Goal: Task Accomplishment & Management: Manage account settings

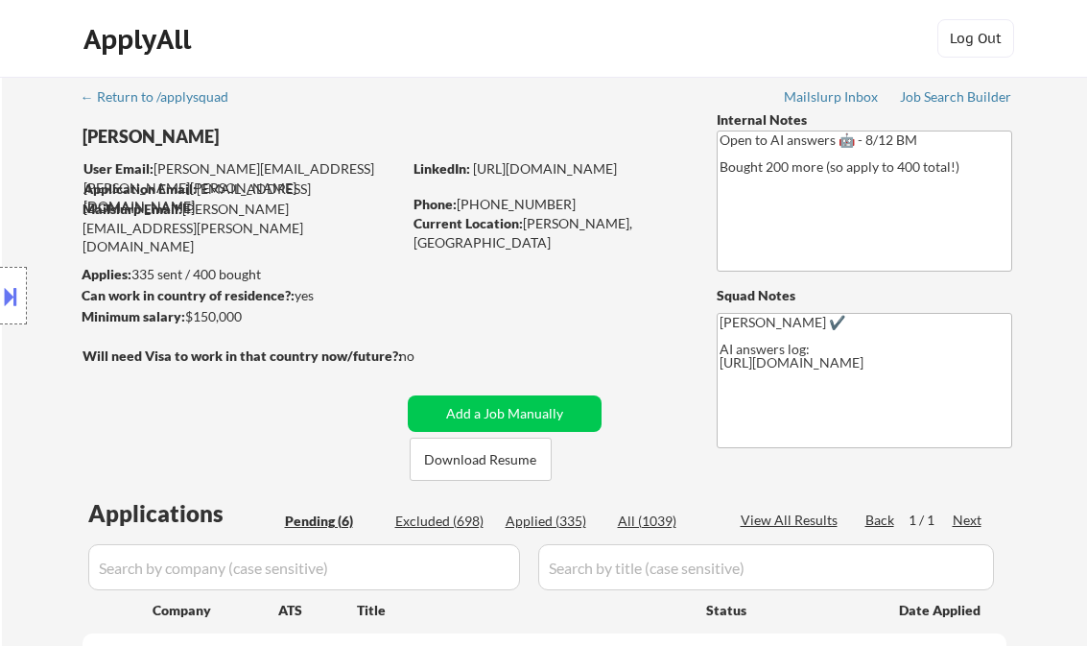
select select ""pending""
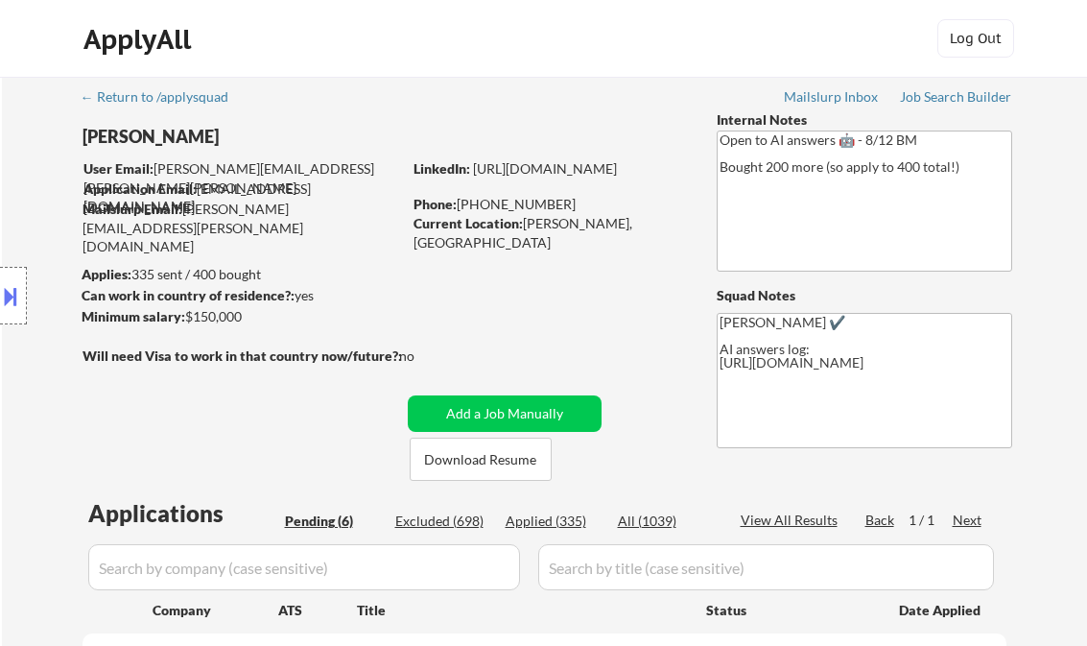
select select ""pending""
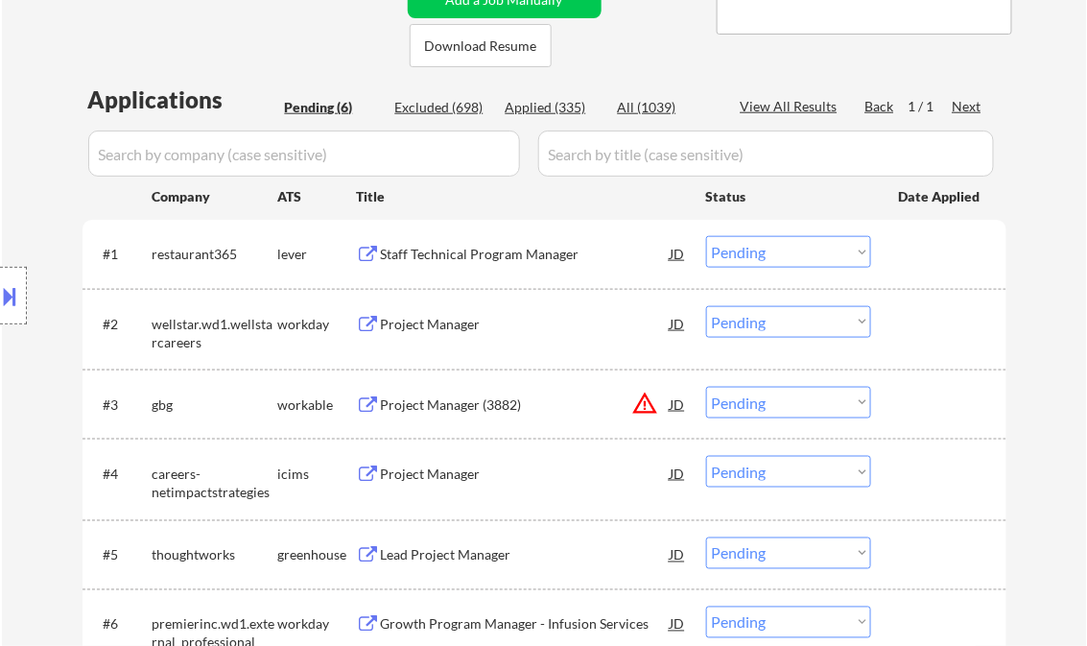
scroll to position [384, 0]
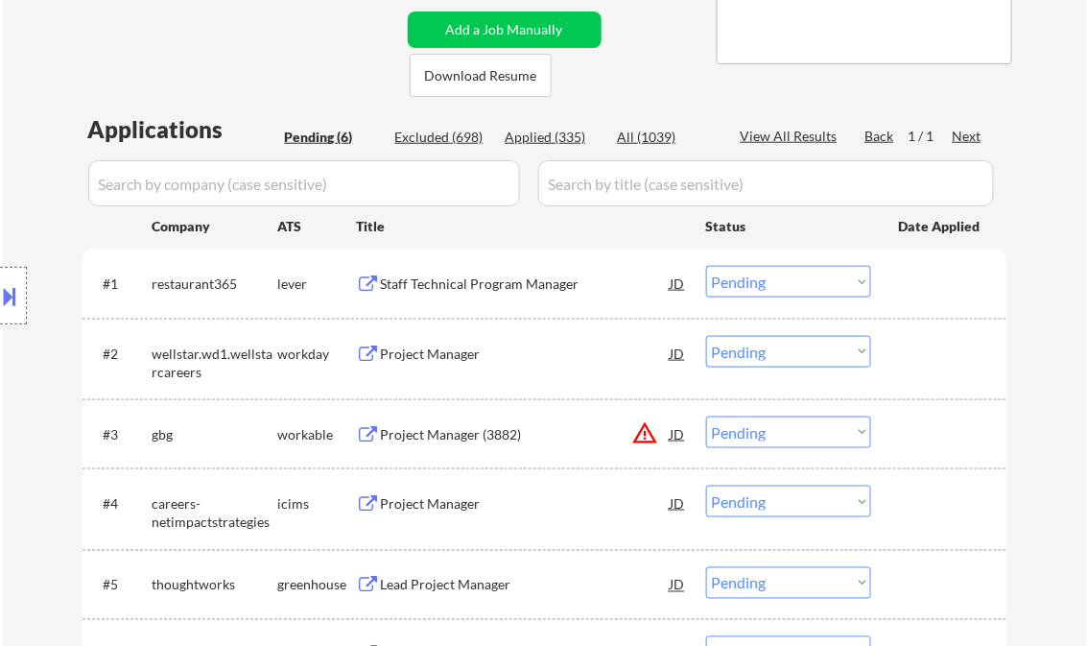
click at [464, 285] on div "Staff Technical Program Manager" at bounding box center [526, 284] width 290 height 19
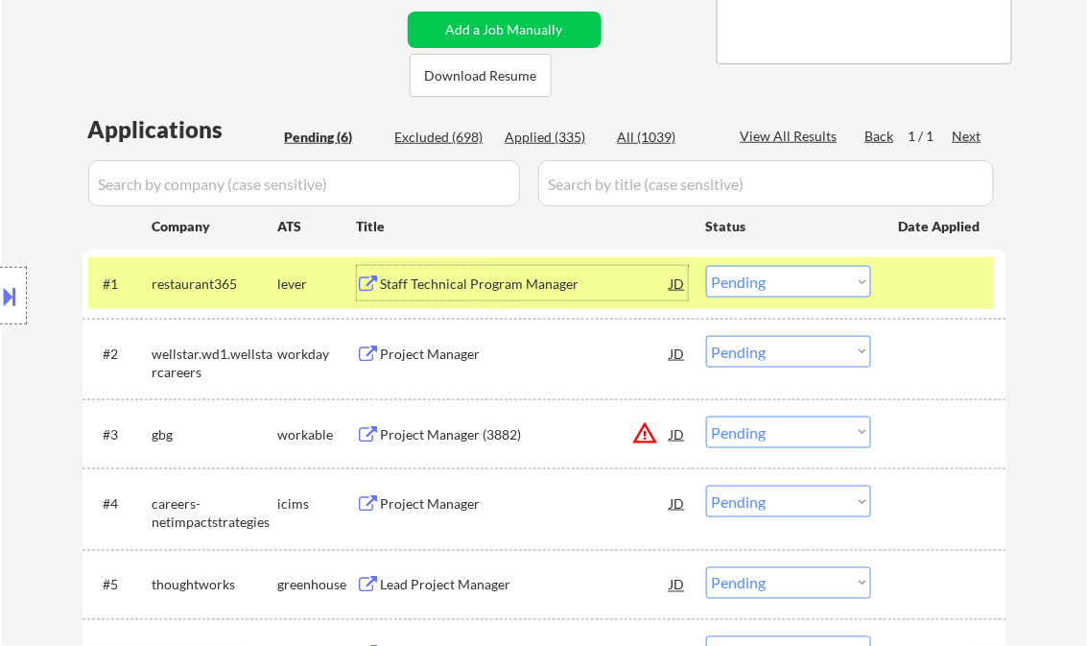
drag, startPoint x: 764, startPoint y: 278, endPoint x: 787, endPoint y: 294, distance: 27.7
click at [766, 279] on select "Choose an option... Pending Applied Excluded (Questions) Excluded (Expired) Exc…" at bounding box center [788, 282] width 165 height 32
click at [706, 266] on select "Choose an option... Pending Applied Excluded (Questions) Excluded (Expired) Exc…" at bounding box center [788, 282] width 165 height 32
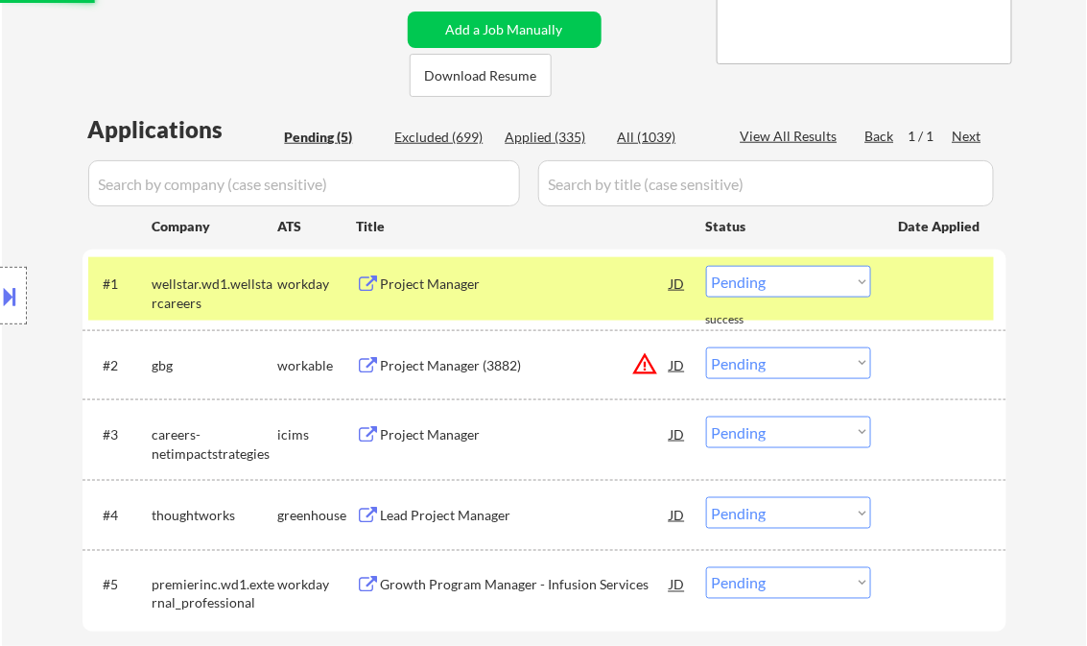
click at [497, 298] on div "Project Manager" at bounding box center [526, 283] width 290 height 35
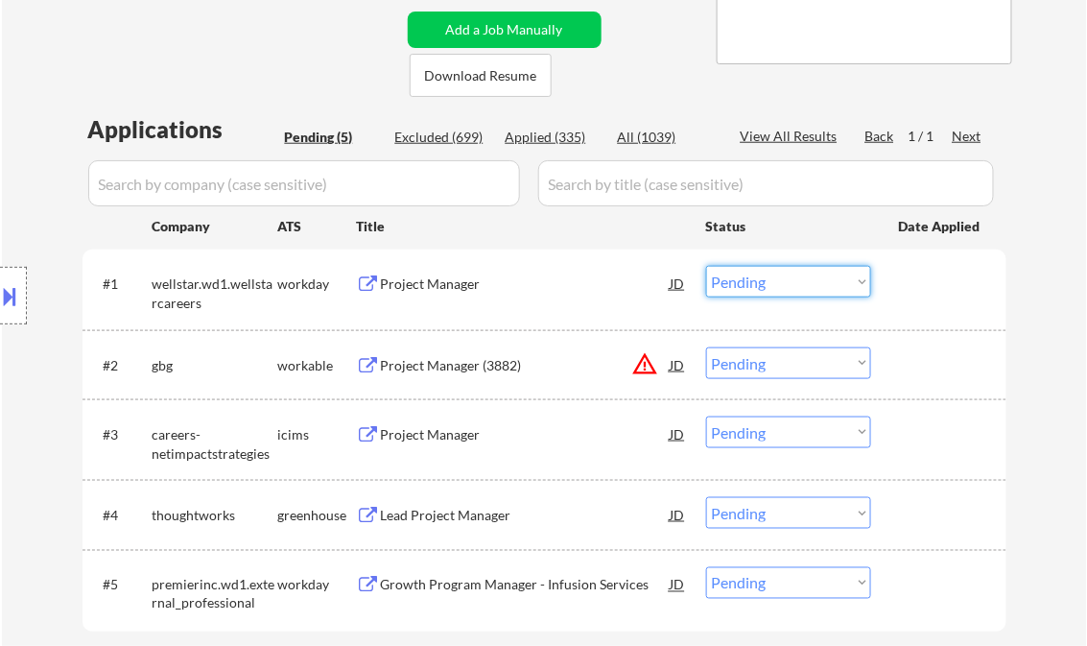
click at [759, 280] on select "Choose an option... Pending Applied Excluded (Questions) Excluded (Expired) Exc…" at bounding box center [788, 282] width 165 height 32
click at [706, 266] on select "Choose an option... Pending Applied Excluded (Questions) Excluded (Expired) Exc…" at bounding box center [788, 282] width 165 height 32
select select ""pending""
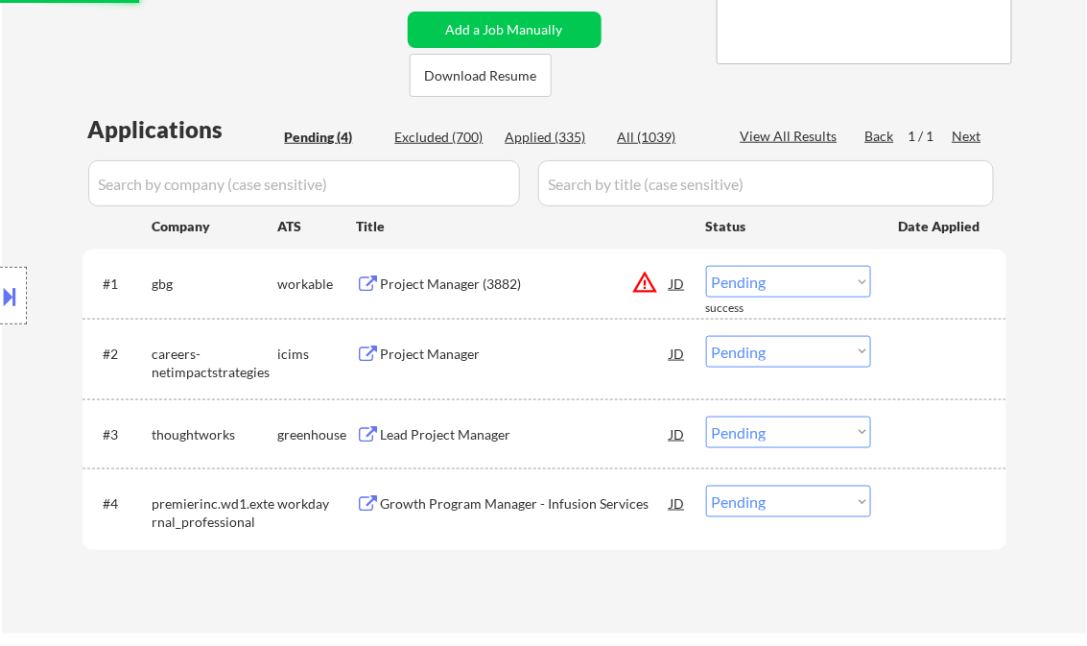
click at [449, 284] on div "Project Manager (3882)" at bounding box center [526, 284] width 290 height 19
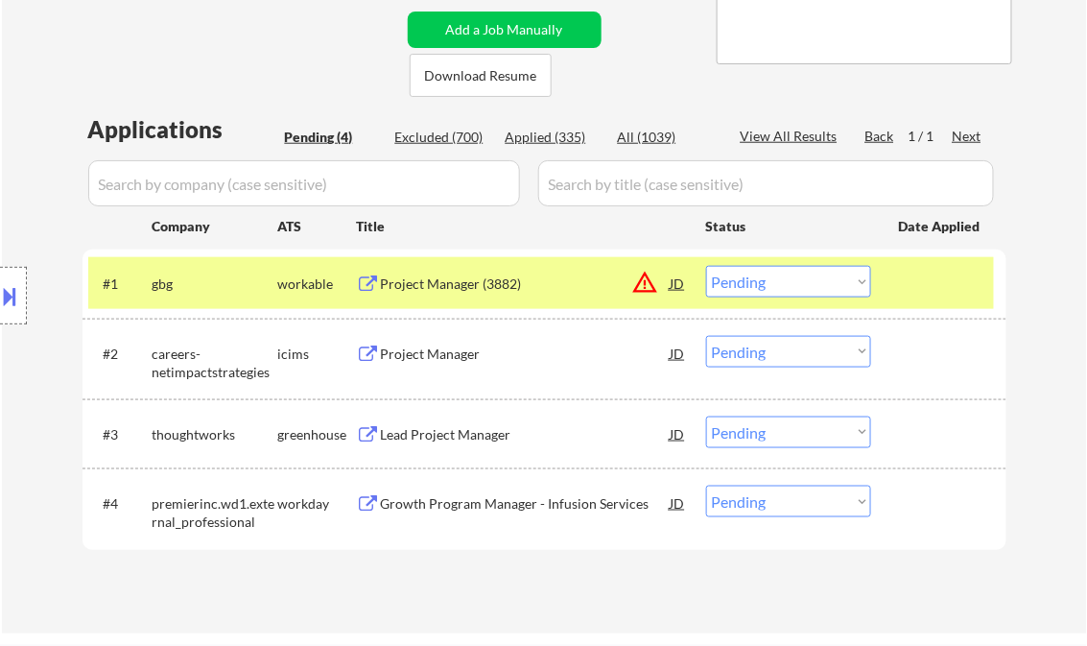
click at [18, 283] on button at bounding box center [10, 296] width 21 height 32
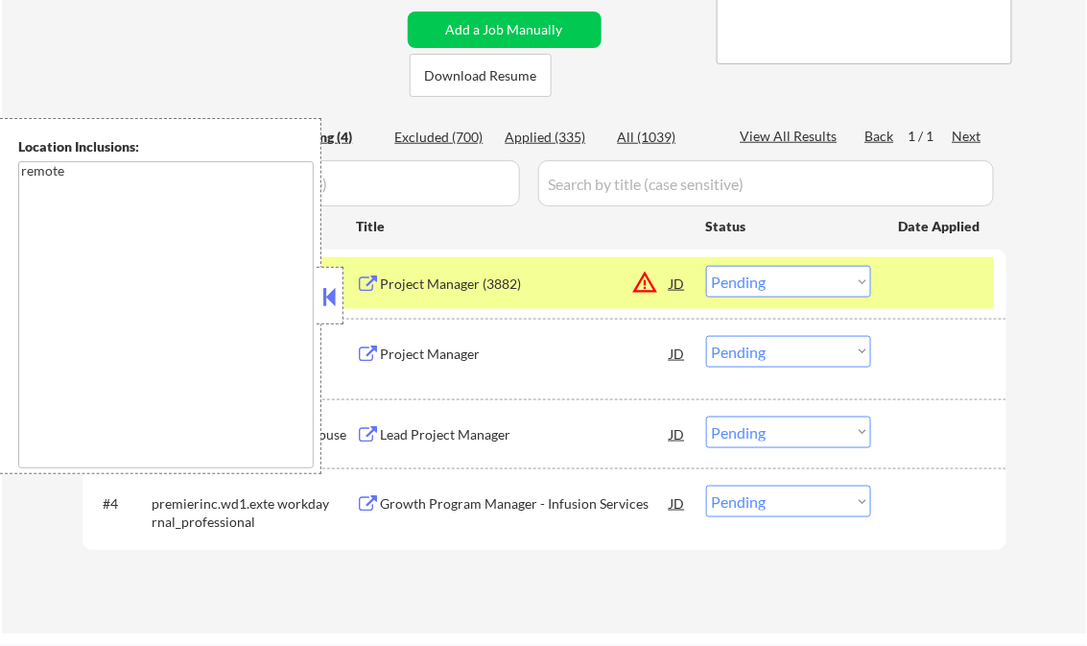
click at [322, 292] on button at bounding box center [330, 296] width 21 height 29
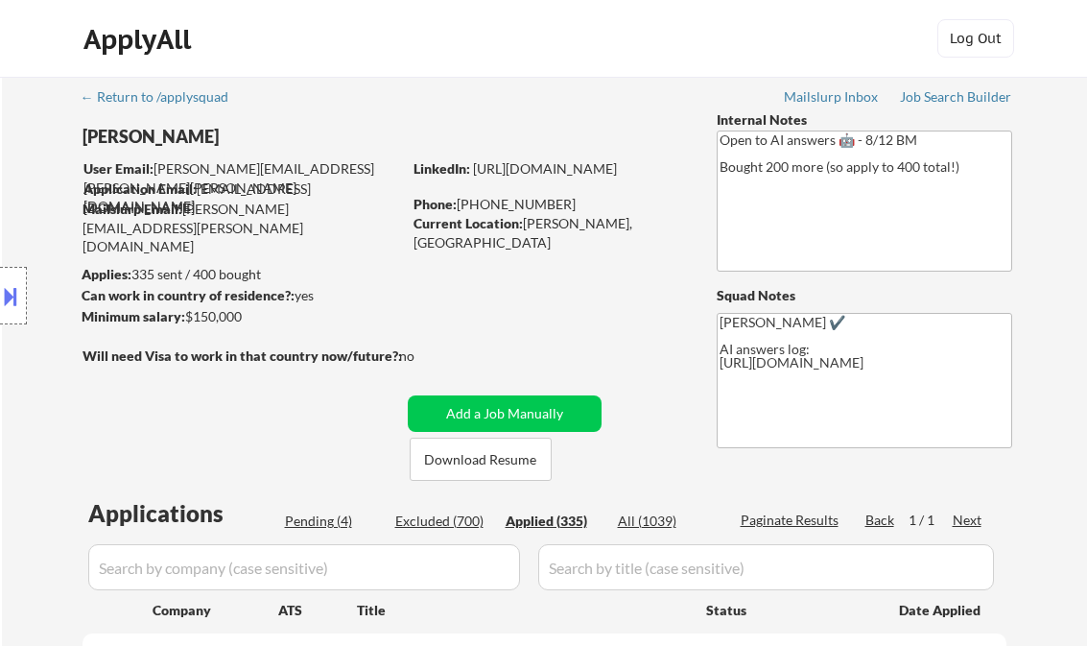
select select ""applied""
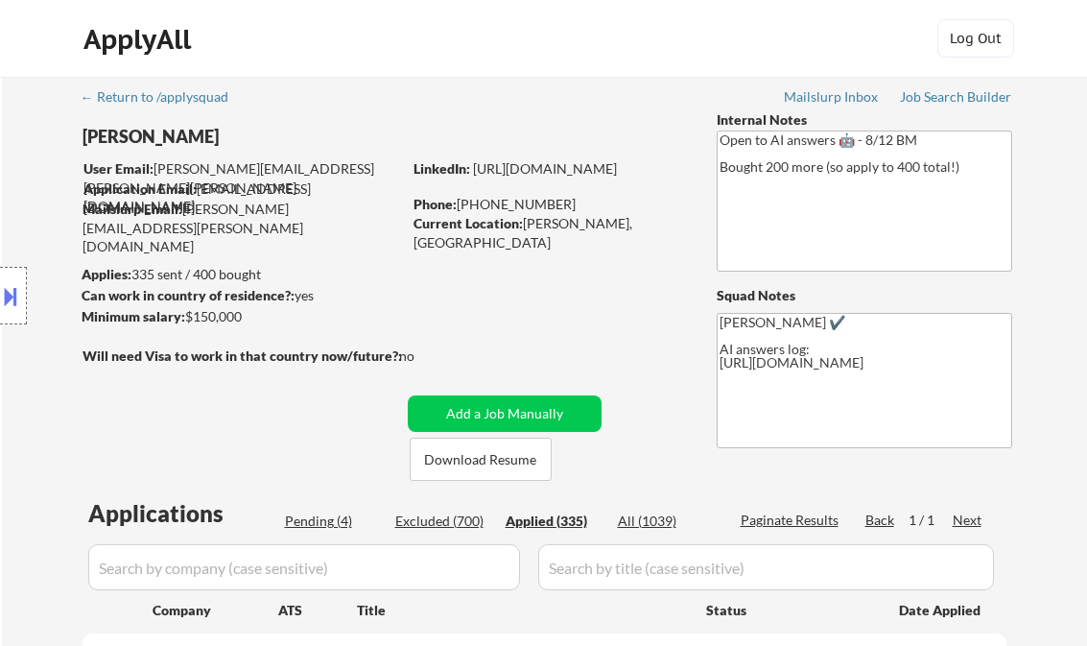
select select ""applied""
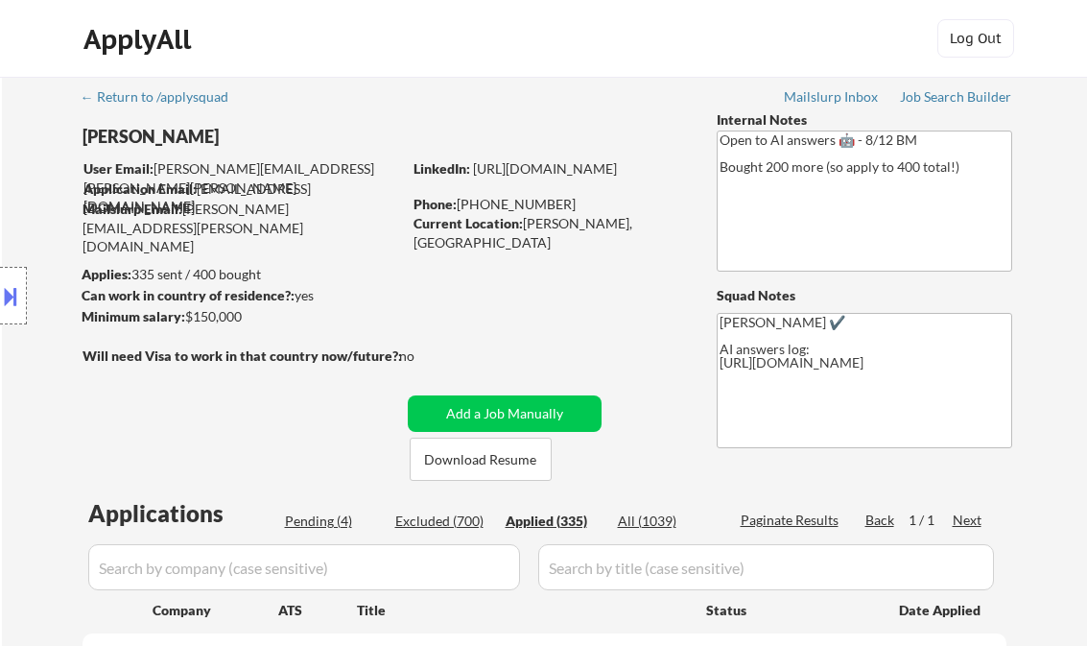
select select ""applied""
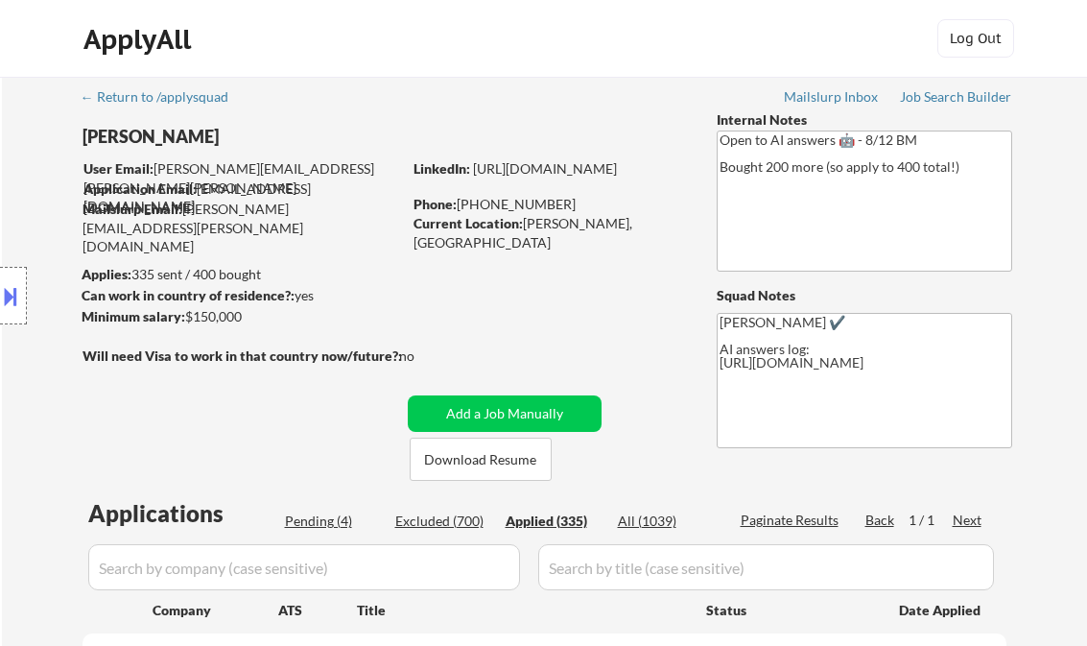
select select ""applied""
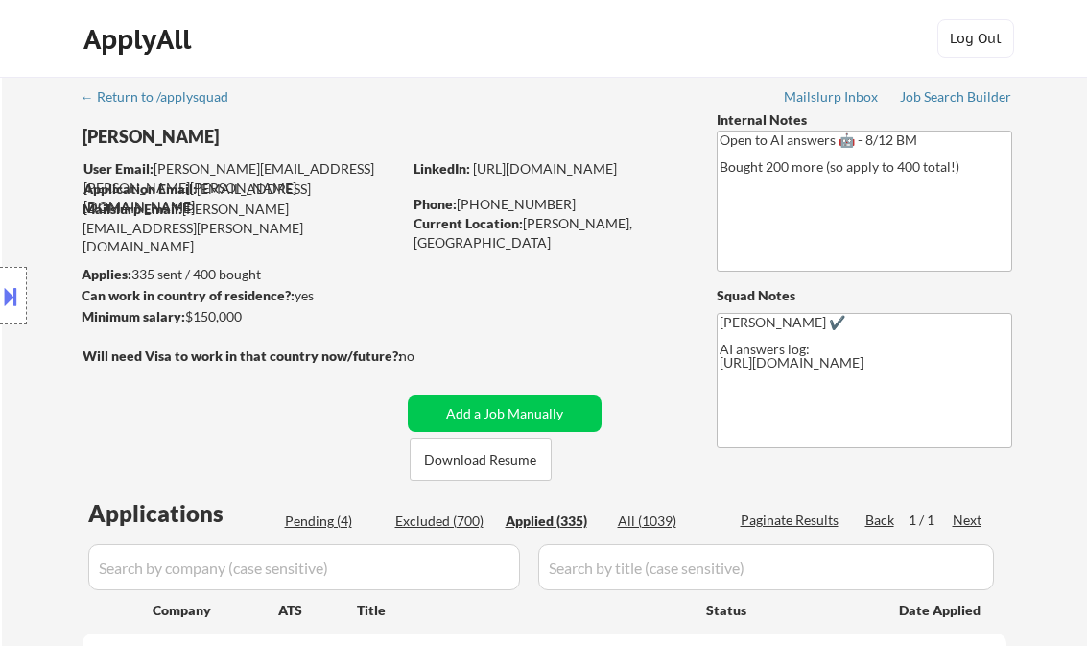
select select ""applied""
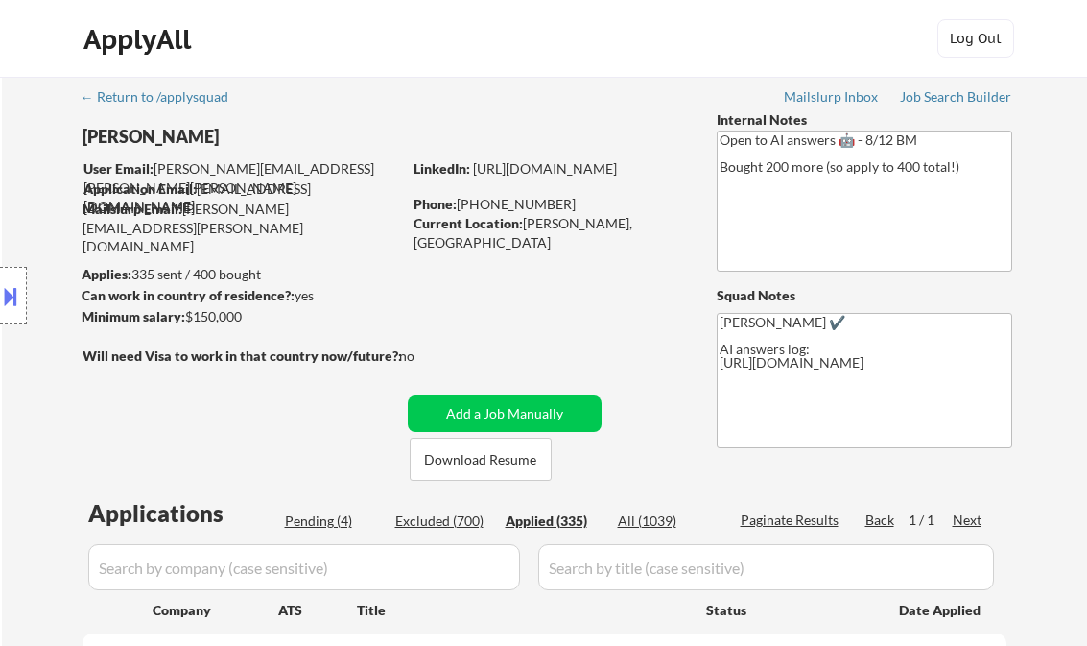
select select ""applied""
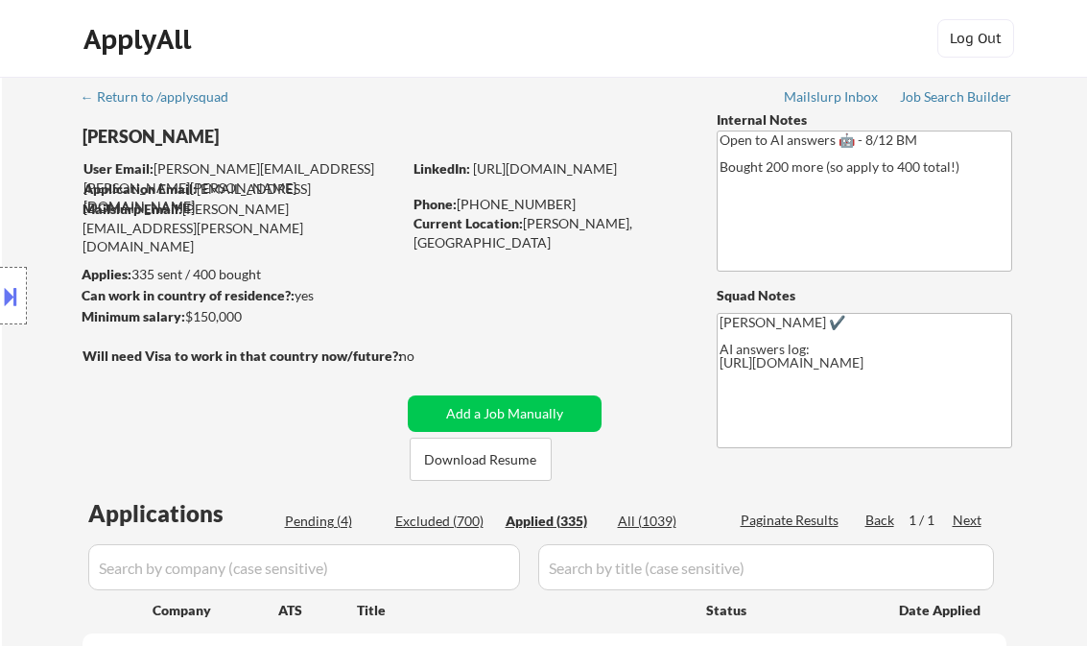
select select ""applied""
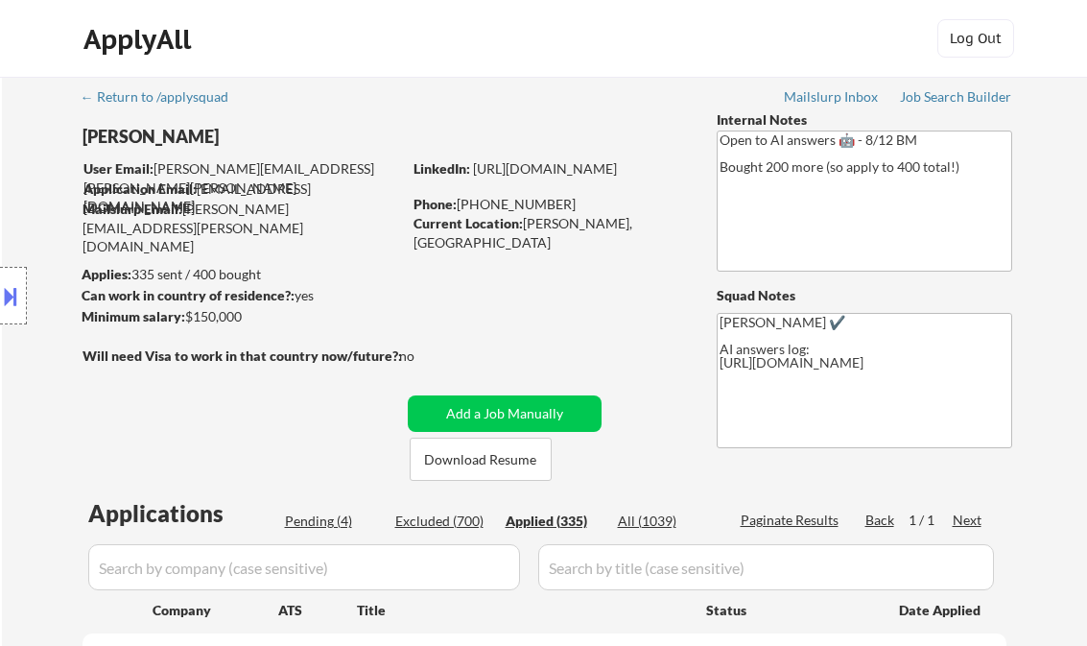
select select ""applied""
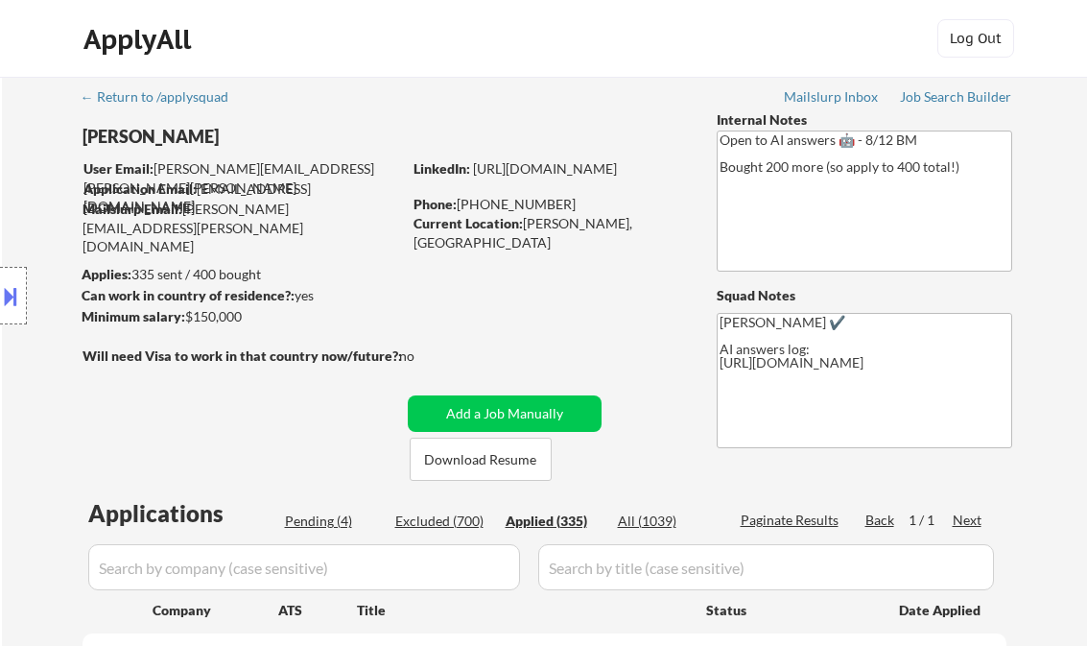
select select ""applied""
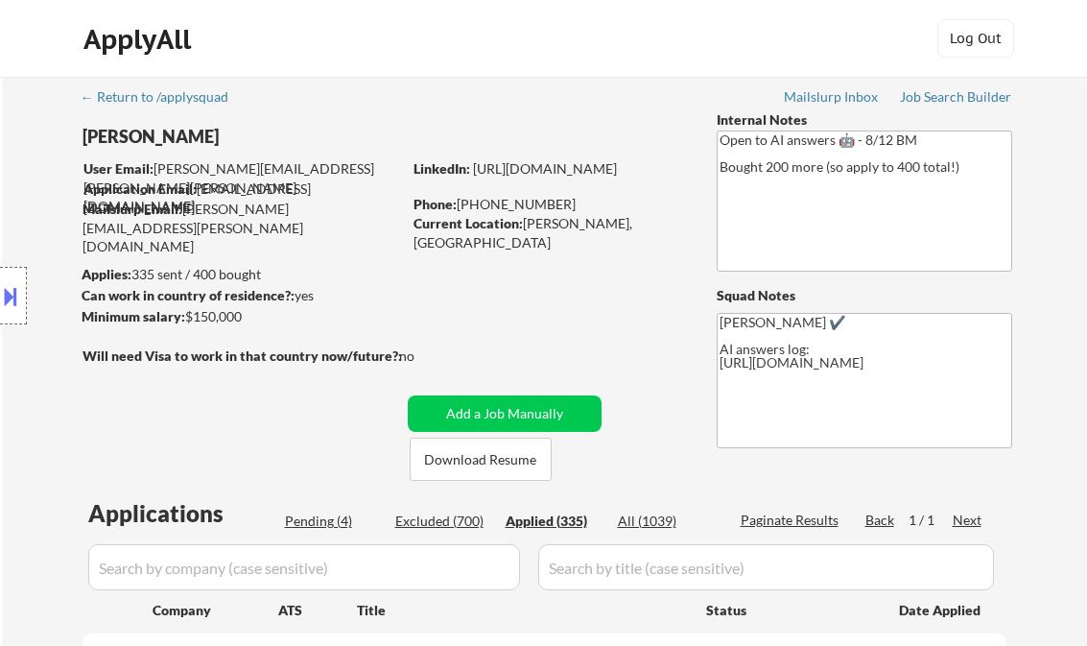
select select ""applied""
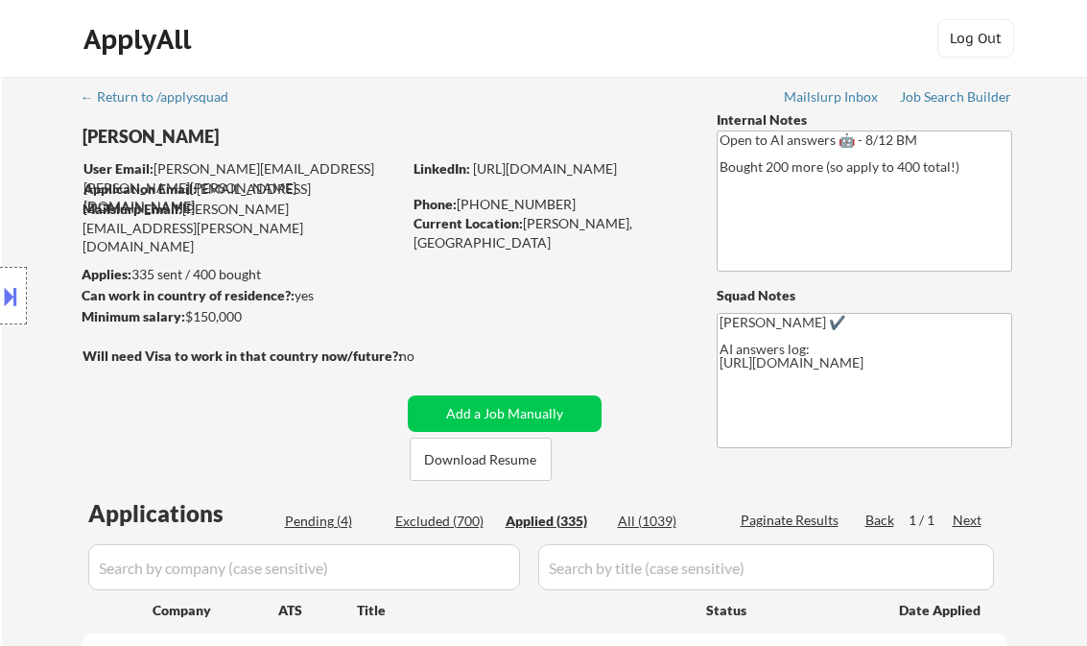
select select ""applied""
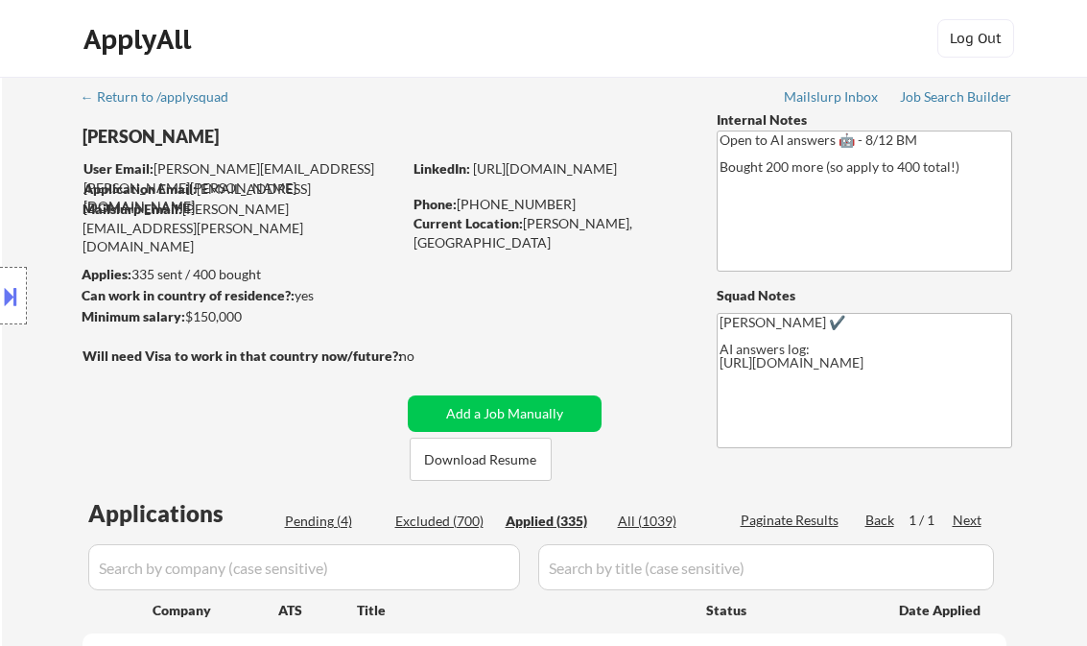
select select ""applied""
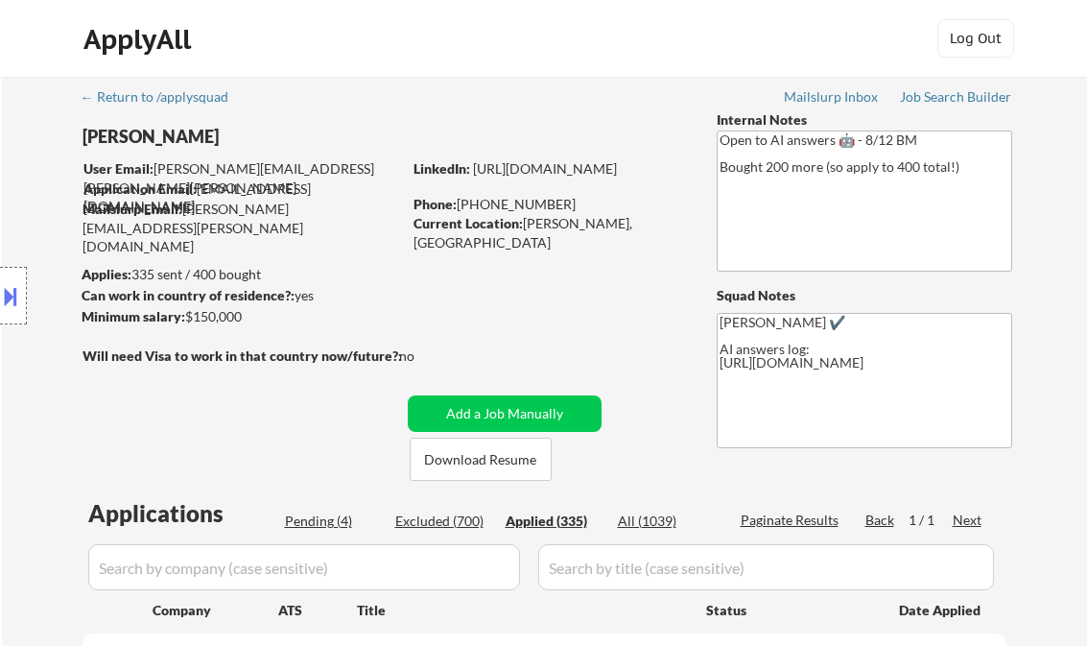
select select ""applied""
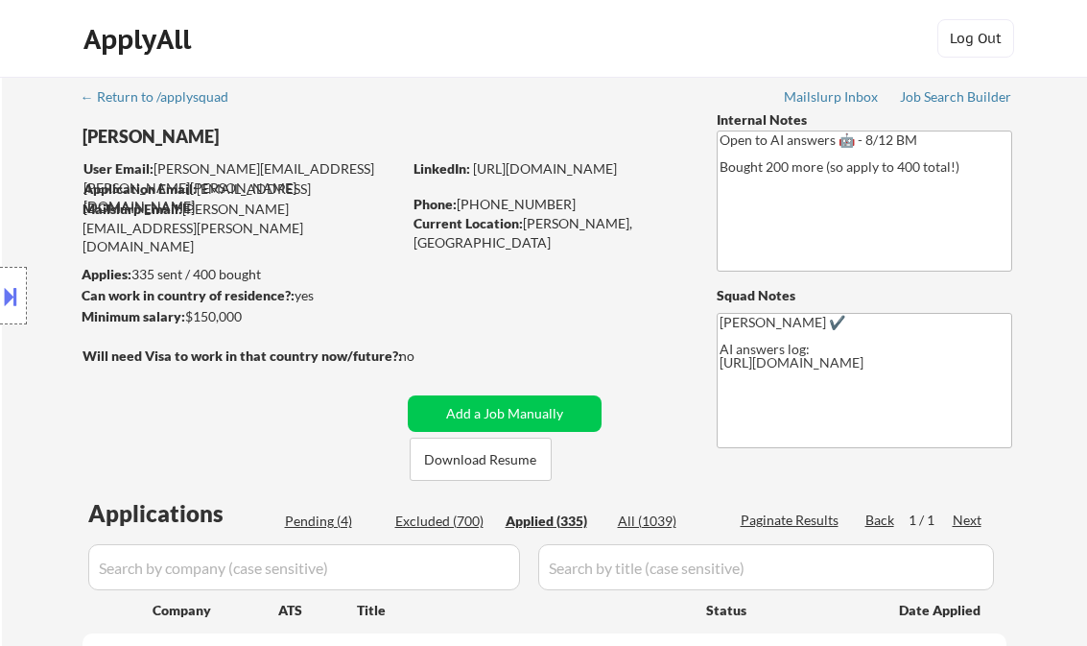
select select ""applied""
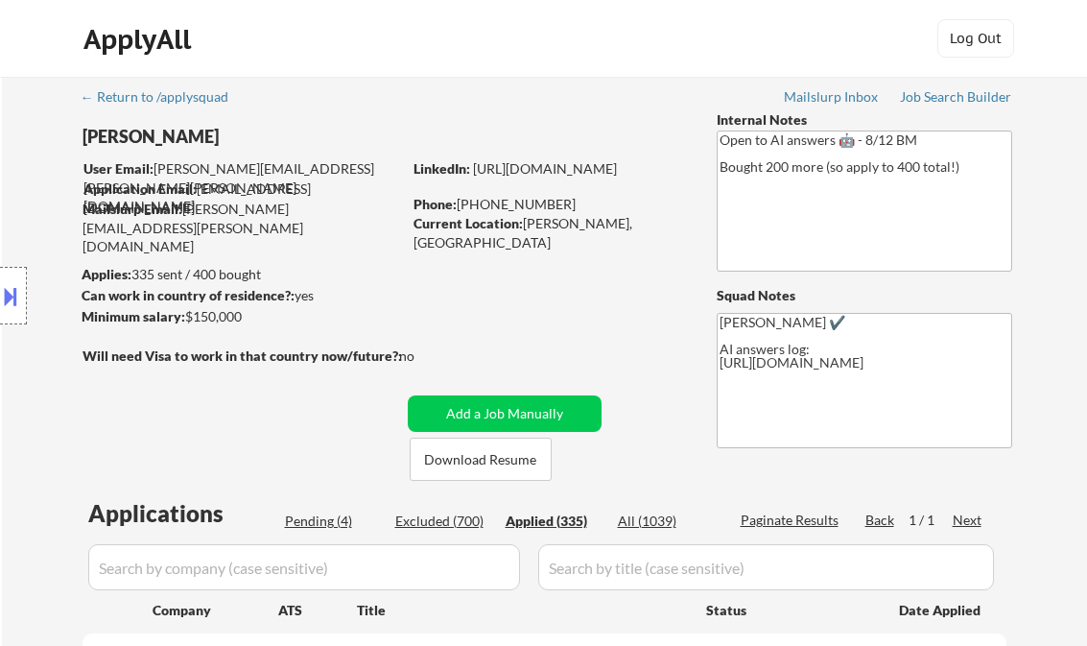
select select ""applied""
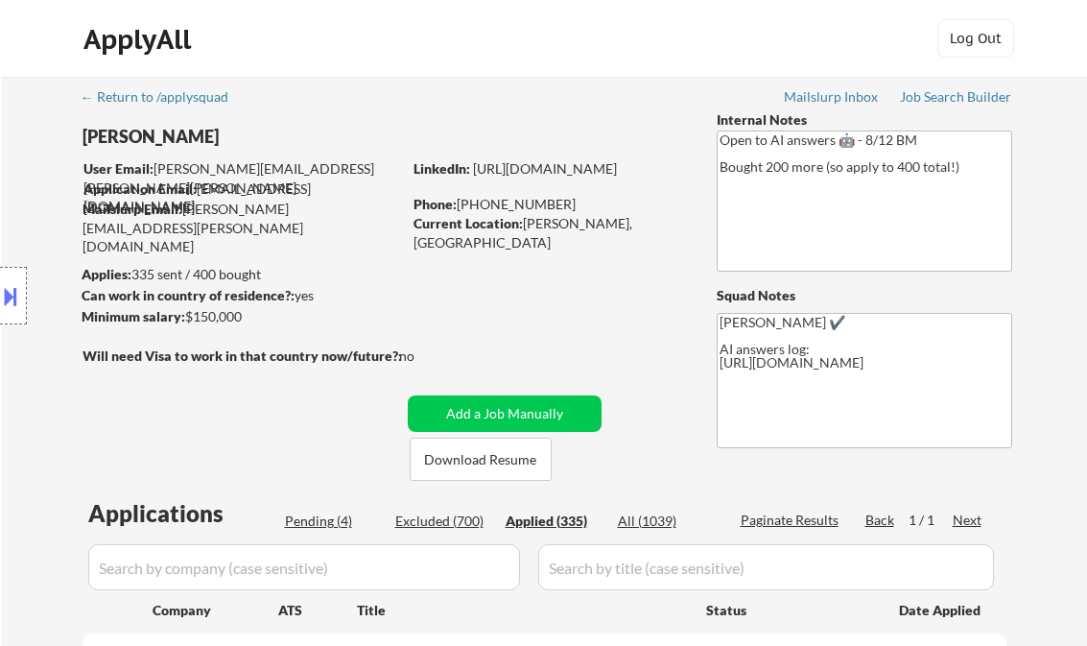
select select ""applied""
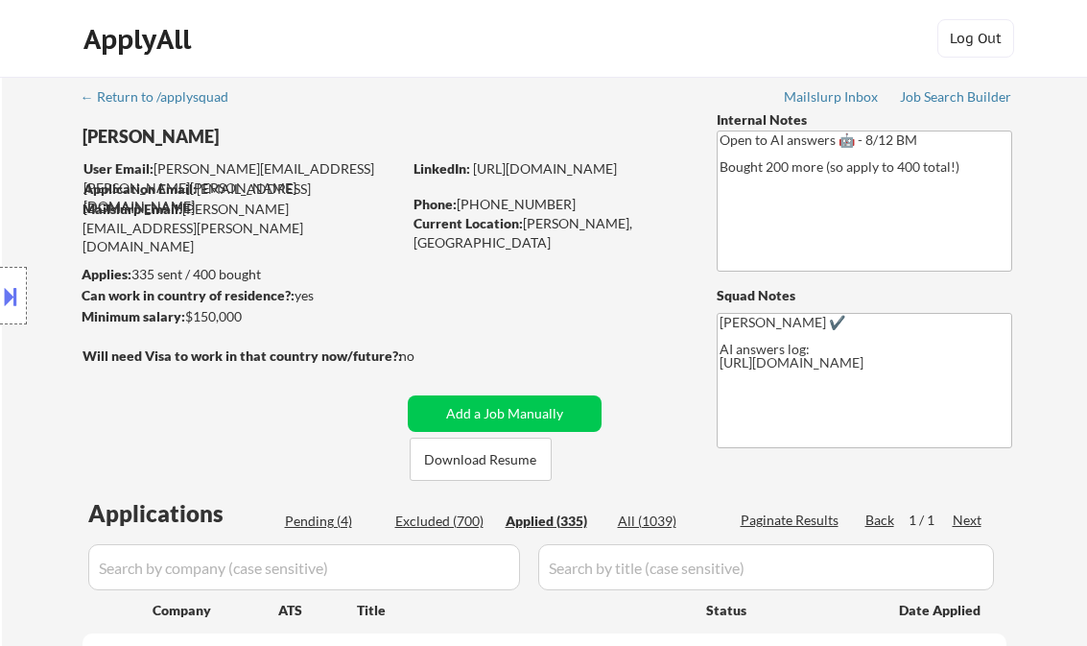
select select ""applied""
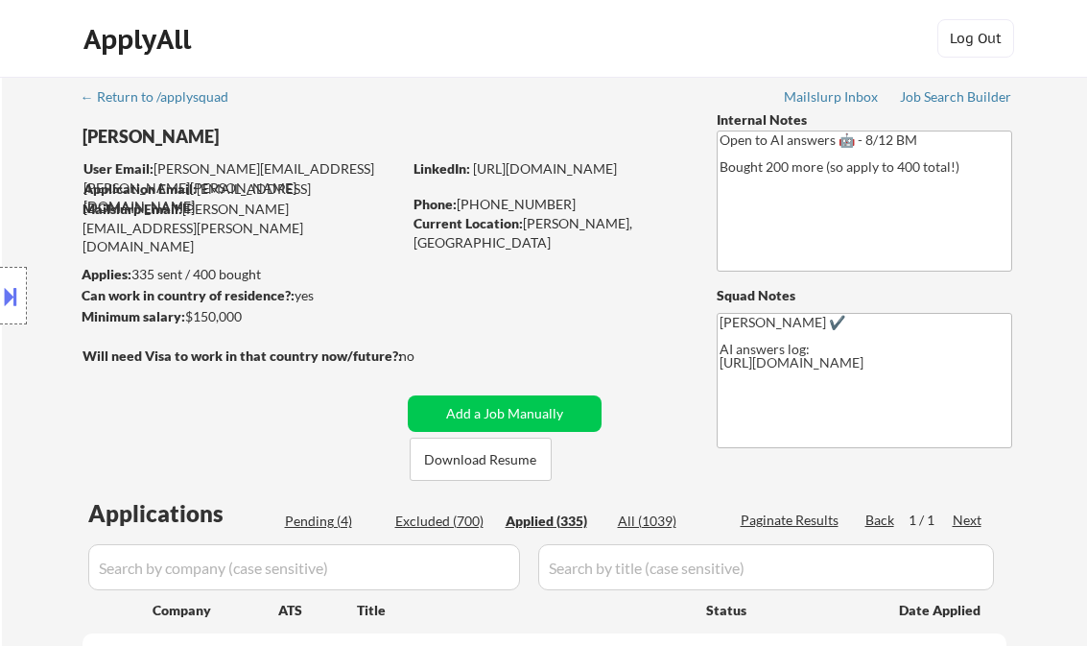
select select ""applied""
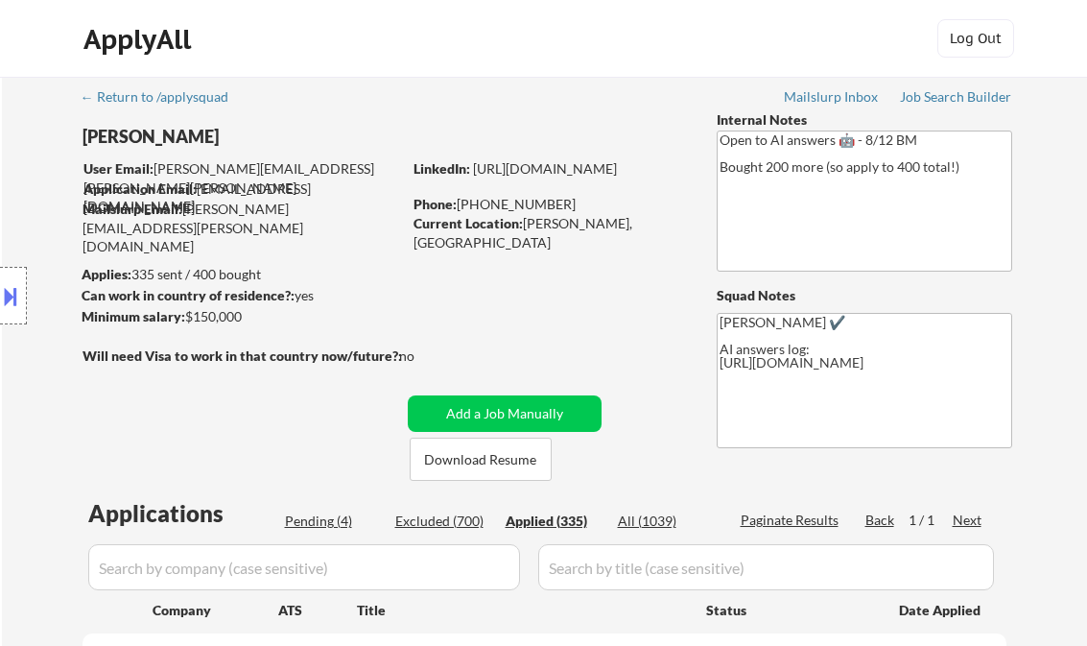
select select ""applied""
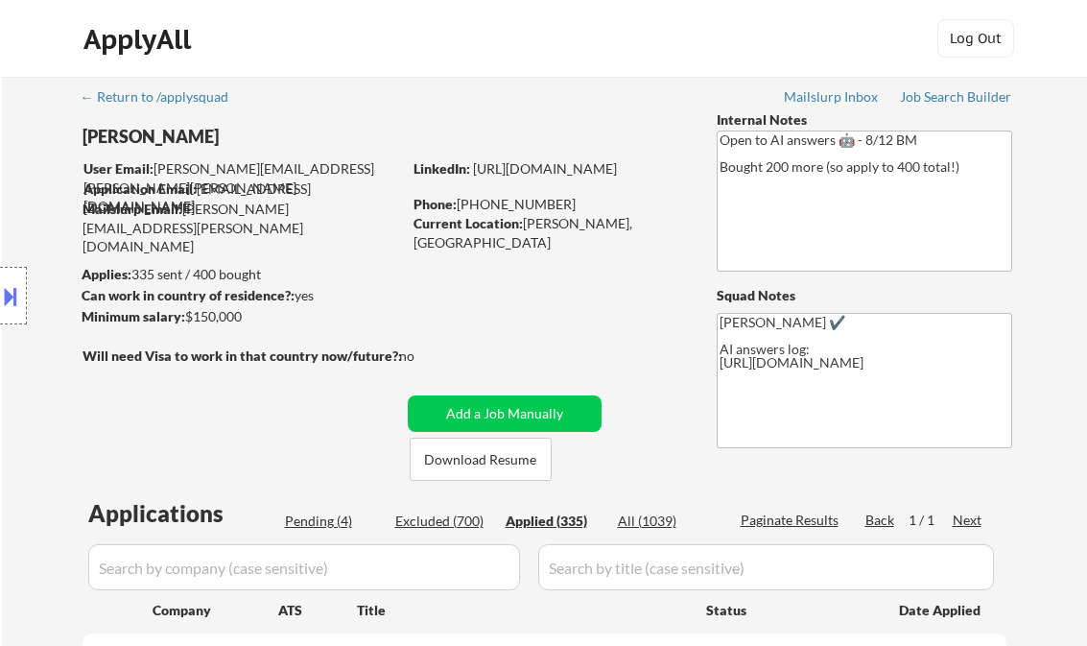
select select ""applied""
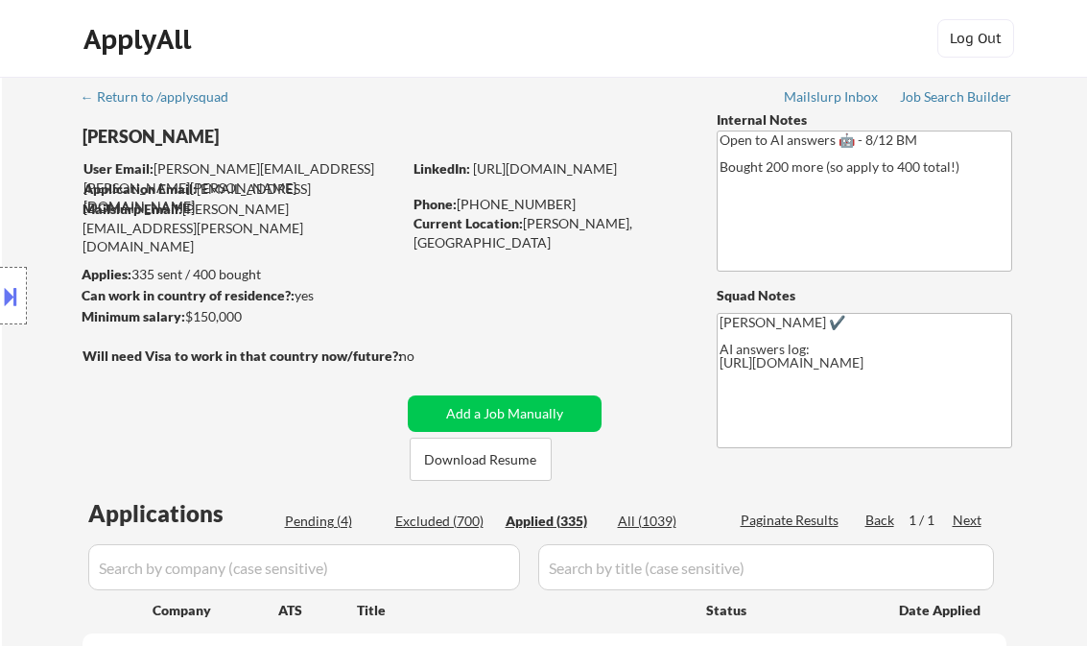
select select ""applied""
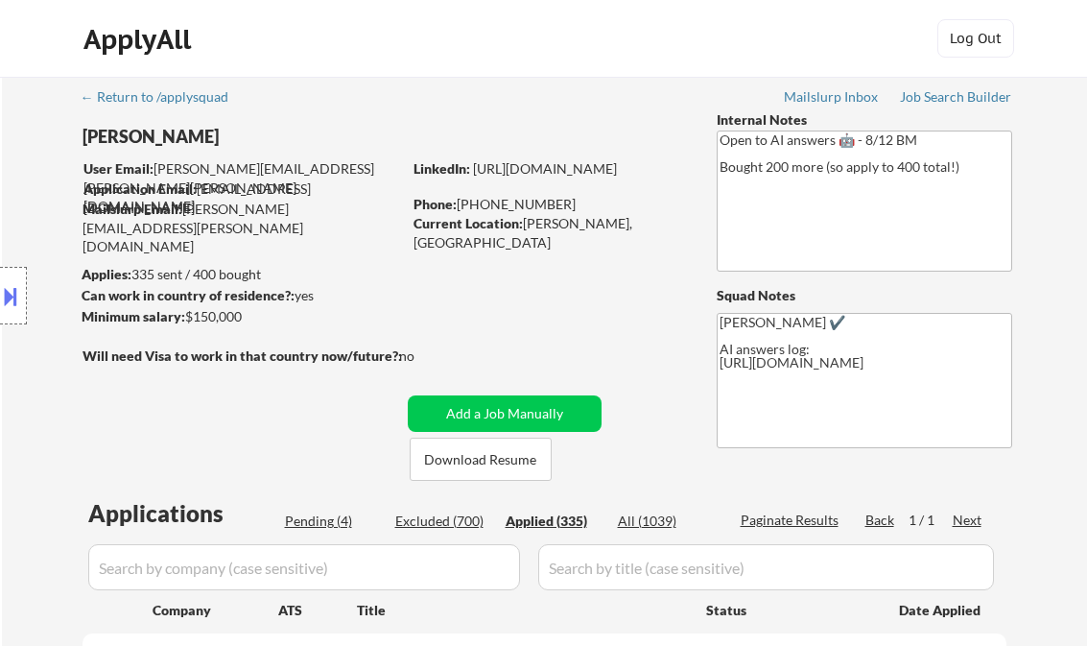
select select ""applied""
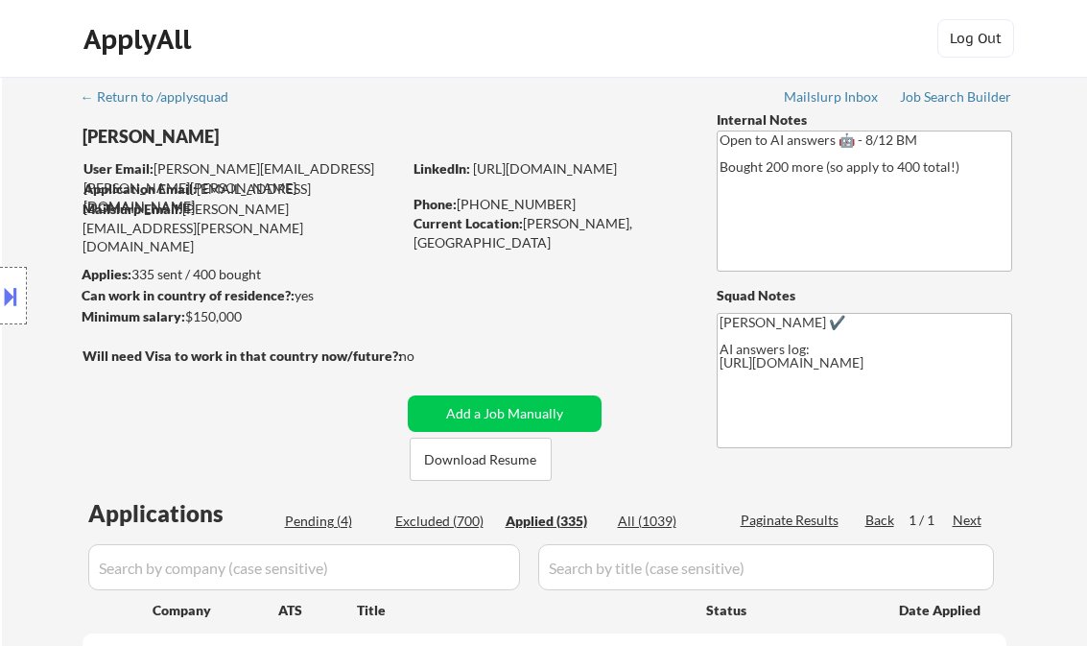
select select ""applied""
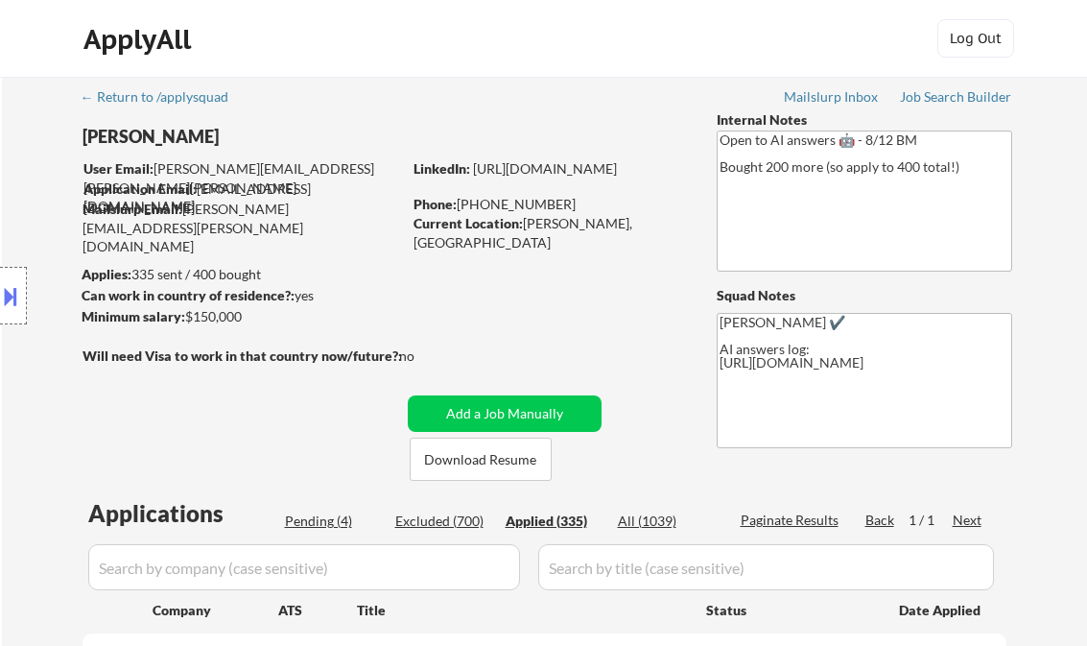
select select ""applied""
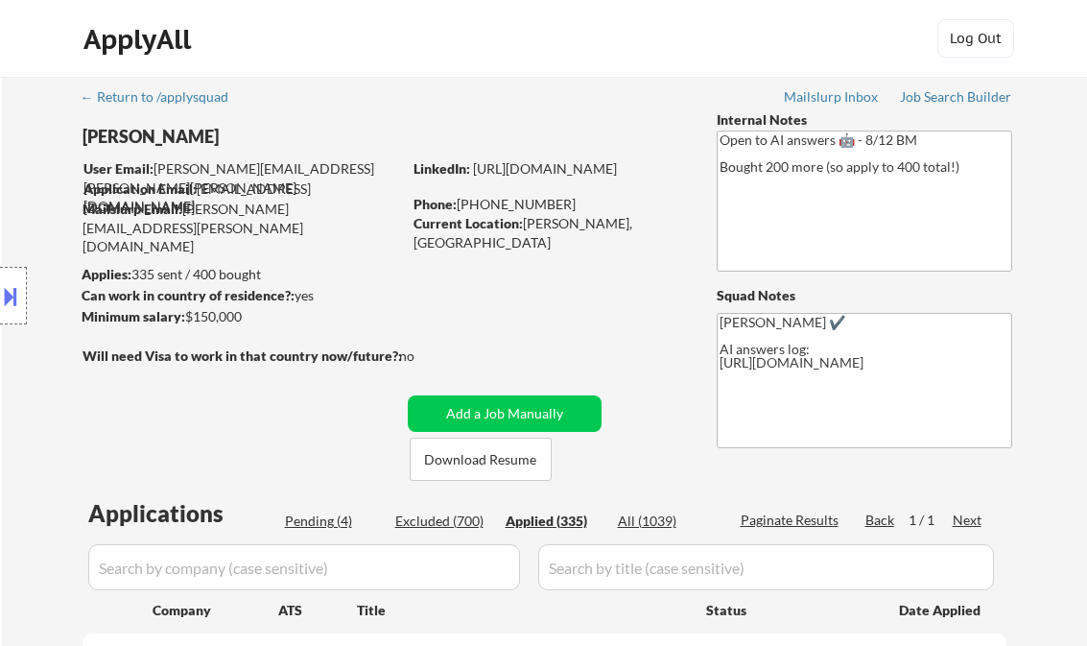
select select ""applied""
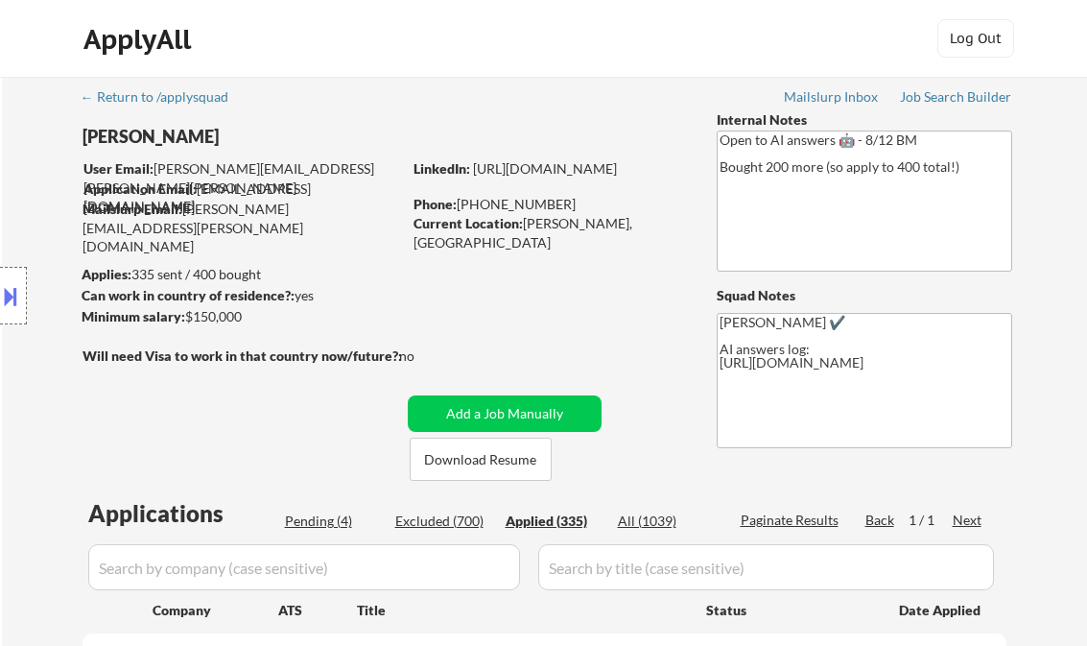
select select ""applied""
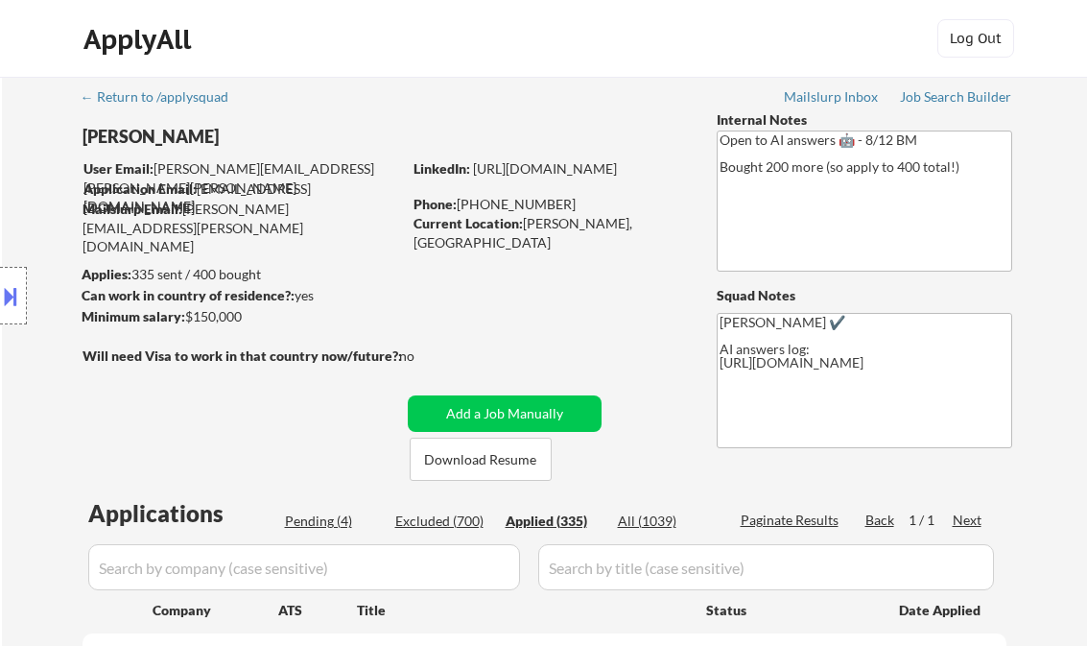
select select ""applied""
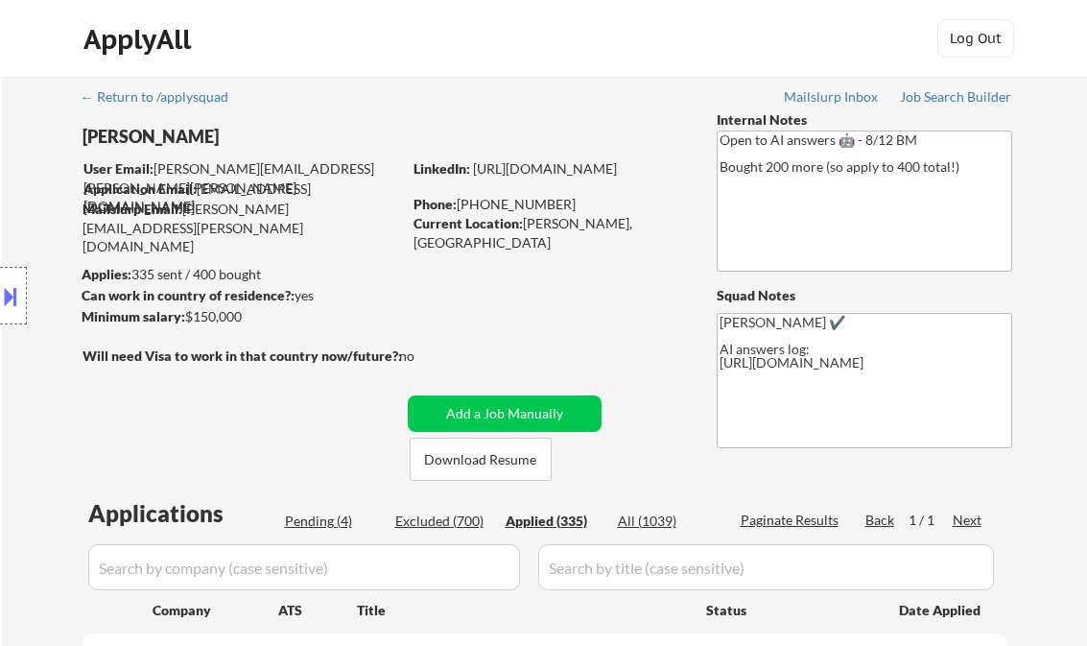
select select ""applied""
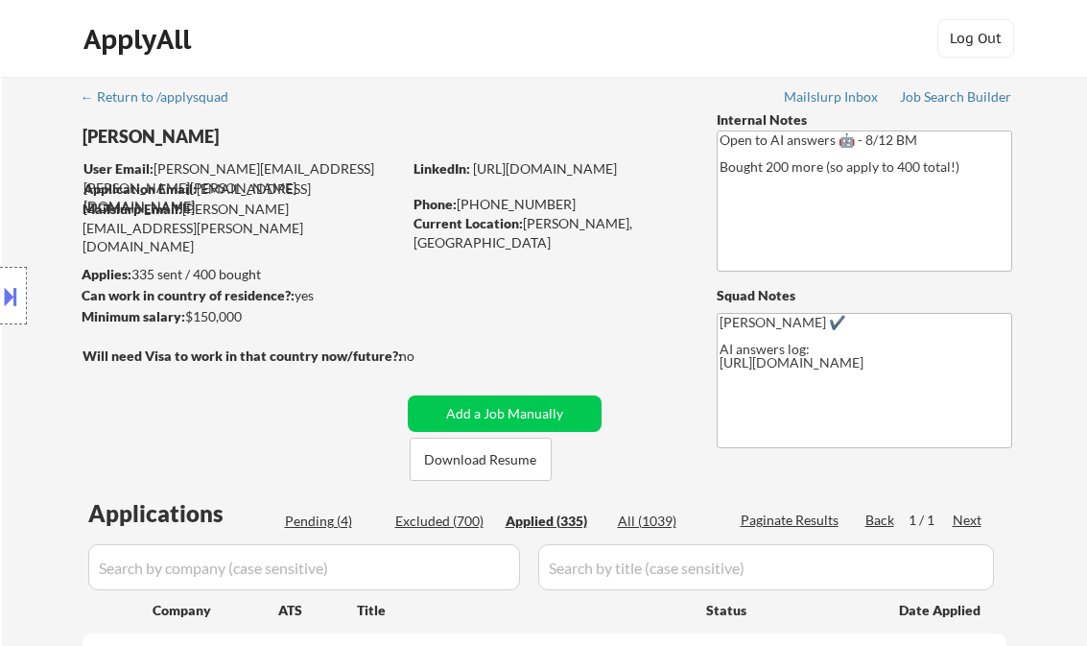
select select ""applied""
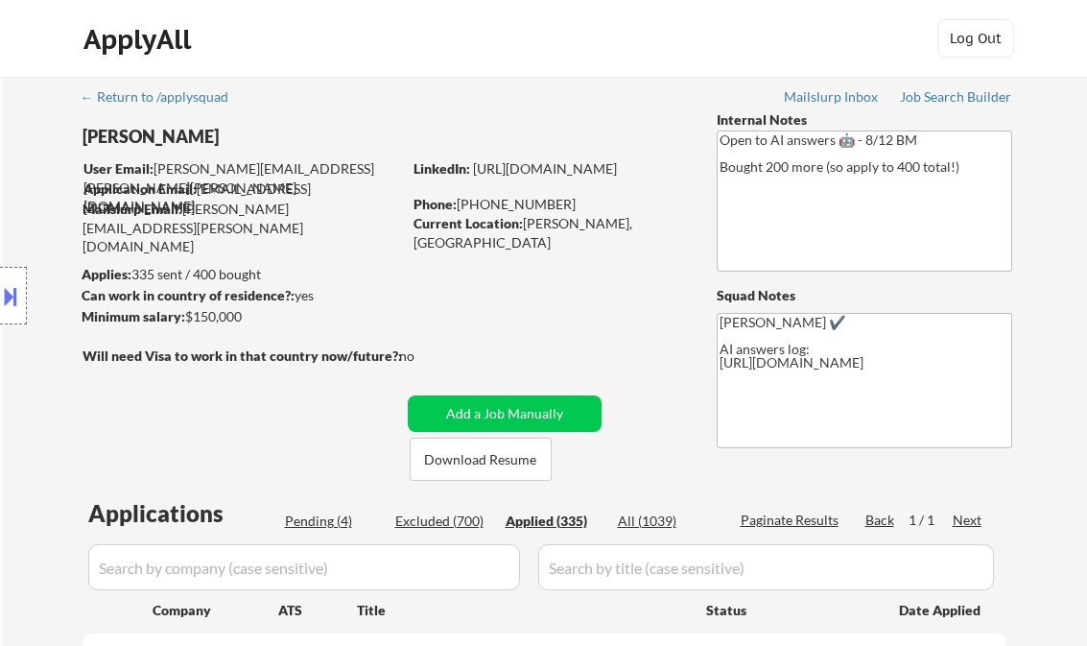
select select ""applied""
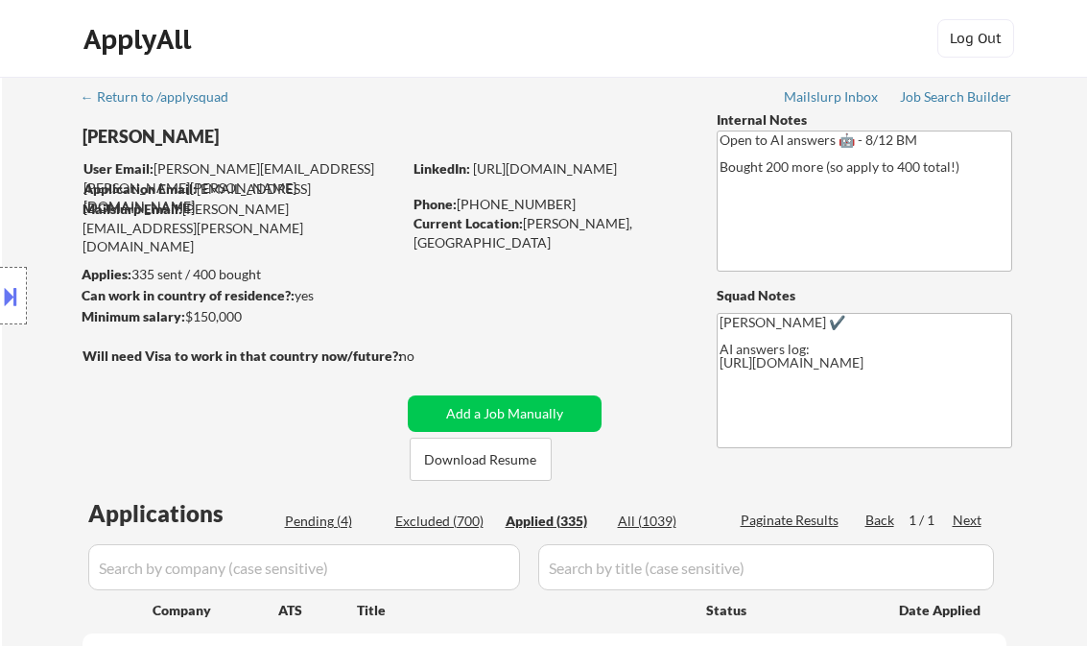
select select ""applied""
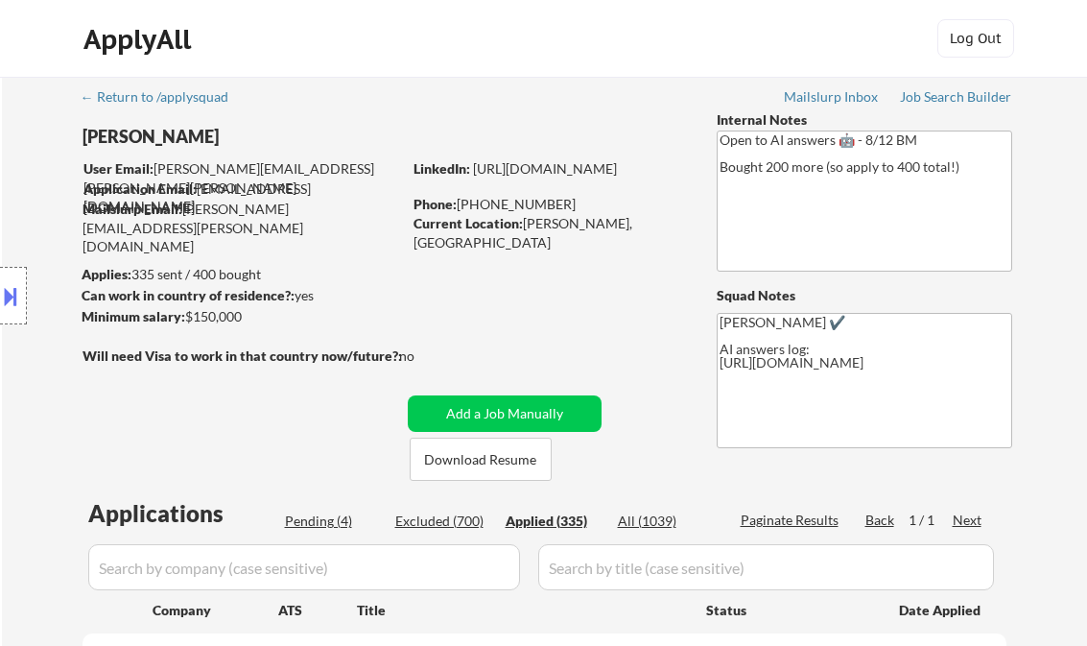
select select ""applied""
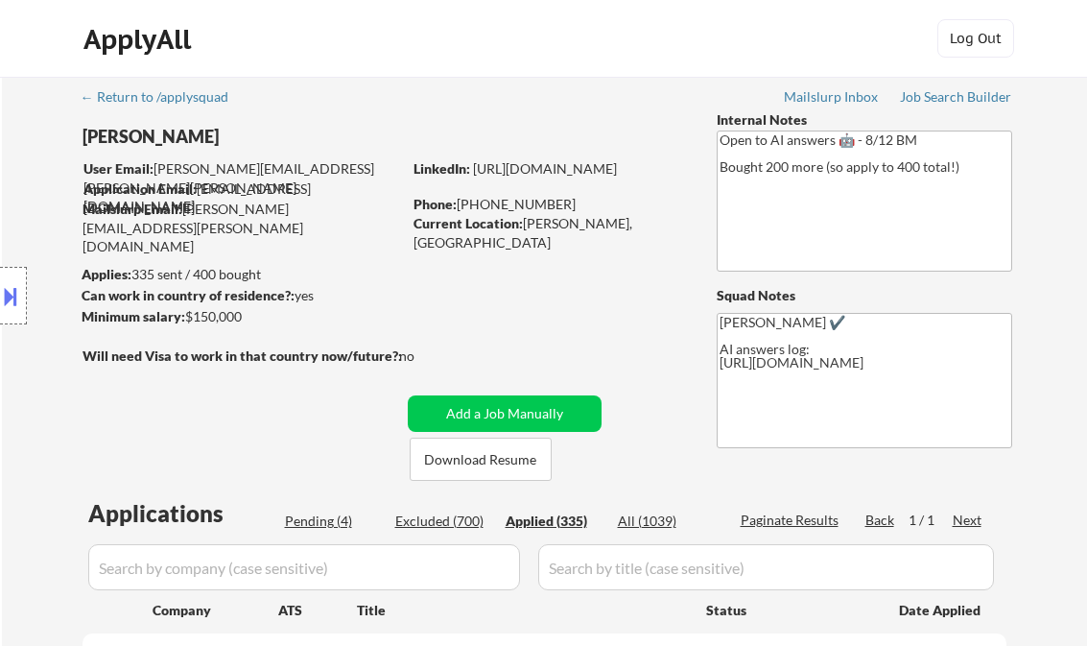
select select ""applied""
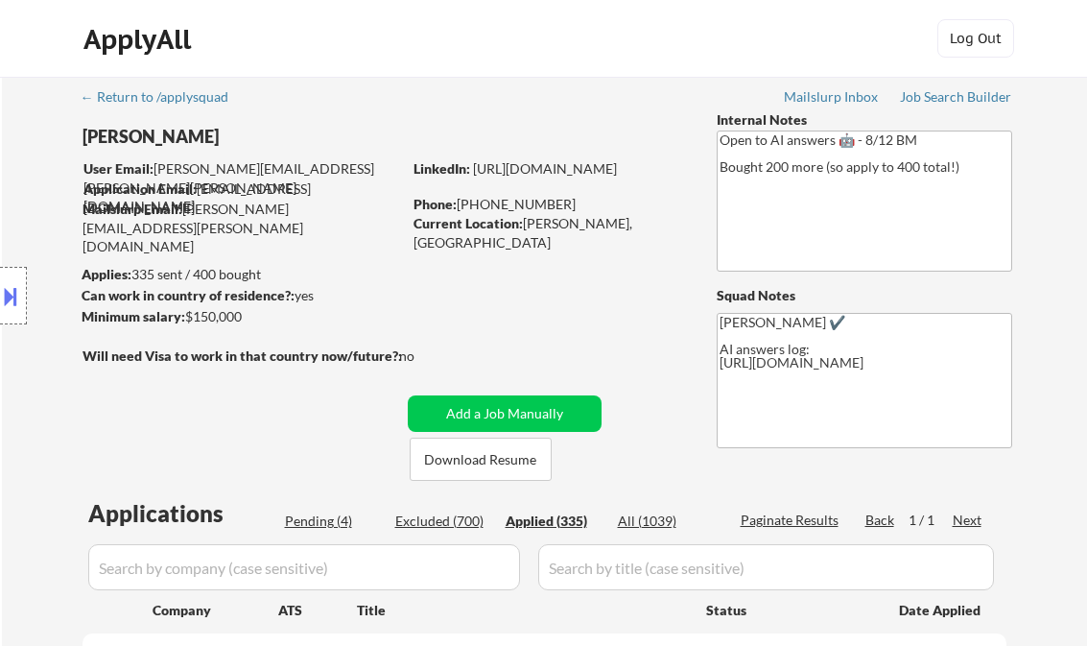
select select ""applied""
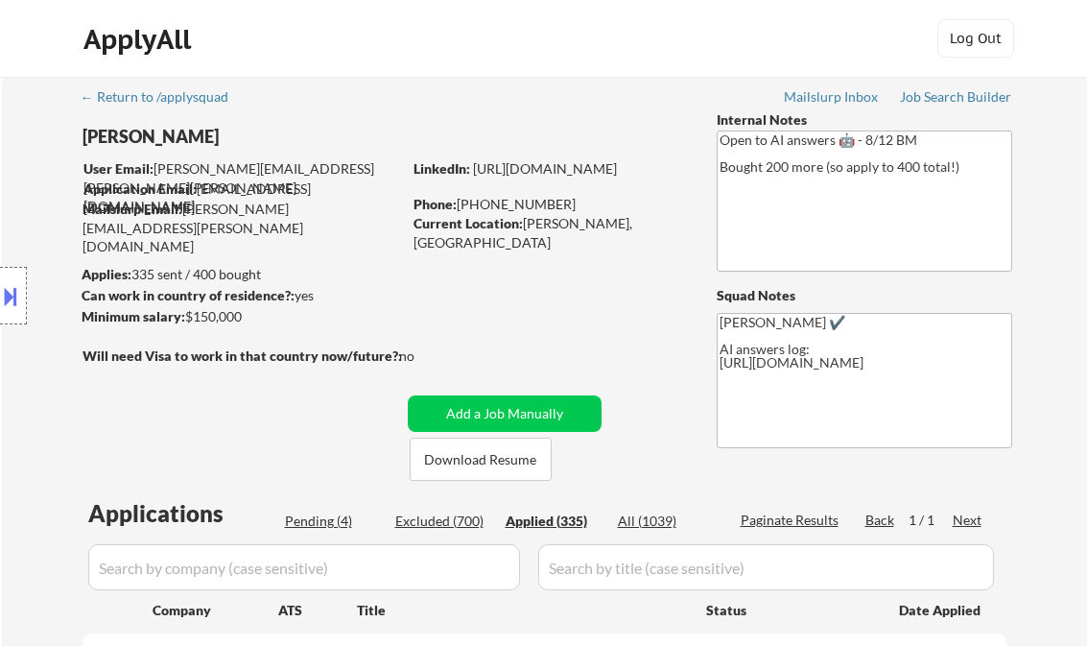
select select ""applied""
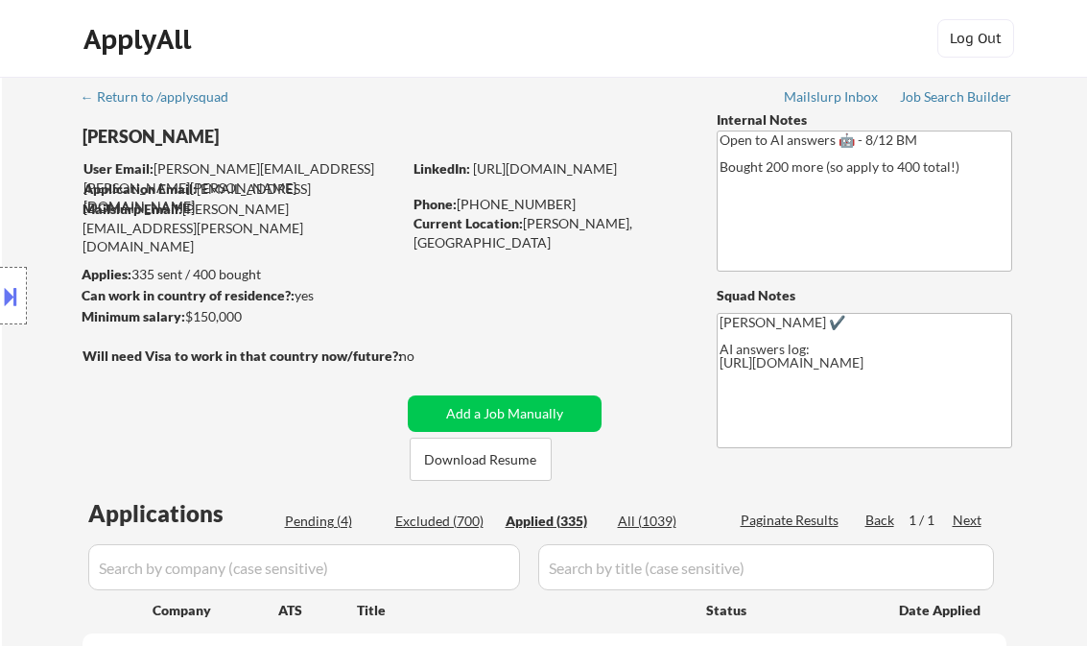
select select ""applied""
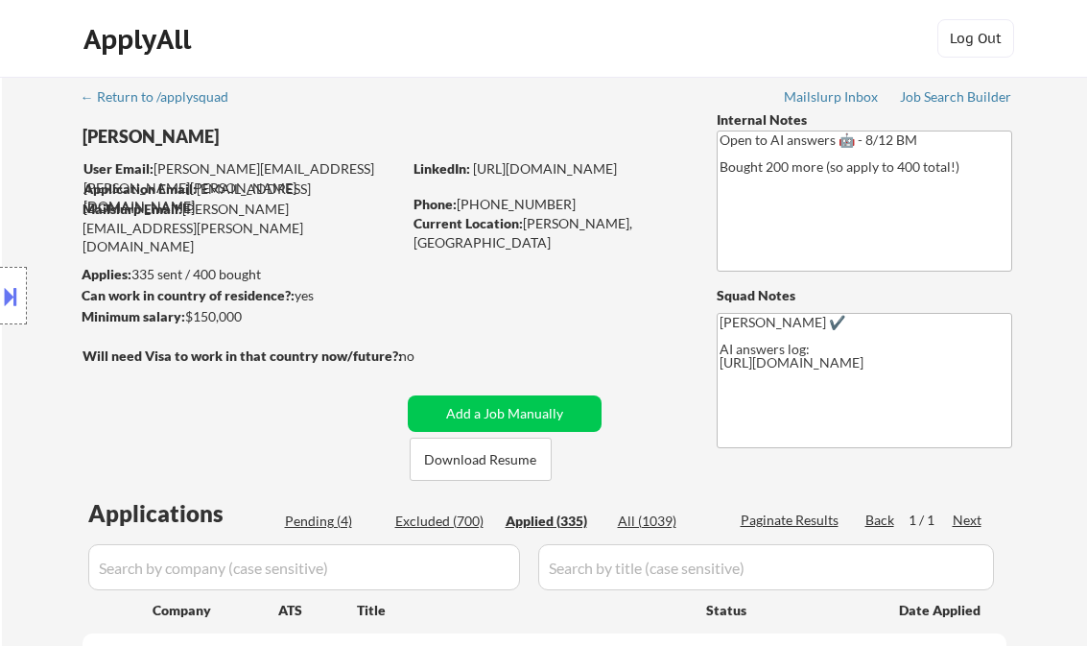
select select ""applied""
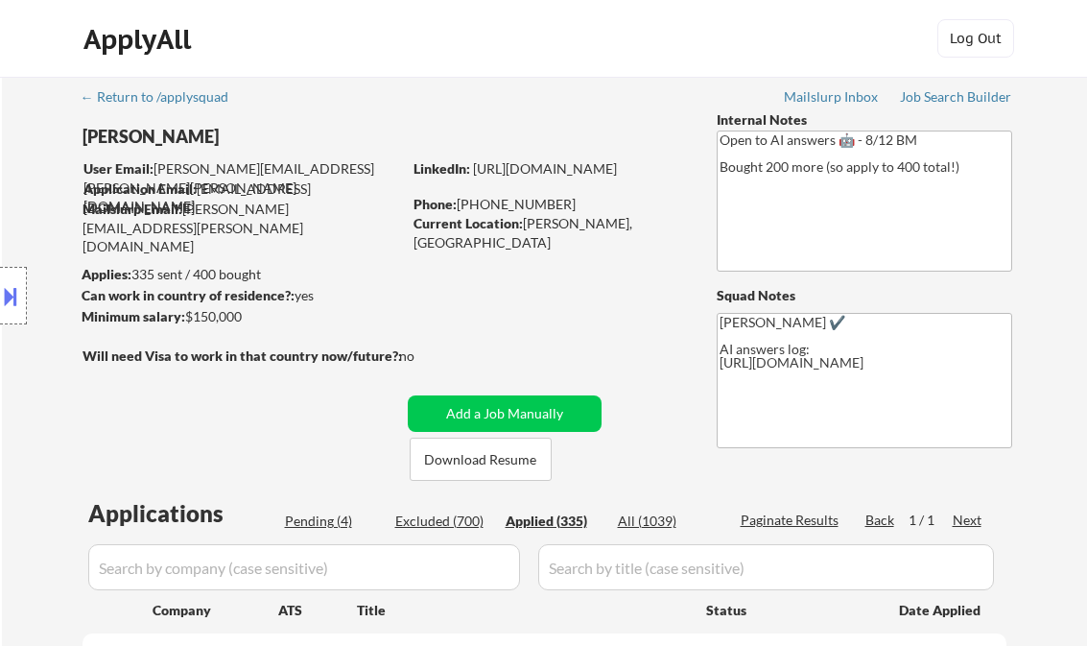
select select ""applied""
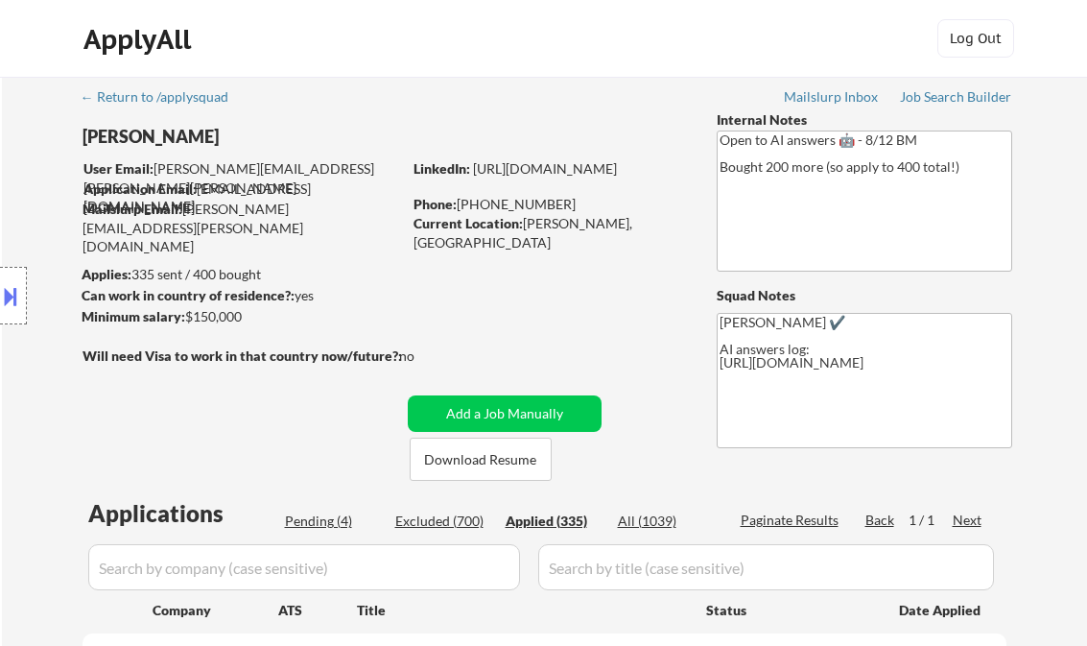
select select ""applied""
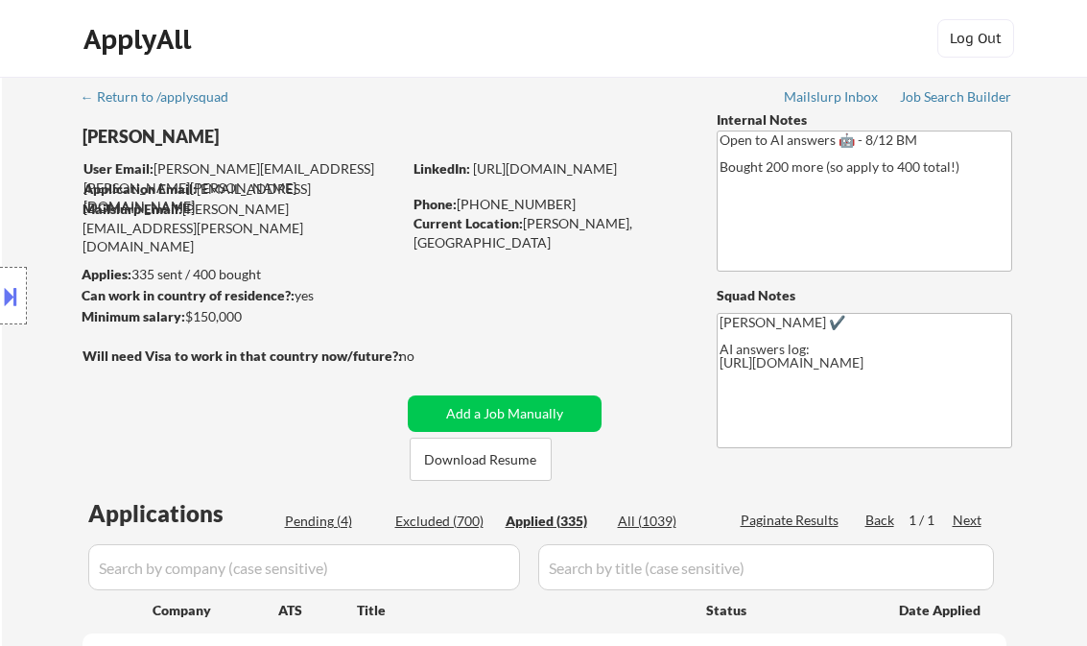
select select ""applied""
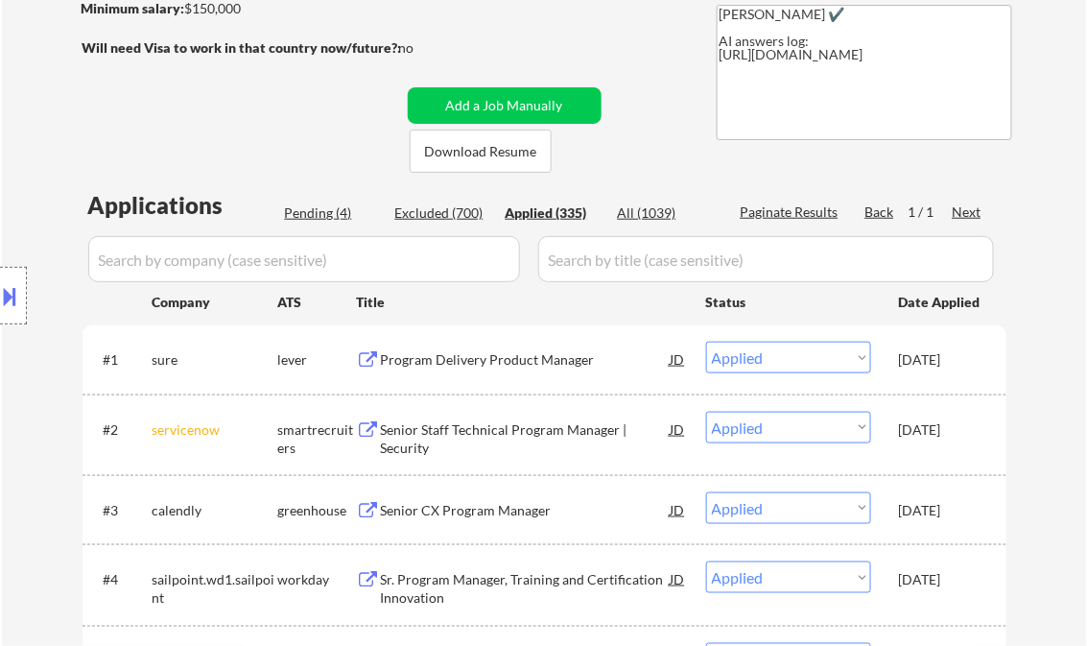
scroll to position [308, 0]
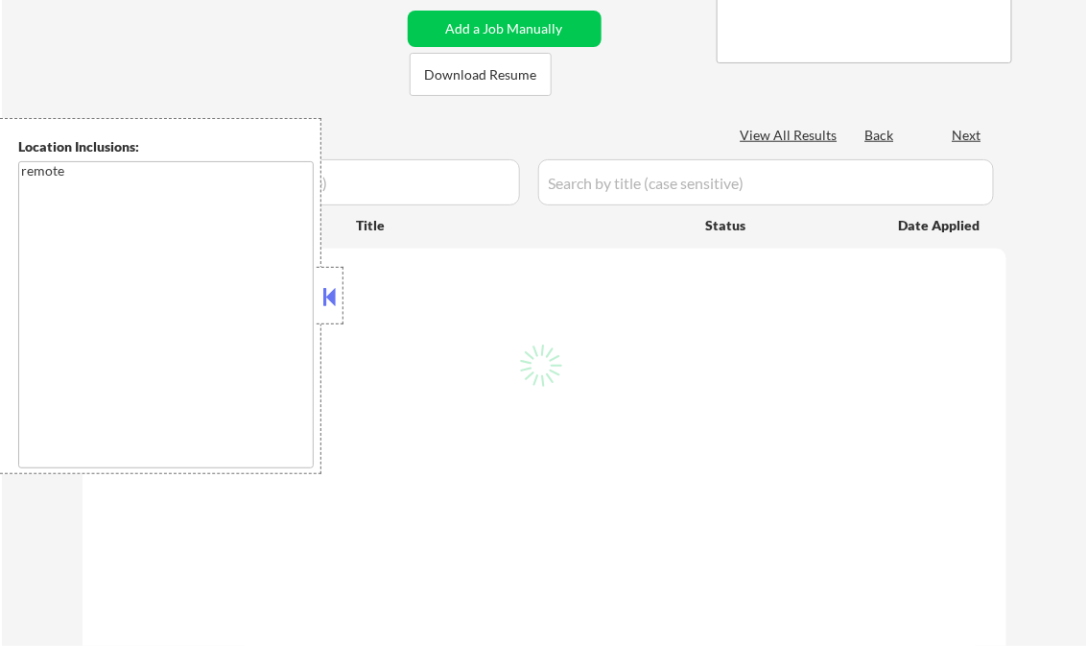
scroll to position [308, 0]
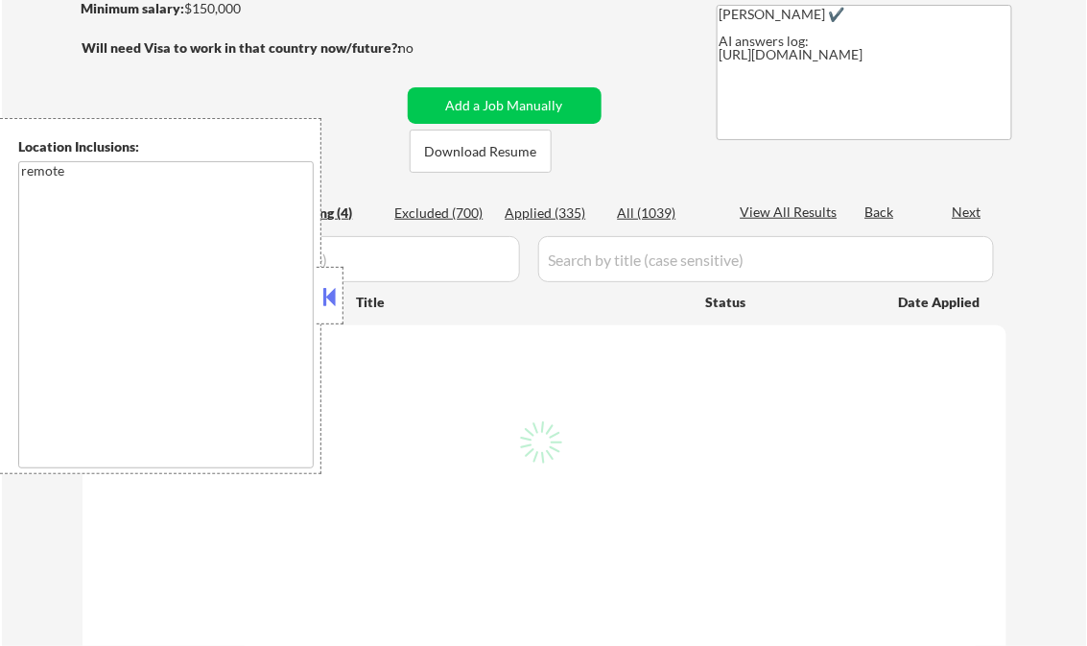
select select ""pending""
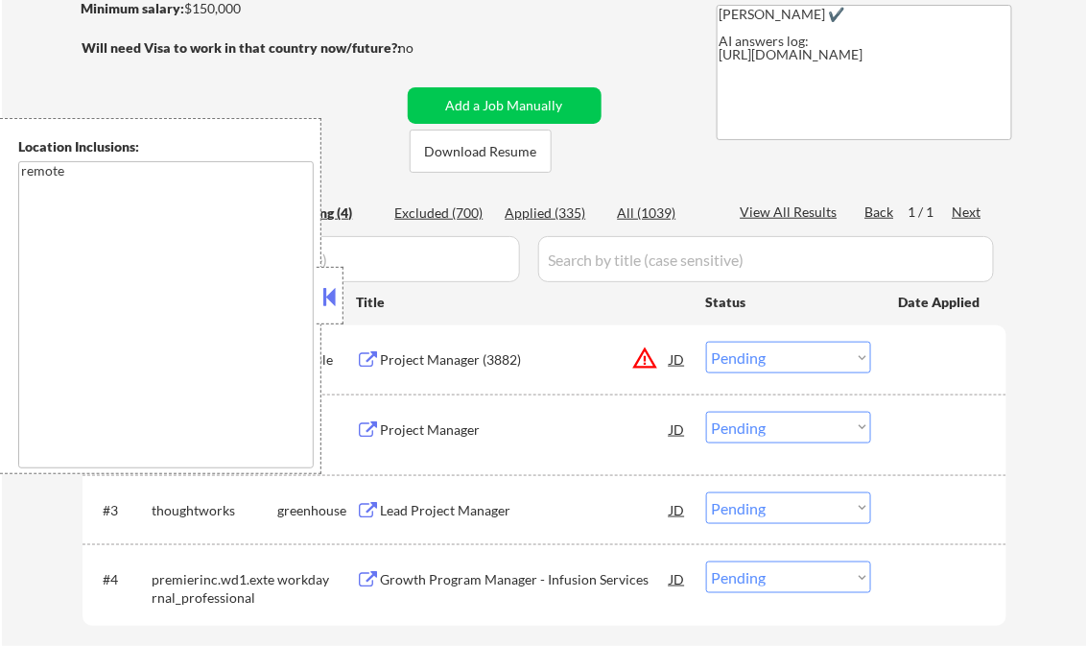
click at [325, 289] on button at bounding box center [330, 296] width 21 height 29
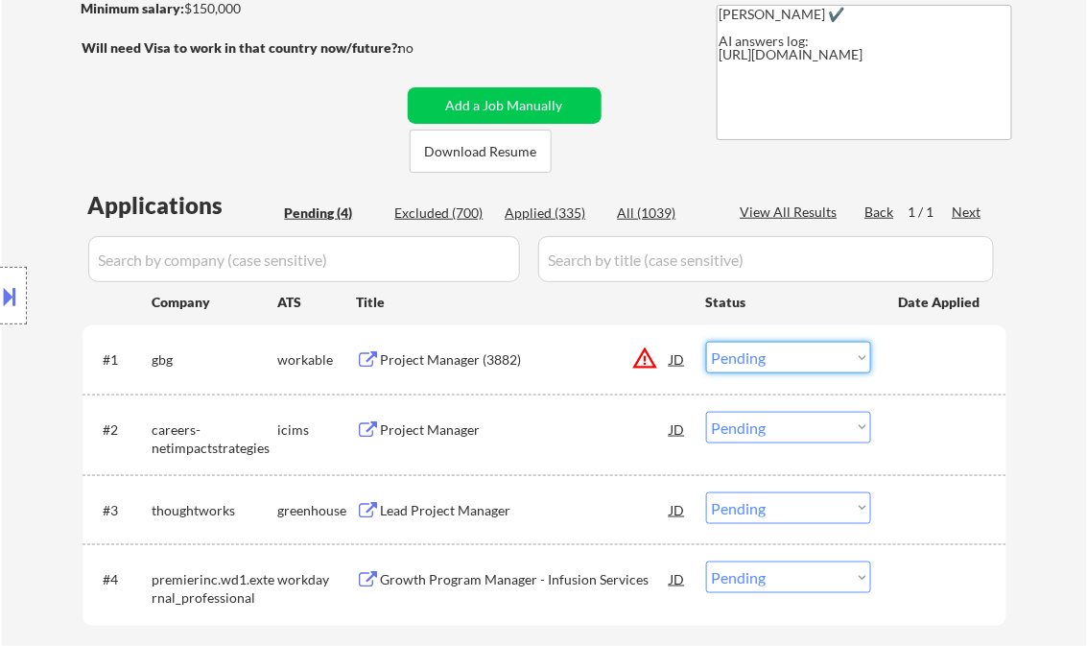
drag, startPoint x: 762, startPoint y: 360, endPoint x: 764, endPoint y: 371, distance: 11.7
click at [762, 360] on select "Choose an option... Pending Applied Excluded (Questions) Excluded (Expired) Exc…" at bounding box center [788, 358] width 165 height 32
click at [706, 342] on select "Choose an option... Pending Applied Excluded (Questions) Excluded (Expired) Exc…" at bounding box center [788, 358] width 165 height 32
click at [463, 423] on div "Project Manager" at bounding box center [526, 429] width 290 height 19
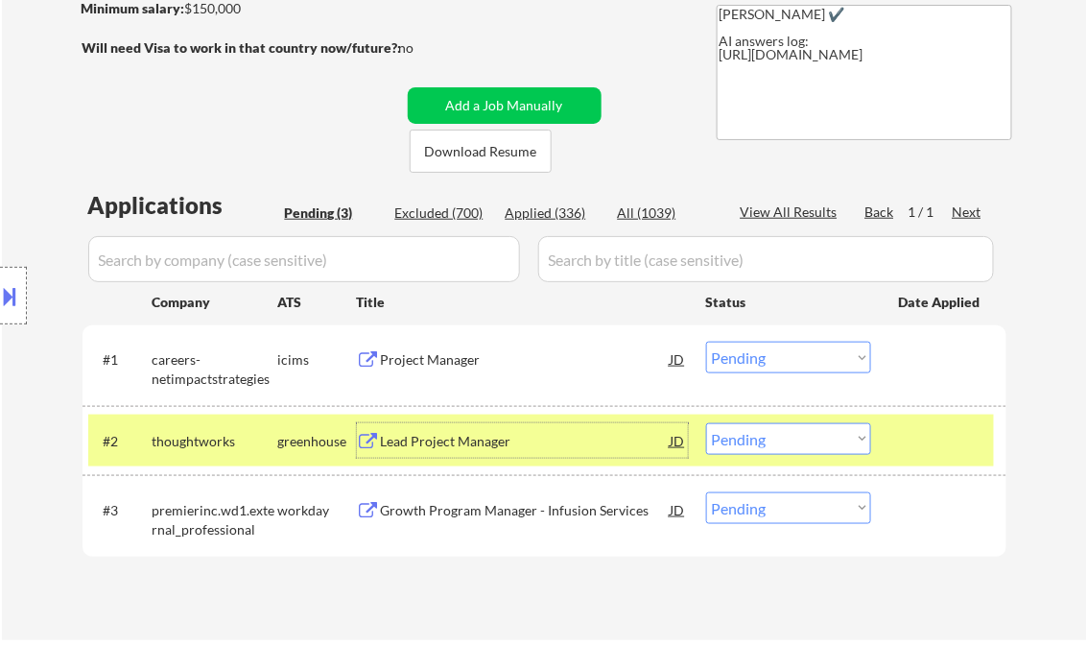
click at [772, 365] on select "Choose an option... Pending Applied Excluded (Questions) Excluded (Expired) Exc…" at bounding box center [788, 358] width 165 height 32
click at [706, 342] on select "Choose an option... Pending Applied Excluded (Questions) Excluded (Expired) Exc…" at bounding box center [788, 358] width 165 height 32
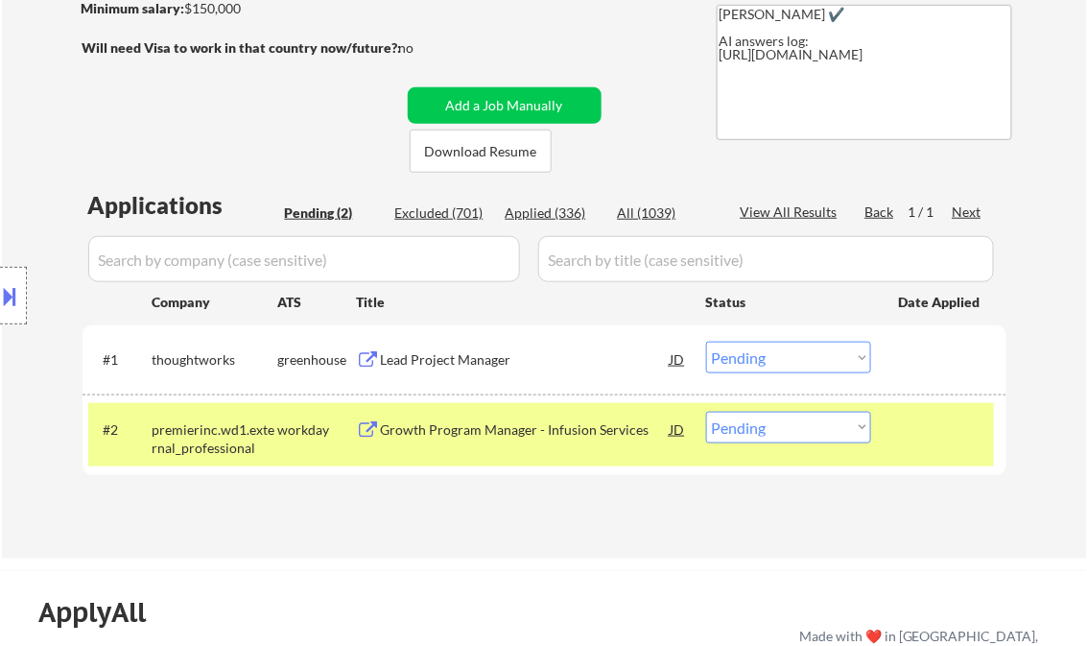
click at [879, 430] on div "#2 premierinc.wd1.external_professional workday Growth Program Manager - Infusi…" at bounding box center [541, 434] width 906 height 63
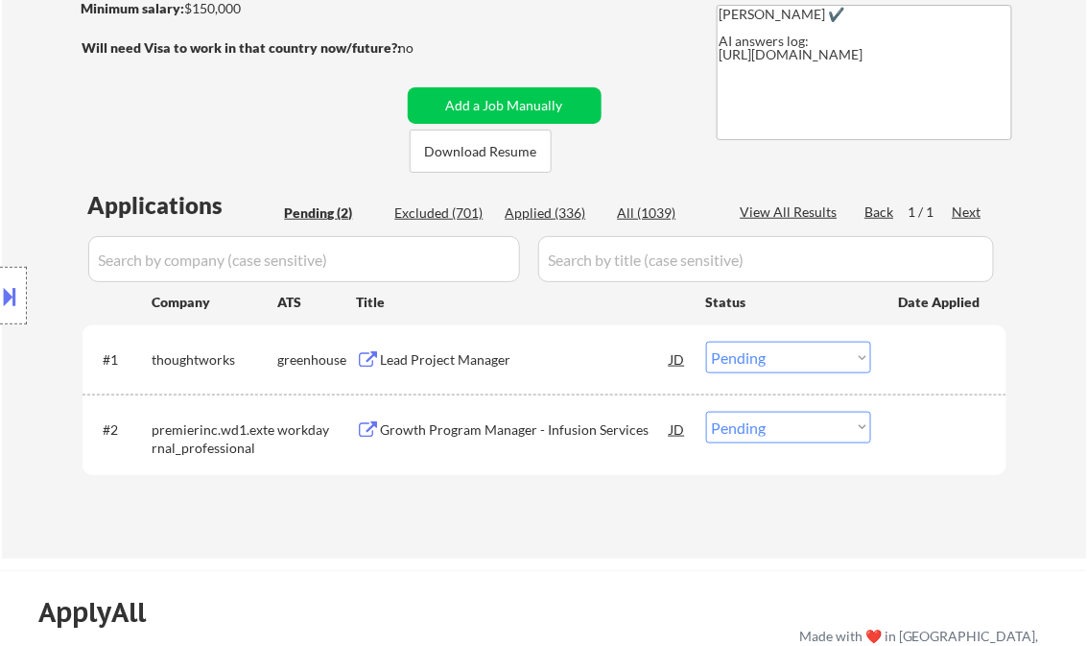
click at [465, 358] on div "Lead Project Manager" at bounding box center [526, 359] width 290 height 19
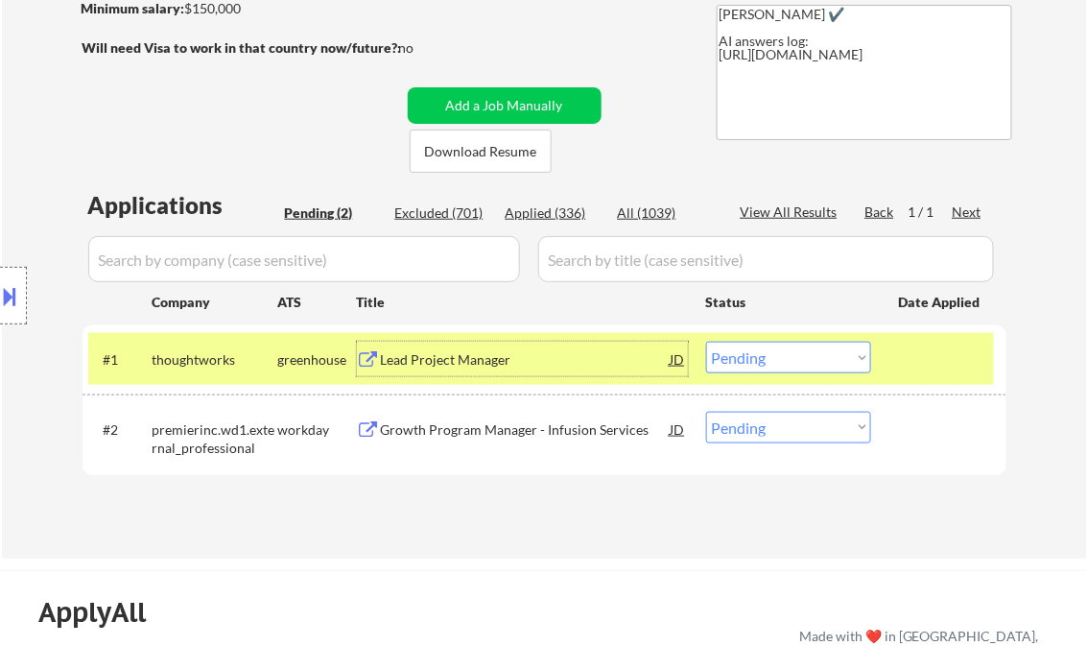
click at [775, 365] on select "Choose an option... Pending Applied Excluded (Questions) Excluded (Expired) Exc…" at bounding box center [788, 358] width 165 height 32
click at [706, 342] on select "Choose an option... Pending Applied Excluded (Questions) Excluded (Expired) Exc…" at bounding box center [788, 358] width 165 height 32
click at [497, 424] on div "Growth Program Manager - Infusion Services" at bounding box center [526, 429] width 290 height 19
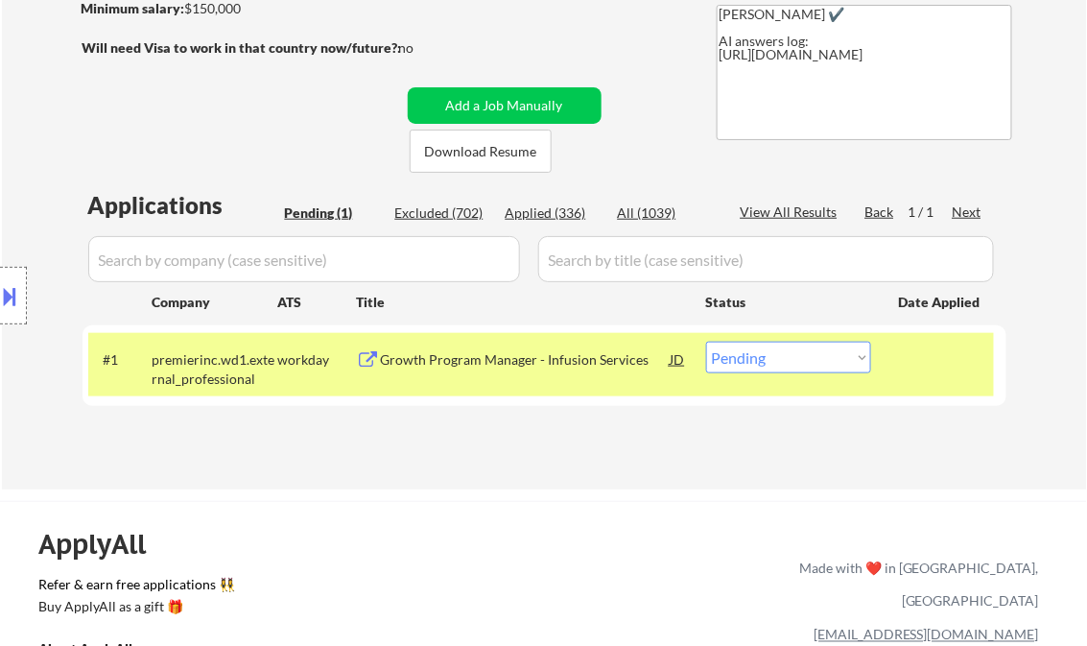
click at [764, 361] on select "Choose an option... Pending Applied Excluded (Questions) Excluded (Expired) Exc…" at bounding box center [788, 358] width 165 height 32
click at [519, 376] on div "#1 premierinc.wd1.external_professional workday Growth Program Manager - Infusi…" at bounding box center [541, 364] width 906 height 63
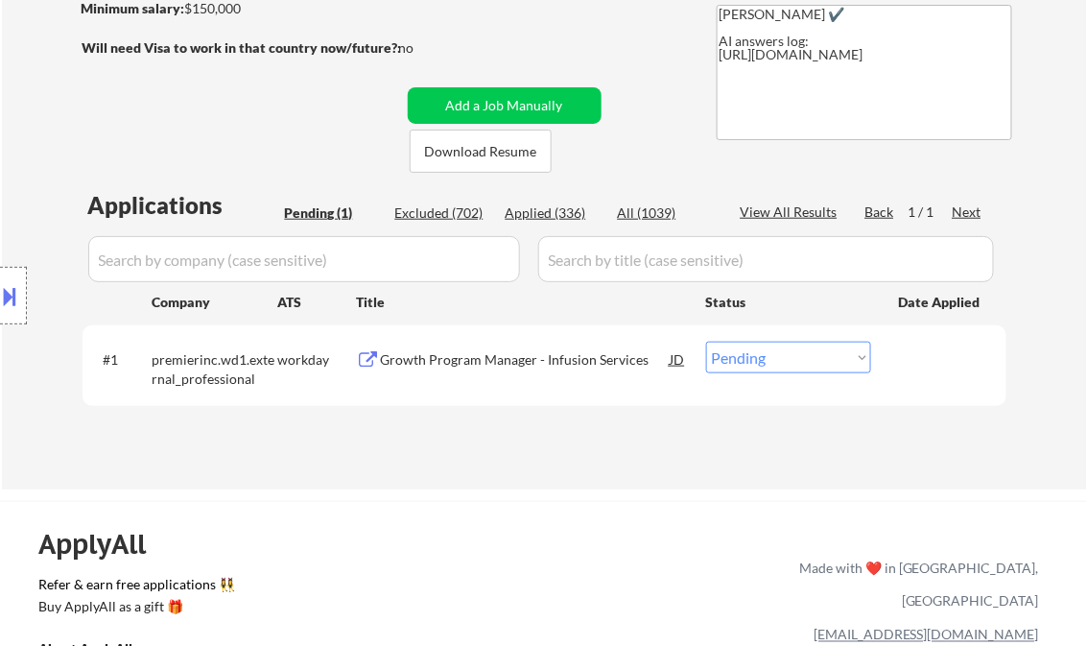
click at [514, 362] on div "Growth Program Manager - Infusion Services" at bounding box center [526, 359] width 290 height 19
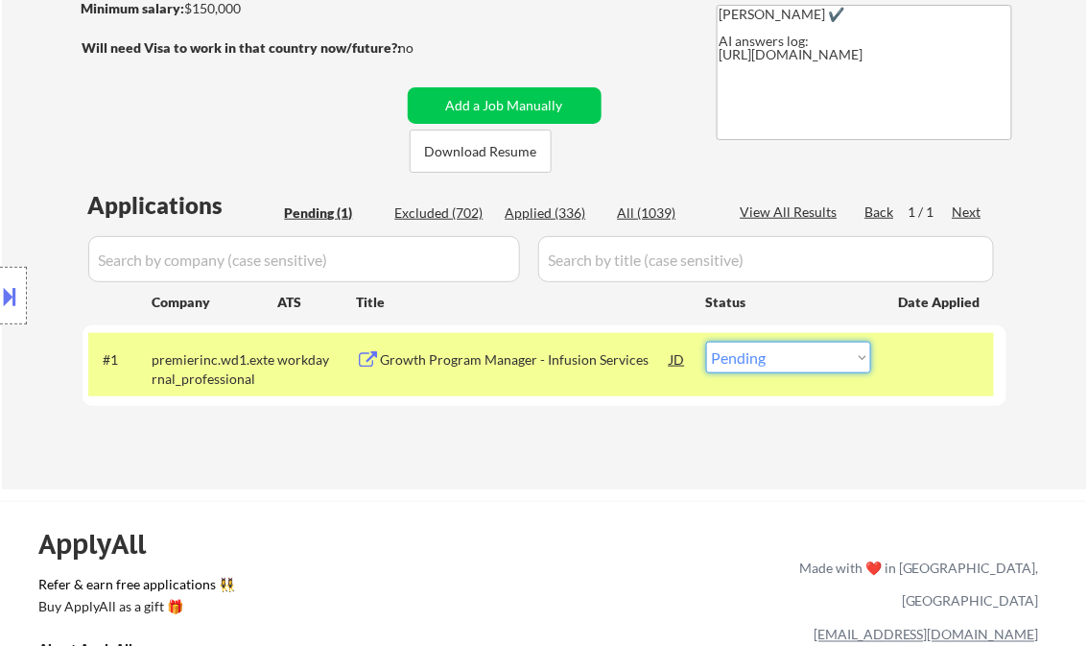
drag, startPoint x: 813, startPoint y: 353, endPoint x: 837, endPoint y: 375, distance: 32.6
click at [818, 359] on select "Choose an option... Pending Applied Excluded (Questions) Excluded (Expired) Exc…" at bounding box center [788, 358] width 165 height 32
select select ""excluded__bad_match_""
click at [706, 342] on select "Choose an option... Pending Applied Excluded (Questions) Excluded (Expired) Exc…" at bounding box center [788, 358] width 165 height 32
click at [586, 463] on div "← Return to /applysquad Mailslurp Inbox Job Search Builder Charles Hirsch User …" at bounding box center [545, 121] width 958 height 705
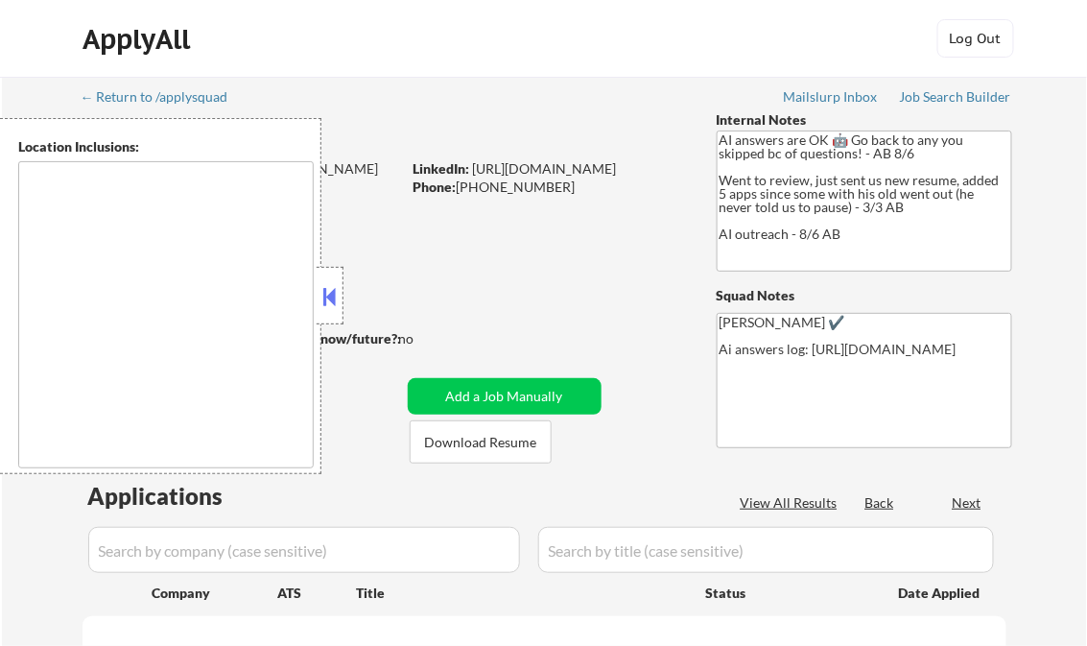
type textarea "Dallas, TX Irving, TX Garland, TX Mesquite, TX Richardson, TX Carrollton, TX Pl…"
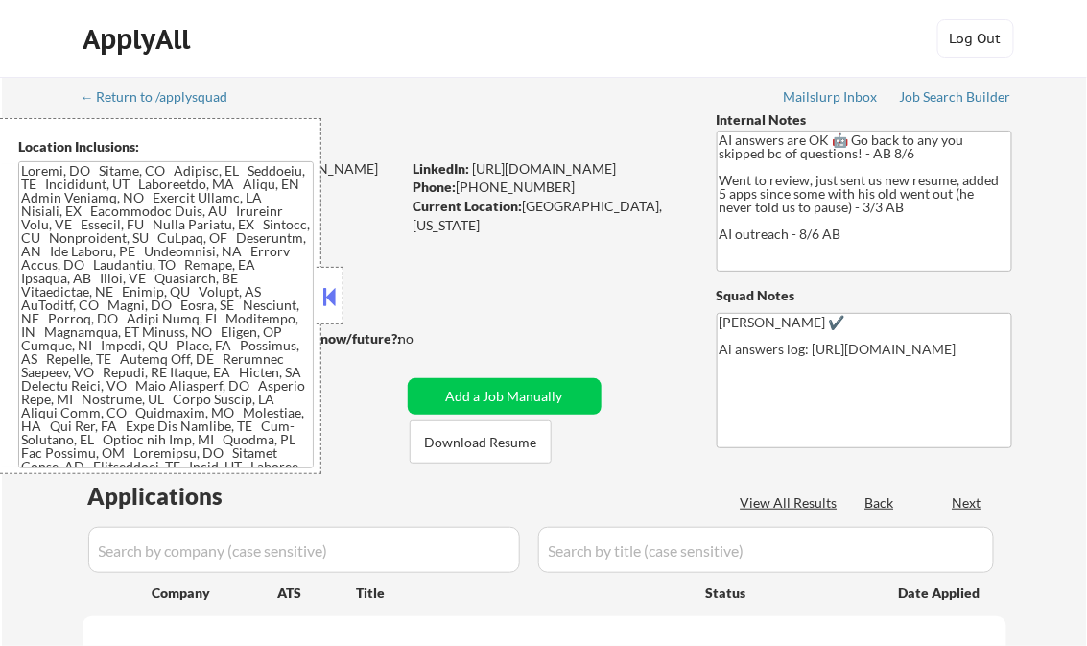
select select ""pending""
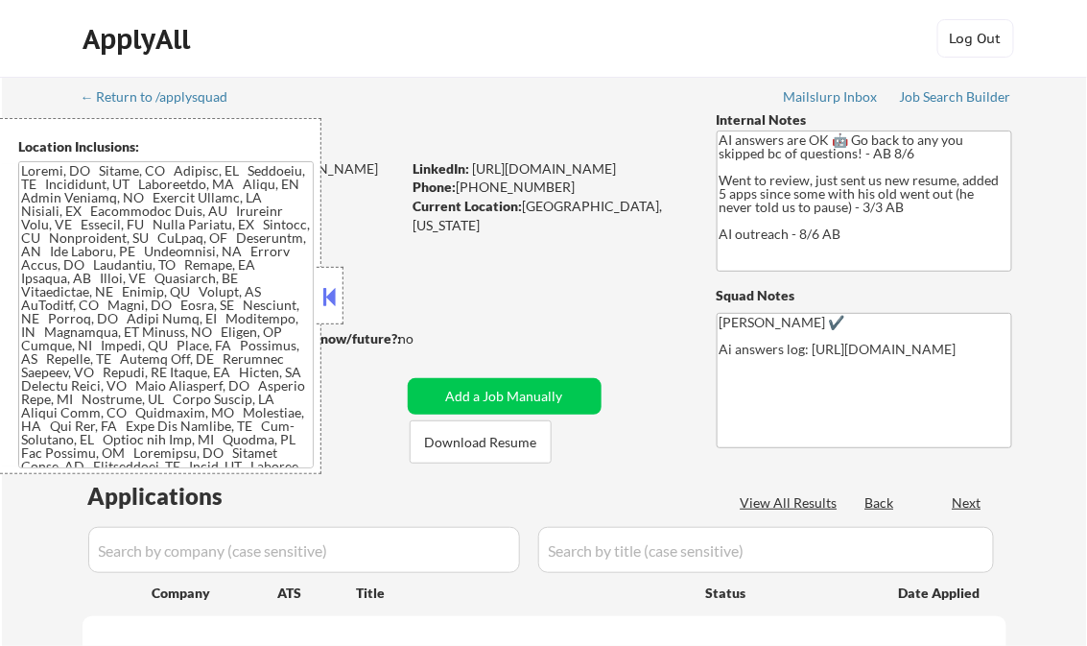
select select ""pending""
click at [326, 289] on button at bounding box center [330, 296] width 21 height 29
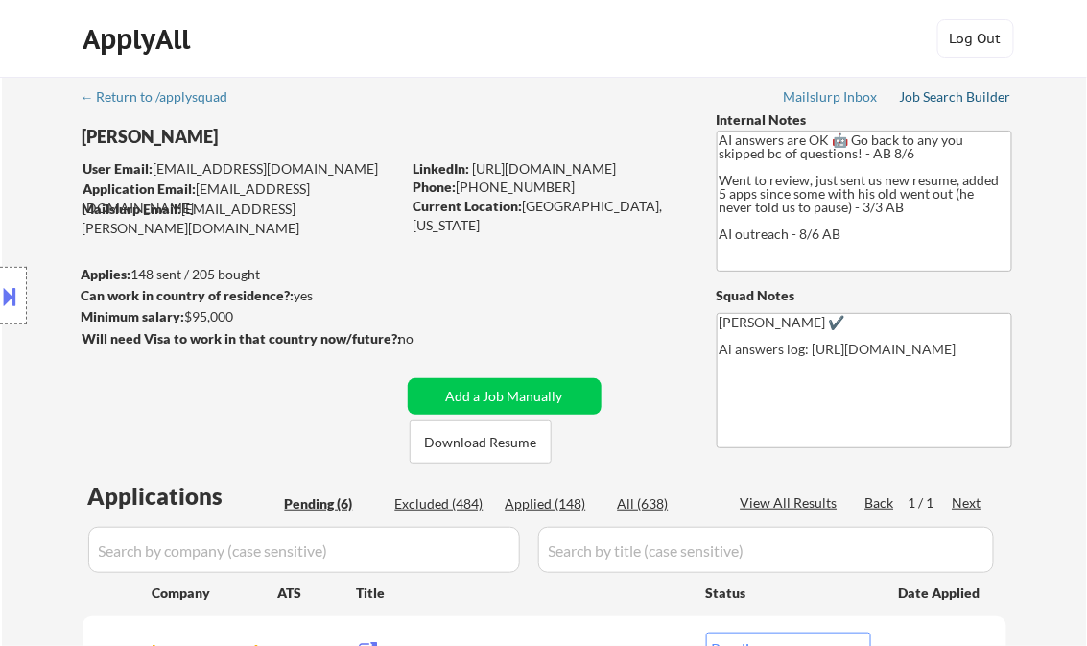
drag, startPoint x: 929, startPoint y: 96, endPoint x: 916, endPoint y: 36, distance: 61.0
click at [929, 96] on div "Job Search Builder" at bounding box center [956, 96] width 112 height 13
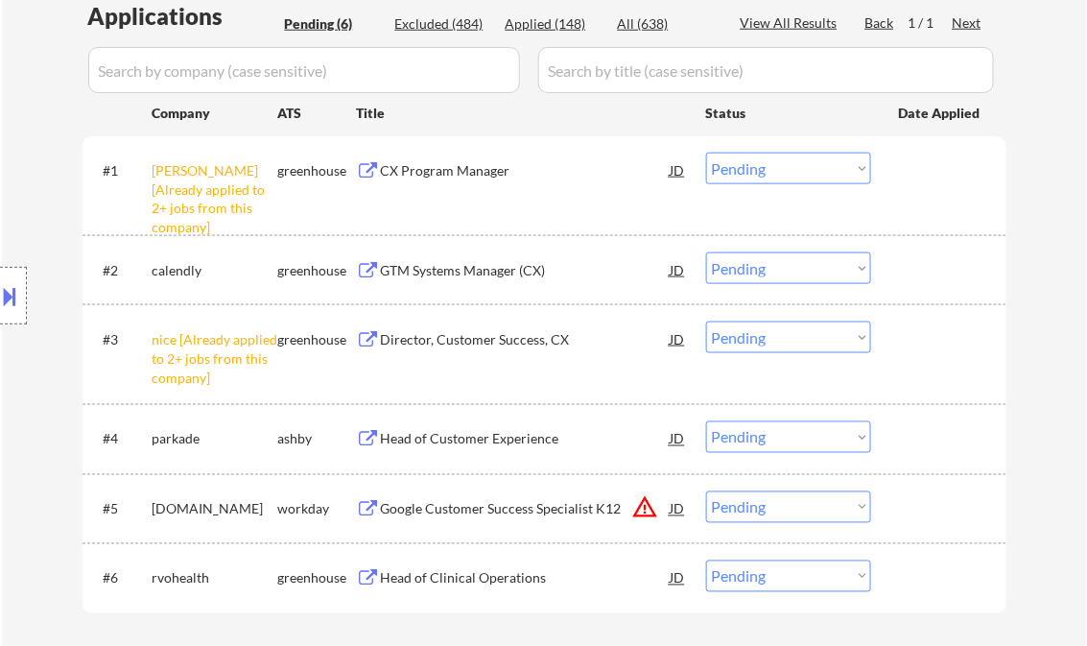
scroll to position [538, 0]
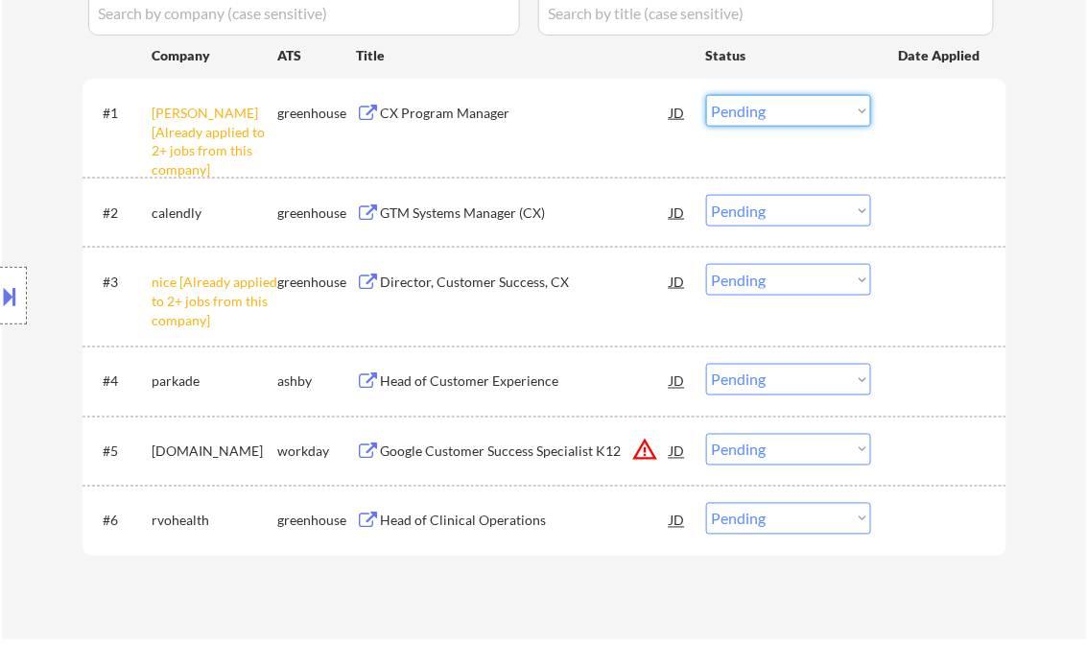
click at [798, 122] on select "Choose an option... Pending Applied Excluded (Questions) Excluded (Expired) Exc…" at bounding box center [788, 111] width 165 height 32
click at [706, 95] on select "Choose an option... Pending Applied Excluded (Questions) Excluded (Expired) Exc…" at bounding box center [788, 111] width 165 height 32
select select ""pending""
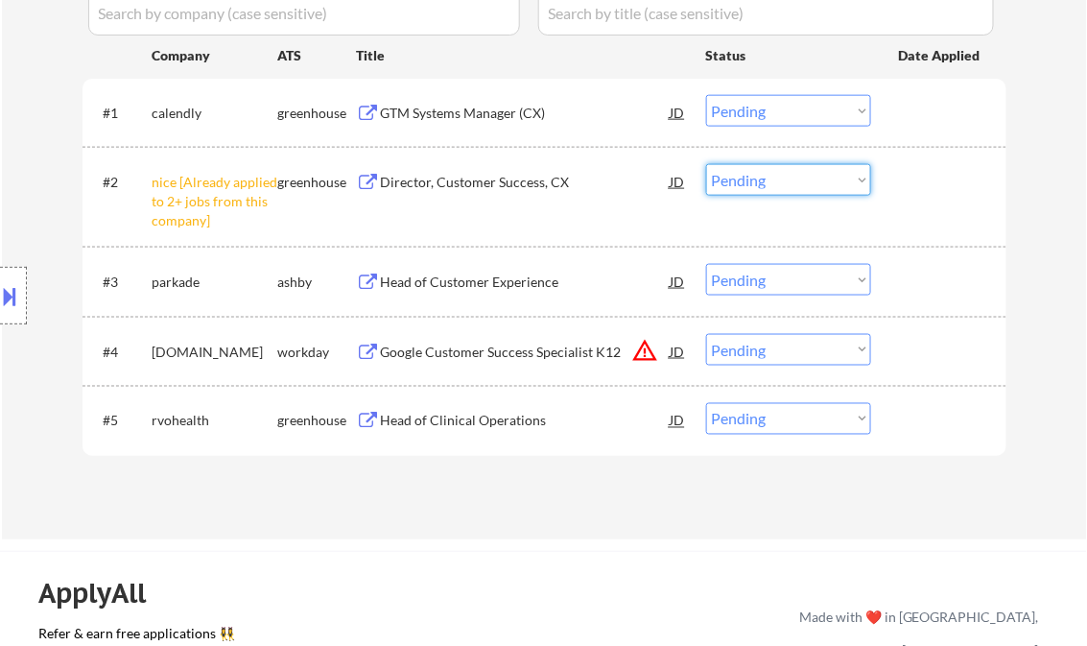
click at [820, 194] on select "Choose an option... Pending Applied Excluded (Questions) Excluded (Expired) Exc…" at bounding box center [788, 180] width 165 height 32
click at [706, 164] on select "Choose an option... Pending Applied Excluded (Questions) Excluded (Expired) Exc…" at bounding box center [788, 180] width 165 height 32
select select ""pending""
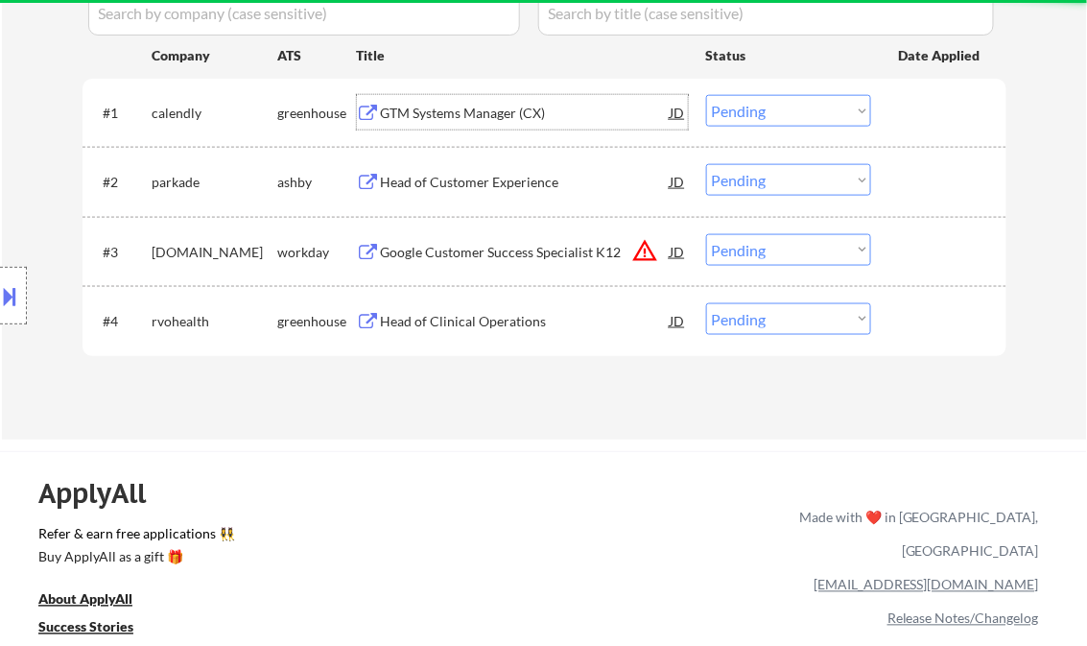
click at [474, 111] on div "GTM Systems Manager (CX)" at bounding box center [526, 113] width 290 height 19
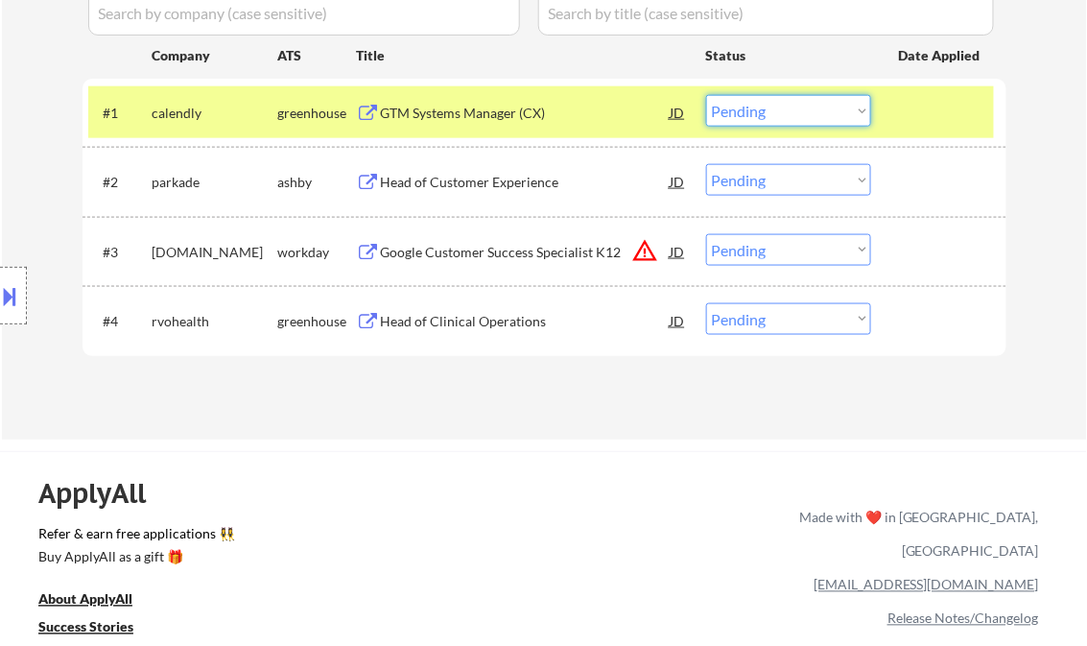
click at [778, 119] on select "Choose an option... Pending Applied Excluded (Questions) Excluded (Expired) Exc…" at bounding box center [788, 111] width 165 height 32
click at [706, 95] on select "Choose an option... Pending Applied Excluded (Questions) Excluded (Expired) Exc…" at bounding box center [788, 111] width 165 height 32
click at [544, 181] on div "Head of Customer Experience" at bounding box center [526, 182] width 290 height 19
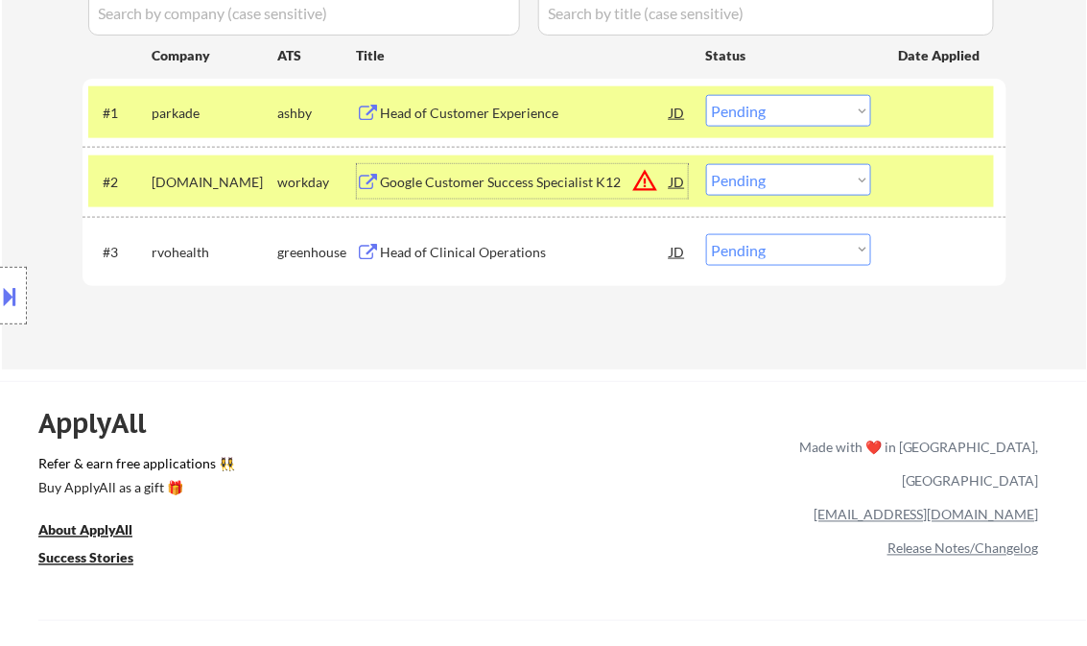
click at [8, 290] on button at bounding box center [10, 296] width 21 height 32
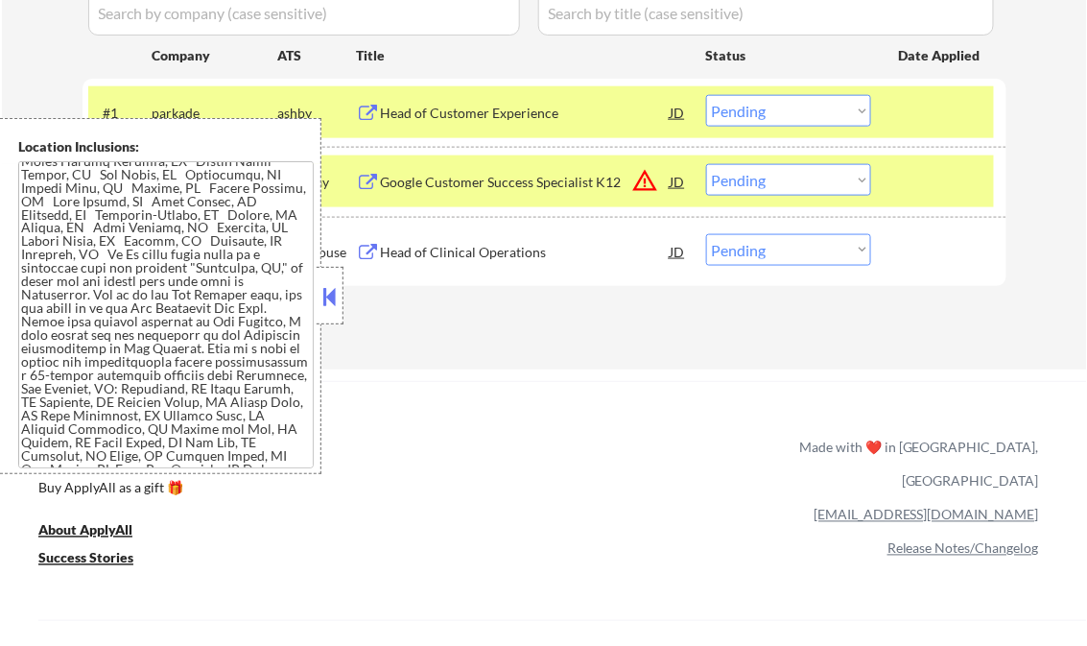
scroll to position [1028, 0]
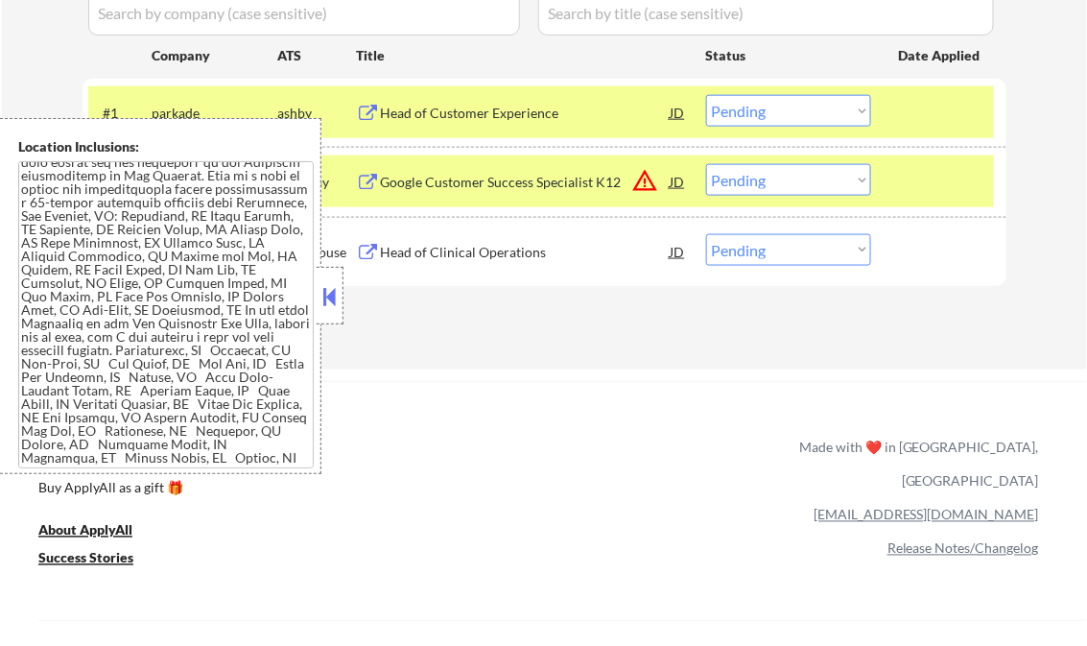
click at [331, 291] on button at bounding box center [330, 296] width 21 height 29
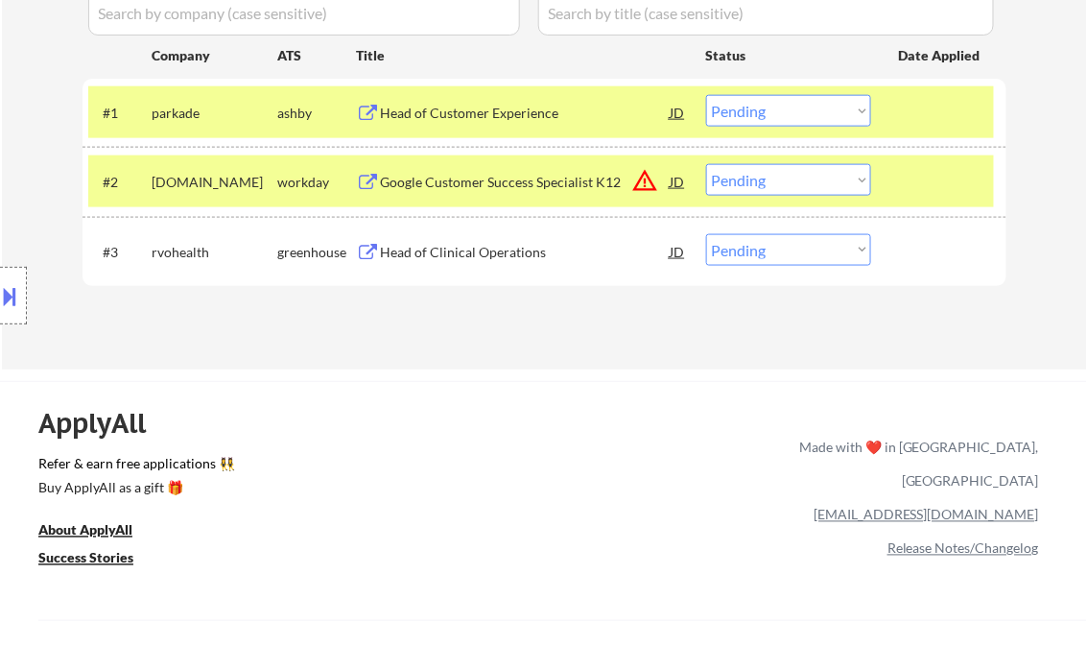
click at [777, 100] on select "Choose an option... Pending Applied Excluded (Questions) Excluded (Expired) Exc…" at bounding box center [788, 111] width 165 height 32
click at [706, 95] on select "Choose an option... Pending Applied Excluded (Questions) Excluded (Expired) Exc…" at bounding box center [788, 111] width 165 height 32
click at [533, 191] on div "Google Customer Success Specialist K12" at bounding box center [526, 182] width 290 height 19
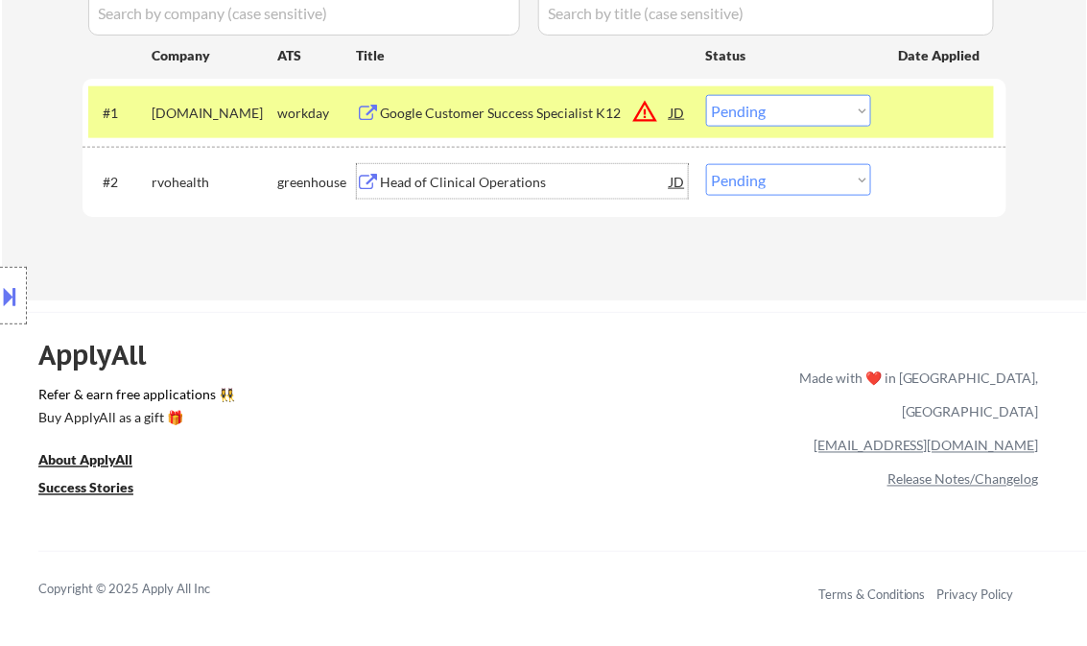
click at [790, 118] on select "Choose an option... Pending Applied Excluded (Questions) Excluded (Expired) Exc…" at bounding box center [788, 111] width 165 height 32
click at [706, 95] on select "Choose an option... Pending Applied Excluded (Questions) Excluded (Expired) Exc…" at bounding box center [788, 111] width 165 height 32
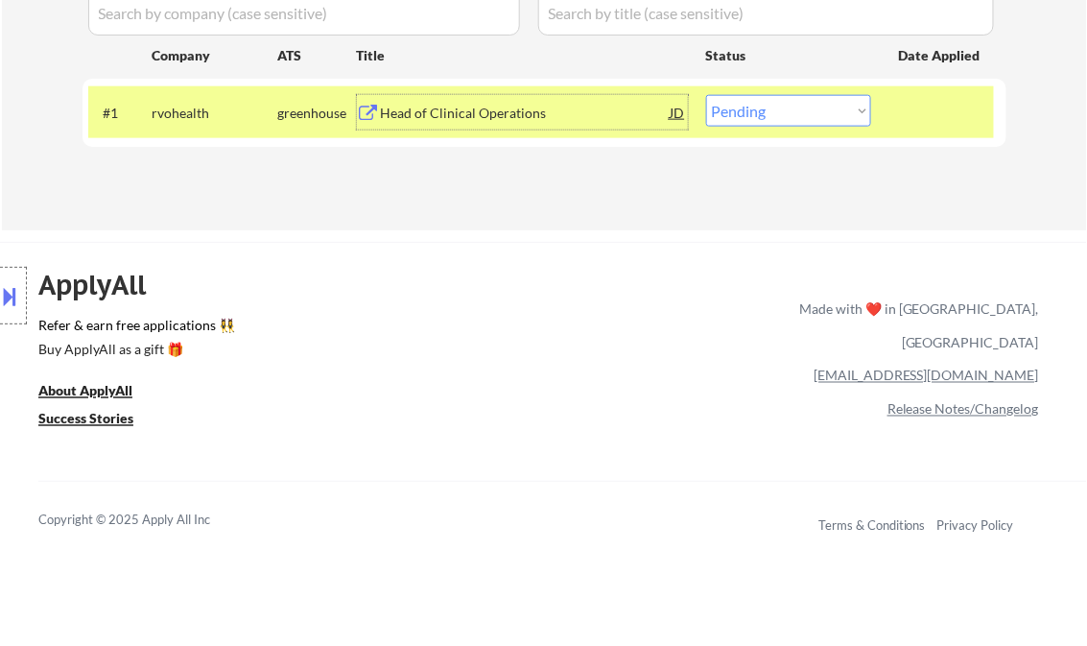
click at [480, 124] on div "Head of Clinical Operations" at bounding box center [526, 112] width 290 height 35
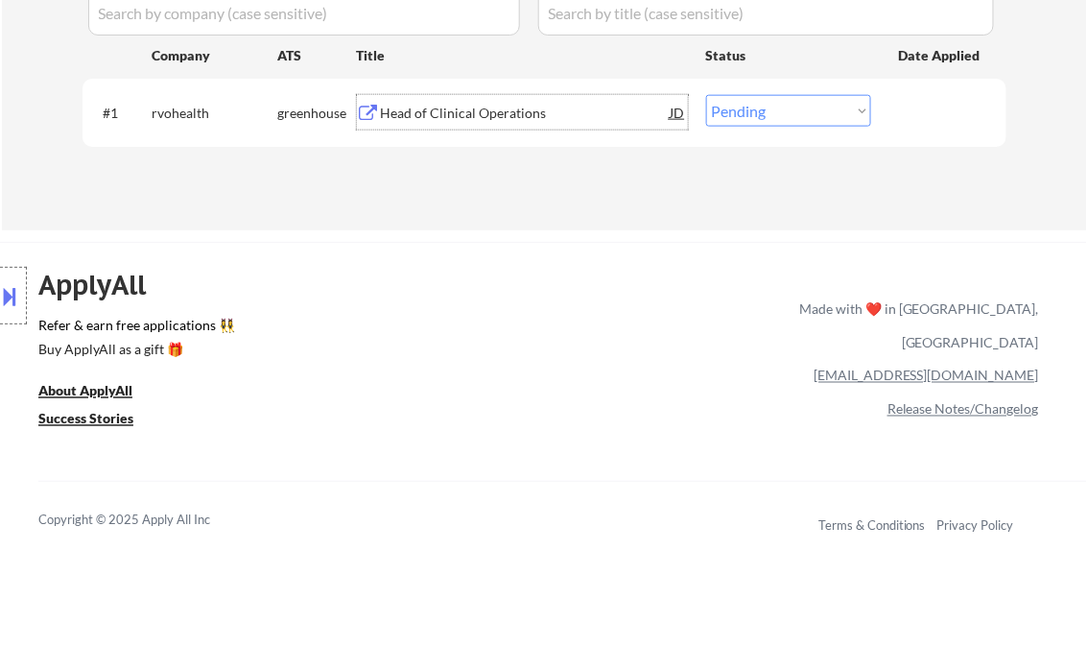
click at [674, 119] on div "JD" at bounding box center [678, 112] width 19 height 35
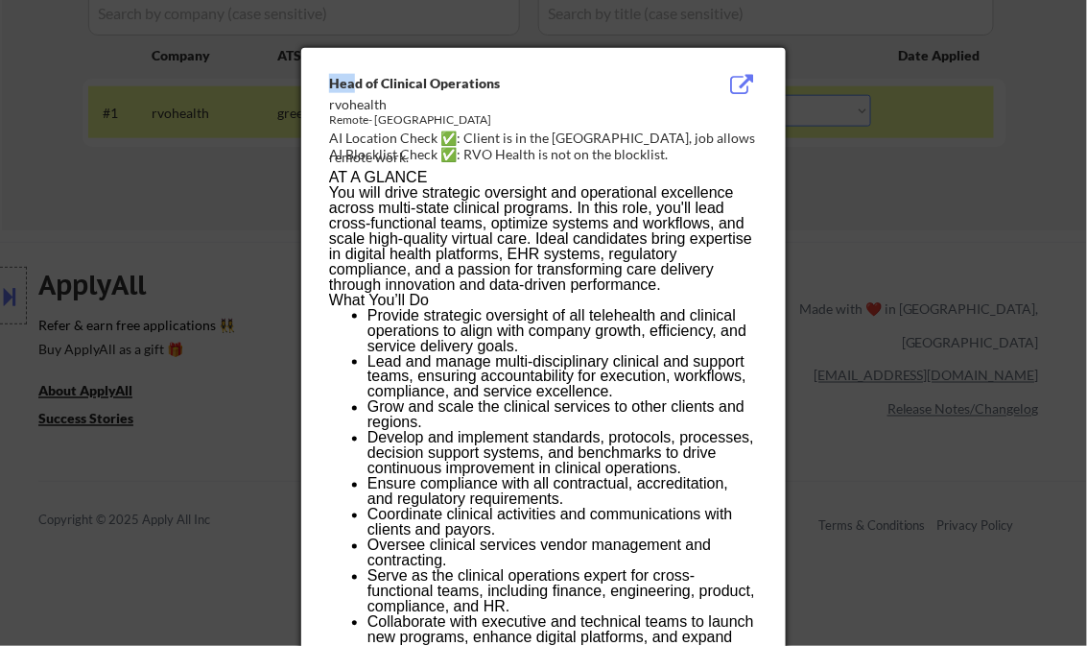
drag, startPoint x: 327, startPoint y: 87, endPoint x: 364, endPoint y: 92, distance: 36.8
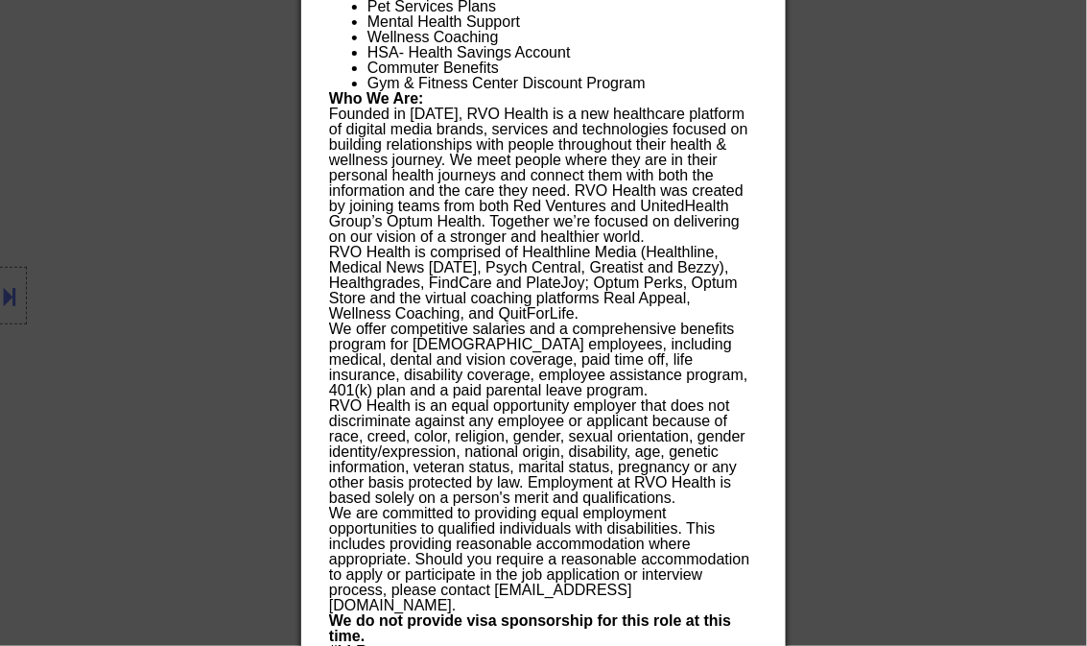
scroll to position [1969, 0]
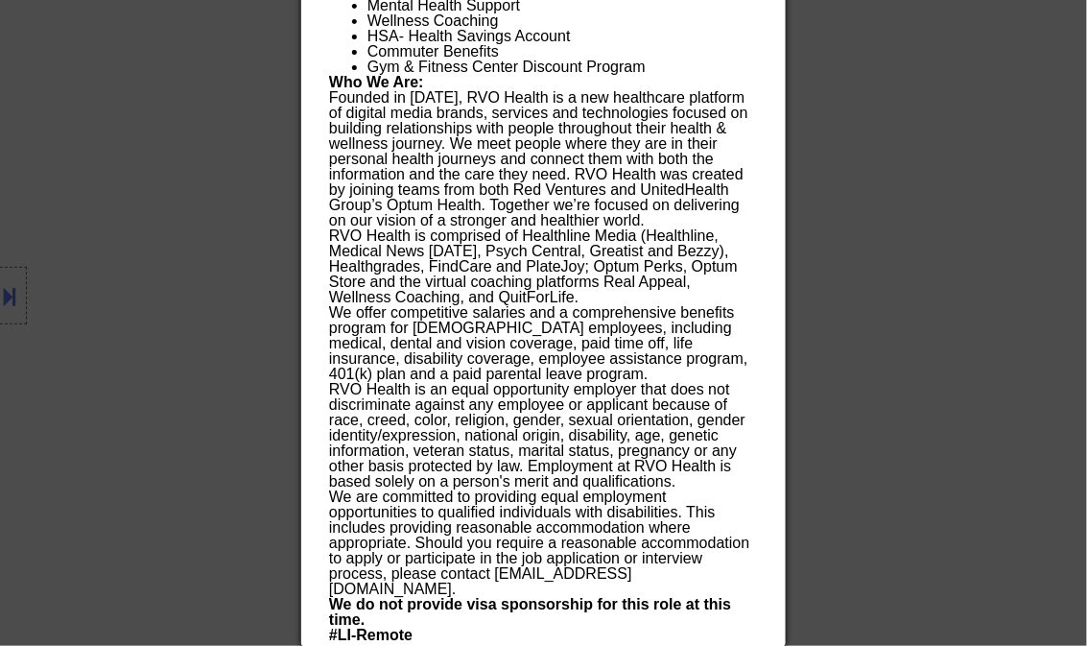
click at [754, 643] on p "RVO Health Privacy Policy: https://rvohealth.com/legal/privacy" at bounding box center [543, 650] width 428 height 15
copy div "Head of Clinical Operations rvohealth Remote- US AI Location Check ✅: Client is…"
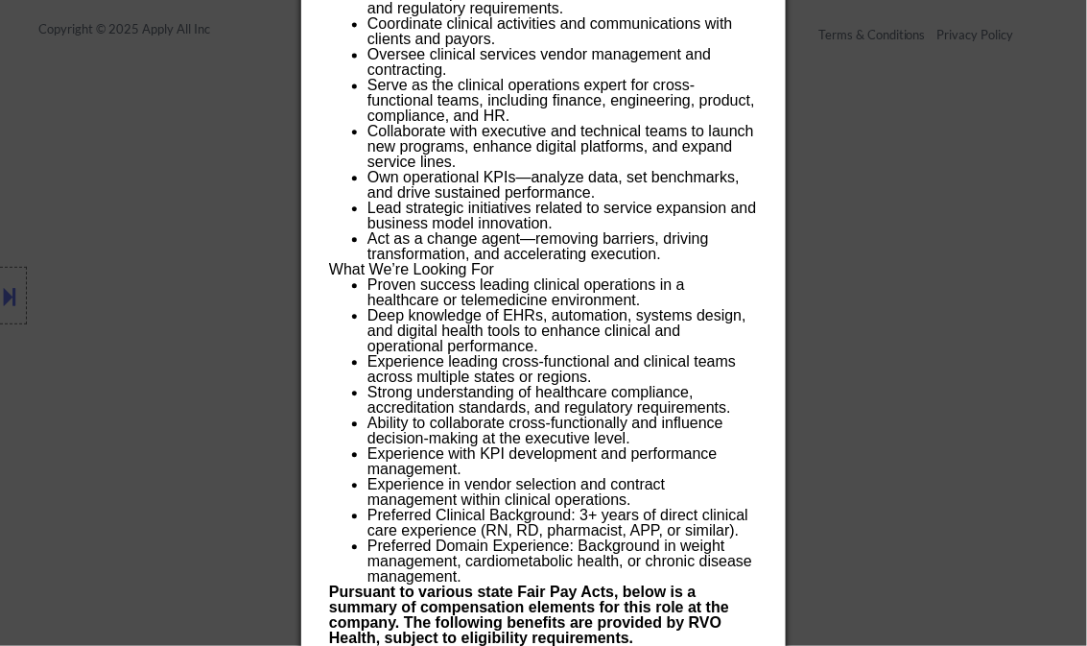
scroll to position [970, 0]
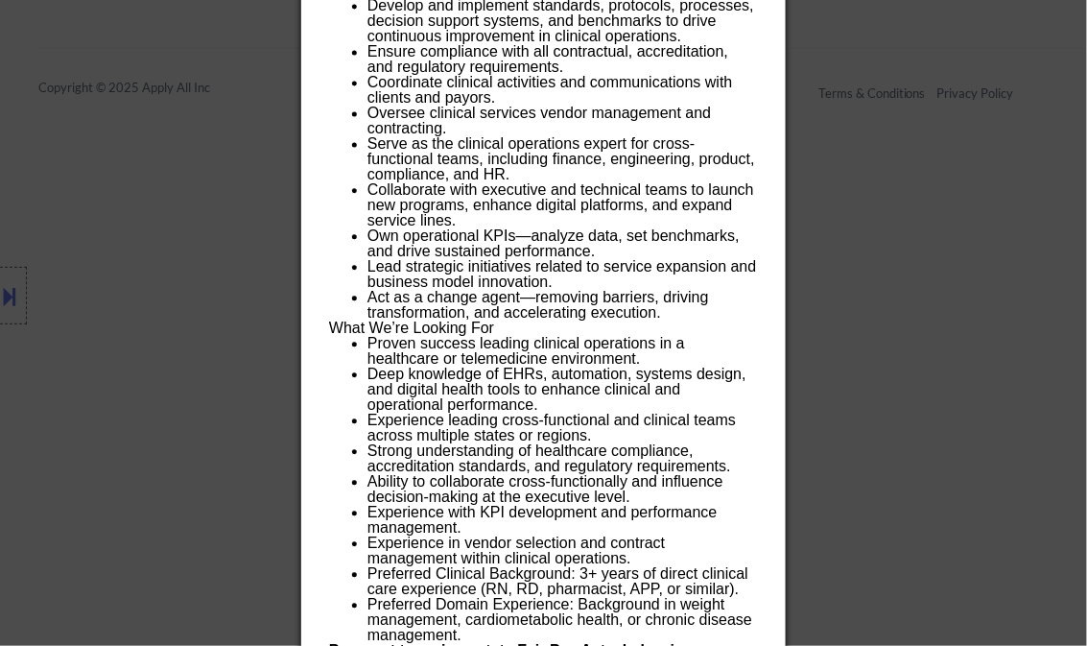
click at [994, 179] on div at bounding box center [543, 323] width 1087 height 646
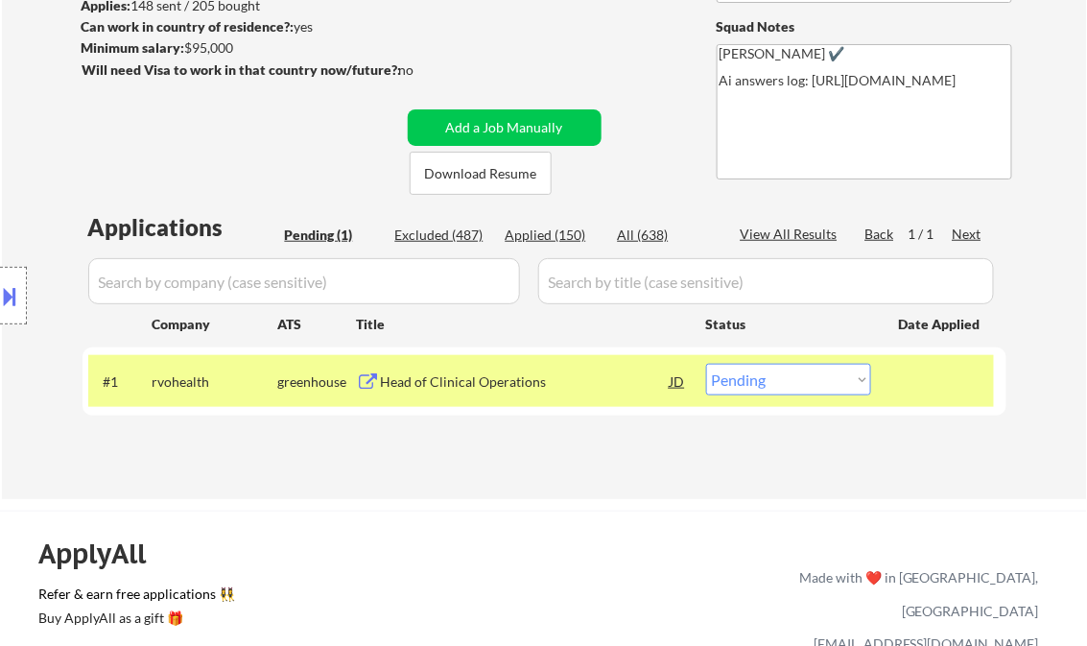
scroll to position [203, 0]
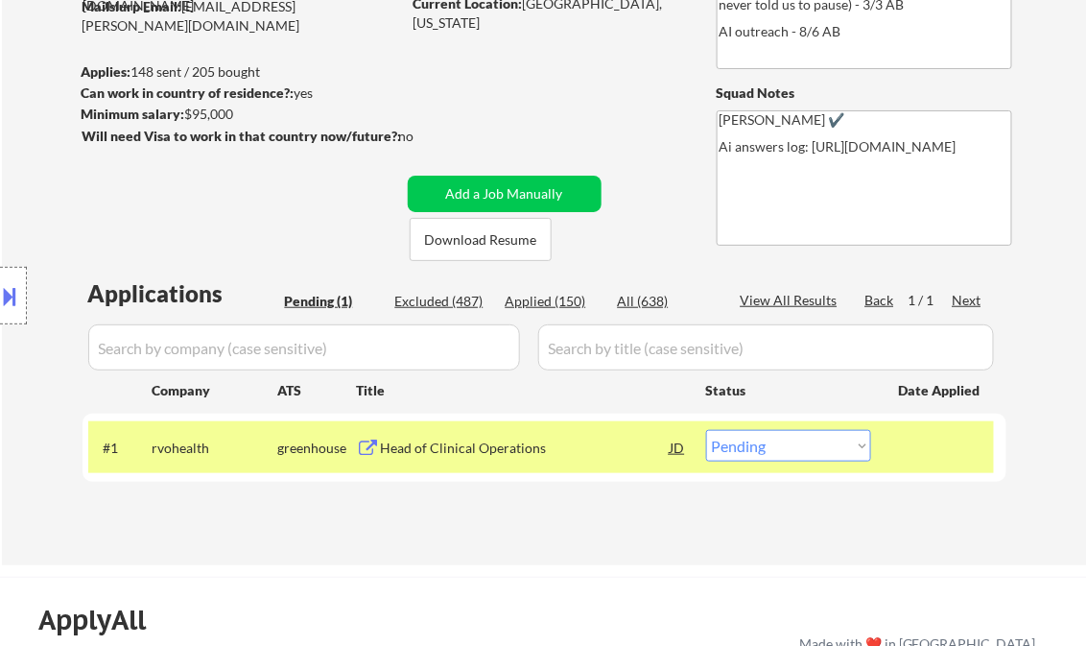
click at [804, 446] on select "Choose an option... Pending Applied Excluded (Questions) Excluded (Expired) Exc…" at bounding box center [788, 446] width 165 height 32
select select ""excluded__bad_match_""
click at [706, 430] on select "Choose an option... Pending Applied Excluded (Questions) Excluded (Expired) Exc…" at bounding box center [788, 446] width 165 height 32
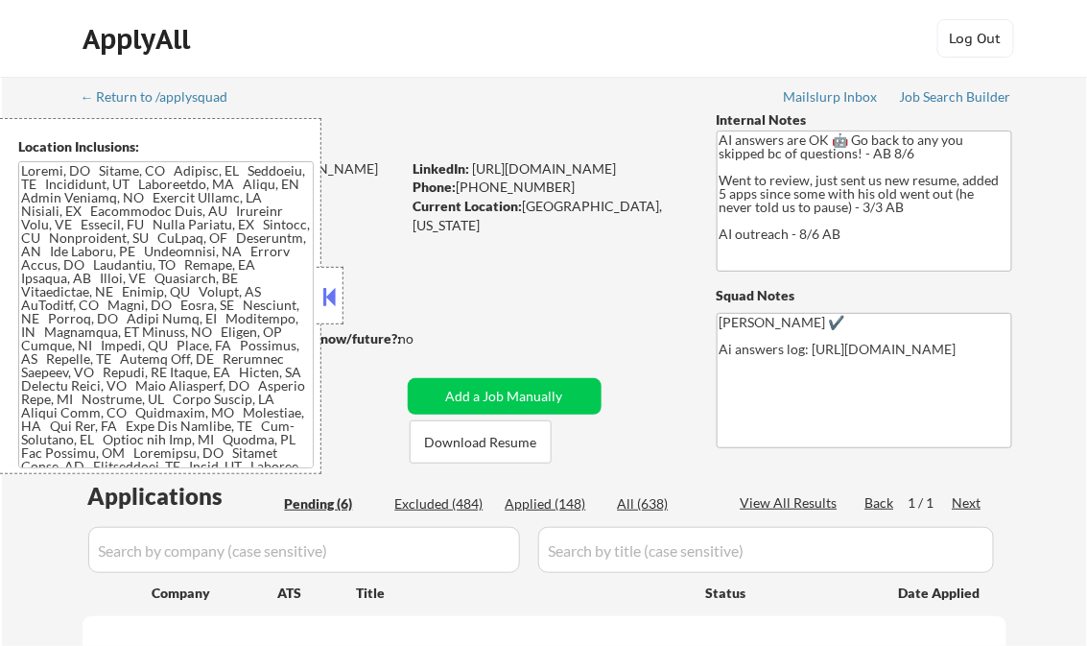
select select ""pending""
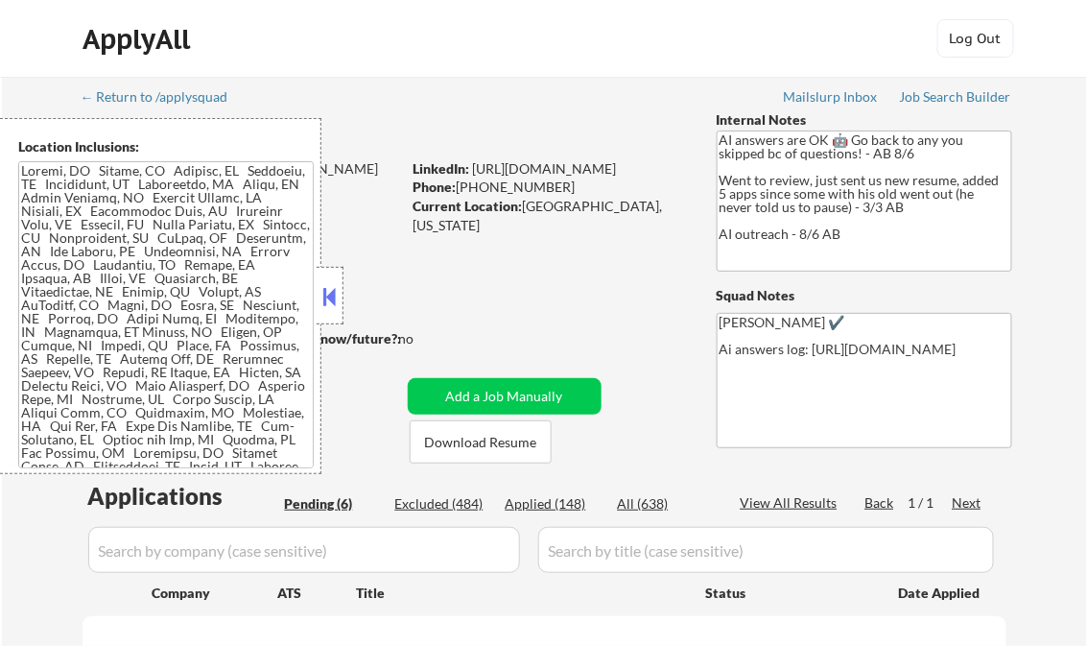
select select ""pending""
click at [328, 292] on button at bounding box center [330, 296] width 21 height 29
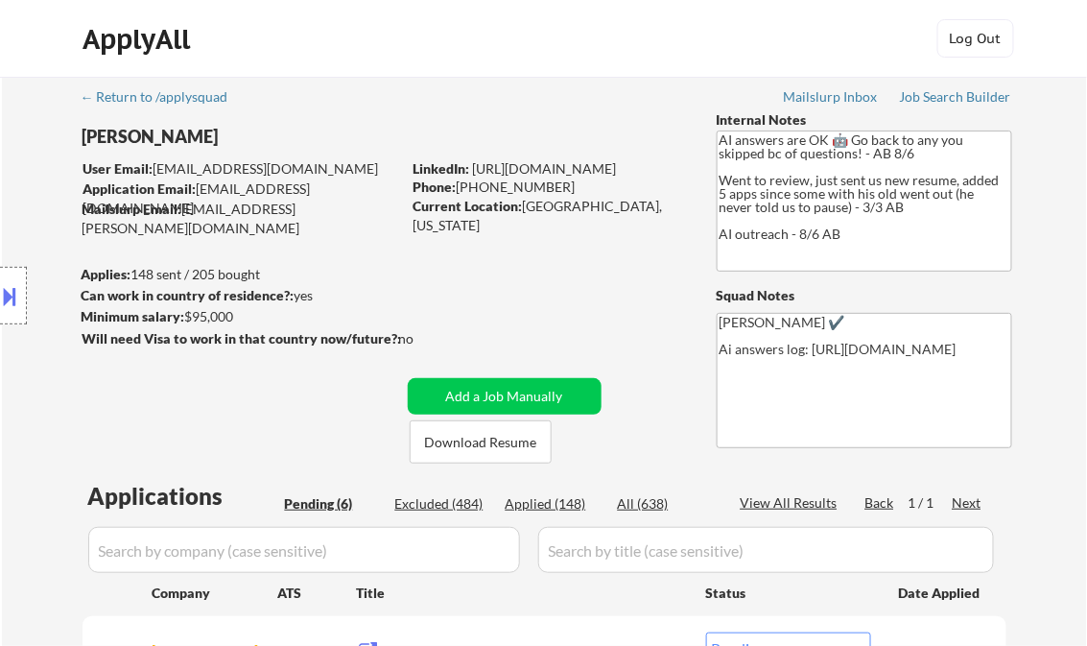
scroll to position [77, 0]
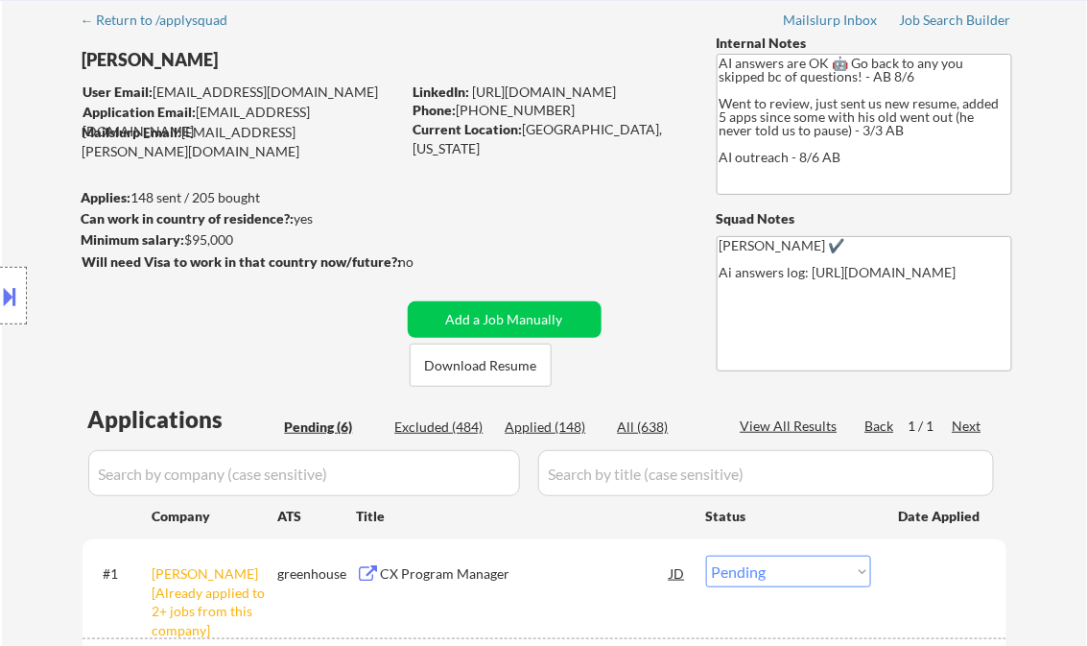
click at [564, 429] on div "Applied (148)" at bounding box center [554, 427] width 96 height 19
click at [777, 431] on div "View All Results" at bounding box center [792, 426] width 103 height 19
select select ""applied""
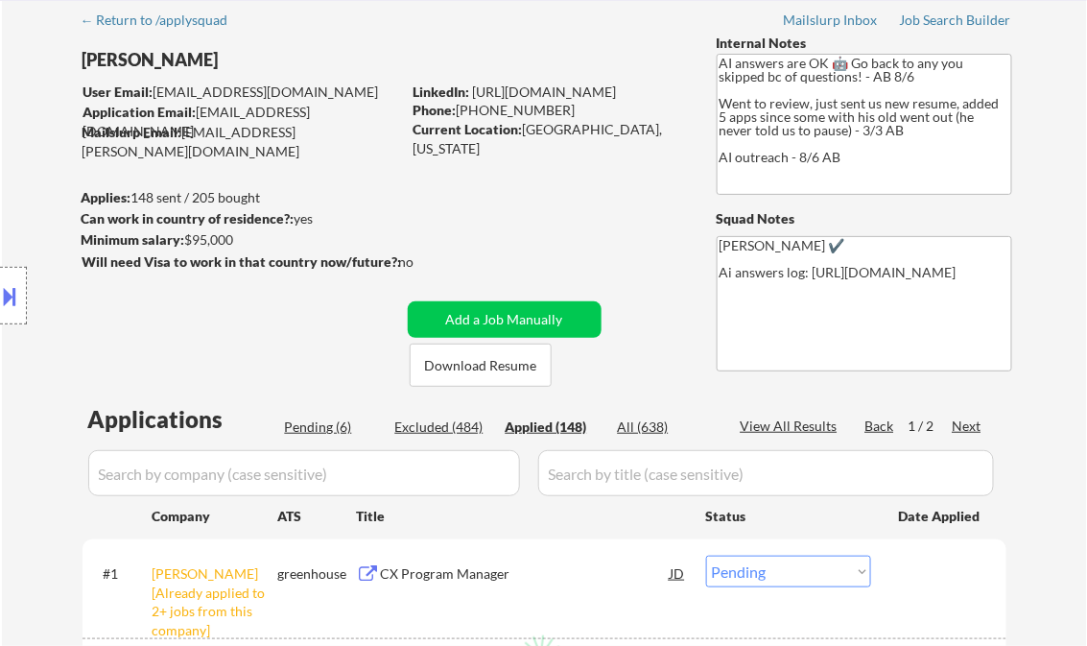
select select ""applied""
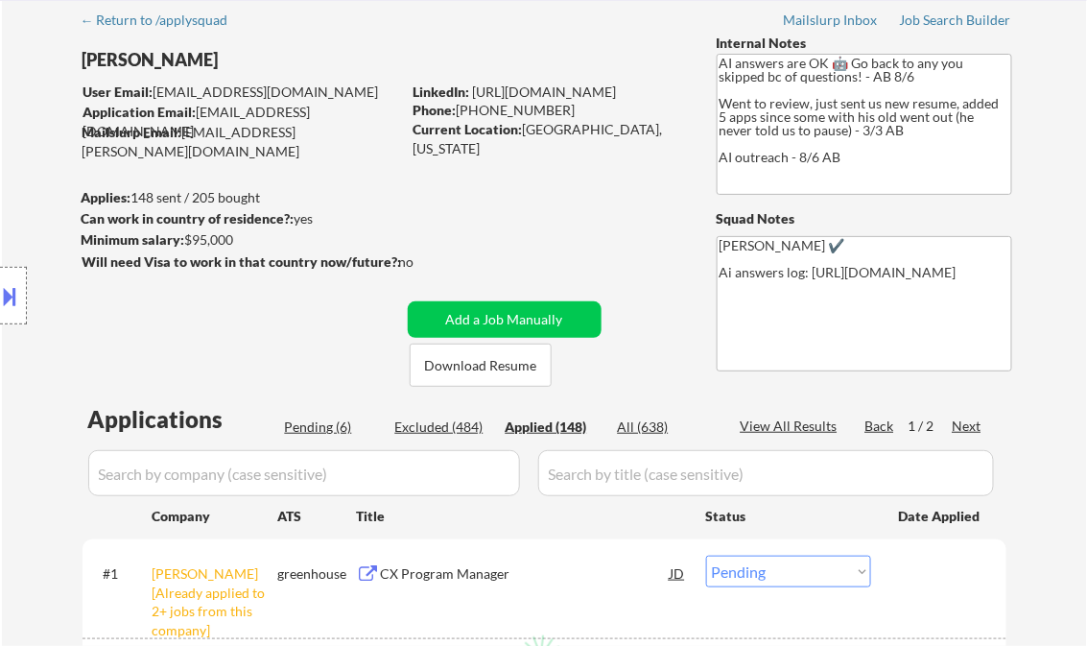
select select ""applied""
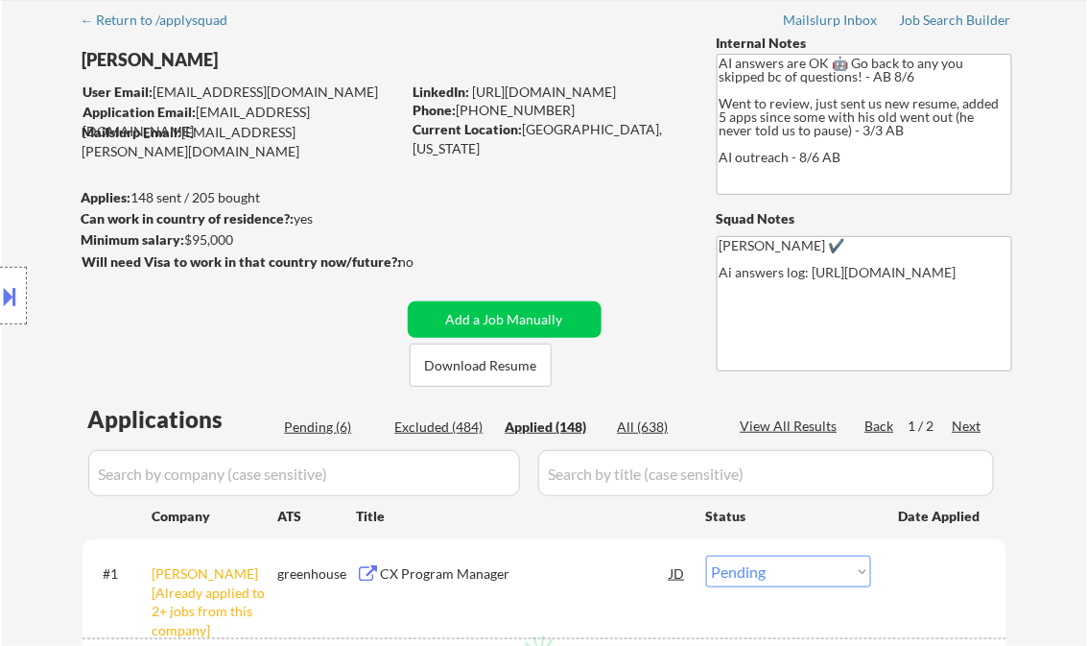
select select ""applied""
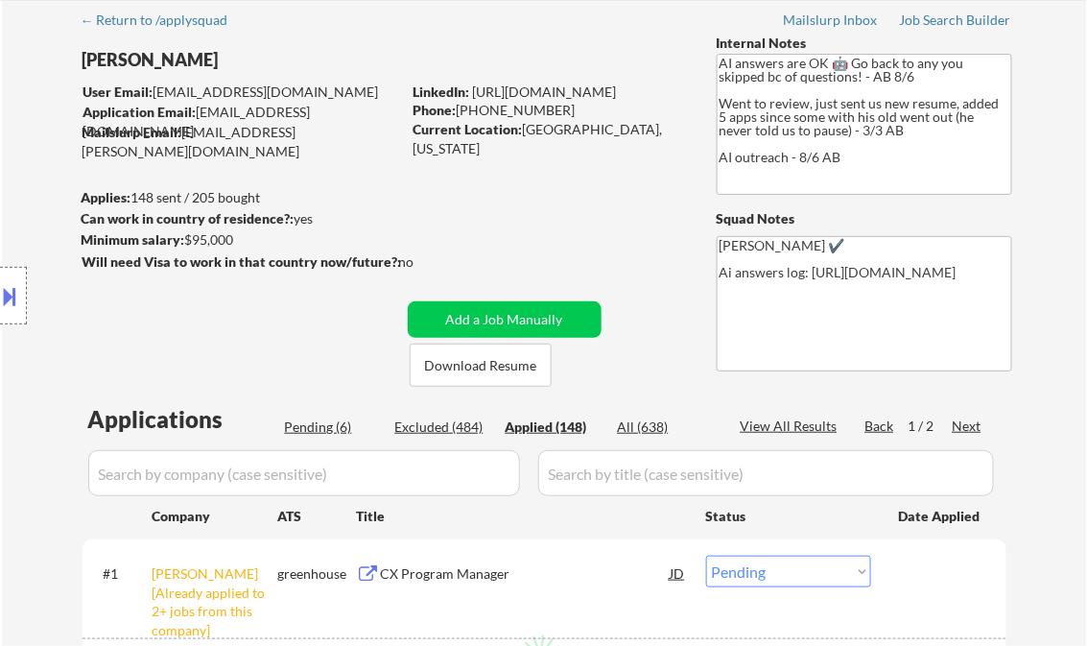
select select ""applied""
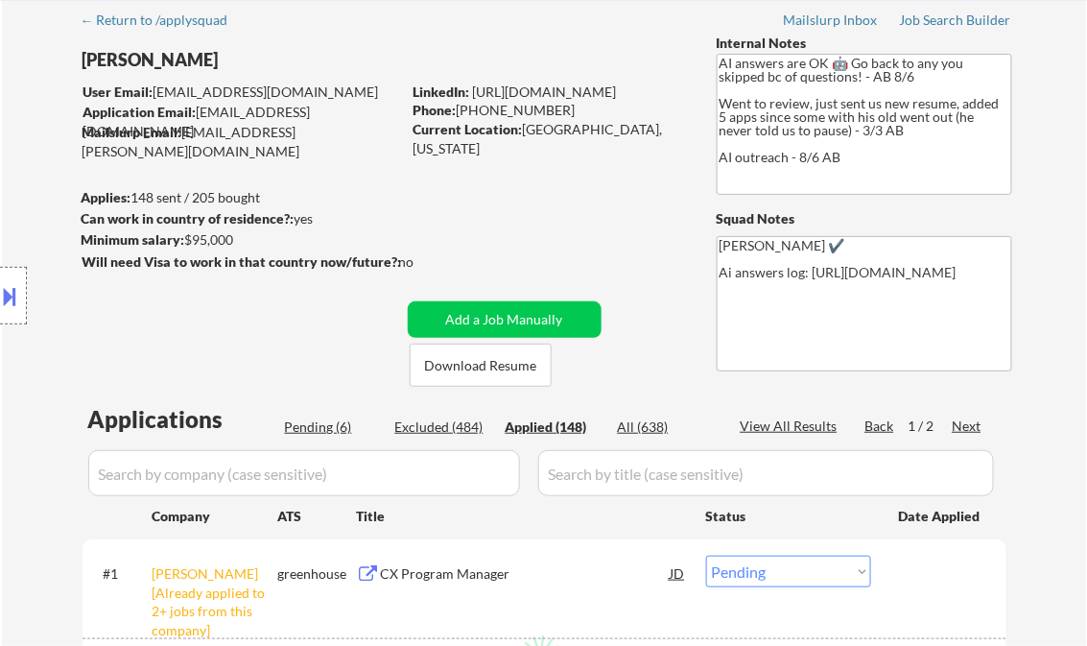
select select ""applied""
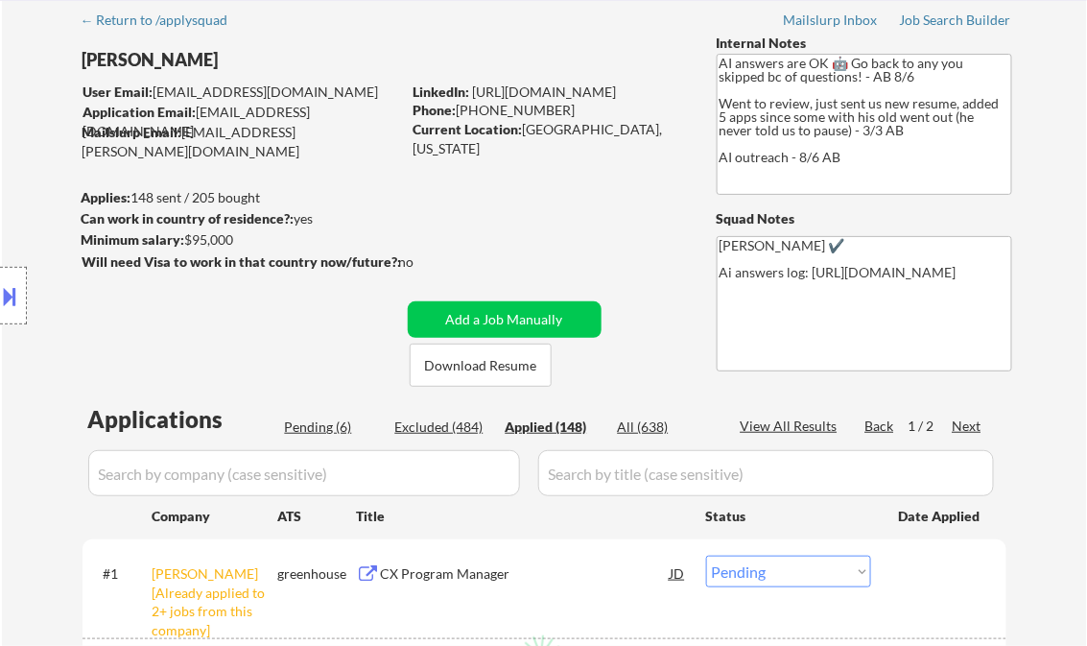
select select ""applied""
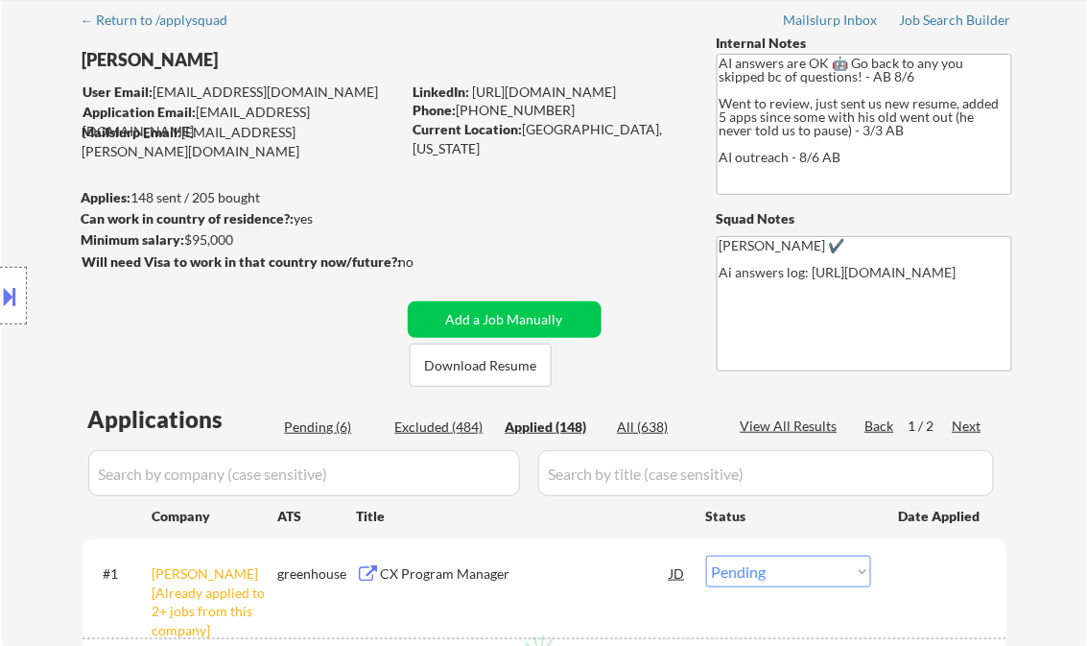
select select ""applied""
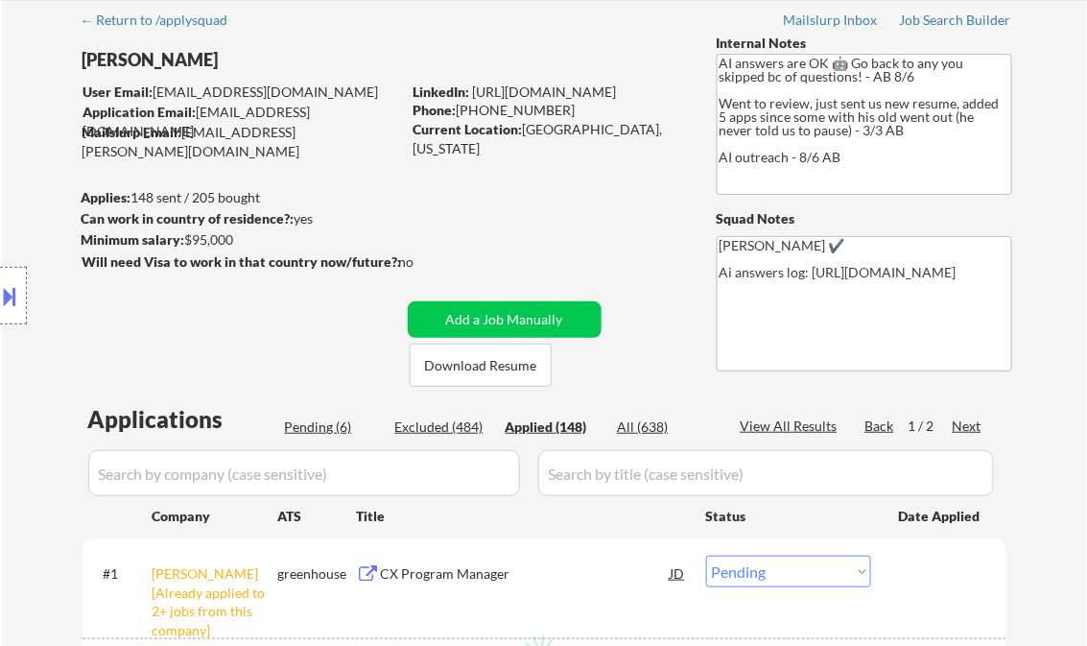
select select ""applied""
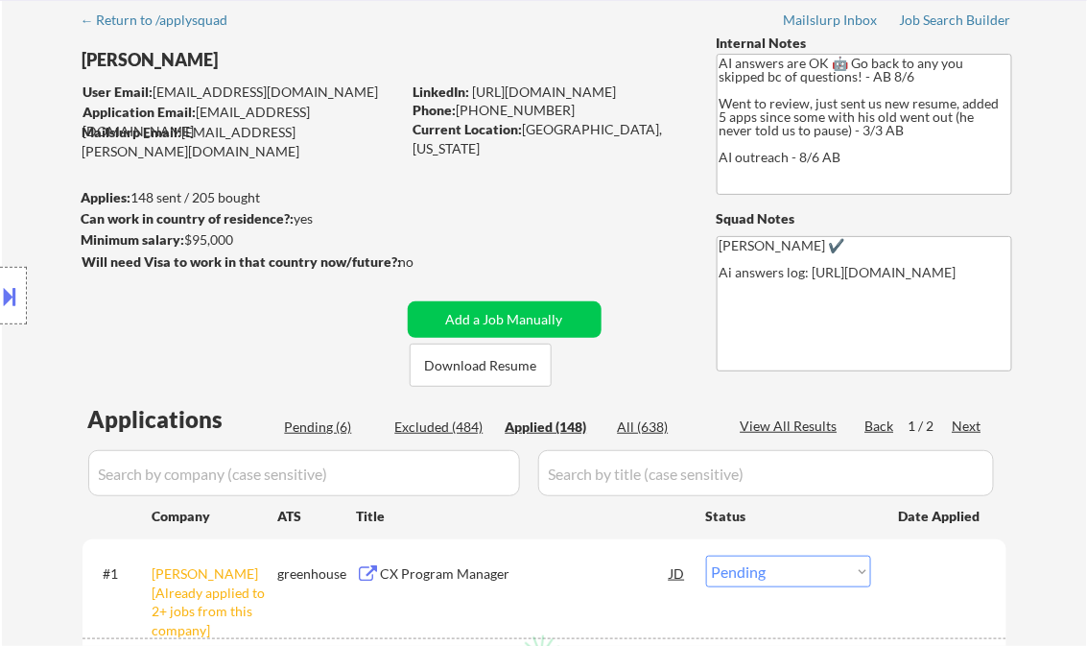
select select ""applied""
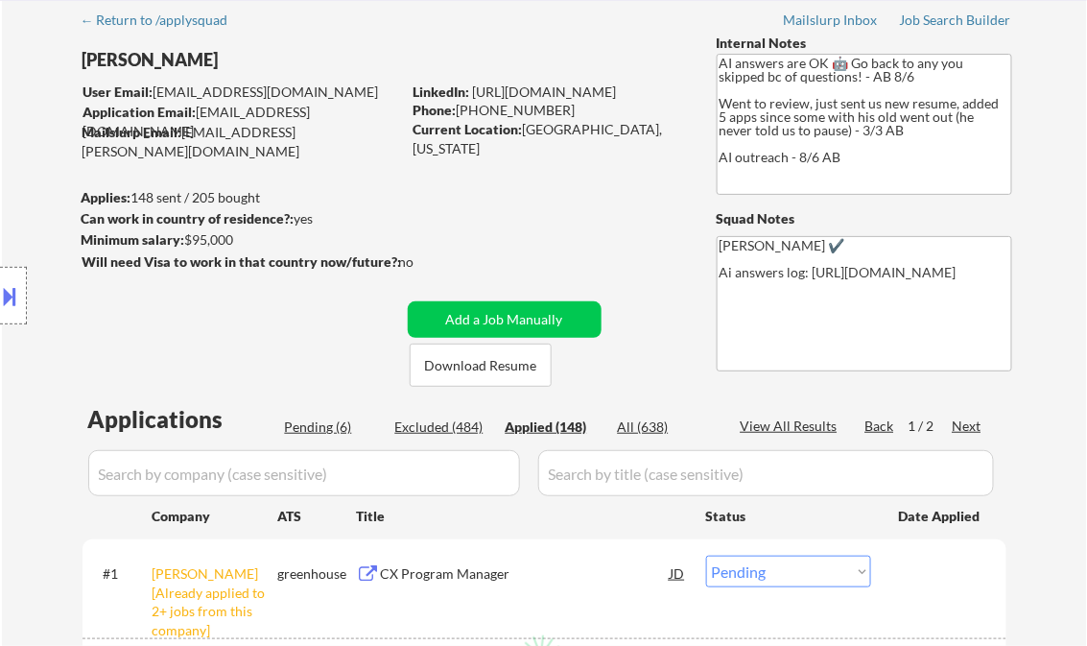
select select ""applied""
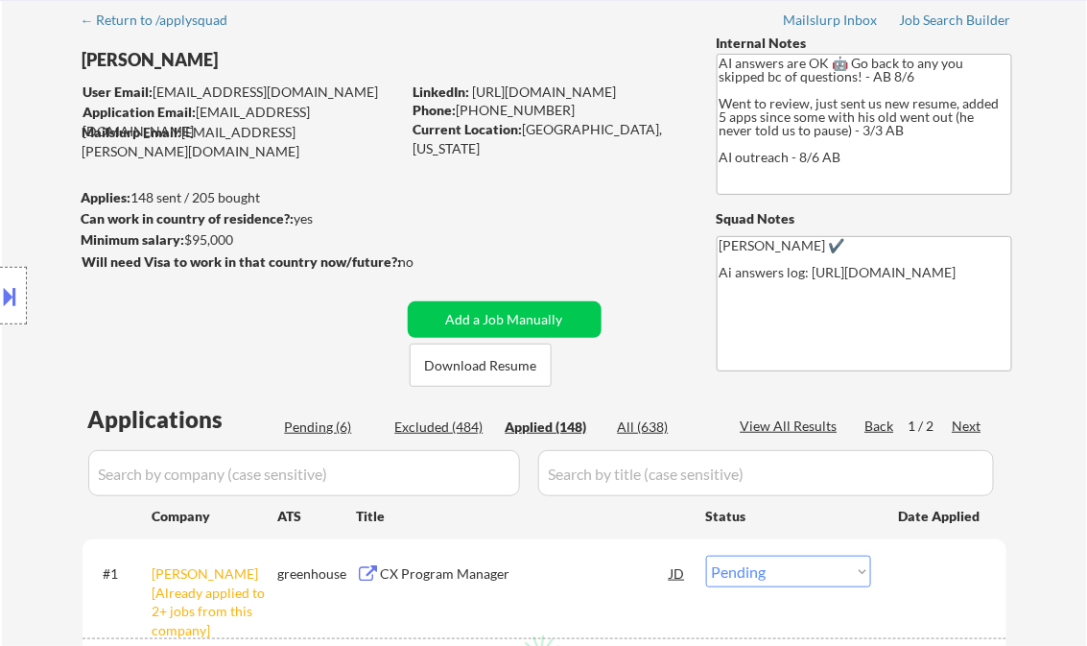
select select ""applied""
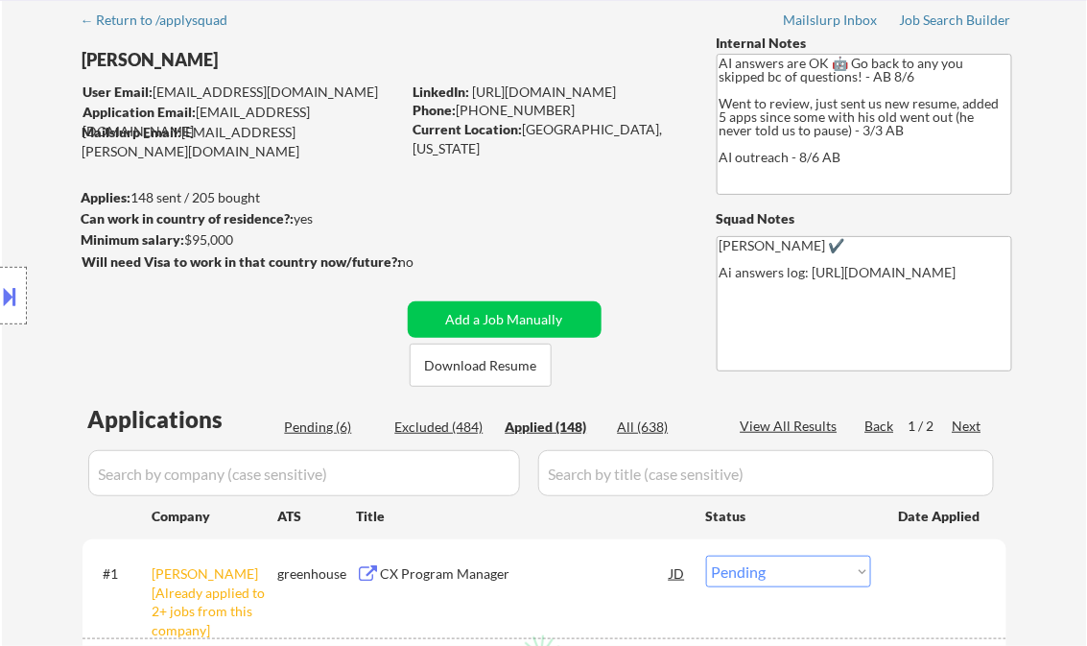
select select ""applied""
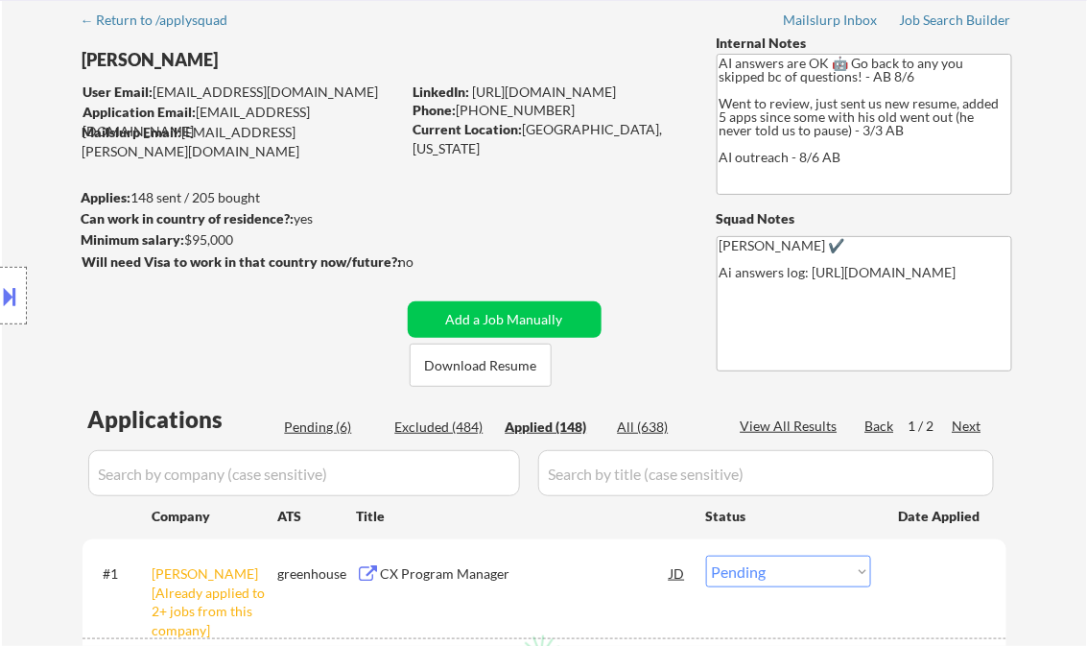
select select ""applied""
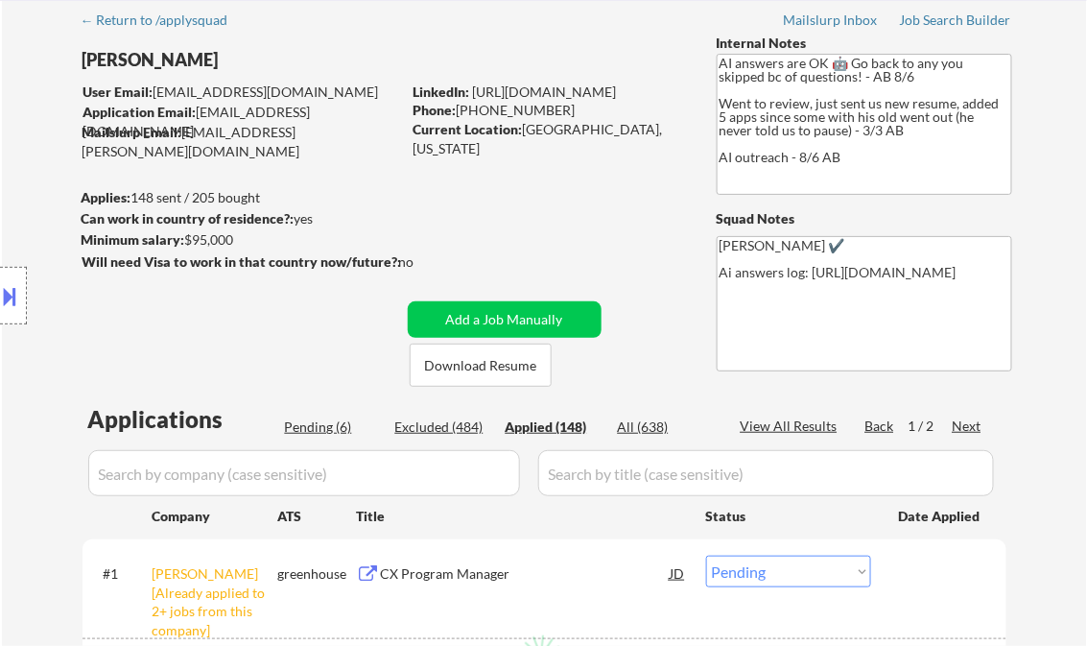
select select ""applied""
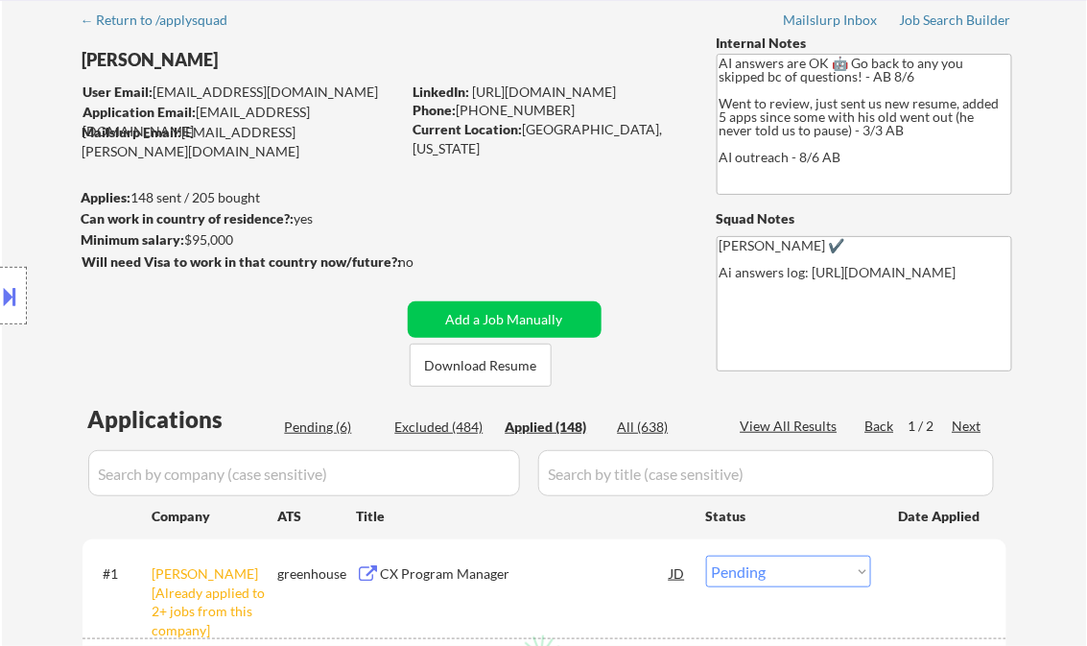
select select ""applied""
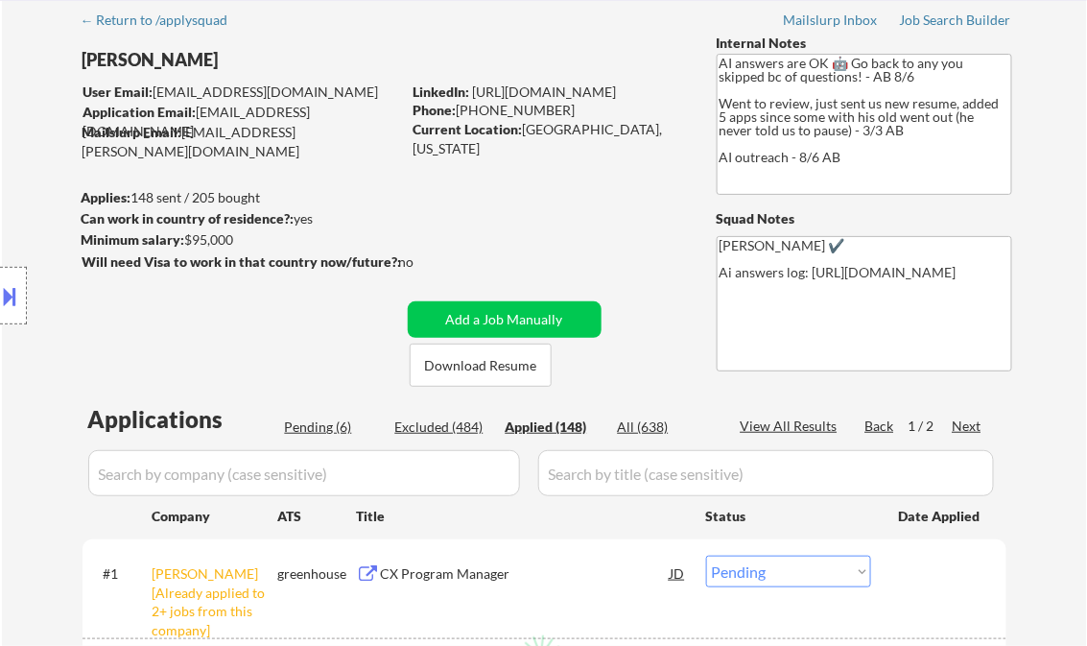
select select ""applied""
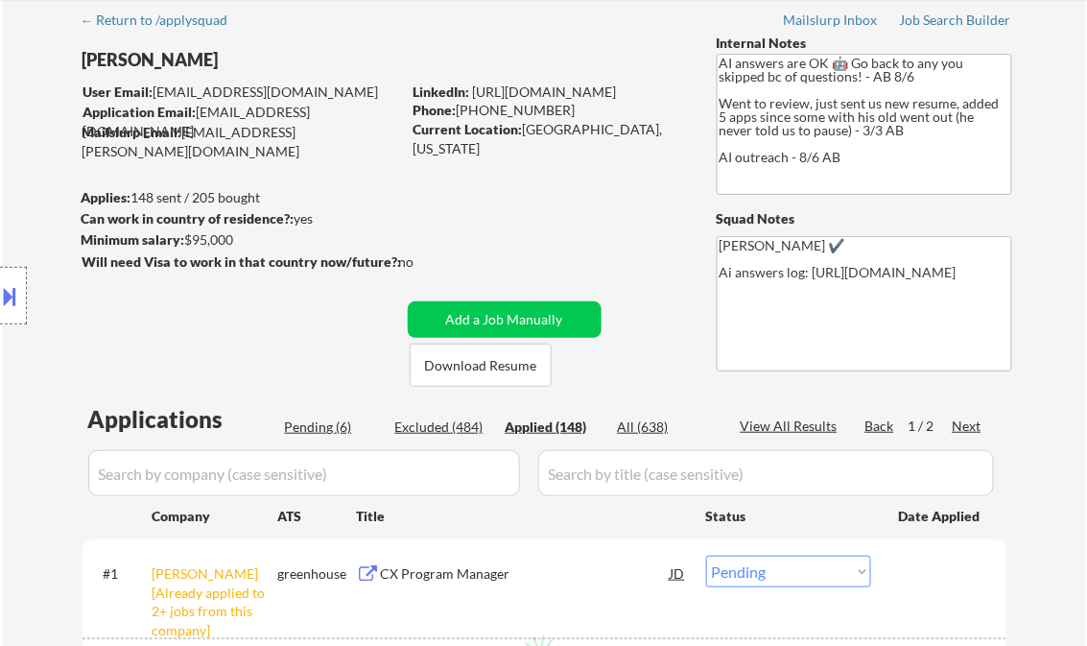
select select ""applied""
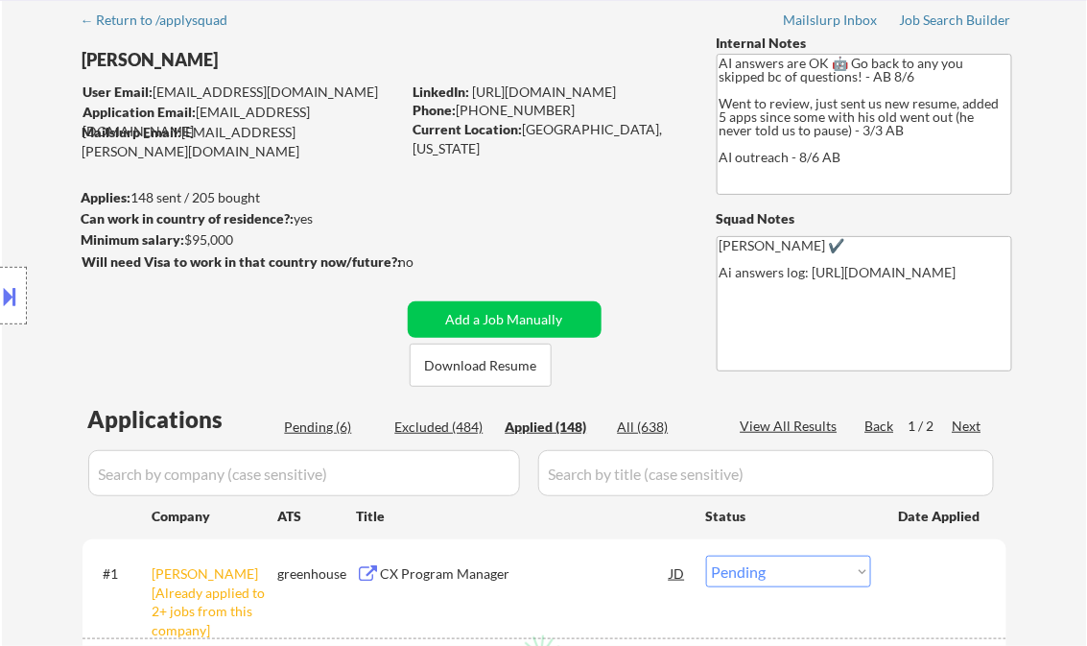
select select ""applied""
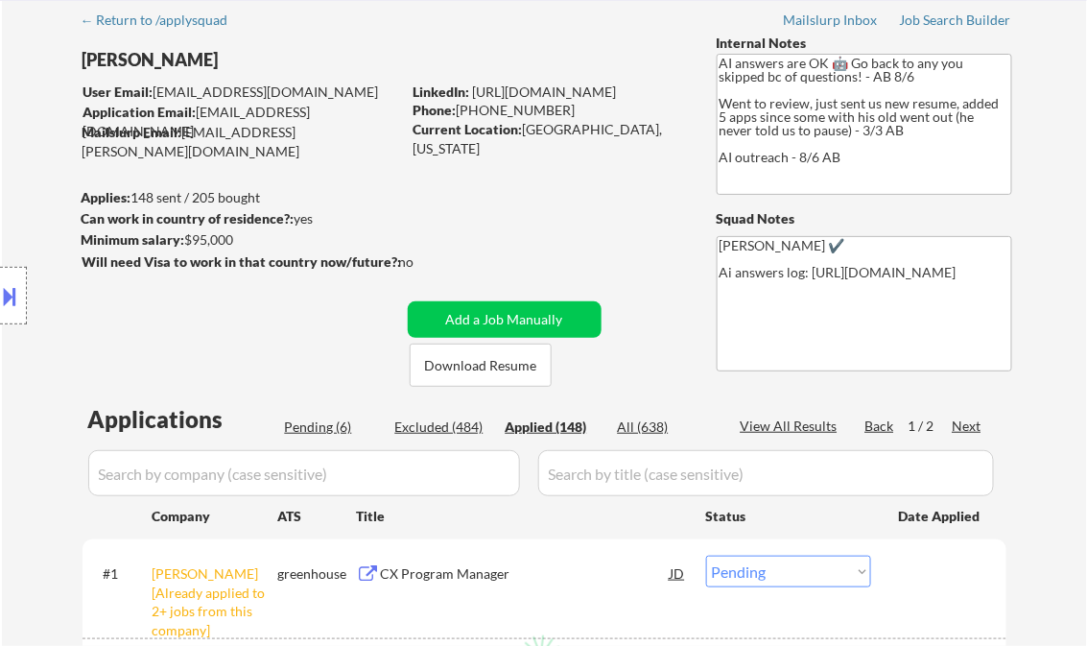
select select ""applied""
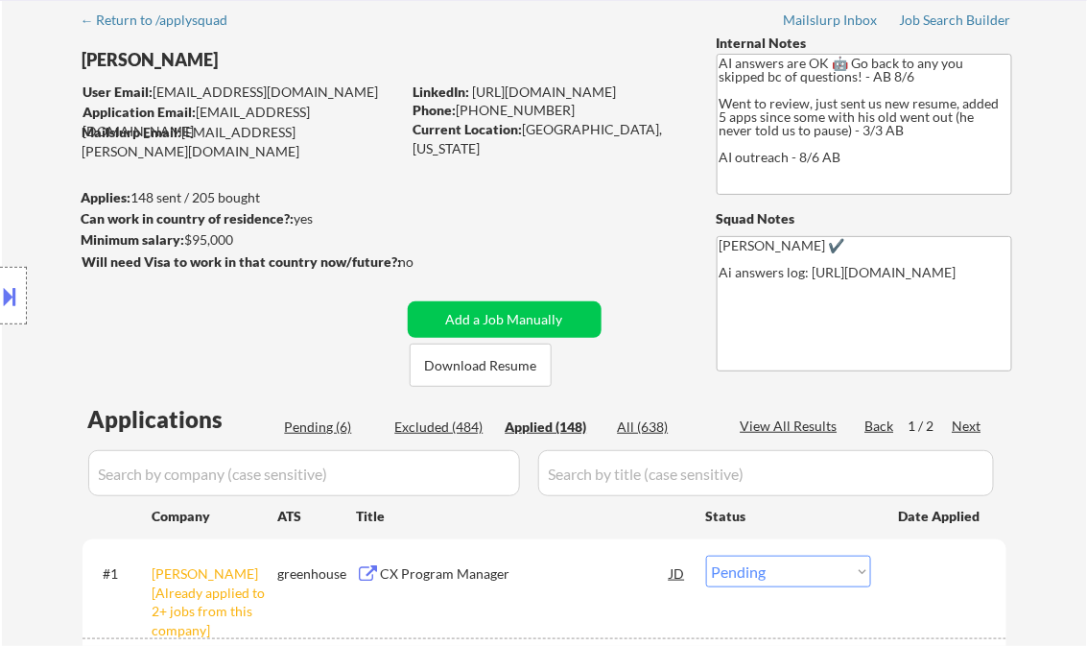
select select ""applied""
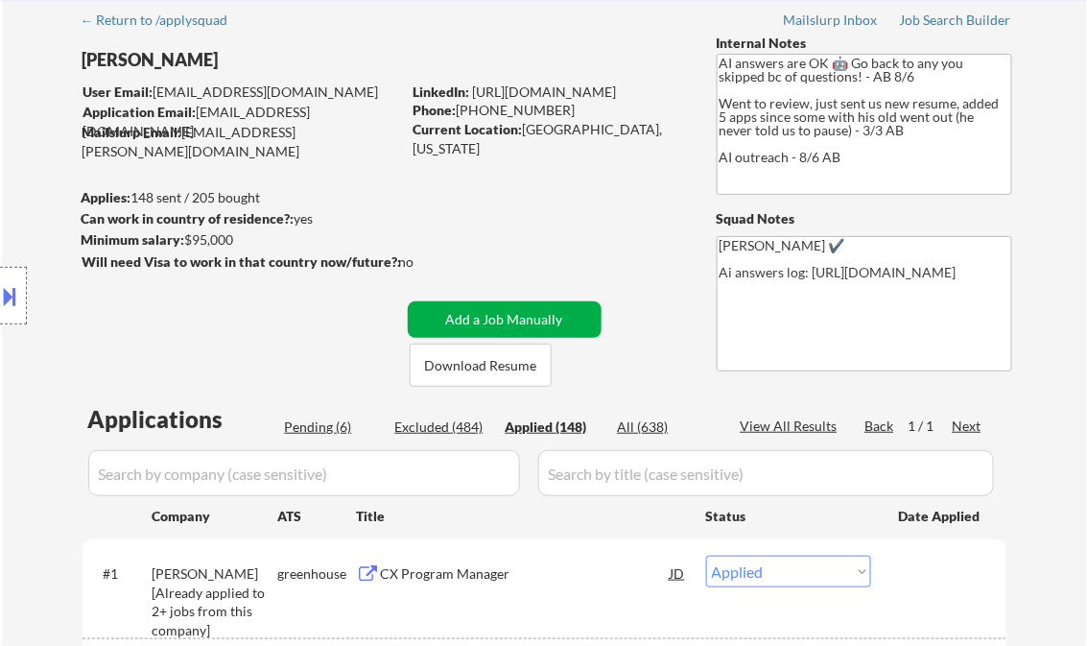
select select ""applied""
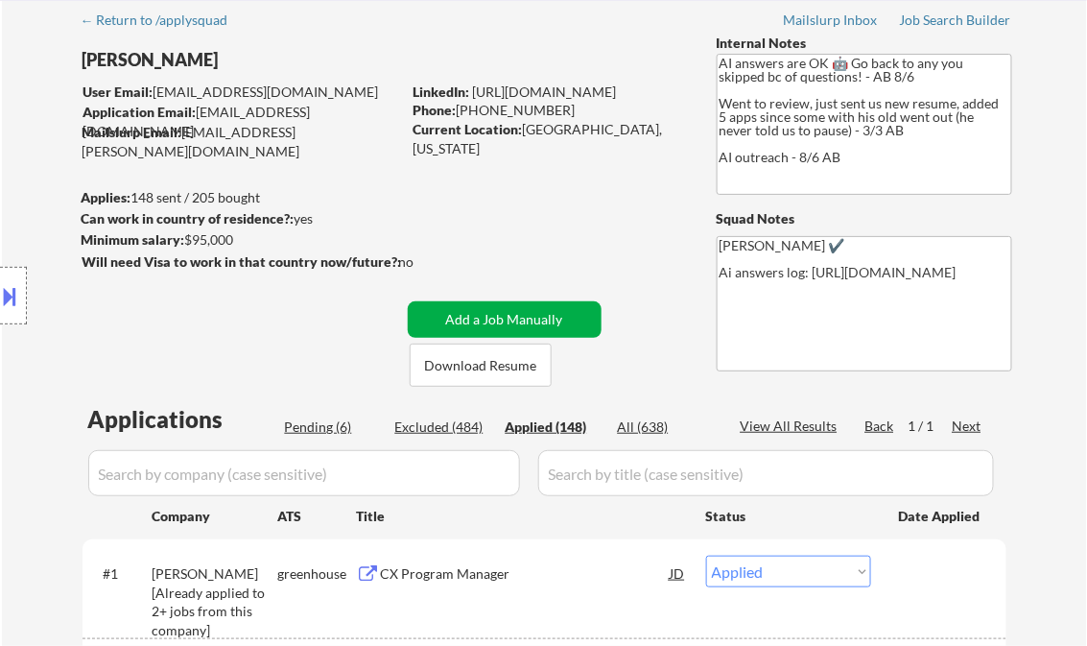
select select ""applied""
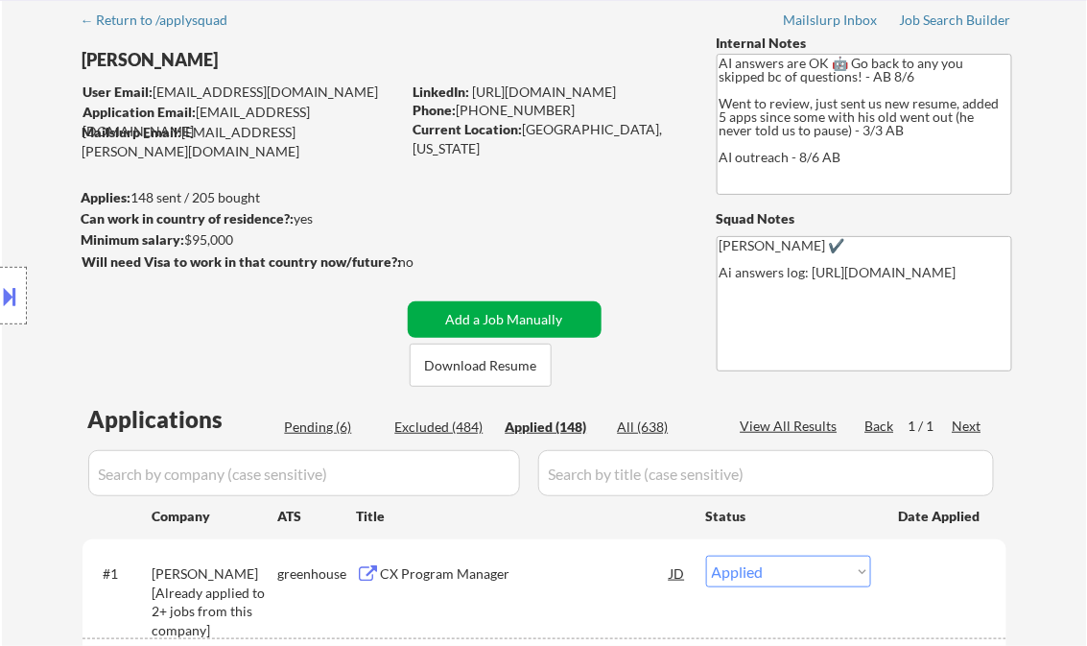
select select ""applied""
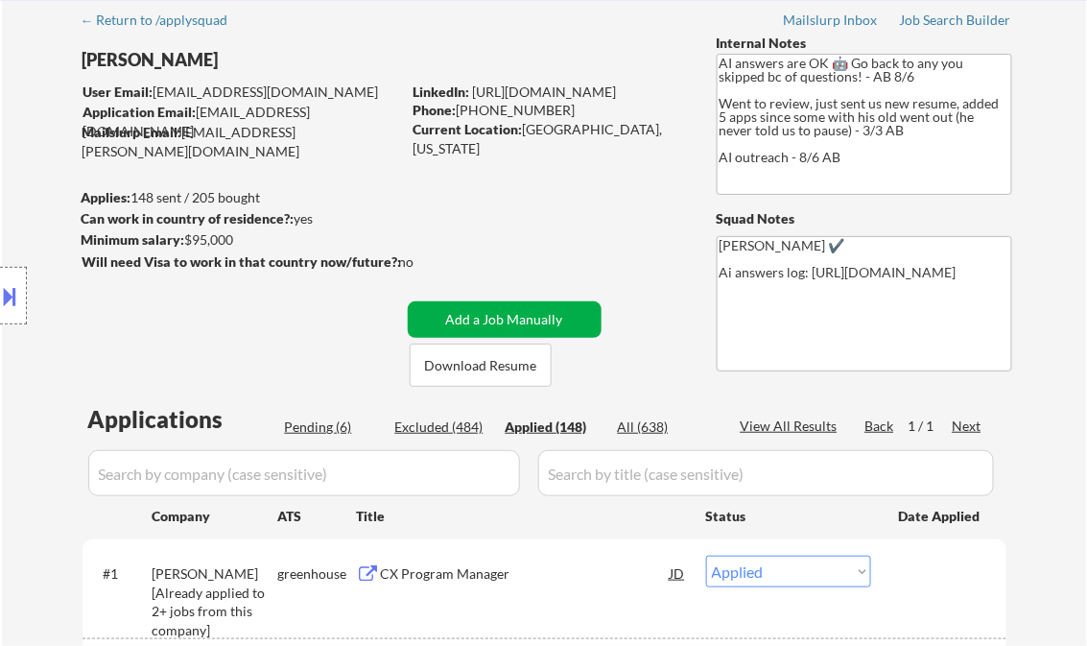
select select ""applied""
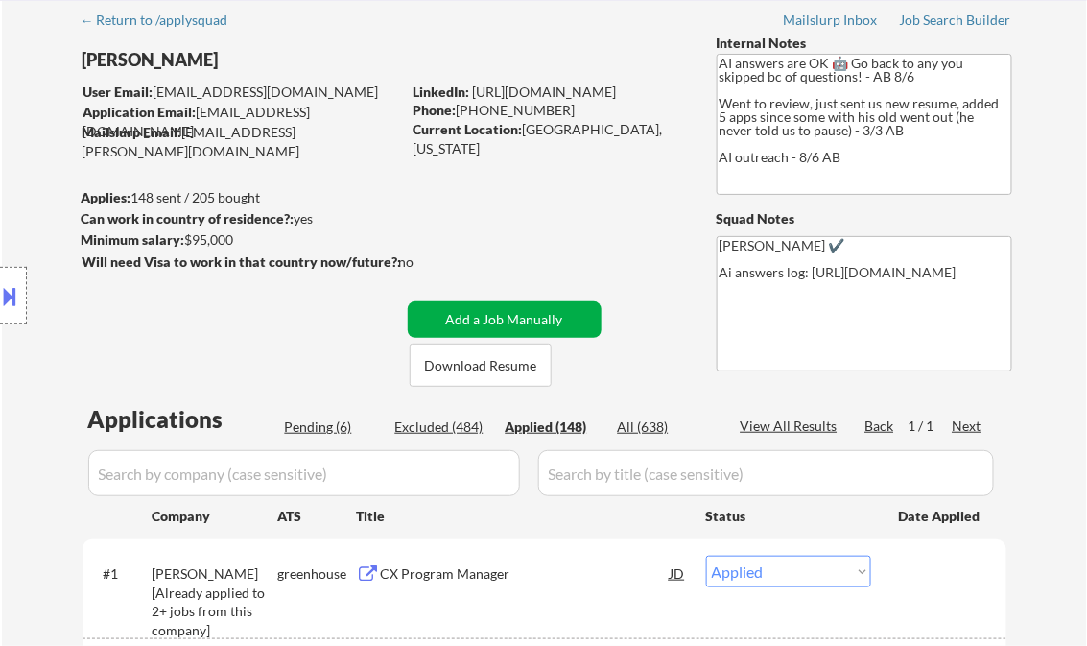
select select ""applied""
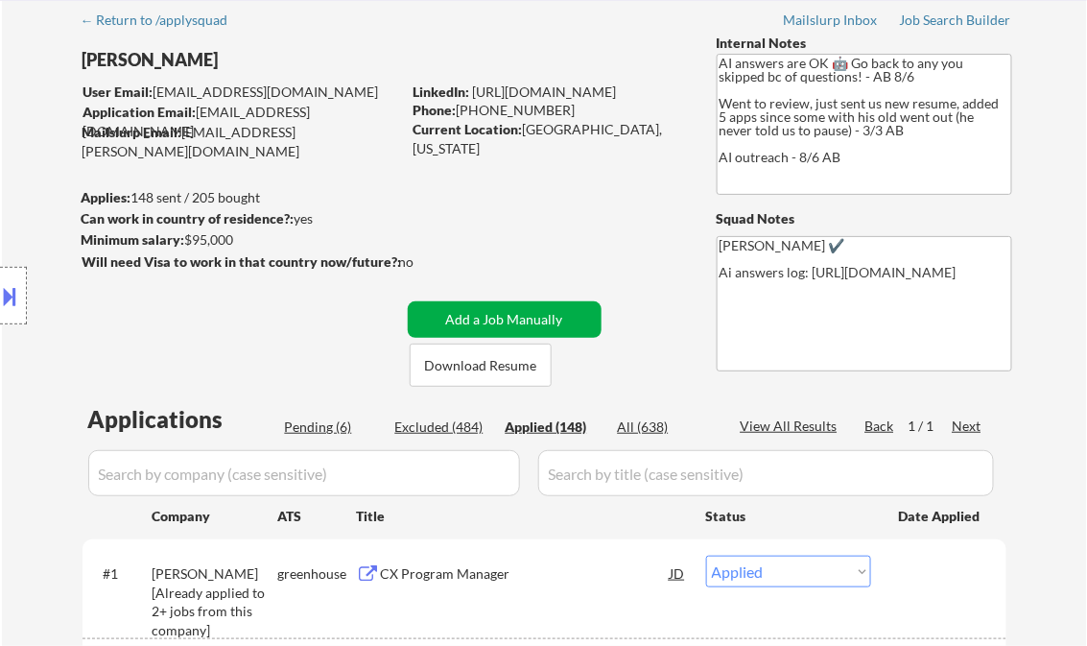
select select ""applied""
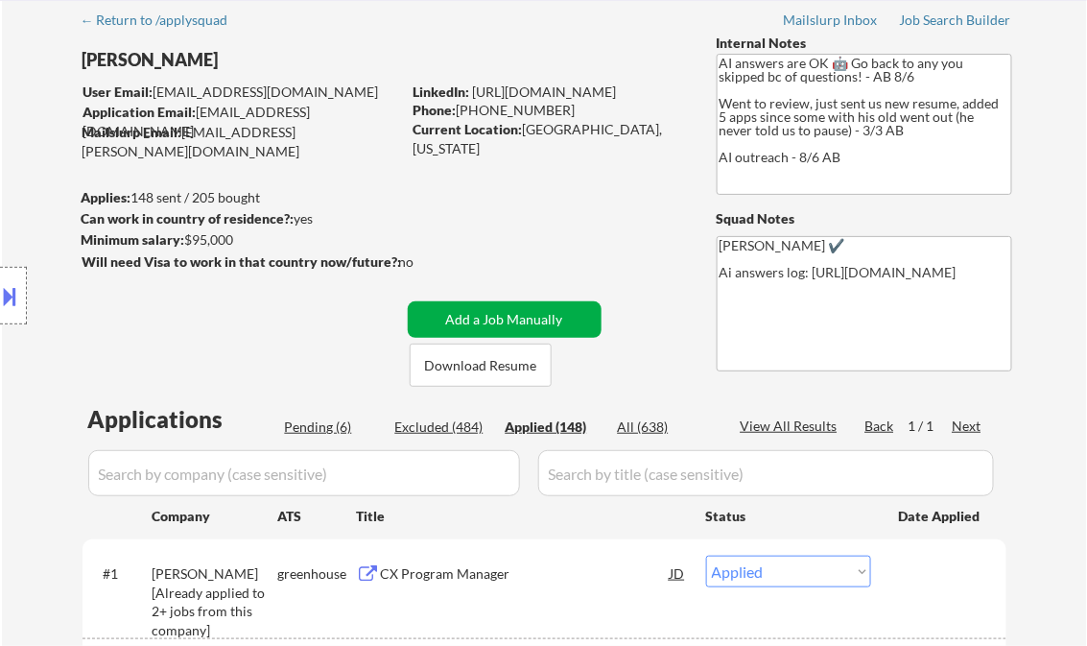
select select ""applied""
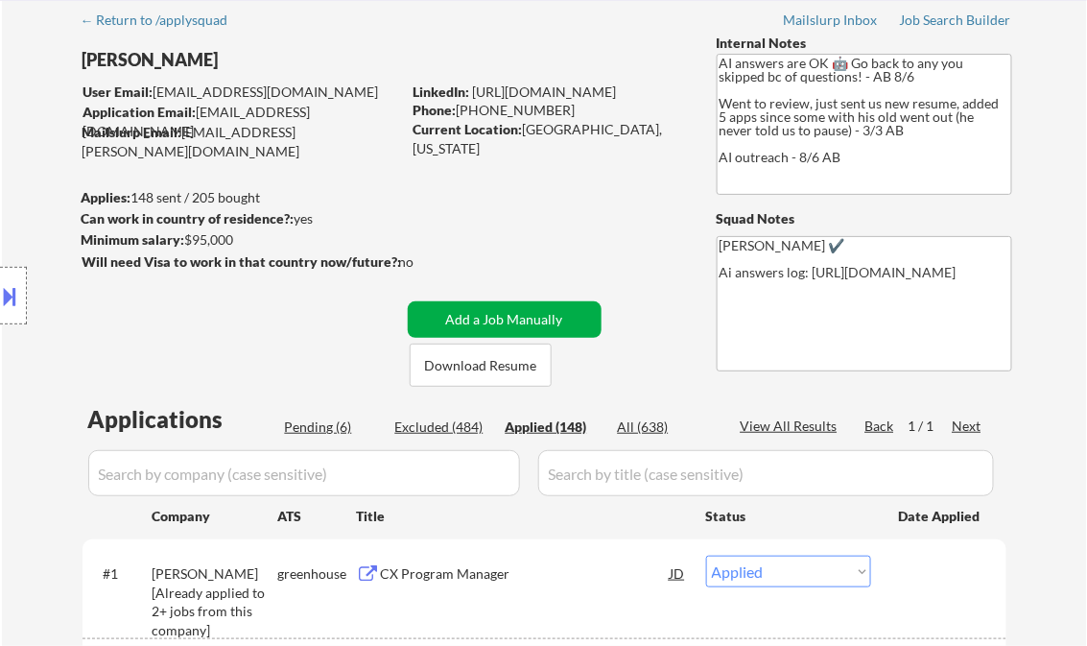
select select ""applied""
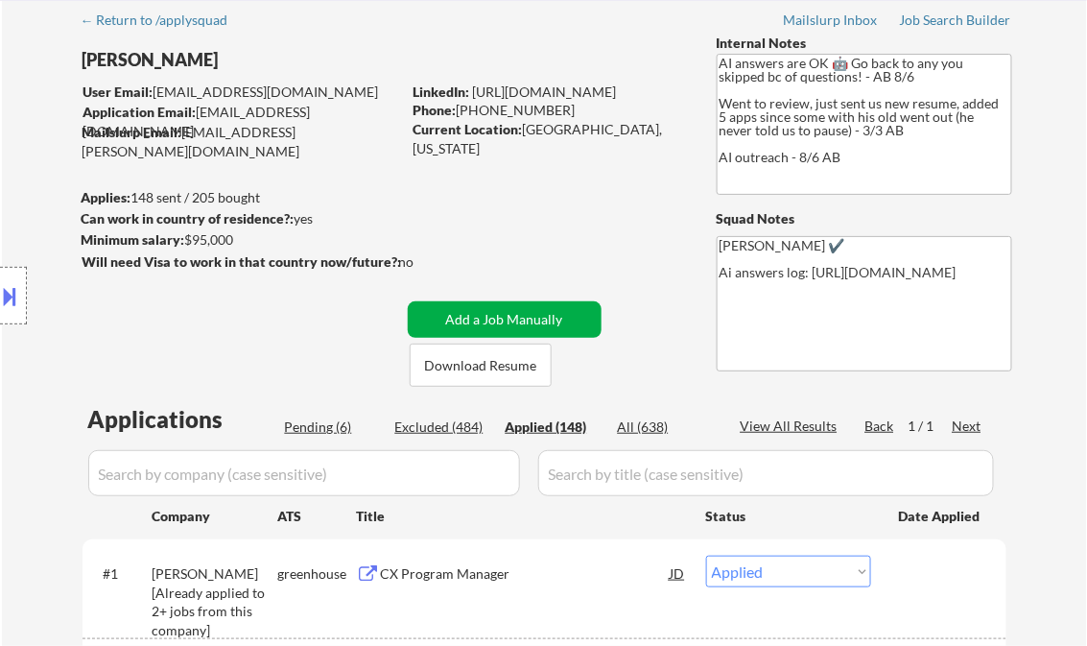
select select ""applied""
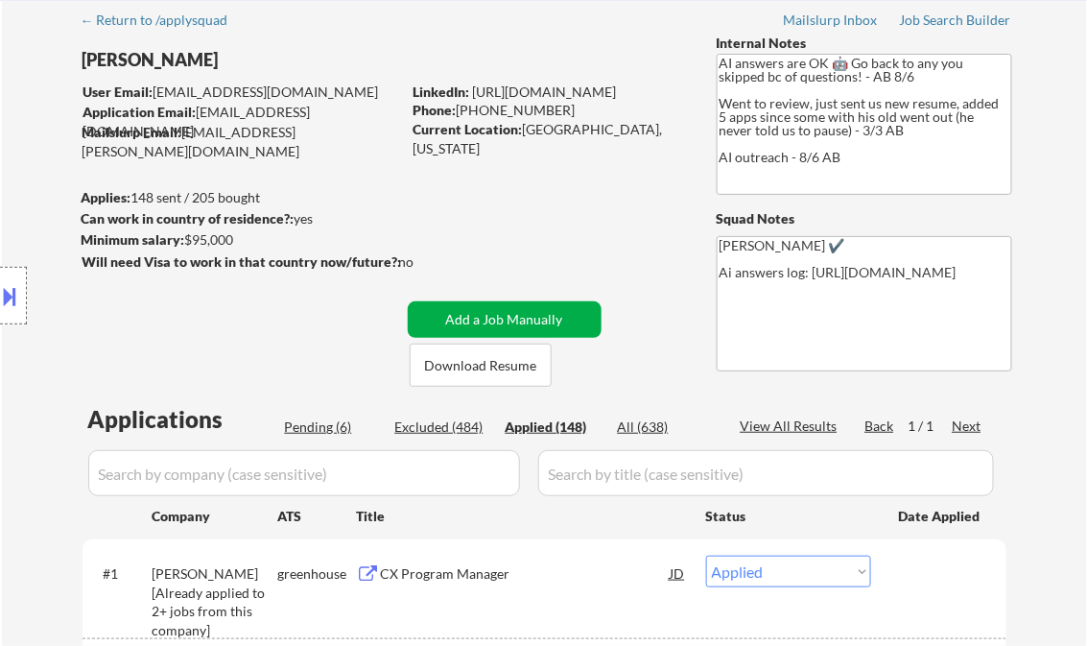
select select ""applied""
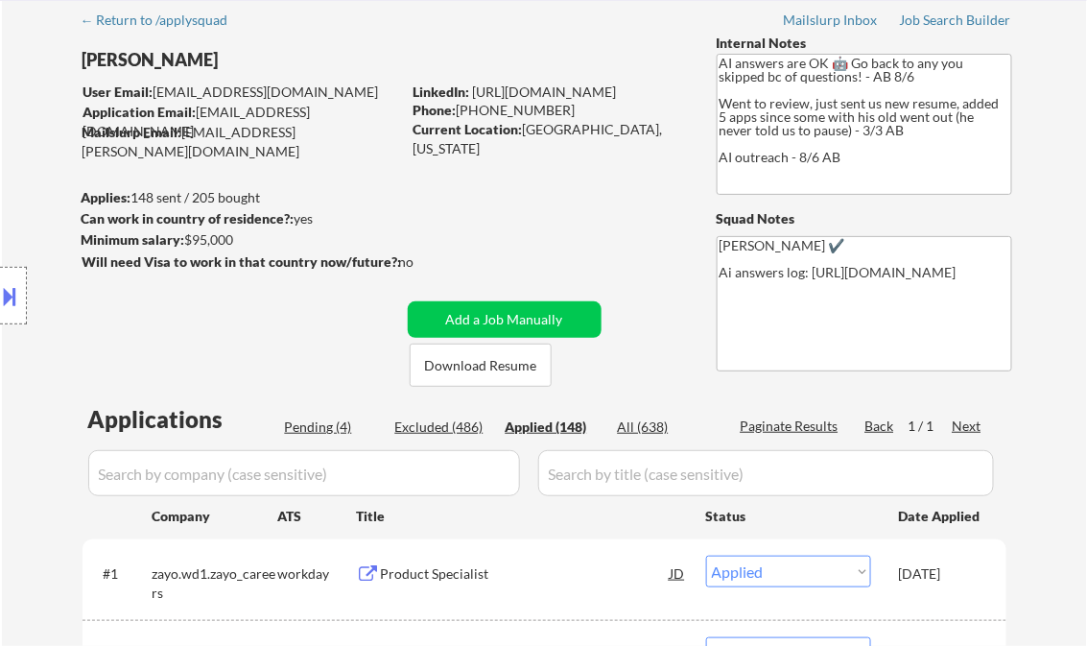
select select ""applied""
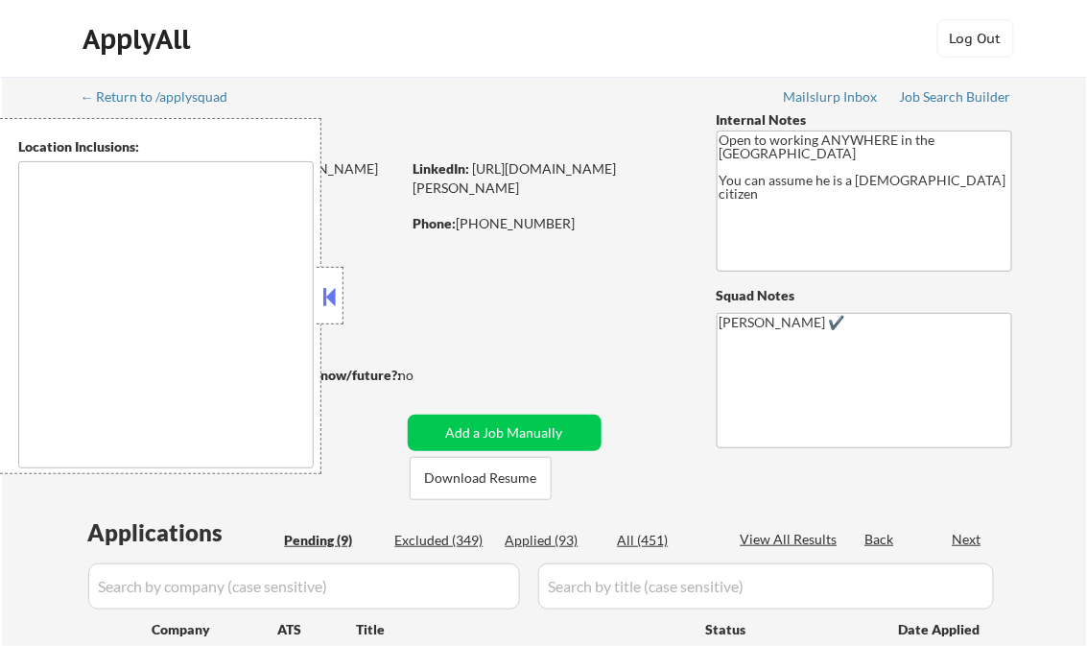
type textarea "[GEOGRAPHIC_DATA], [GEOGRAPHIC_DATA] [GEOGRAPHIC_DATA], [GEOGRAPHIC_DATA] [GEOG…"
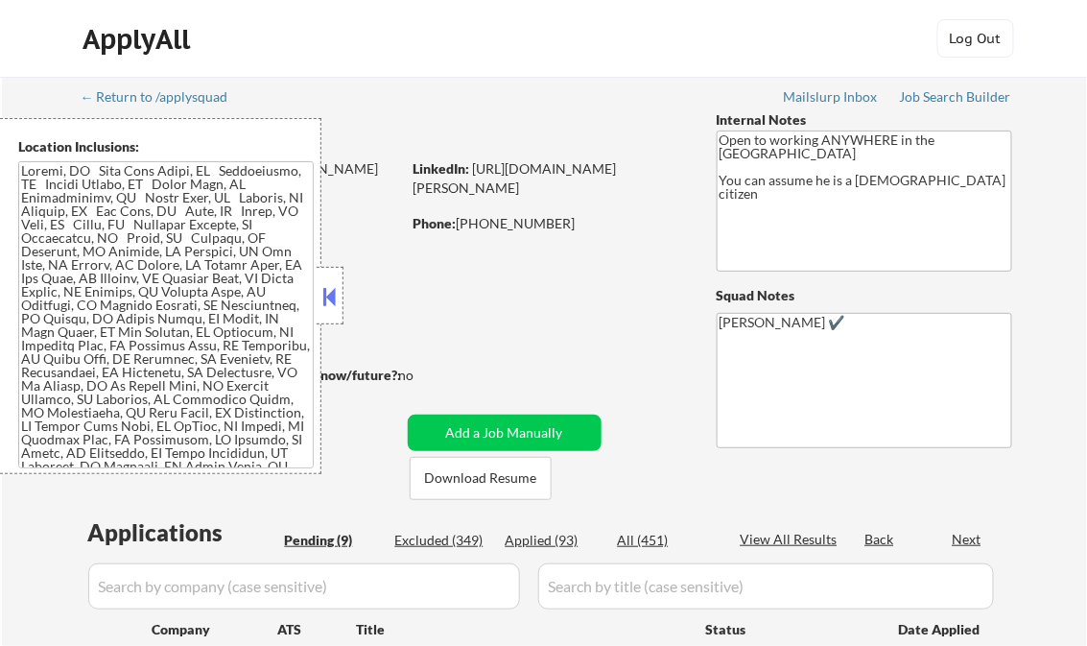
select select ""pending""
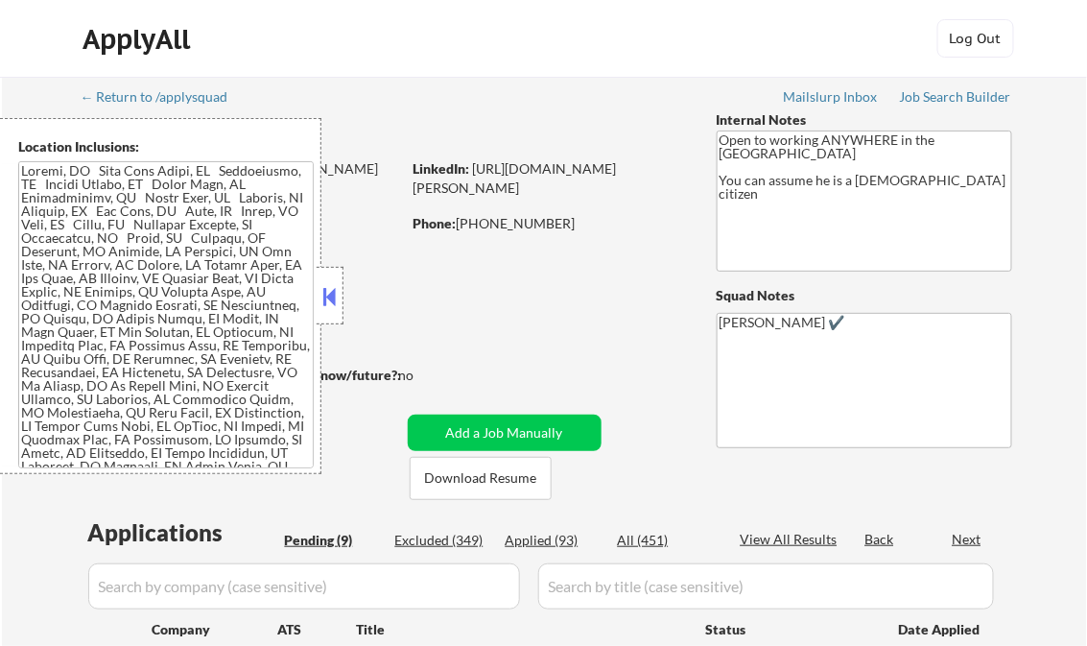
select select ""pending""
click at [326, 287] on button at bounding box center [330, 296] width 21 height 29
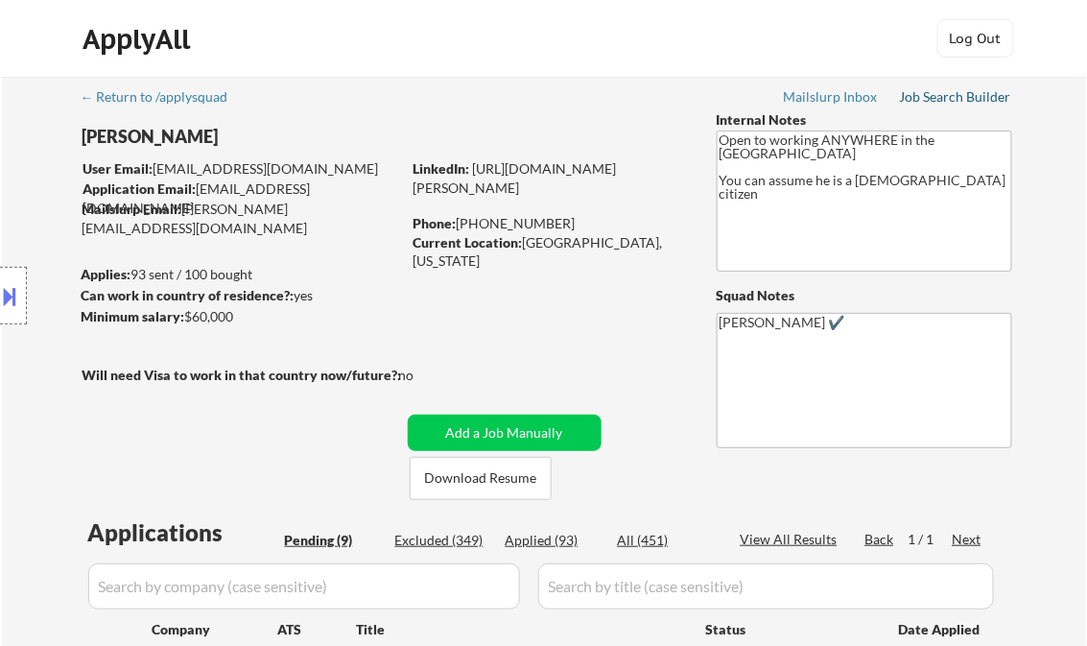
click at [937, 102] on div "Job Search Builder" at bounding box center [956, 96] width 112 height 13
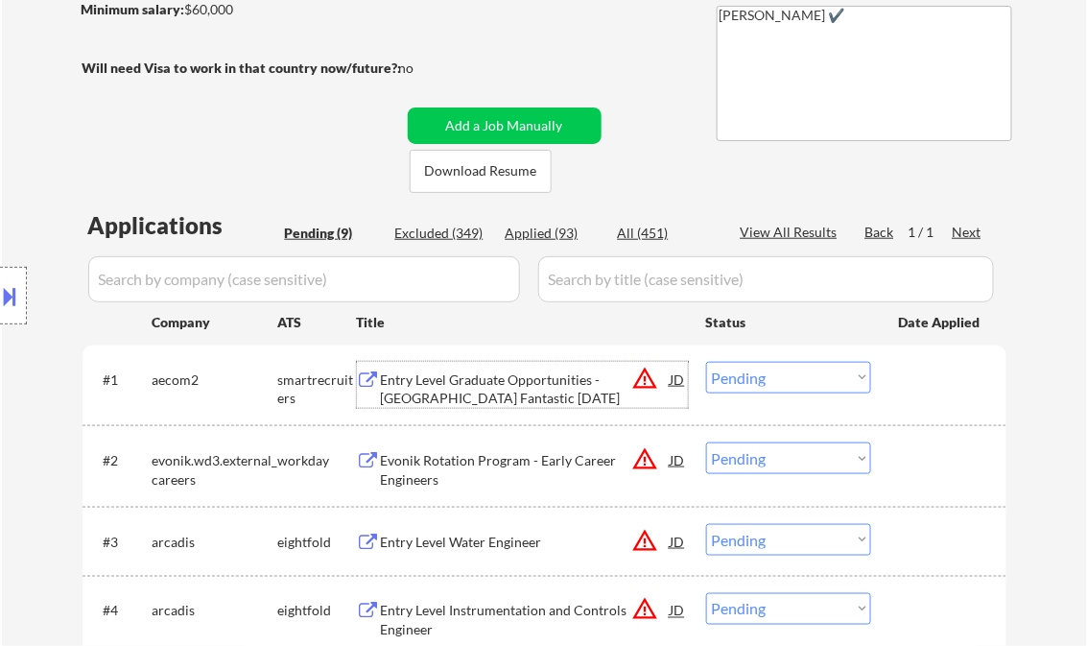
click at [501, 399] on div "Entry Level Graduate Opportunities - [GEOGRAPHIC_DATA] Fantastic [DATE]" at bounding box center [526, 388] width 290 height 37
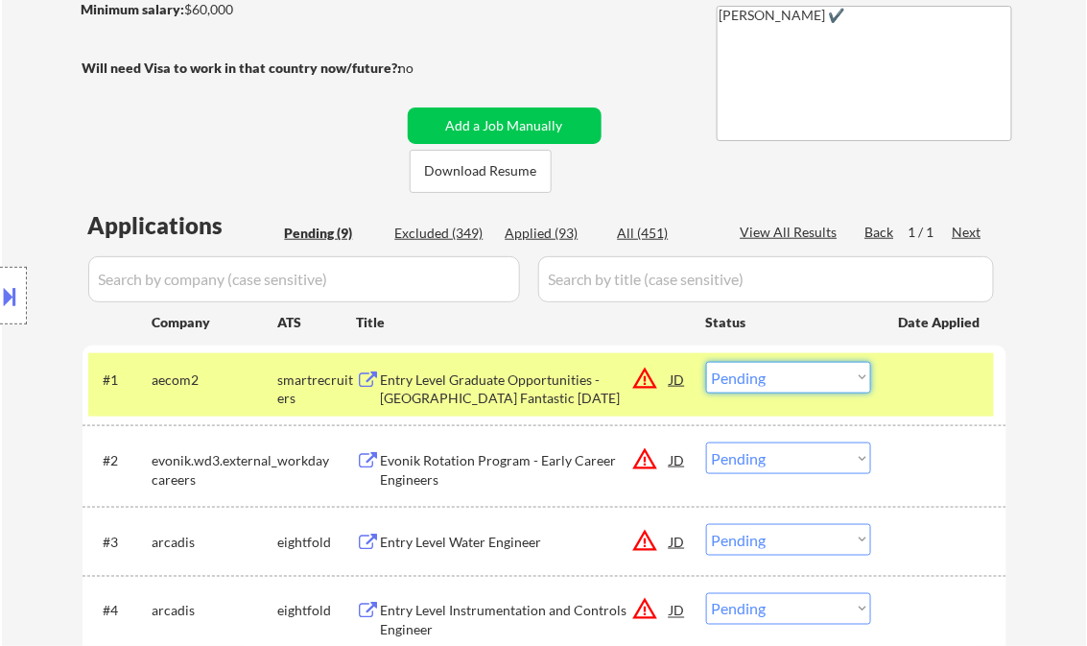
click at [752, 375] on select "Choose an option... Pending Applied Excluded (Questions) Excluded (Expired) Exc…" at bounding box center [788, 378] width 165 height 32
click at [706, 362] on select "Choose an option... Pending Applied Excluded (Questions) Excluded (Expired) Exc…" at bounding box center [788, 378] width 165 height 32
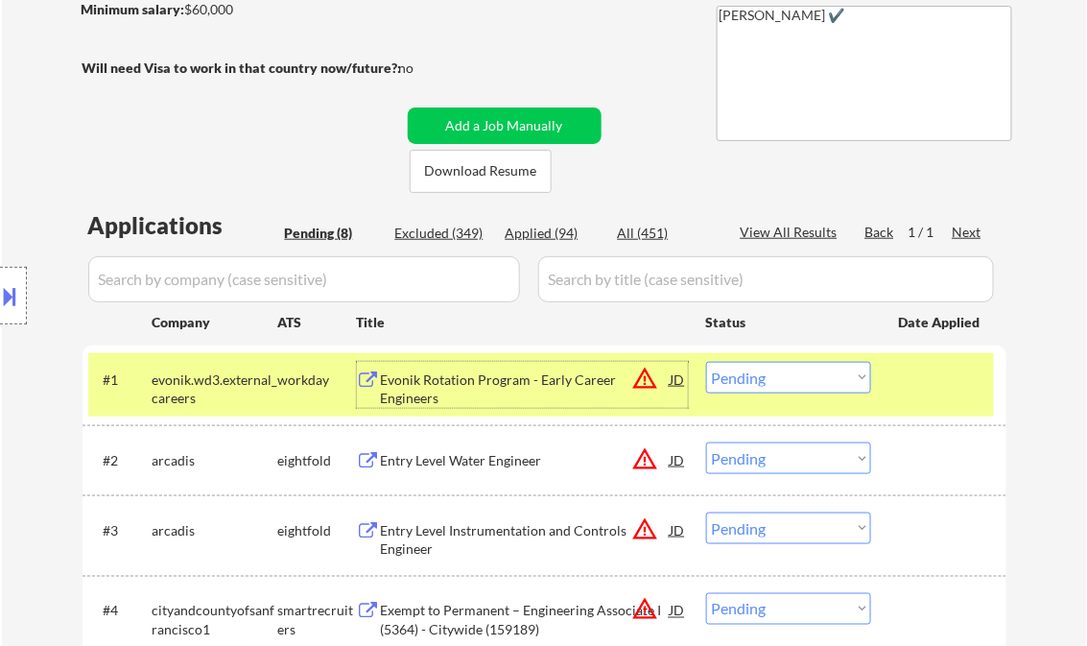
click at [458, 383] on div "Evonik Rotation Program - Early Career Engineers" at bounding box center [526, 388] width 290 height 37
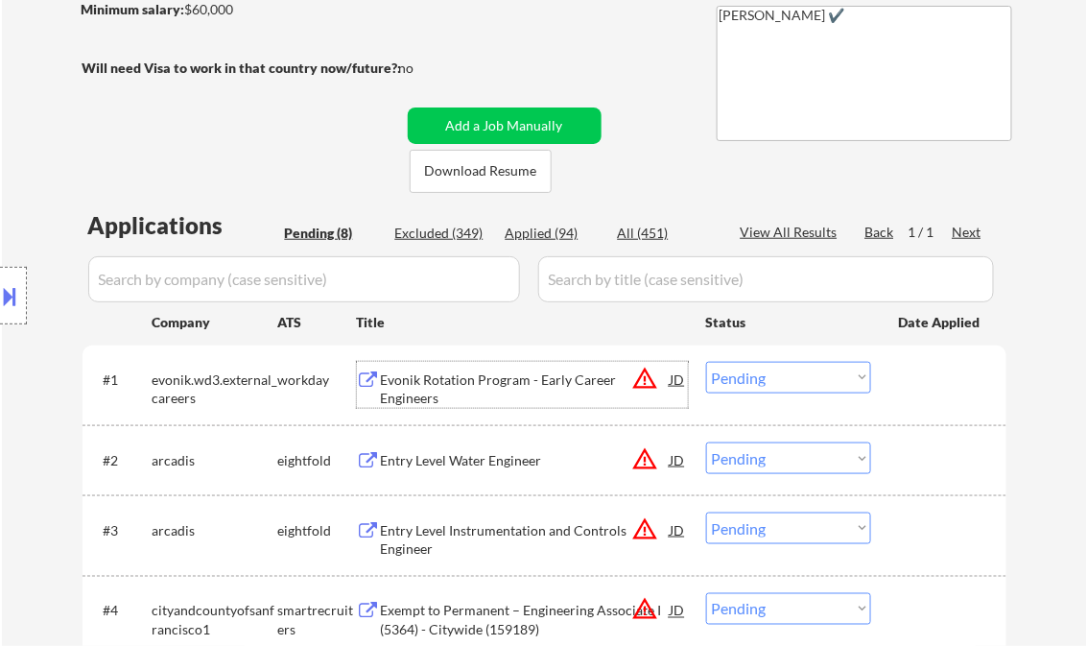
drag, startPoint x: 786, startPoint y: 381, endPoint x: 800, endPoint y: 390, distance: 16.8
click at [787, 382] on select "Choose an option... Pending Applied Excluded (Questions) Excluded (Expired) Exc…" at bounding box center [788, 378] width 165 height 32
click at [706, 362] on select "Choose an option... Pending Applied Excluded (Questions) Excluded (Expired) Exc…" at bounding box center [788, 378] width 165 height 32
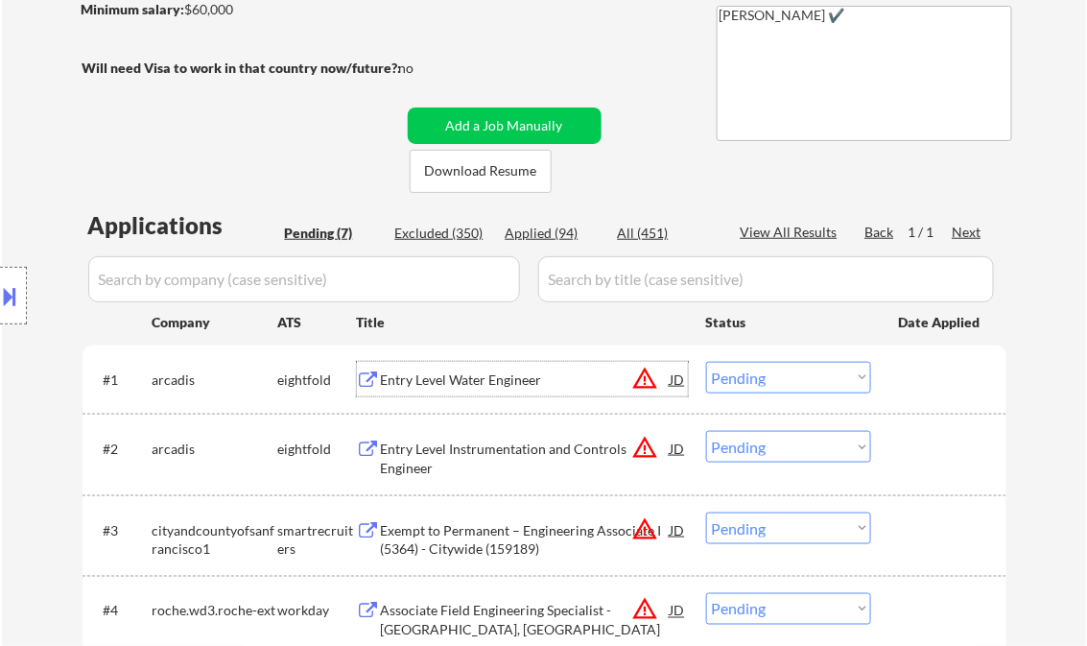
click at [503, 379] on div "Entry Level Water Engineer" at bounding box center [526, 379] width 290 height 19
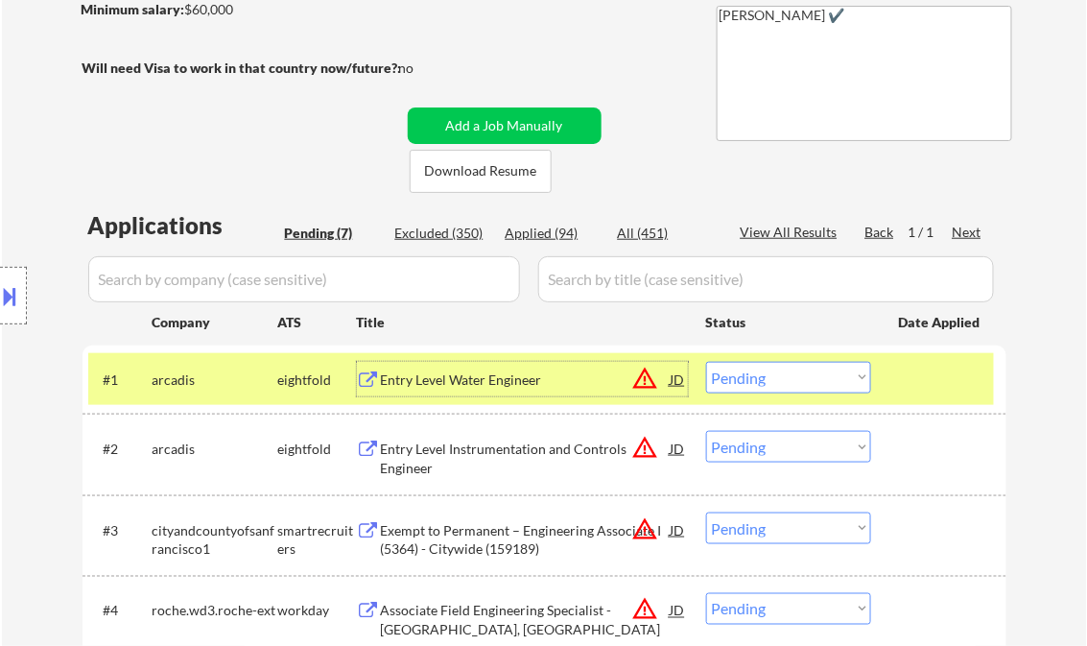
click at [780, 374] on select "Choose an option... Pending Applied Excluded (Questions) Excluded (Expired) Exc…" at bounding box center [788, 378] width 165 height 32
click at [706, 362] on select "Choose an option... Pending Applied Excluded (Questions) Excluded (Expired) Exc…" at bounding box center [788, 378] width 165 height 32
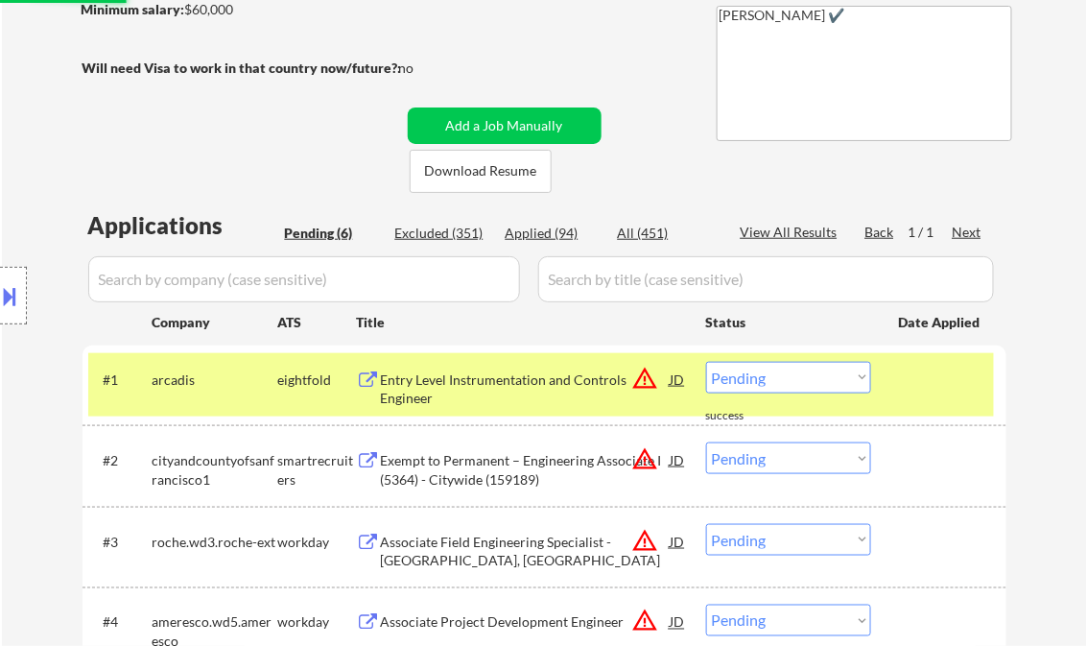
click at [490, 372] on div "Entry Level Instrumentation and Controls Engineer" at bounding box center [526, 388] width 290 height 37
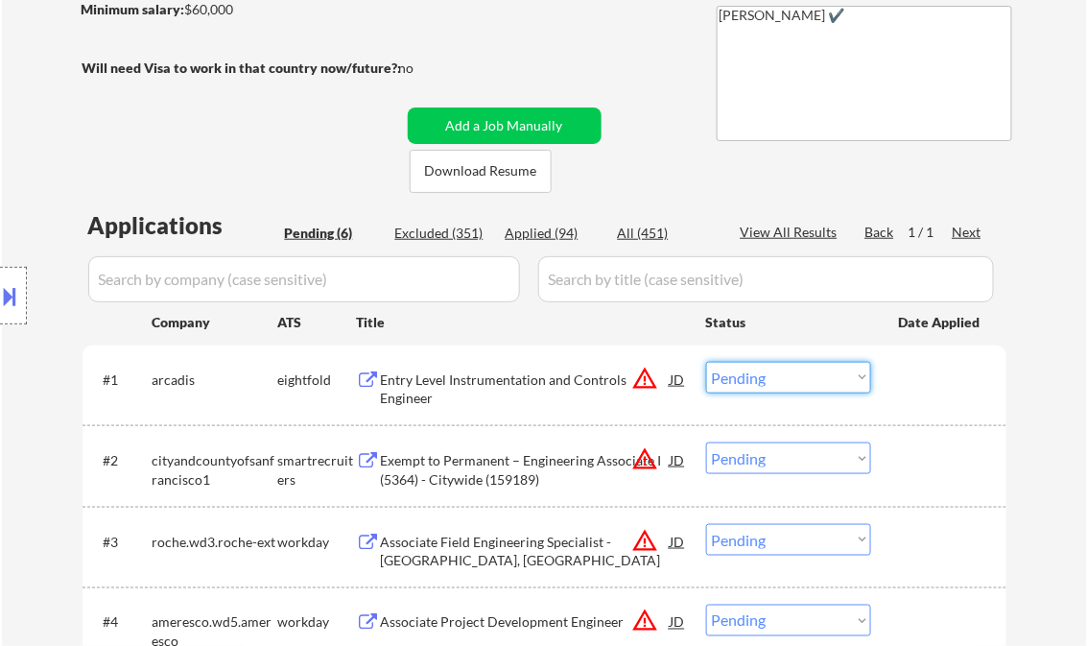
click at [782, 372] on select "Choose an option... Pending Applied Excluded (Questions) Excluded (Expired) Exc…" at bounding box center [788, 378] width 165 height 32
click at [706, 362] on select "Choose an option... Pending Applied Excluded (Questions) Excluded (Expired) Exc…" at bounding box center [788, 378] width 165 height 32
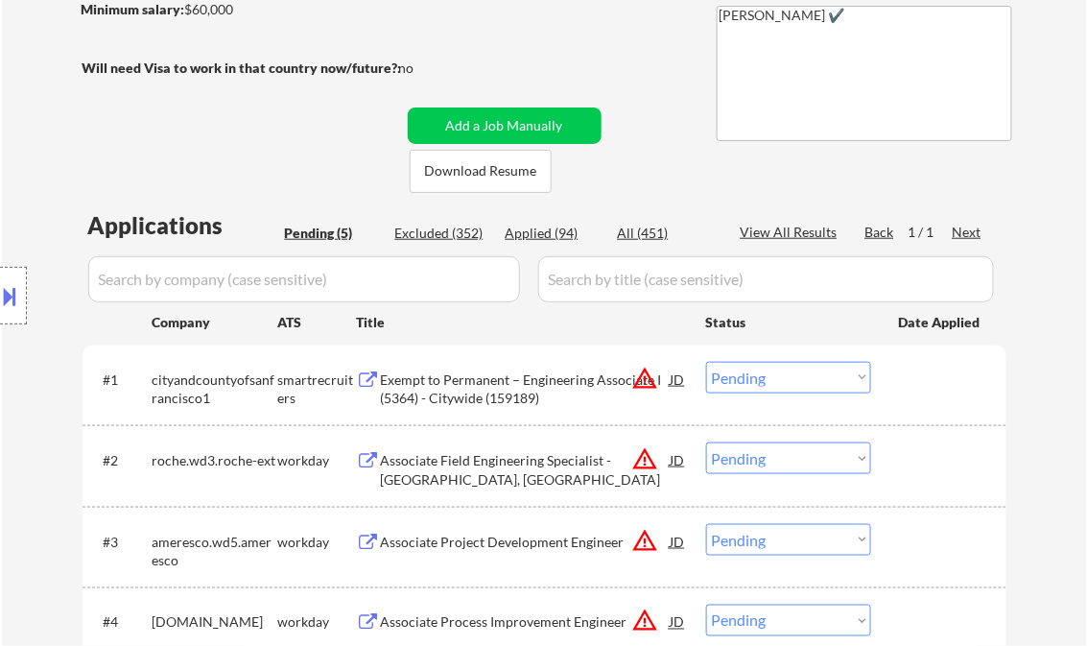
click at [455, 400] on div "Exempt to Permanent – Engineering Associate I (5364) - Citywide (159189)" at bounding box center [526, 388] width 290 height 37
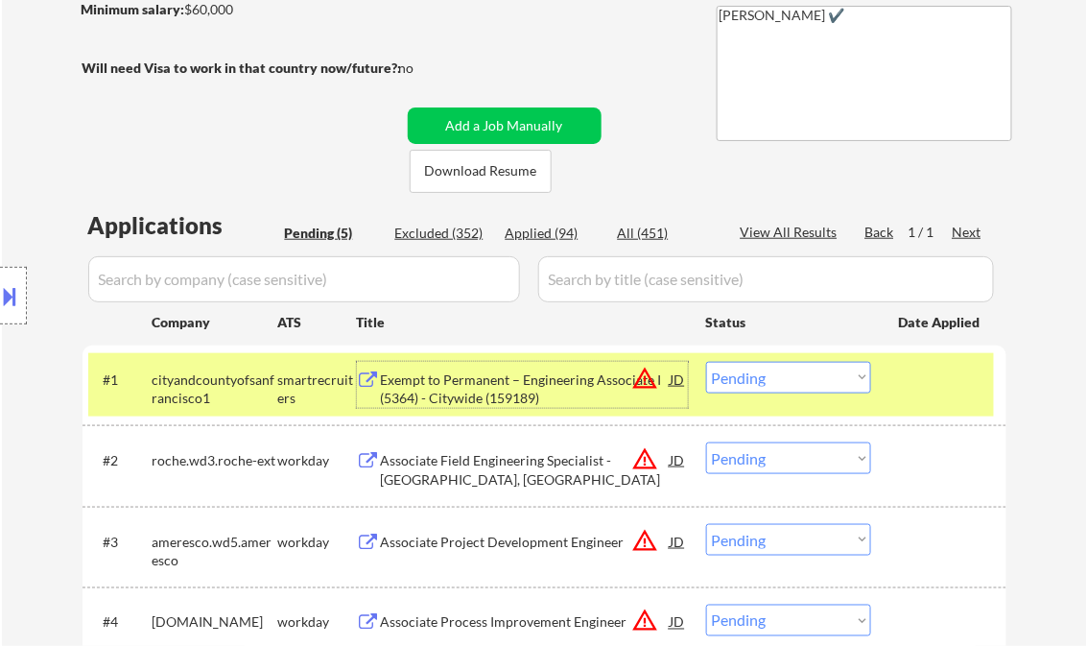
drag, startPoint x: 786, startPoint y: 367, endPoint x: 786, endPoint y: 384, distance: 17.3
click at [786, 367] on select "Choose an option... Pending Applied Excluded (Questions) Excluded (Expired) Exc…" at bounding box center [788, 378] width 165 height 32
click at [706, 362] on select "Choose an option... Pending Applied Excluded (Questions) Excluded (Expired) Exc…" at bounding box center [788, 378] width 165 height 32
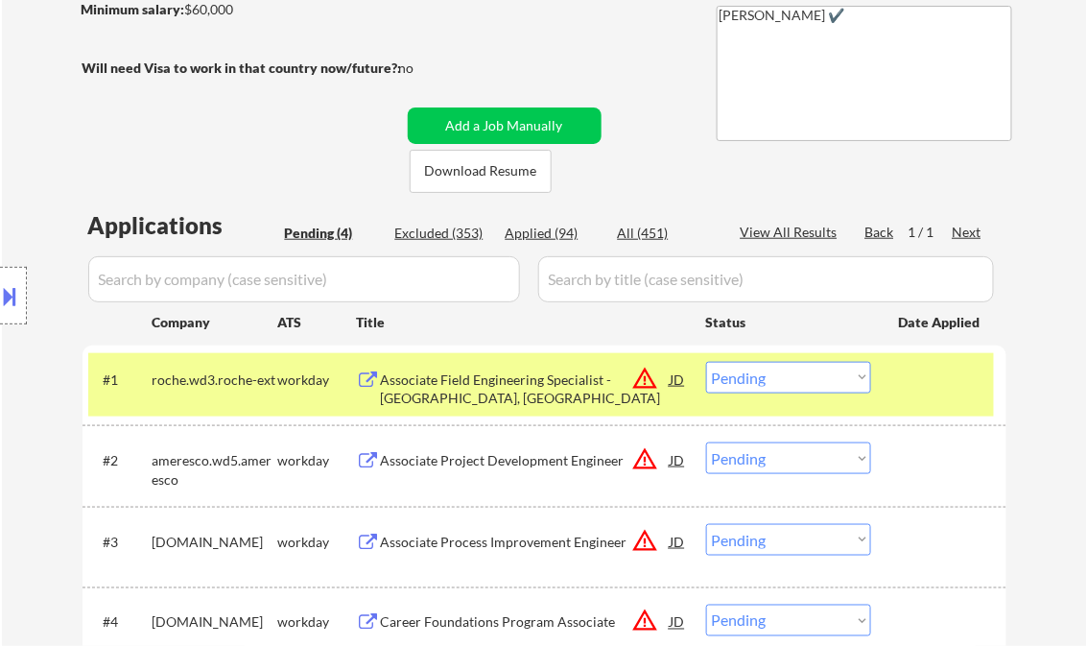
click at [504, 378] on div "Associate Field Engineering Specialist - [GEOGRAPHIC_DATA], [GEOGRAPHIC_DATA]" at bounding box center [526, 388] width 290 height 37
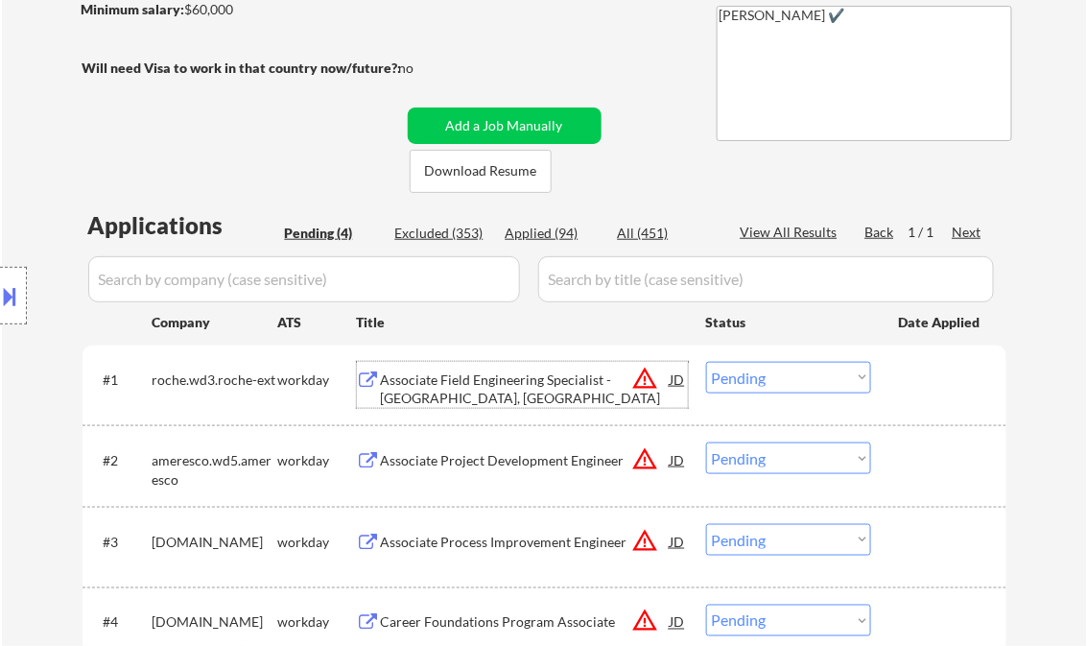
click at [770, 381] on select "Choose an option... Pending Applied Excluded (Questions) Excluded (Expired) Exc…" at bounding box center [788, 378] width 165 height 32
click at [706, 362] on select "Choose an option... Pending Applied Excluded (Questions) Excluded (Expired) Exc…" at bounding box center [788, 378] width 165 height 32
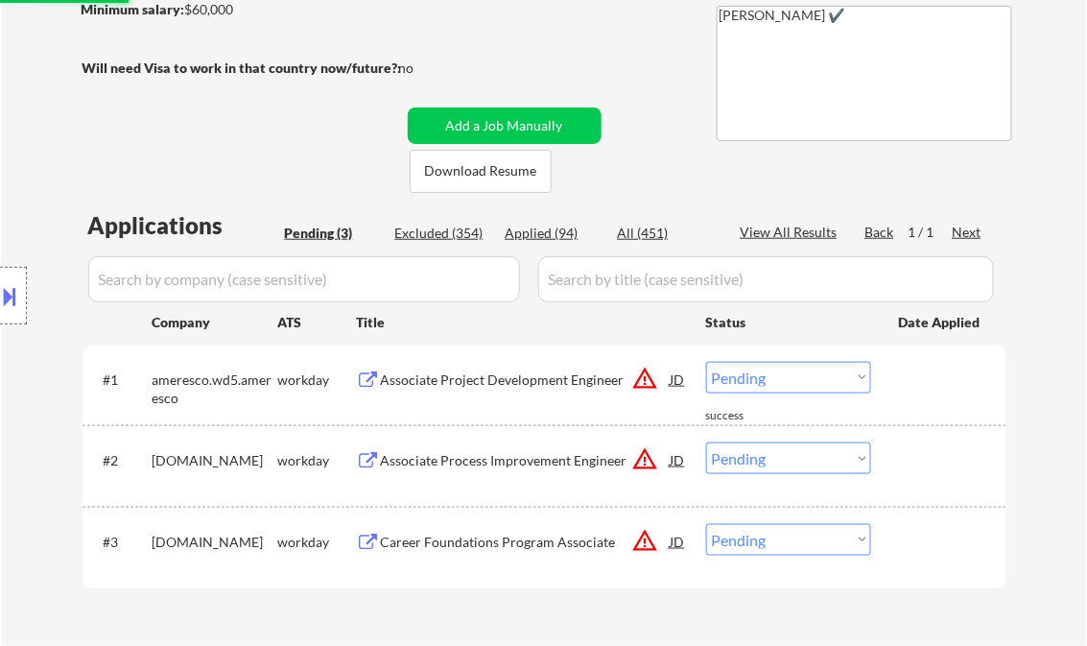
click at [484, 380] on div "Associate Project Development Engineer" at bounding box center [526, 379] width 290 height 19
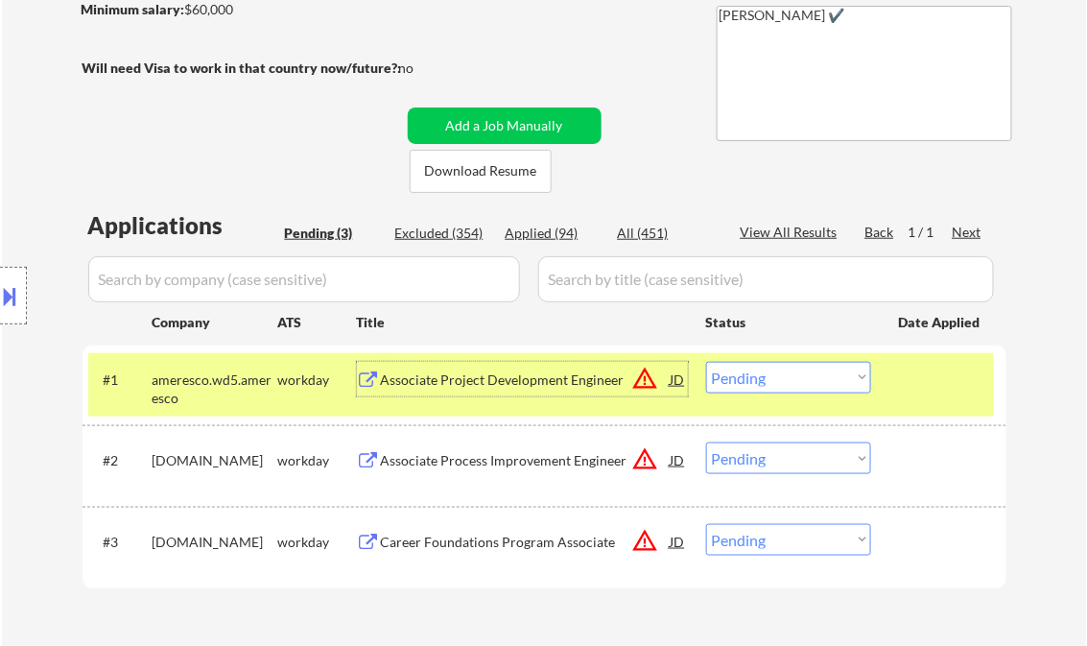
drag, startPoint x: 751, startPoint y: 382, endPoint x: 764, endPoint y: 394, distance: 18.3
click at [751, 382] on select "Choose an option... Pending Applied Excluded (Questions) Excluded (Expired) Exc…" at bounding box center [788, 378] width 165 height 32
click at [706, 362] on select "Choose an option... Pending Applied Excluded (Questions) Excluded (Expired) Exc…" at bounding box center [788, 378] width 165 height 32
click at [460, 459] on div "Associate Process Improvement Engineer" at bounding box center [526, 460] width 290 height 19
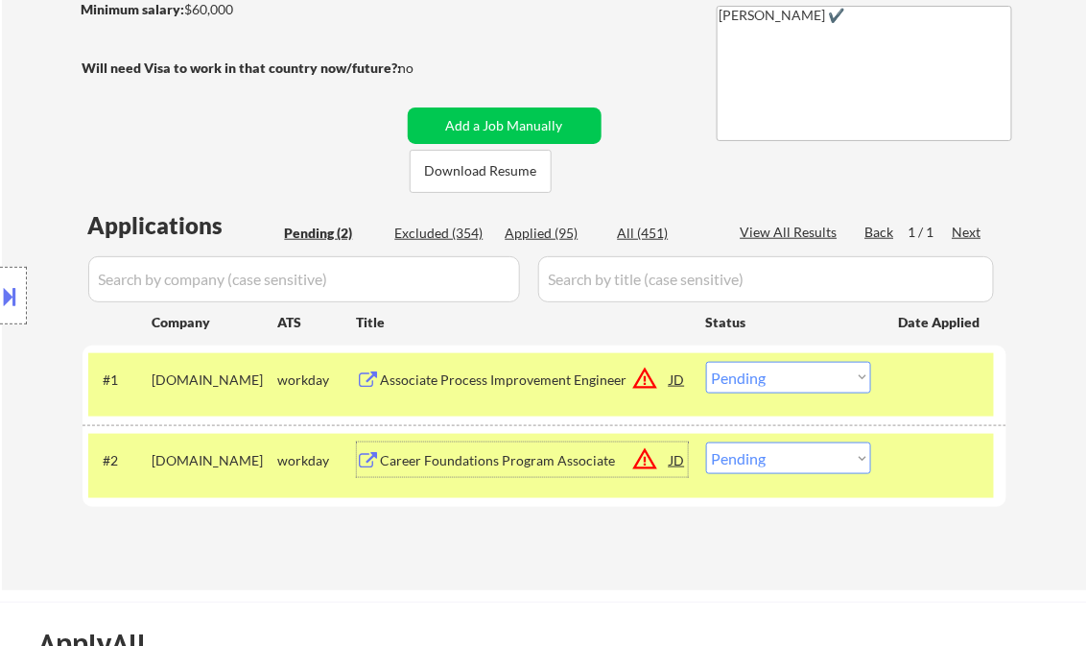
click at [733, 383] on select "Choose an option... Pending Applied Excluded (Questions) Excluded (Expired) Exc…" at bounding box center [788, 378] width 165 height 32
click at [706, 362] on select "Choose an option... Pending Applied Excluded (Questions) Excluded (Expired) Exc…" at bounding box center [788, 378] width 165 height 32
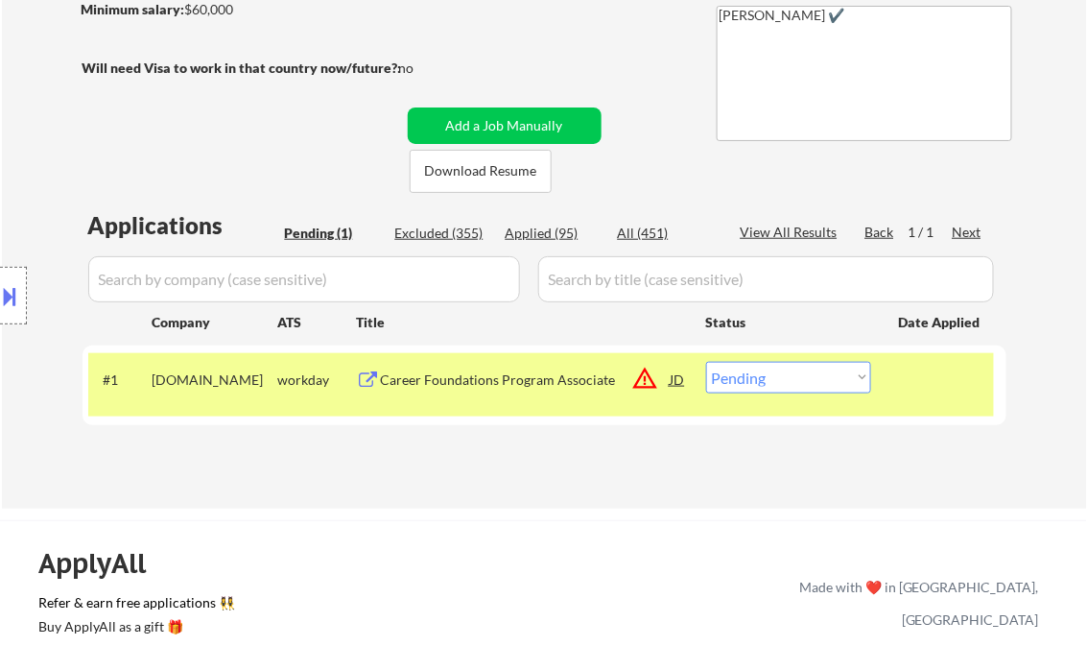
drag, startPoint x: 781, startPoint y: 369, endPoint x: 798, endPoint y: 376, distance: 18.0
click at [780, 370] on select "Choose an option... Pending Applied Excluded (Questions) Excluded (Expired) Exc…" at bounding box center [788, 378] width 165 height 32
select select ""excluded__bad_match_""
click at [706, 362] on select "Choose an option... Pending Applied Excluded (Questions) Excluded (Expired) Exc…" at bounding box center [788, 378] width 165 height 32
click at [482, 487] on div "← Return to /applysquad Mailslurp Inbox Job Search Builder Jonathan Rovall User…" at bounding box center [545, 132] width 958 height 724
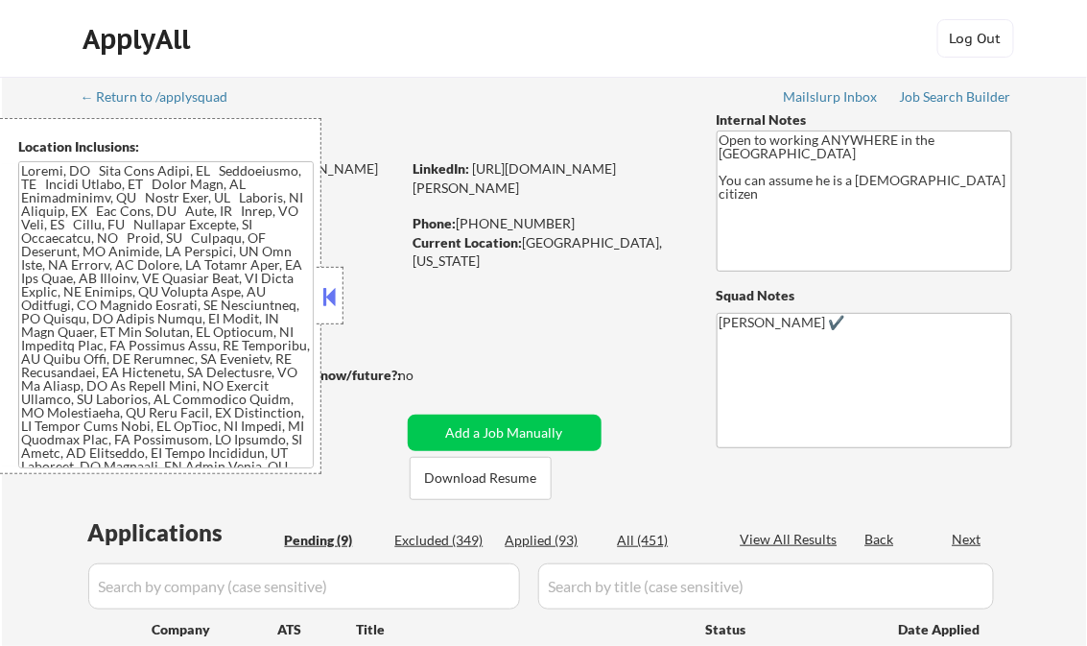
select select ""pending""
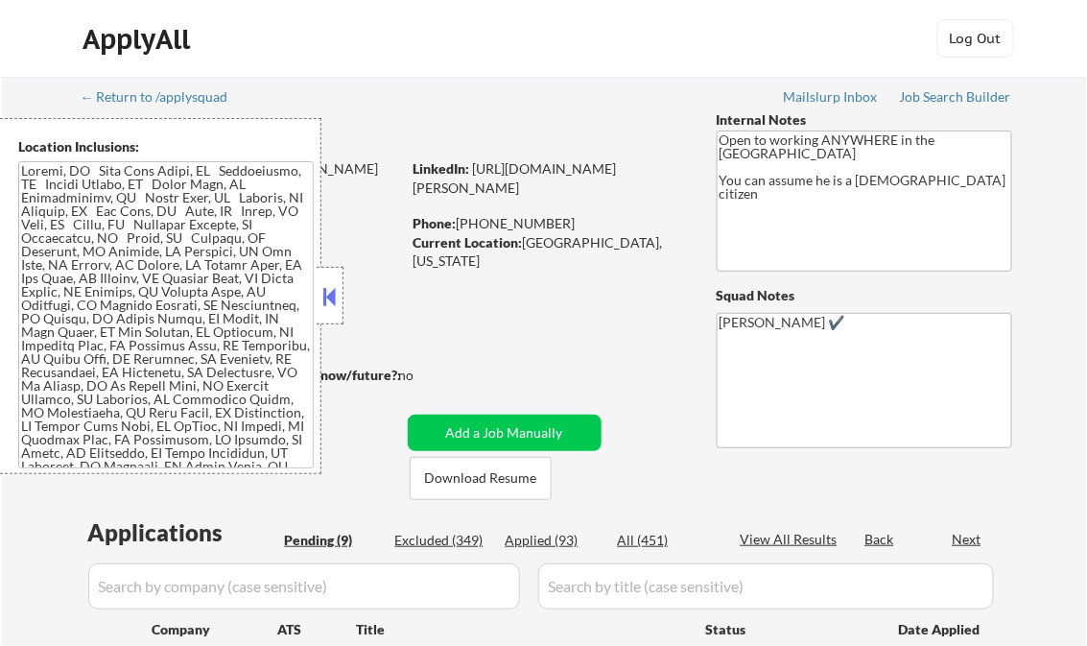
select select ""pending""
click at [330, 288] on button at bounding box center [330, 296] width 21 height 29
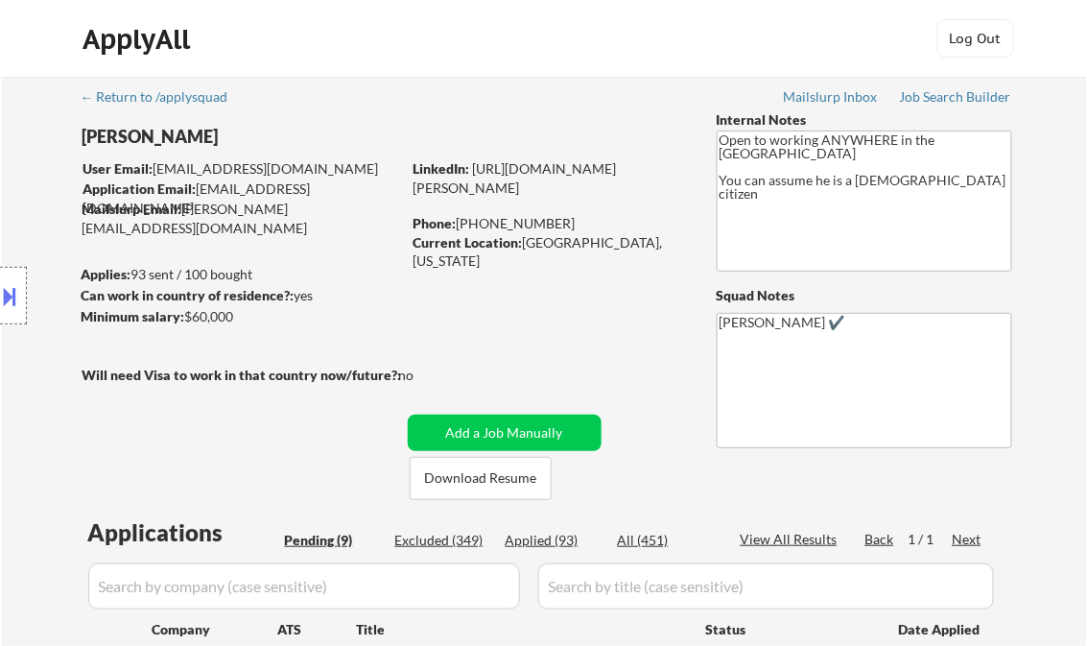
click at [558, 539] on div "Applied (93)" at bounding box center [554, 540] width 96 height 19
select select ""applied""
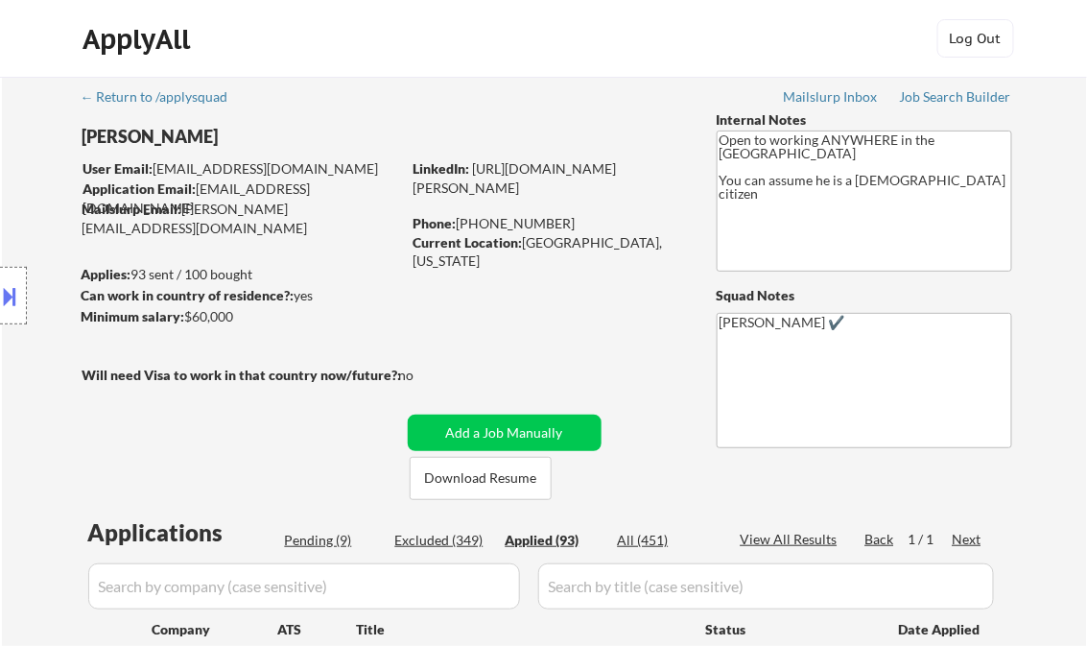
select select ""applied""
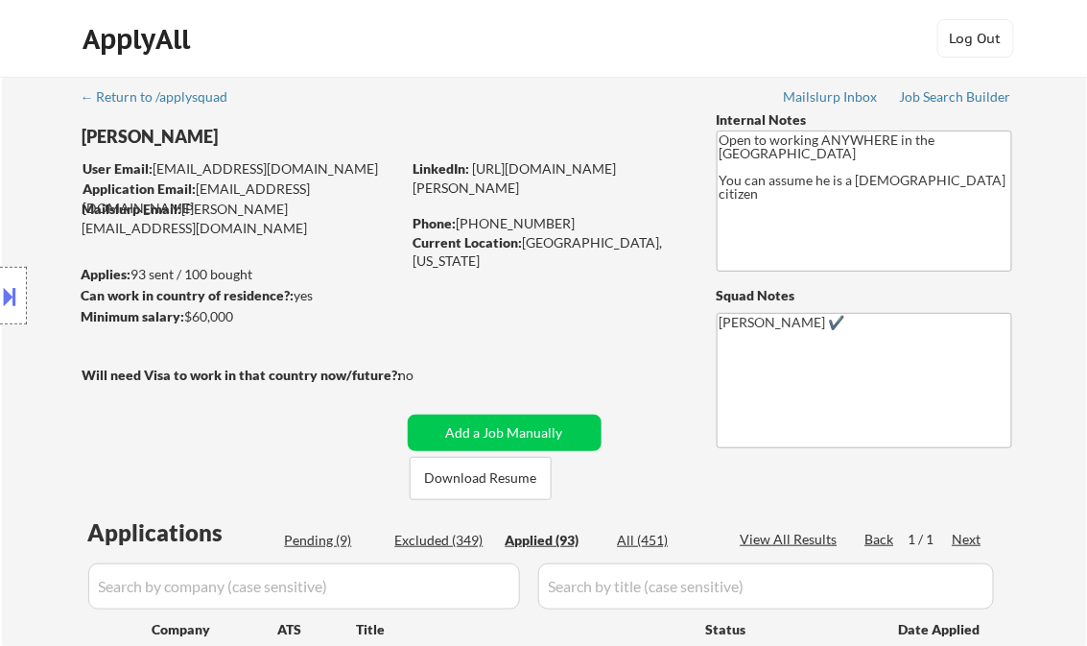
select select ""applied""
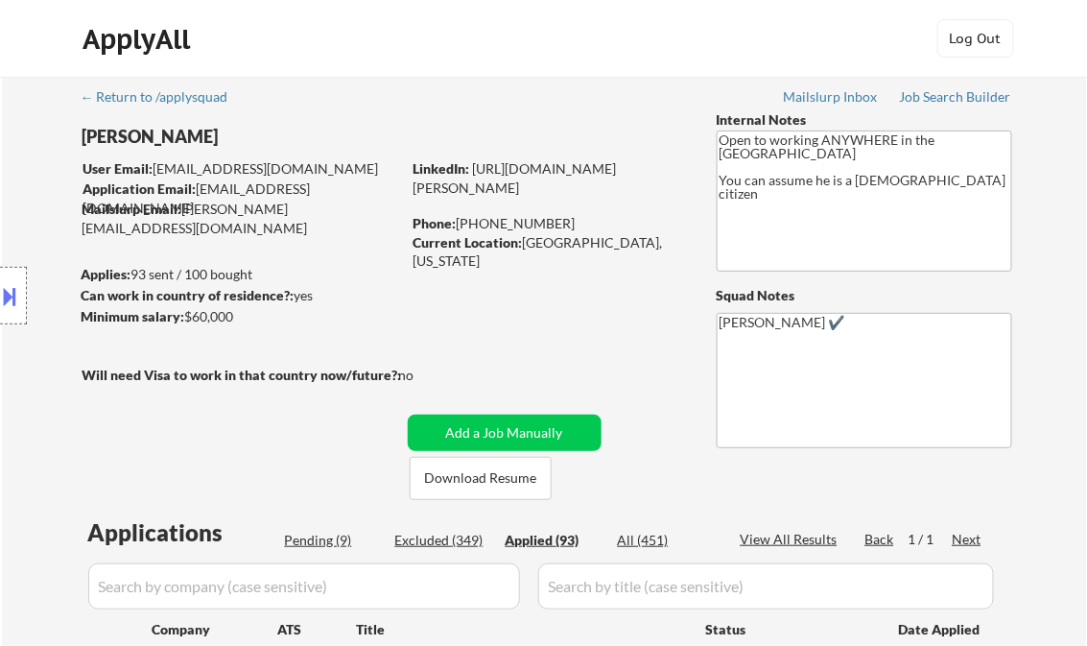
select select ""applied""
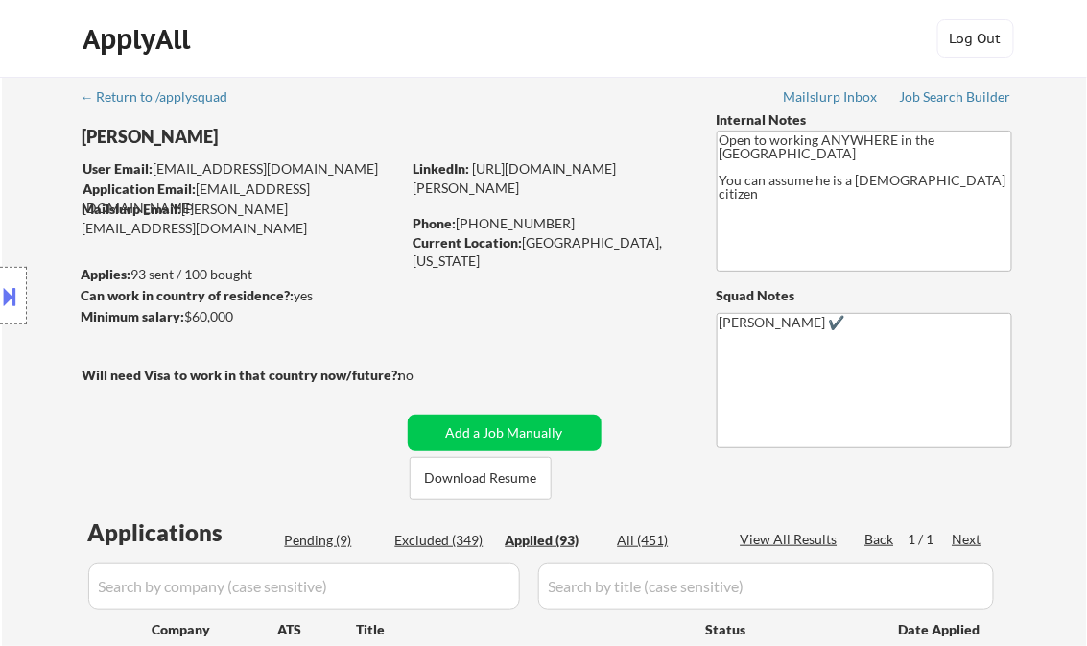
select select ""applied""
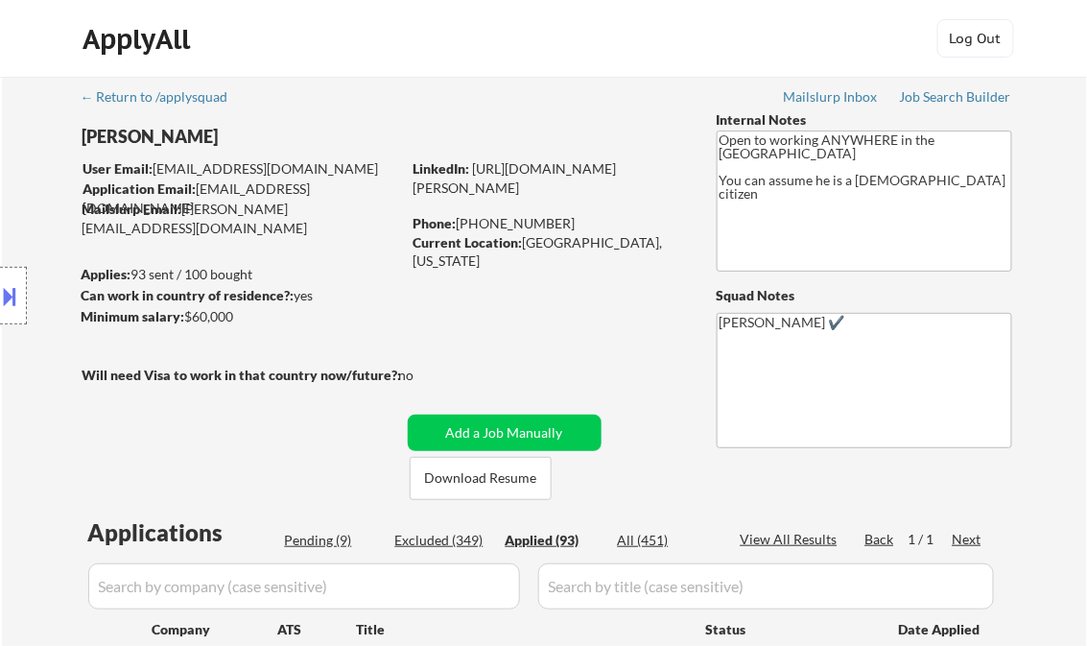
select select ""applied""
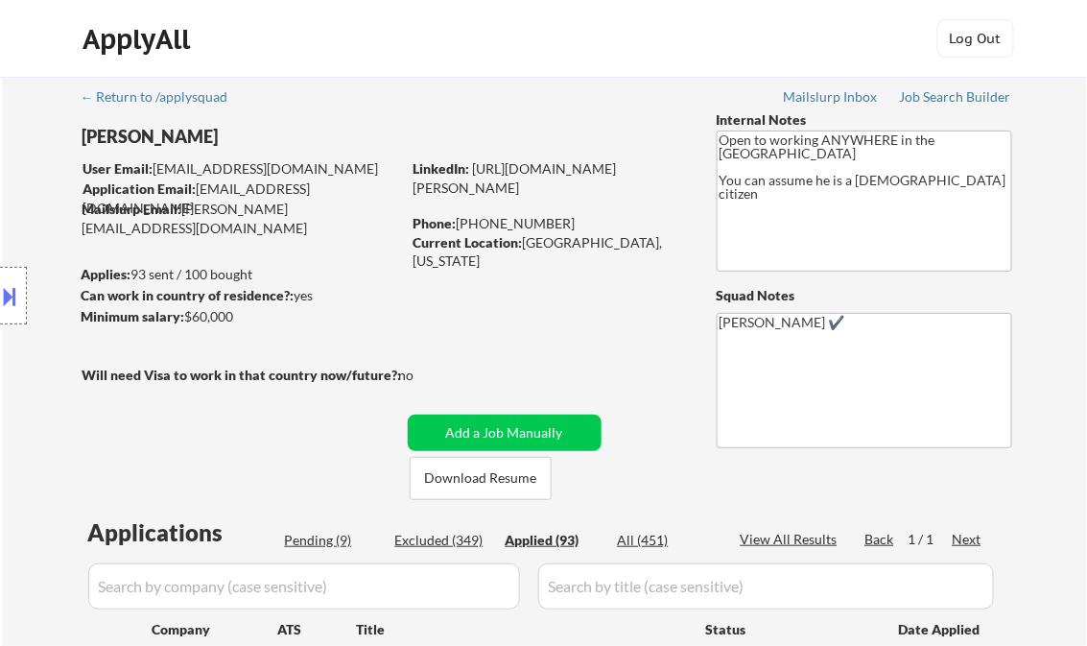
select select ""applied""
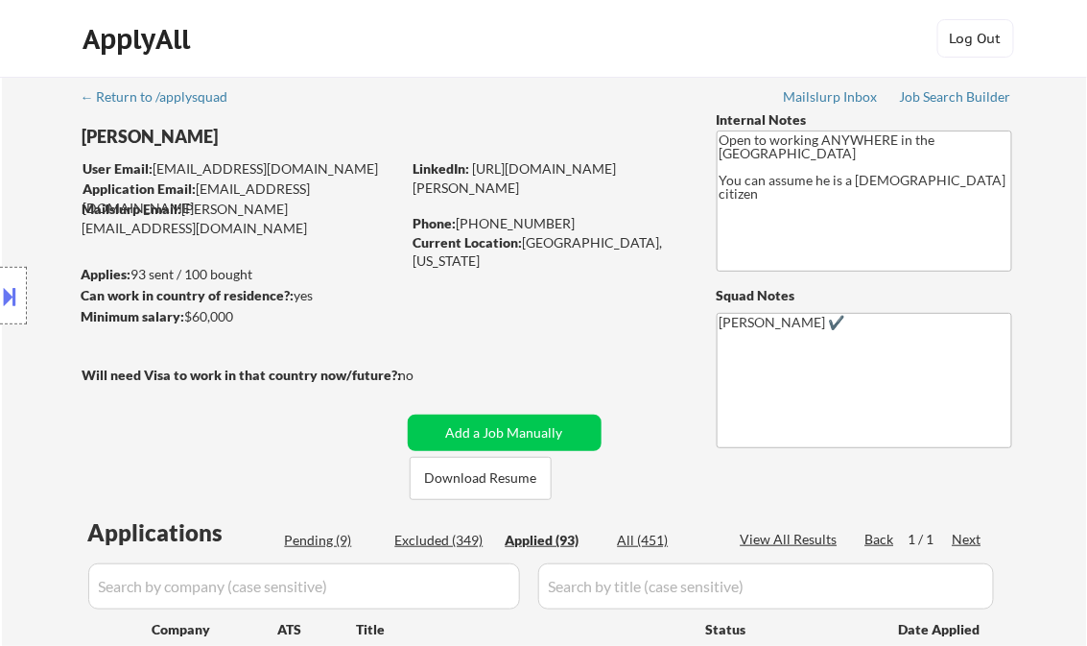
select select ""applied""
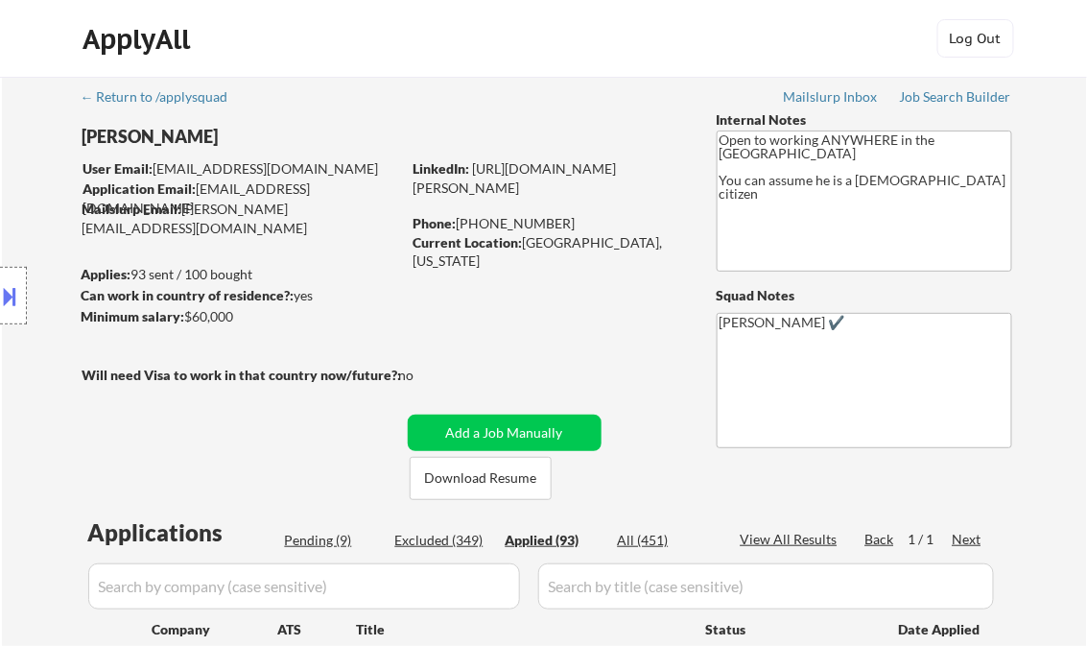
select select ""applied""
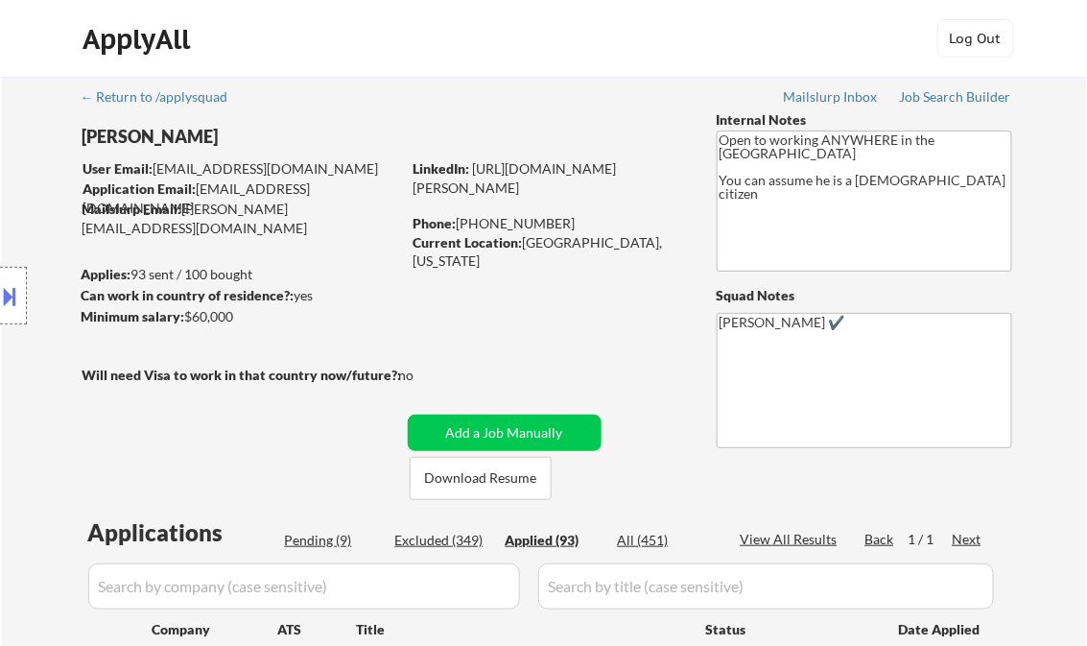
select select ""applied""
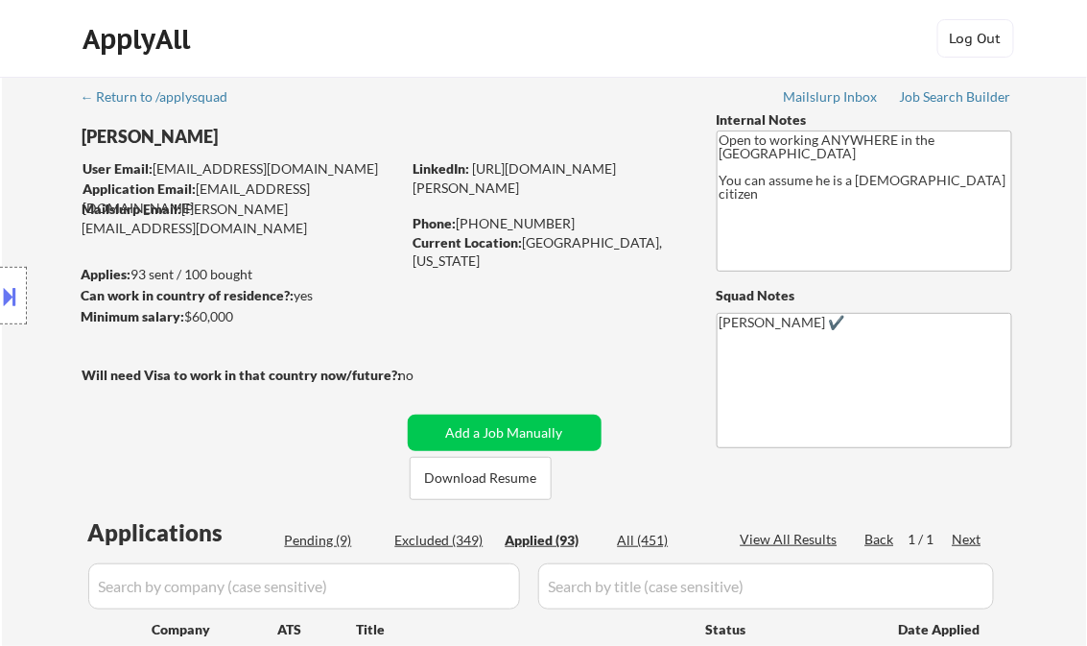
select select ""applied""
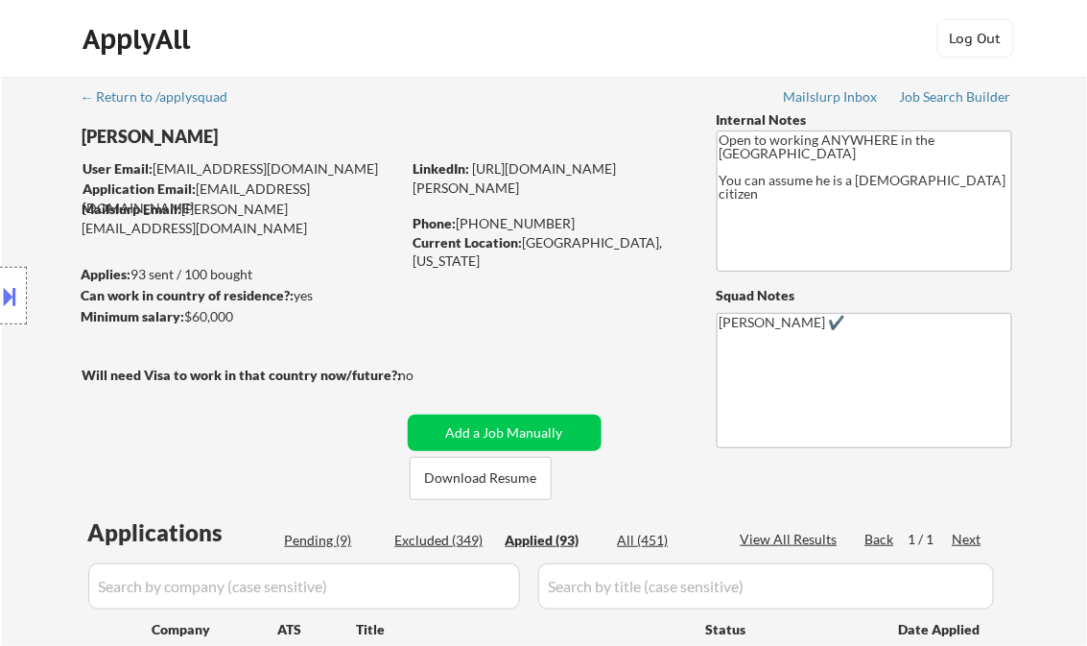
select select ""applied""
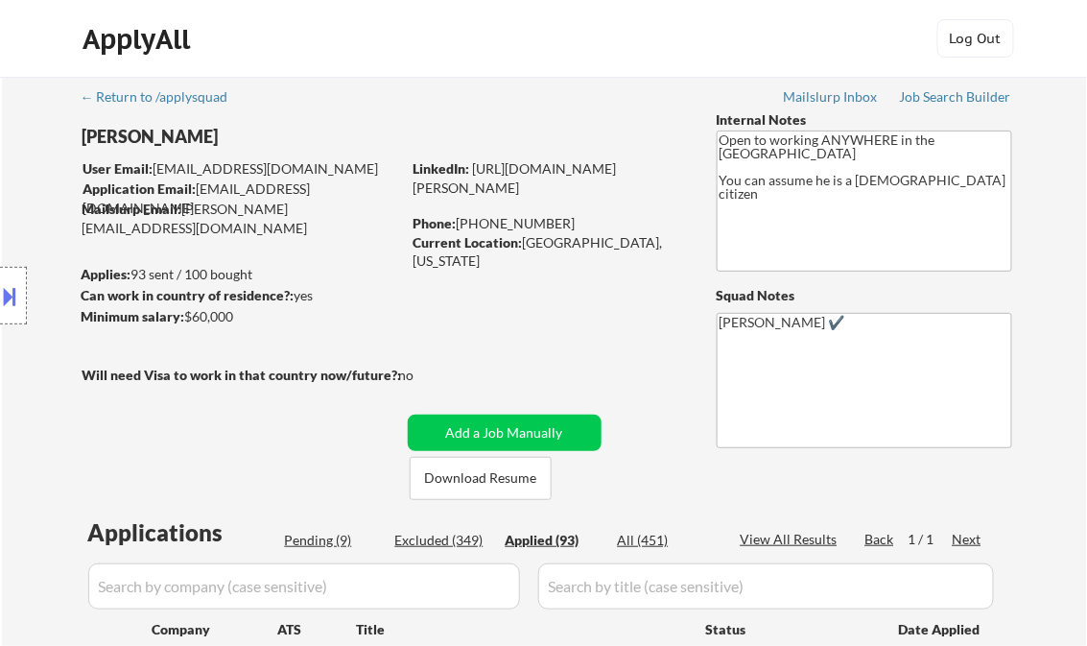
select select ""applied""
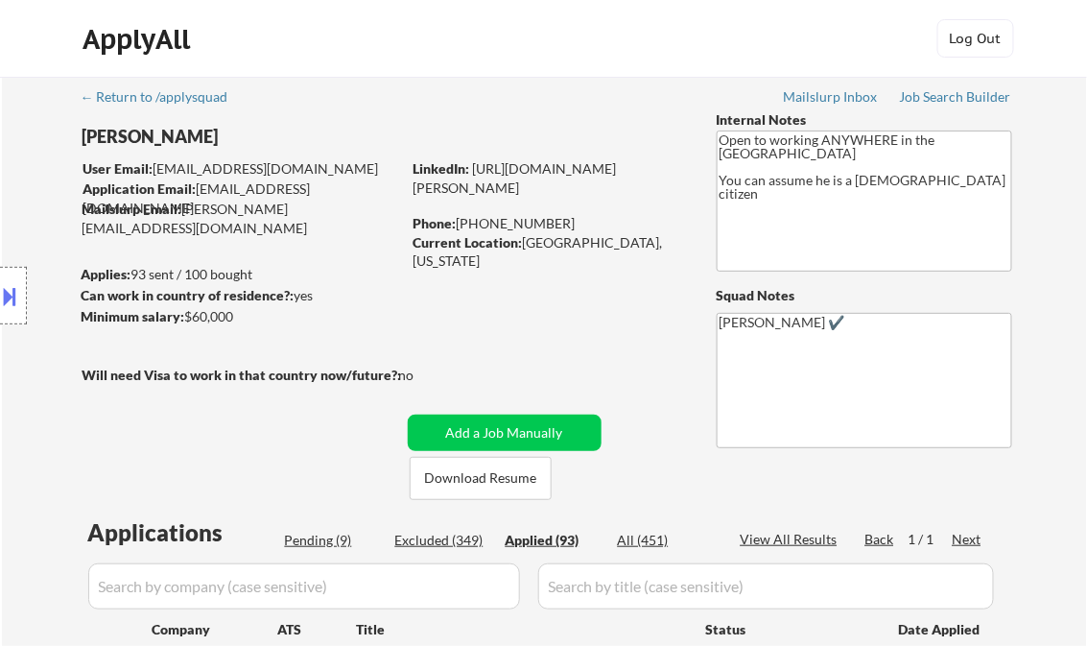
select select ""applied""
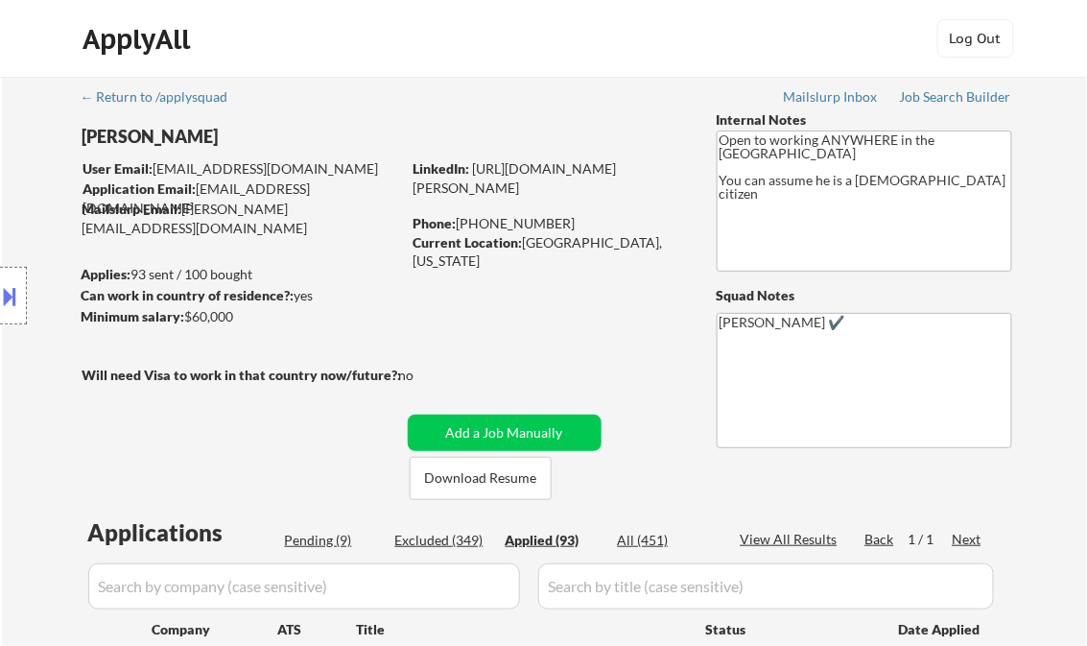
select select ""applied""
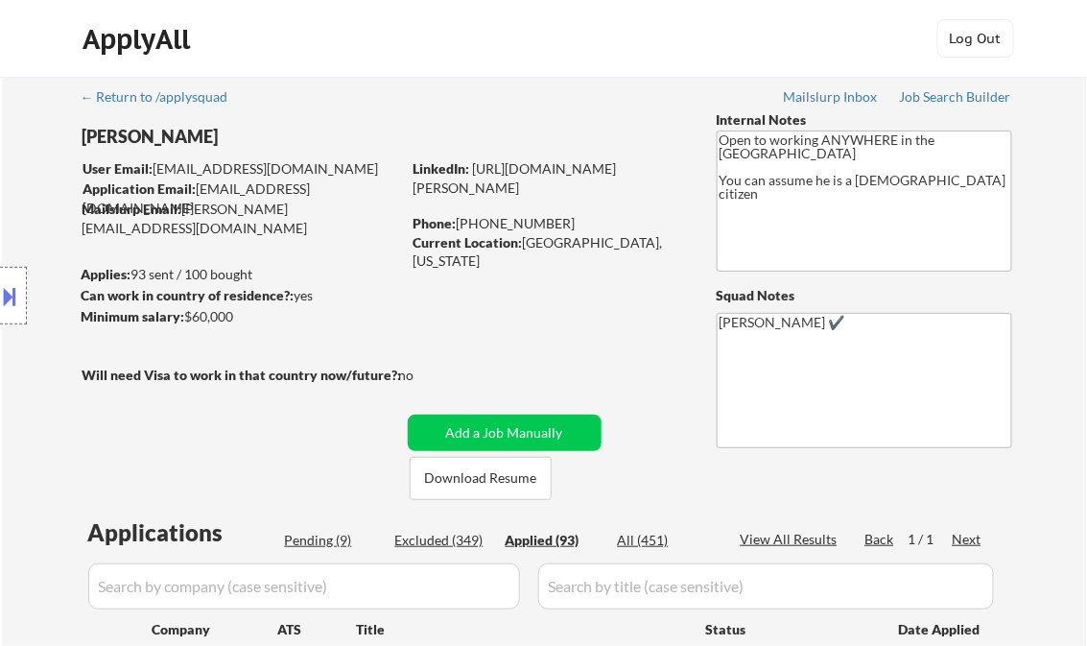
select select ""applied""
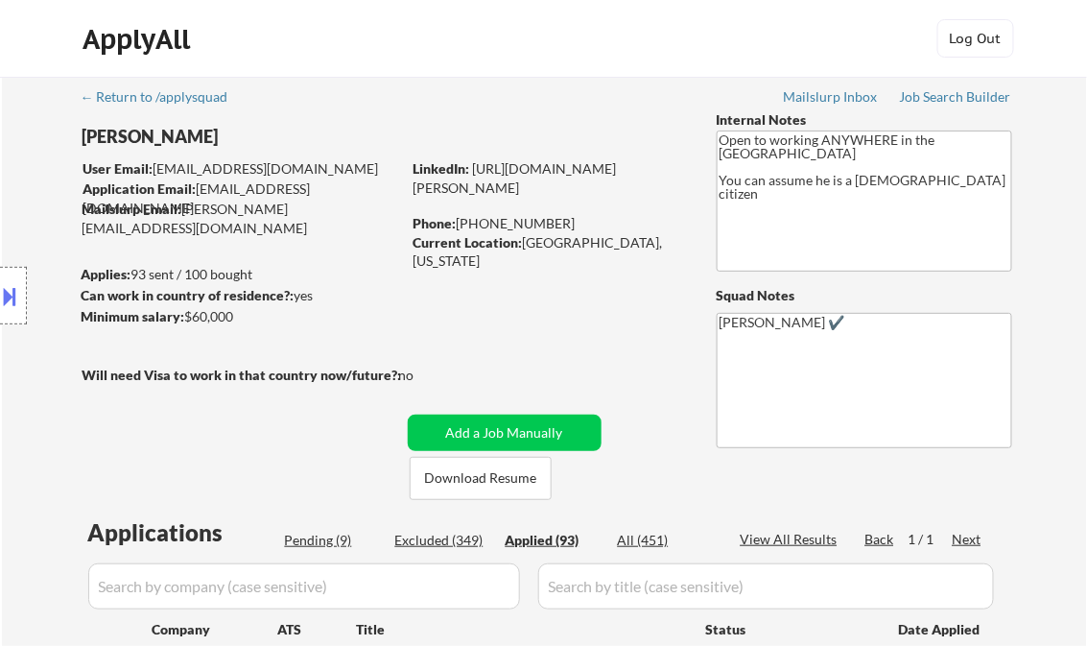
select select ""applied""
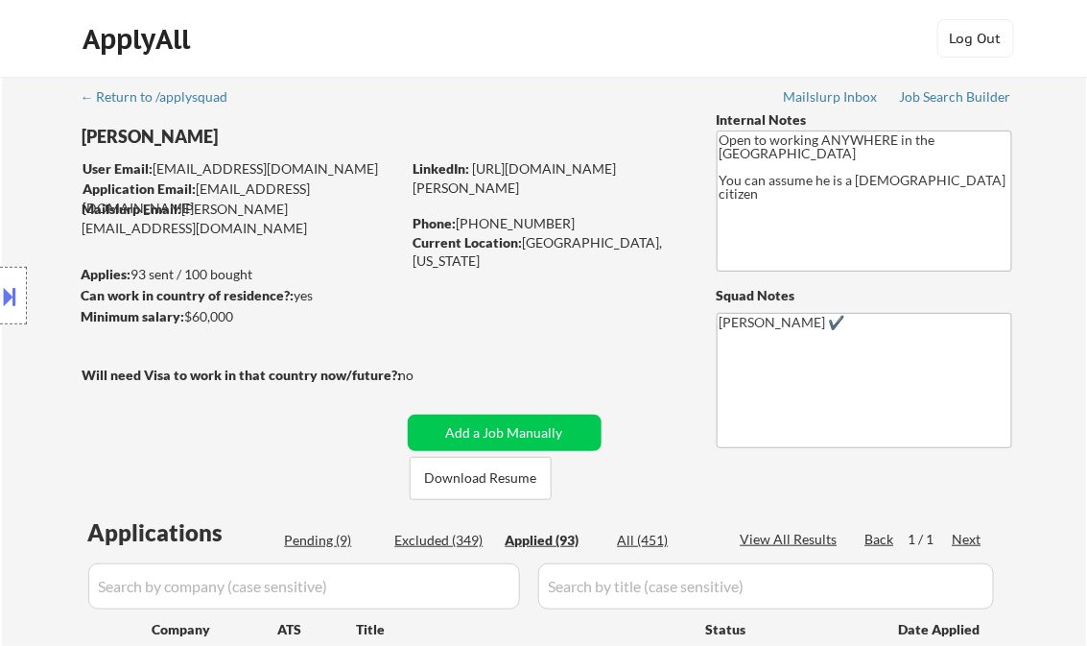
select select ""applied""
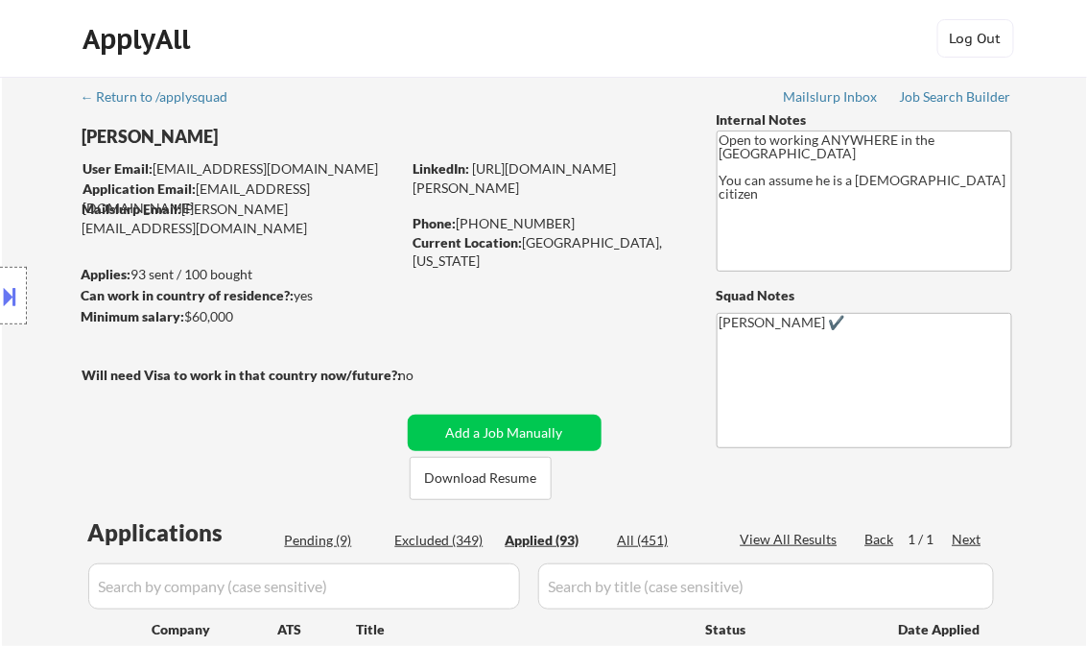
select select ""applied""
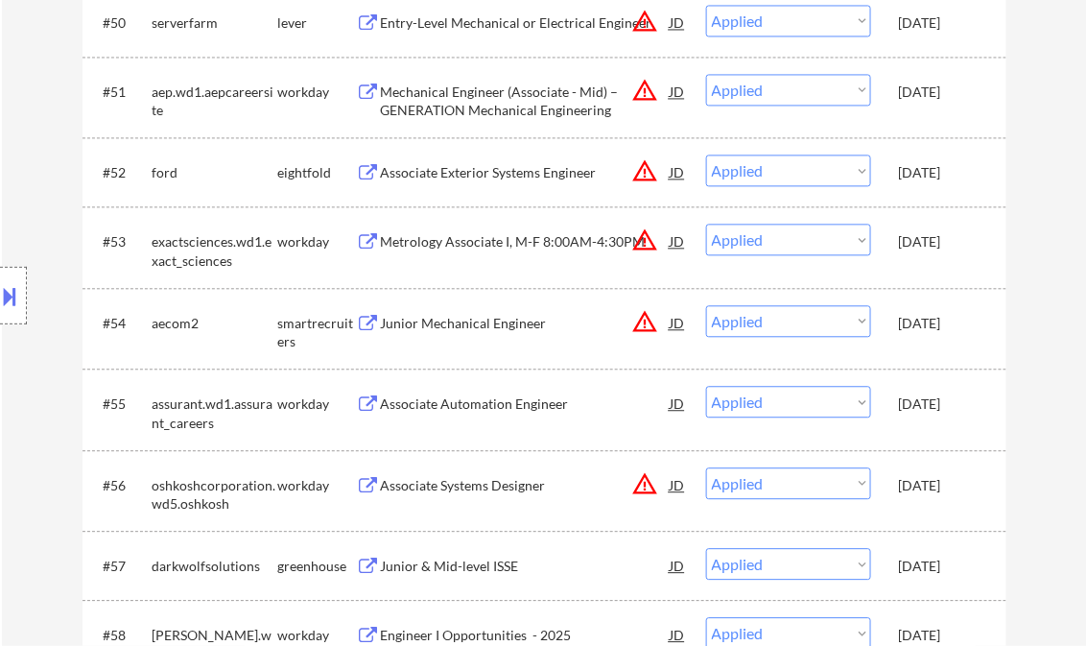
scroll to position [5734, 0]
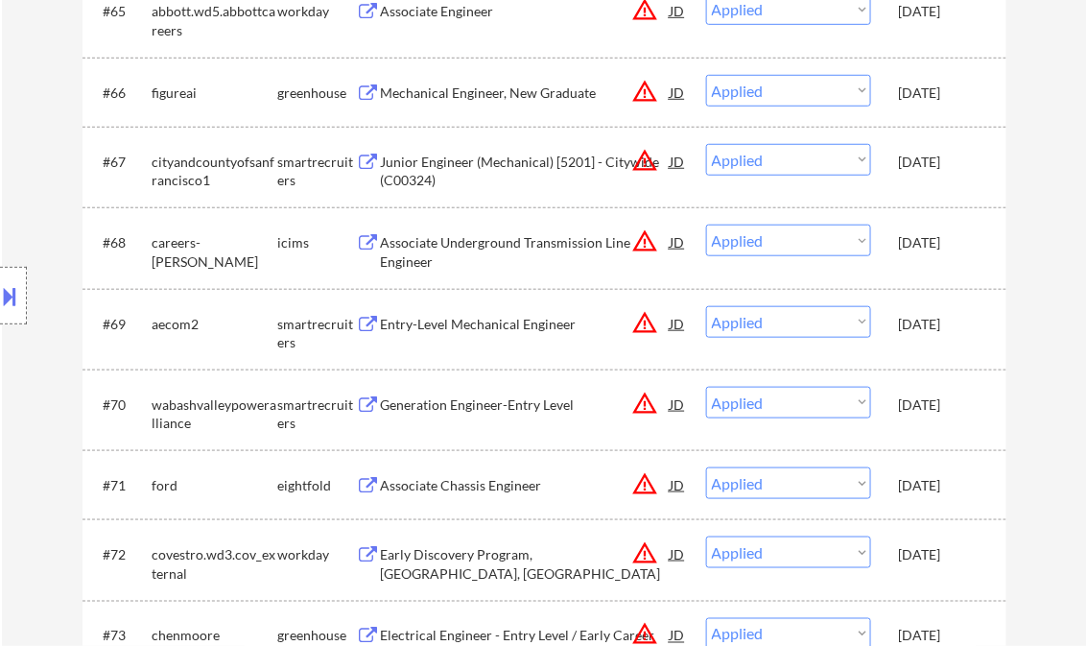
select select ""applied""
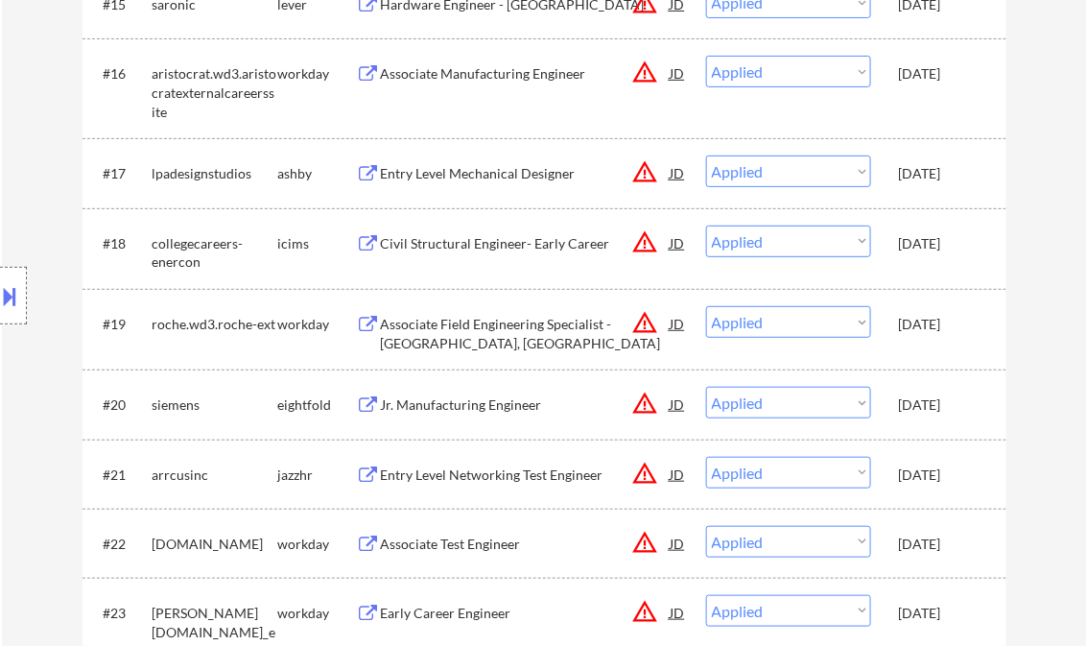
scroll to position [2598, 0]
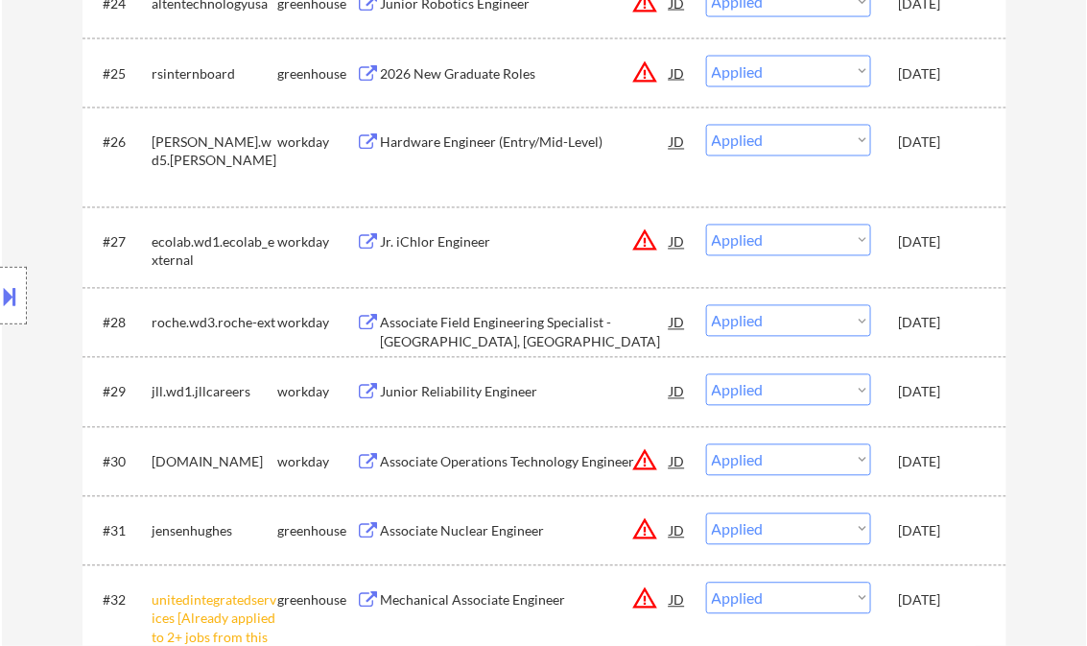
select select ""applied""
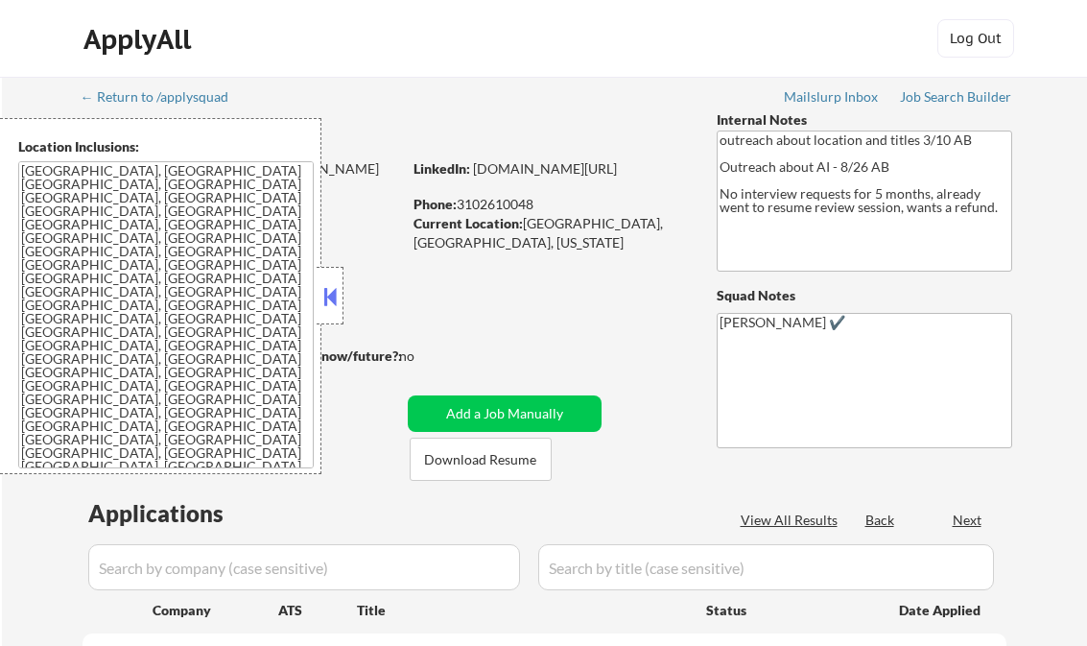
select select ""pending""
click at [327, 296] on button at bounding box center [330, 296] width 21 height 29
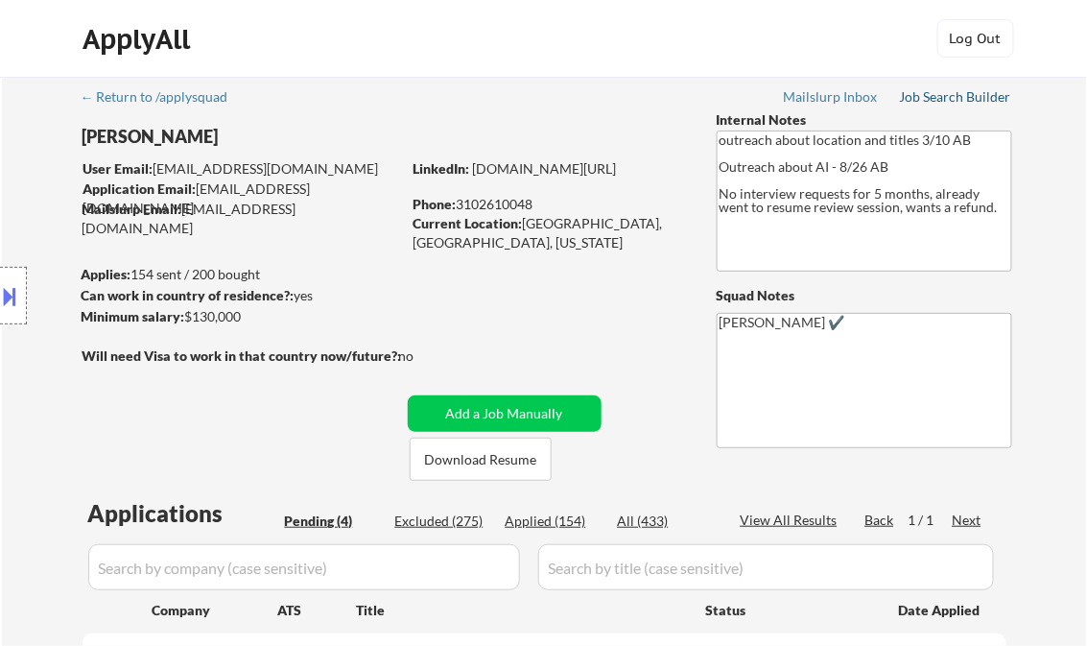
click at [955, 95] on div "Job Search Builder" at bounding box center [956, 96] width 112 height 13
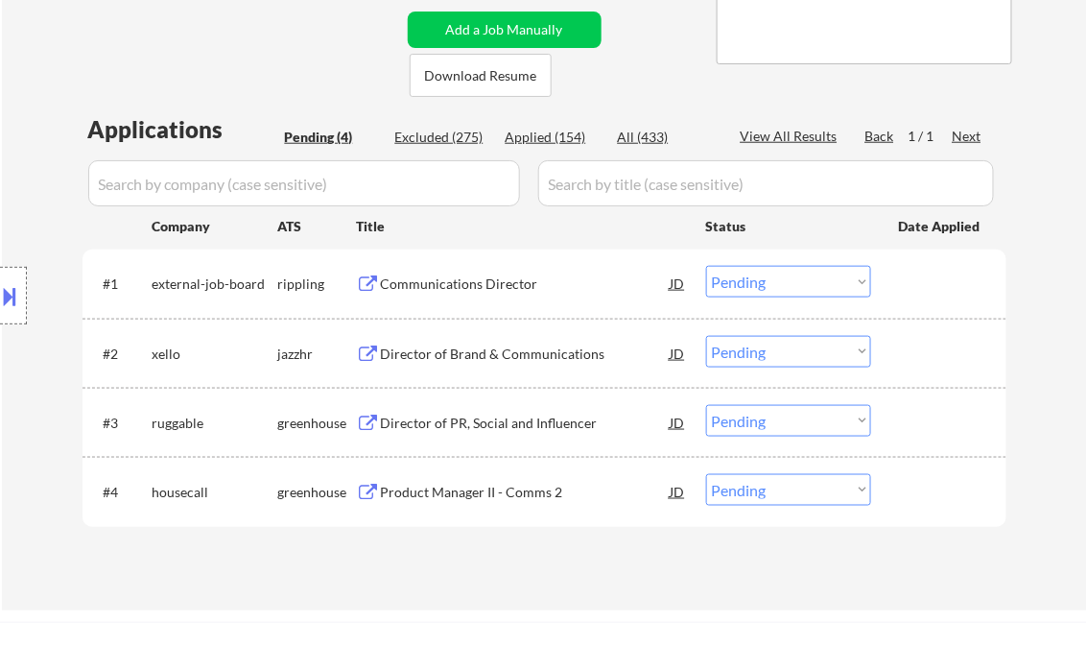
scroll to position [538, 0]
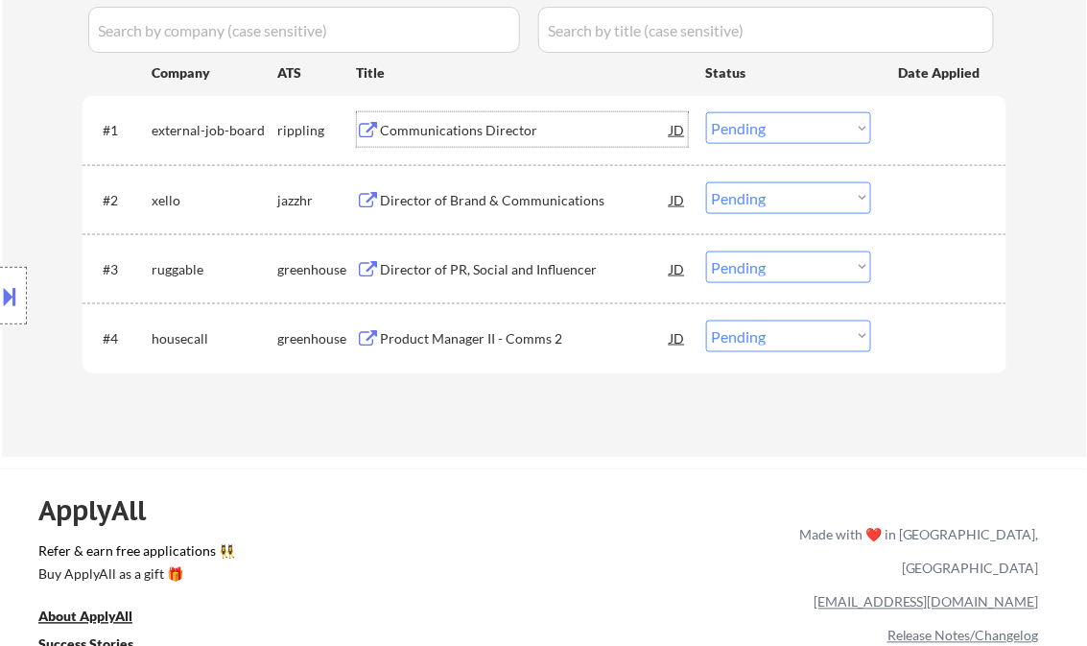
click at [479, 131] on div "Communications Director" at bounding box center [526, 130] width 290 height 19
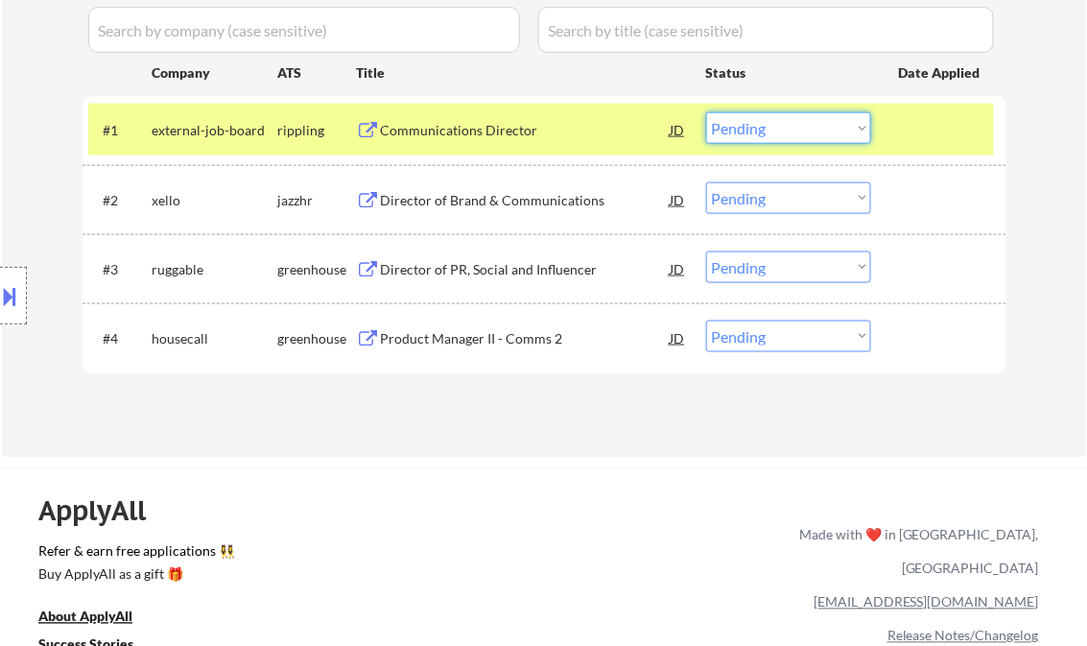
drag, startPoint x: 804, startPoint y: 131, endPoint x: 812, endPoint y: 141, distance: 12.3
click at [804, 131] on select "Choose an option... Pending Applied Excluded (Questions) Excluded (Expired) Exc…" at bounding box center [788, 128] width 165 height 32
click at [706, 112] on select "Choose an option... Pending Applied Excluded (Questions) Excluded (Expired) Exc…" at bounding box center [788, 128] width 165 height 32
click at [421, 209] on div "Director of Brand & Communications" at bounding box center [526, 199] width 290 height 35
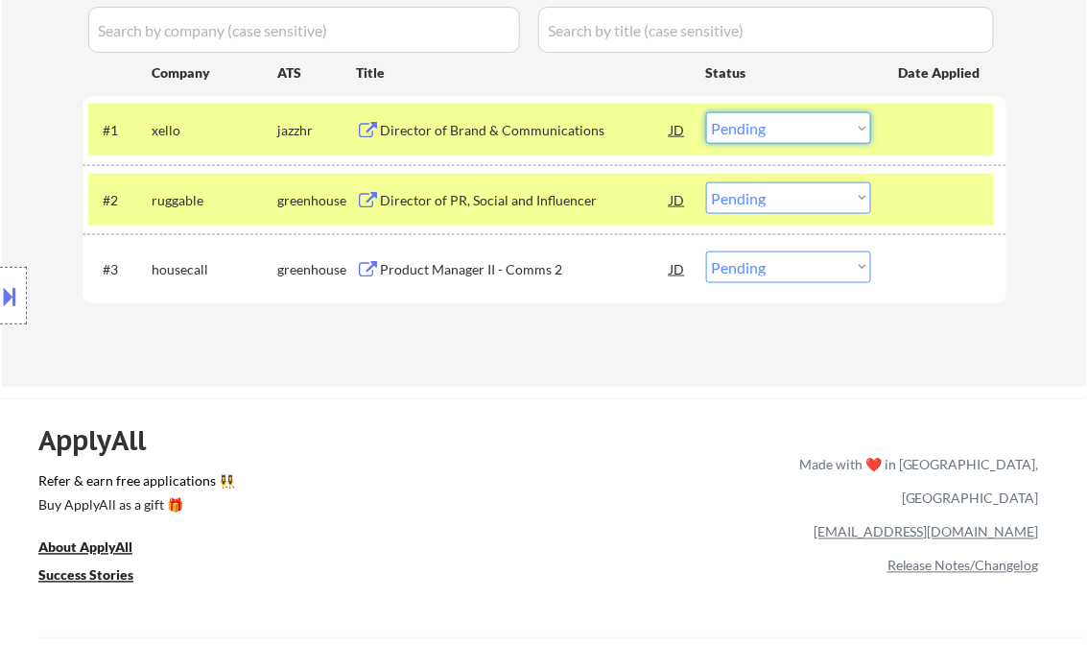
click at [804, 119] on select "Choose an option... Pending Applied Excluded (Questions) Excluded (Expired) Exc…" at bounding box center [788, 128] width 165 height 32
click at [706, 112] on select "Choose an option... Pending Applied Excluded (Questions) Excluded (Expired) Exc…" at bounding box center [788, 128] width 165 height 32
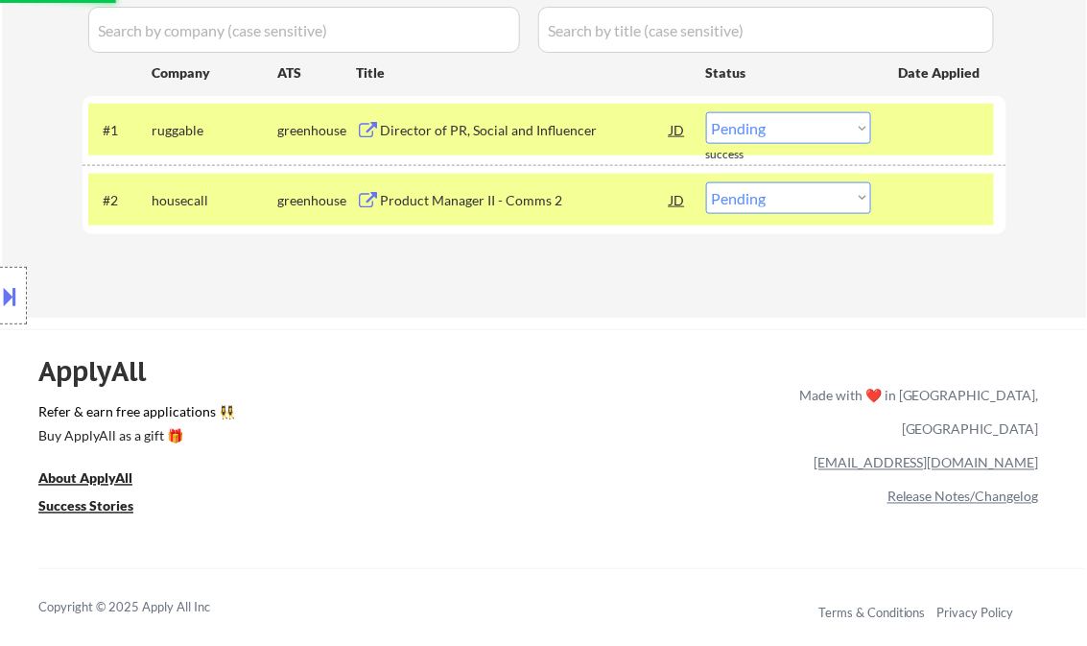
click at [491, 129] on div "Director of PR, Social and Influencer" at bounding box center [526, 130] width 290 height 19
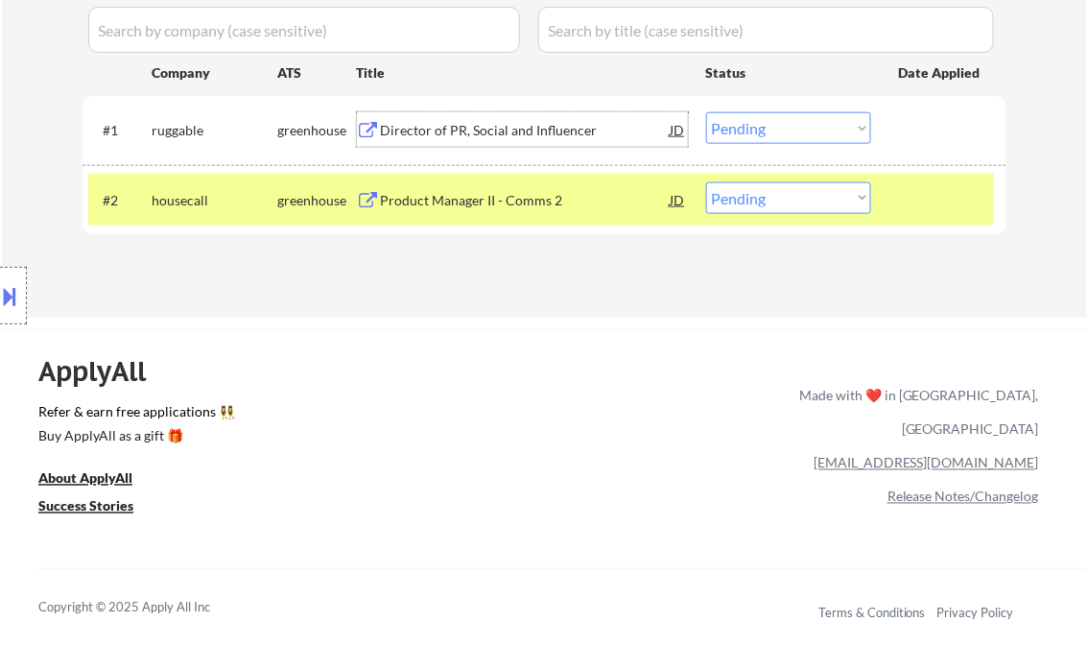
click at [14, 285] on button at bounding box center [10, 296] width 21 height 32
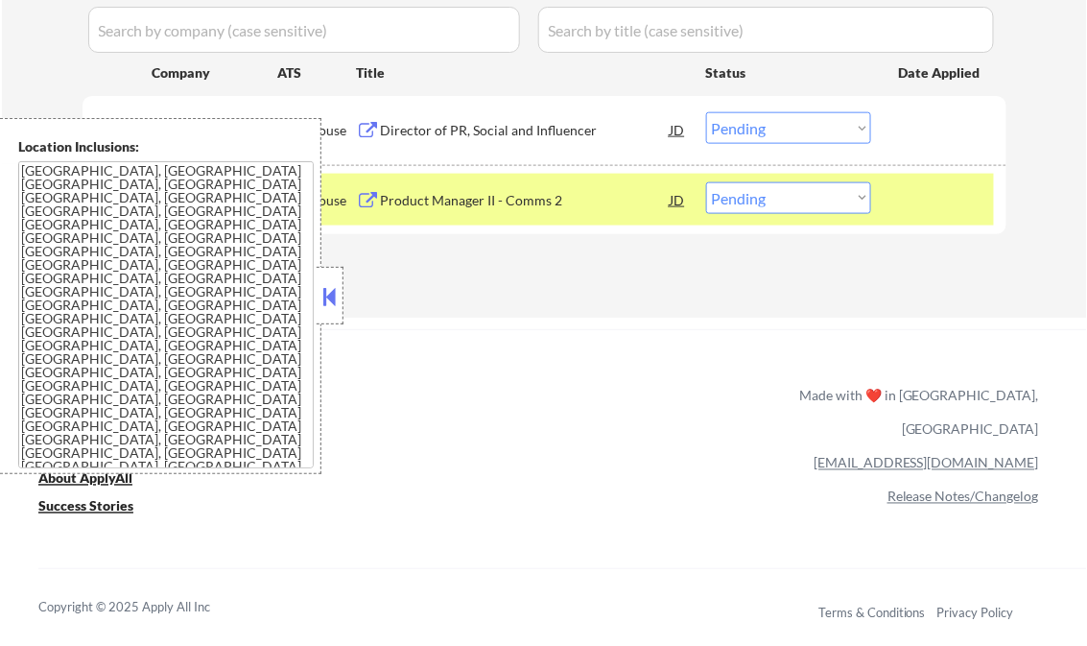
click at [325, 302] on button at bounding box center [330, 296] width 21 height 29
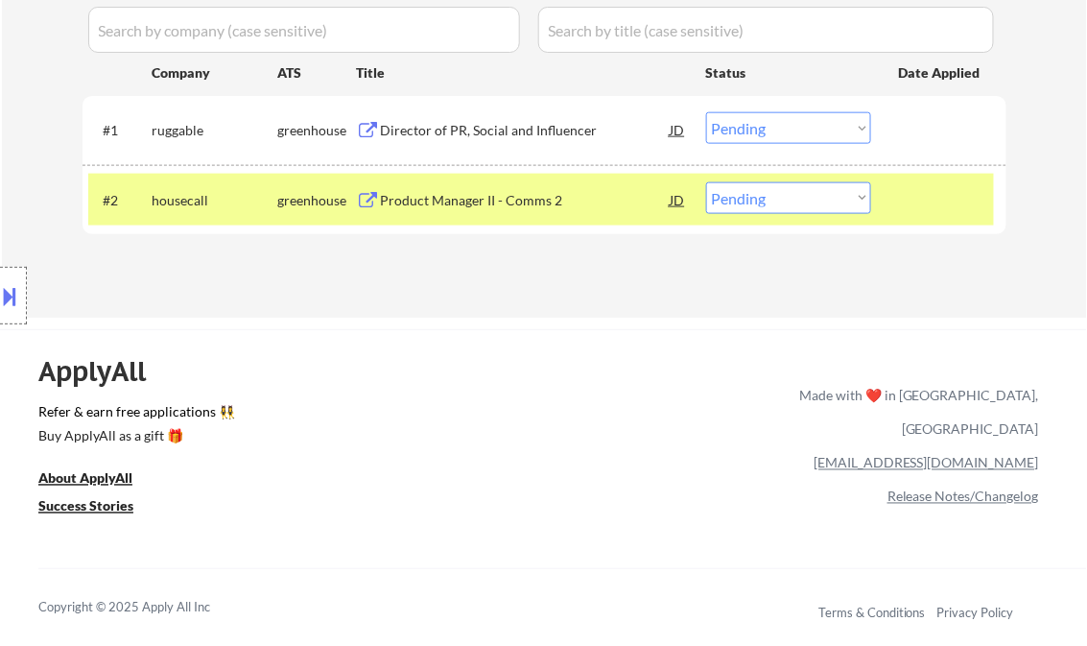
drag, startPoint x: 757, startPoint y: 134, endPoint x: 781, endPoint y: 146, distance: 26.6
click at [758, 134] on select "Choose an option... Pending Applied Excluded (Questions) Excluded (Expired) Exc…" at bounding box center [788, 128] width 165 height 32
click at [706, 112] on select "Choose an option... Pending Applied Excluded (Questions) Excluded (Expired) Exc…" at bounding box center [788, 128] width 165 height 32
click at [466, 207] on div "Product Manager II - Comms 2" at bounding box center [526, 200] width 290 height 19
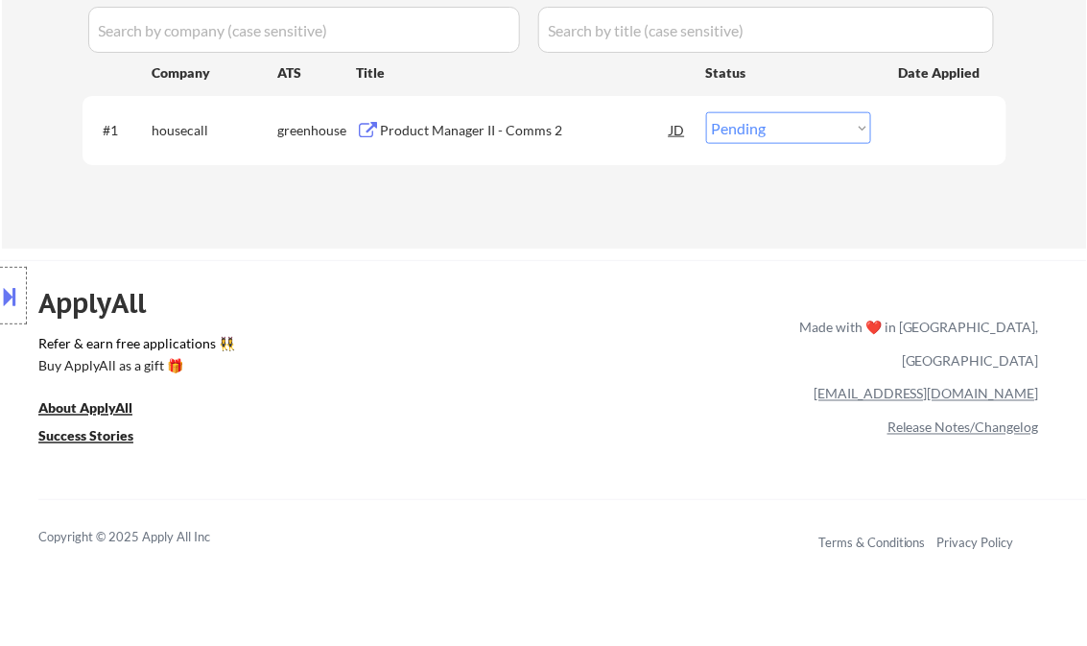
click at [775, 131] on select "Choose an option... Pending Applied Excluded (Questions) Excluded (Expired) Exc…" at bounding box center [788, 128] width 165 height 32
select select ""excluded__bad_match_""
click at [706, 112] on select "Choose an option... Pending Applied Excluded (Questions) Excluded (Expired) Exc…" at bounding box center [788, 128] width 165 height 32
click at [578, 248] on div "← Return to /applysquad Mailslurp Inbox Job Search Builder [PERSON_NAME] User E…" at bounding box center [543, 347] width 1087 height 1770
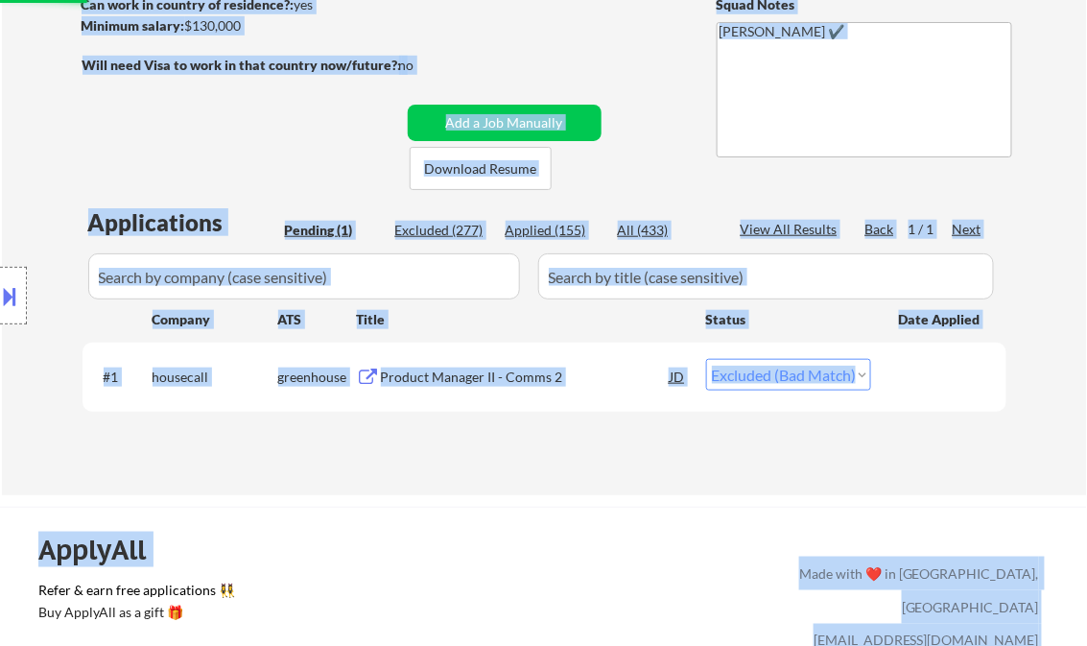
scroll to position [230, 0]
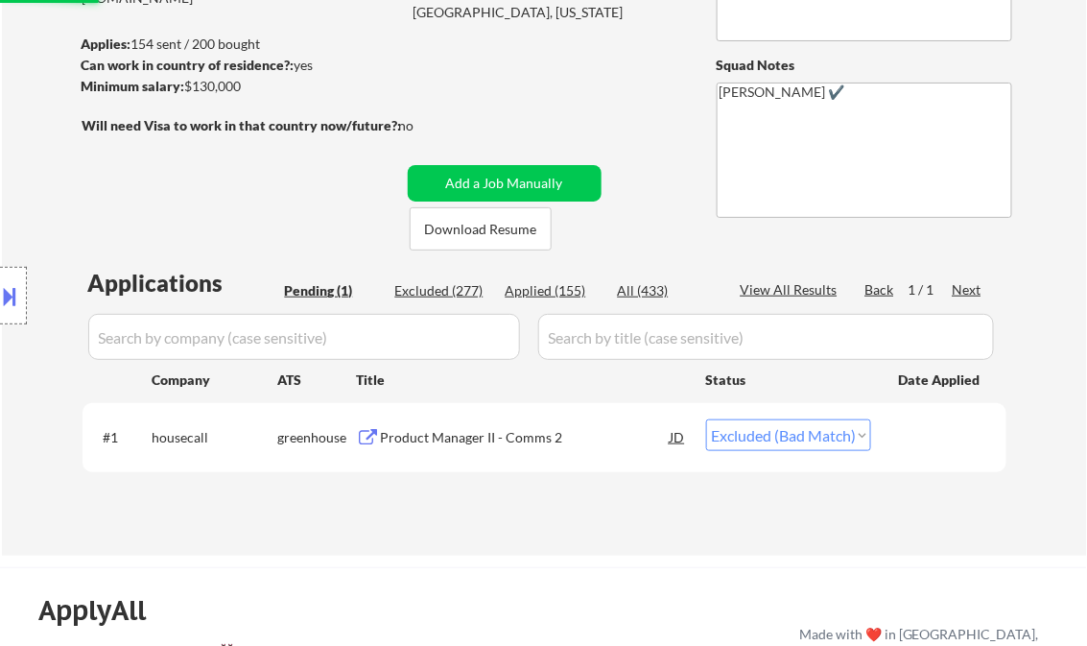
click at [659, 189] on div "← Return to /applysquad Mailslurp Inbox Job Search Builder [PERSON_NAME] User E…" at bounding box center [545, 193] width 958 height 694
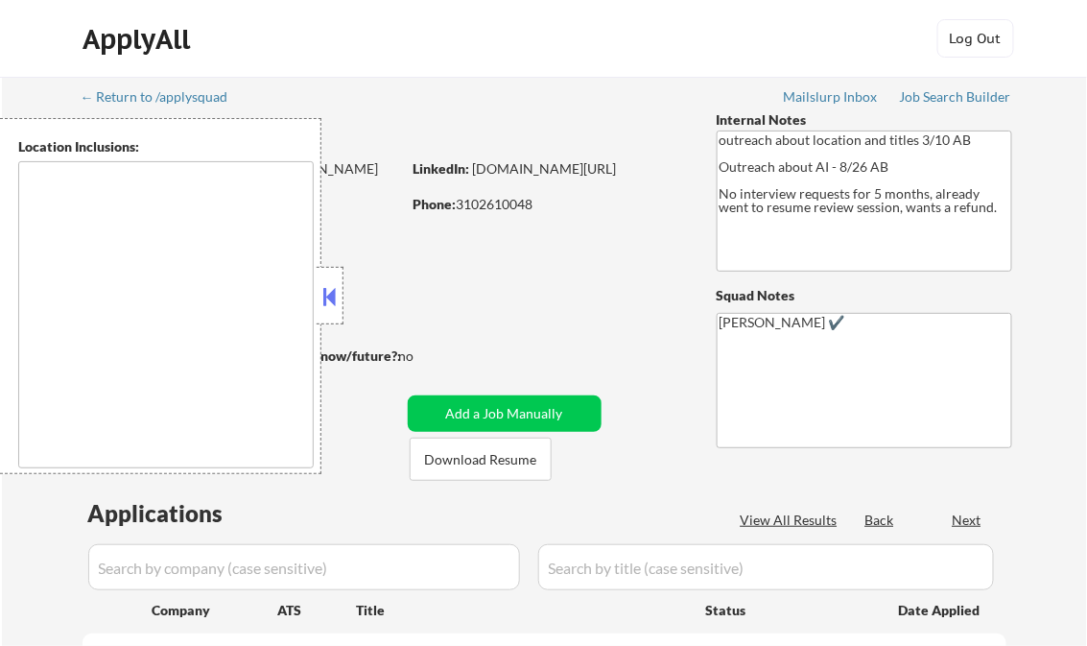
type textarea "[GEOGRAPHIC_DATA], [GEOGRAPHIC_DATA] [GEOGRAPHIC_DATA], [GEOGRAPHIC_DATA] [GEOG…"
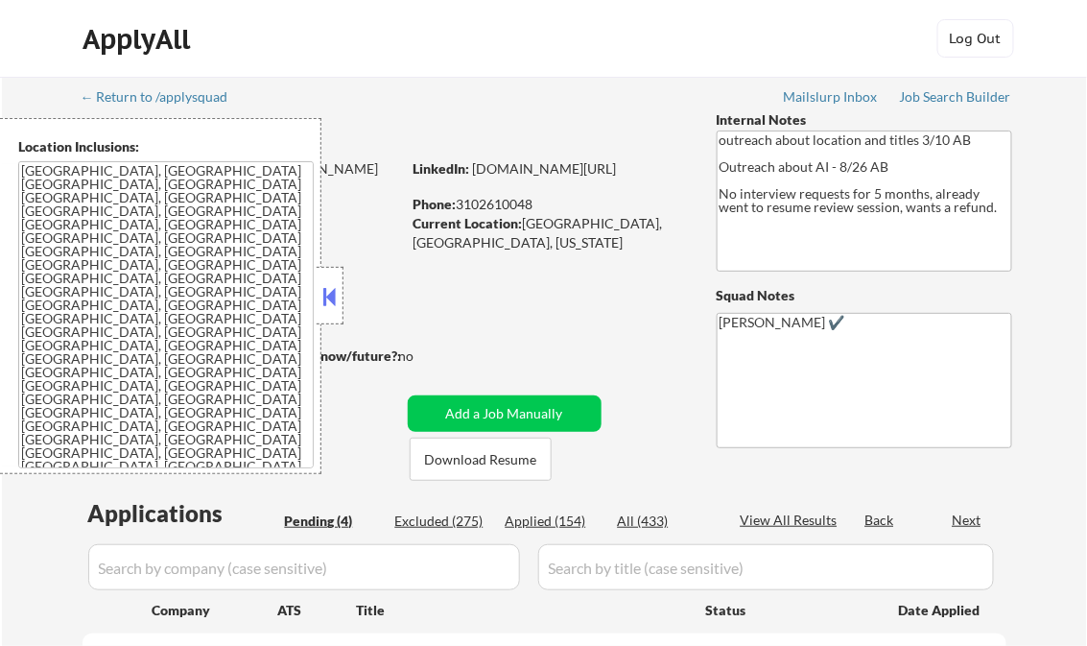
select select ""pending""
click at [326, 275] on div at bounding box center [330, 296] width 27 height 58
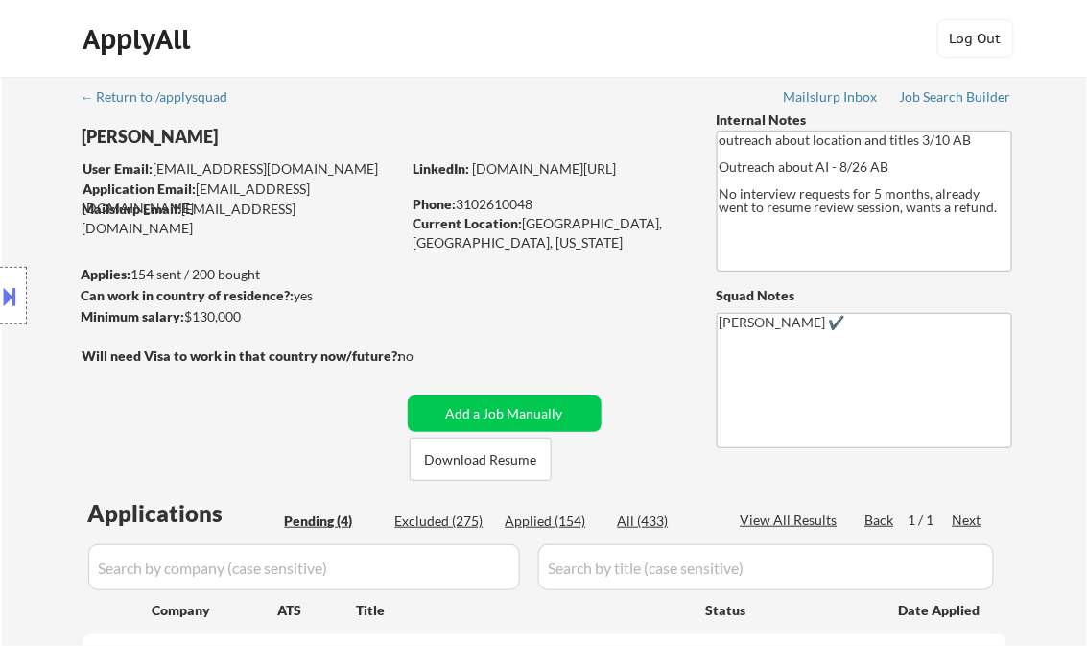
click at [540, 518] on div "Applied (154)" at bounding box center [554, 521] width 96 height 19
click at [804, 525] on div "View All Results" at bounding box center [792, 520] width 103 height 19
select select ""applied""
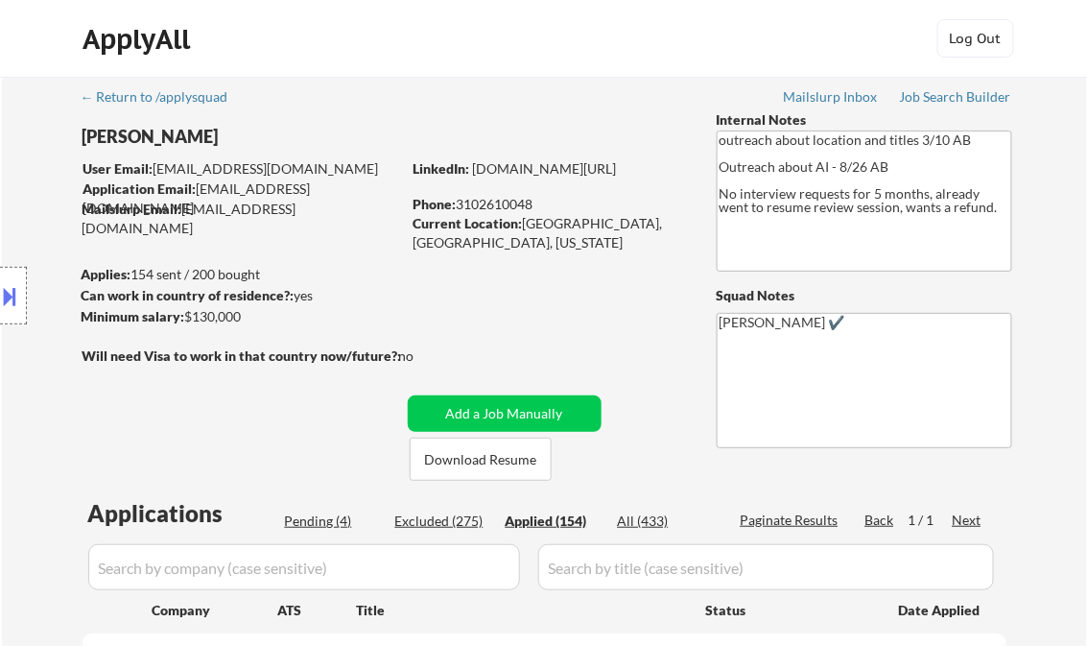
select select ""applied""
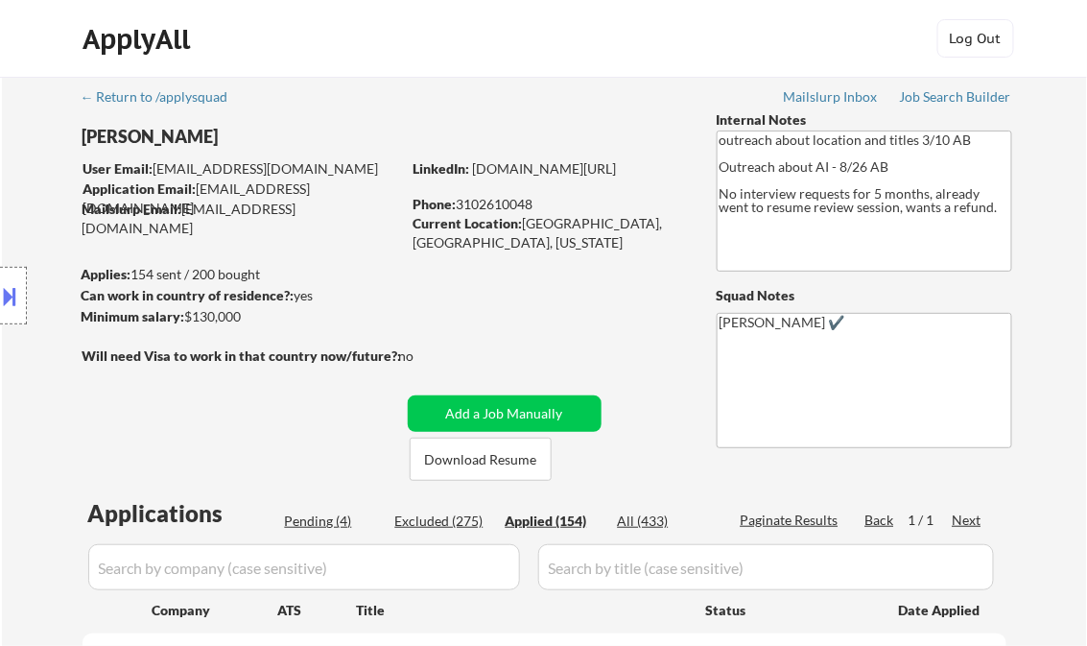
select select ""applied""
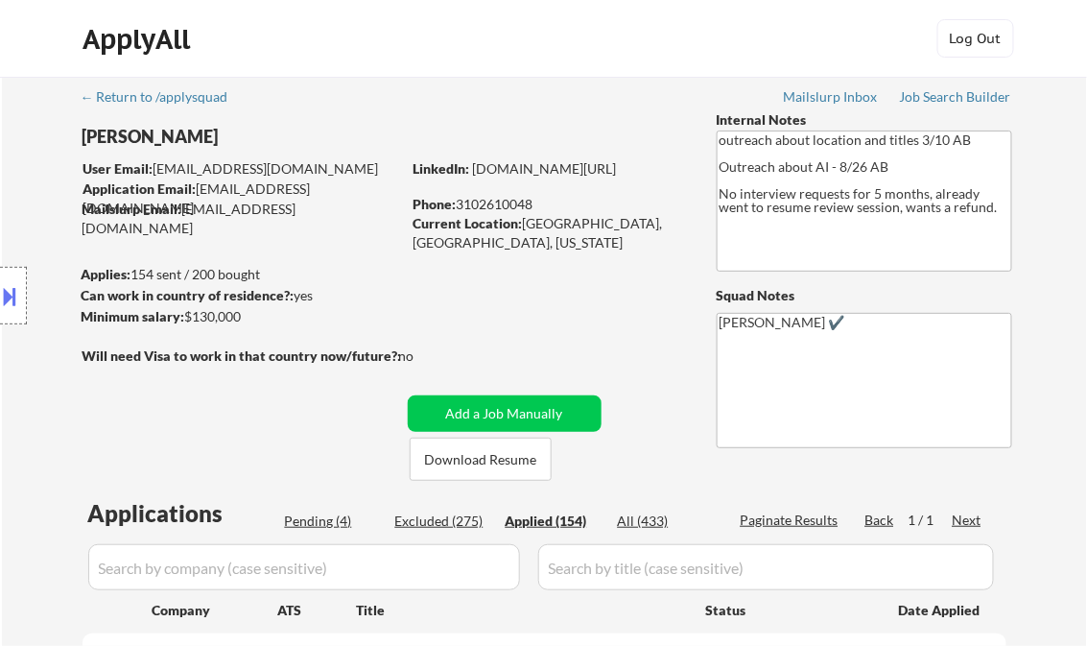
select select ""applied""
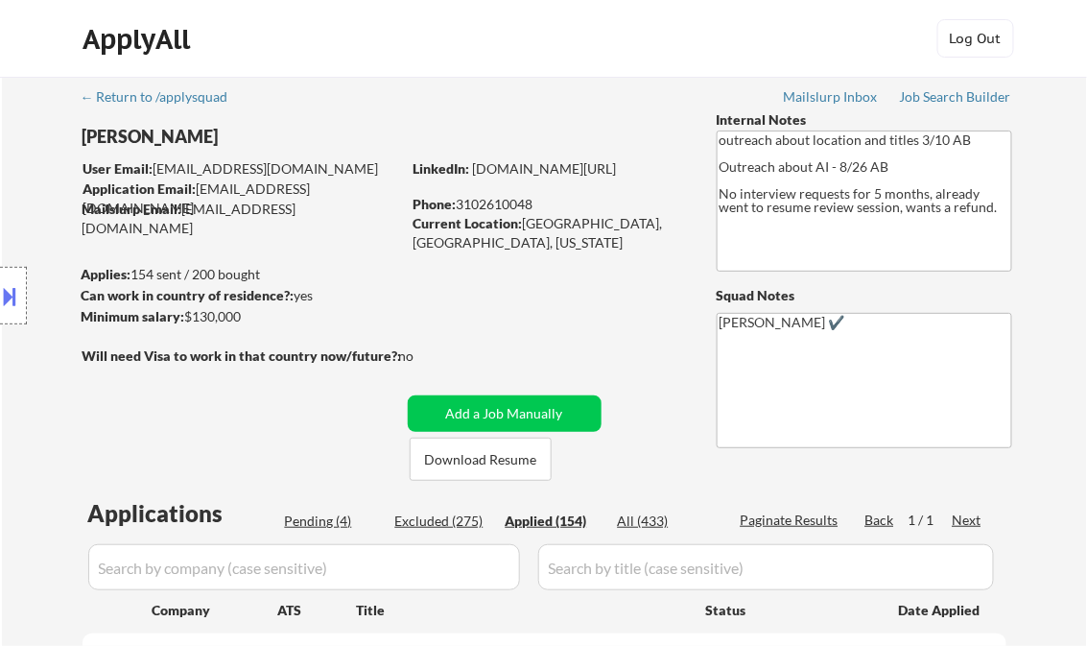
select select ""applied""
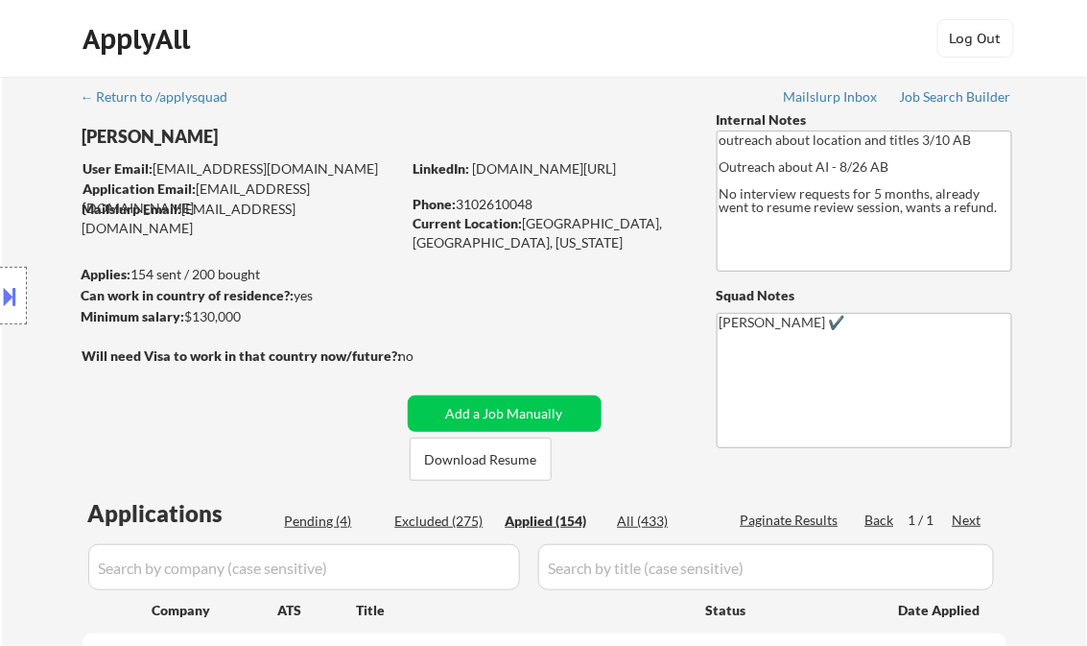
select select ""applied""
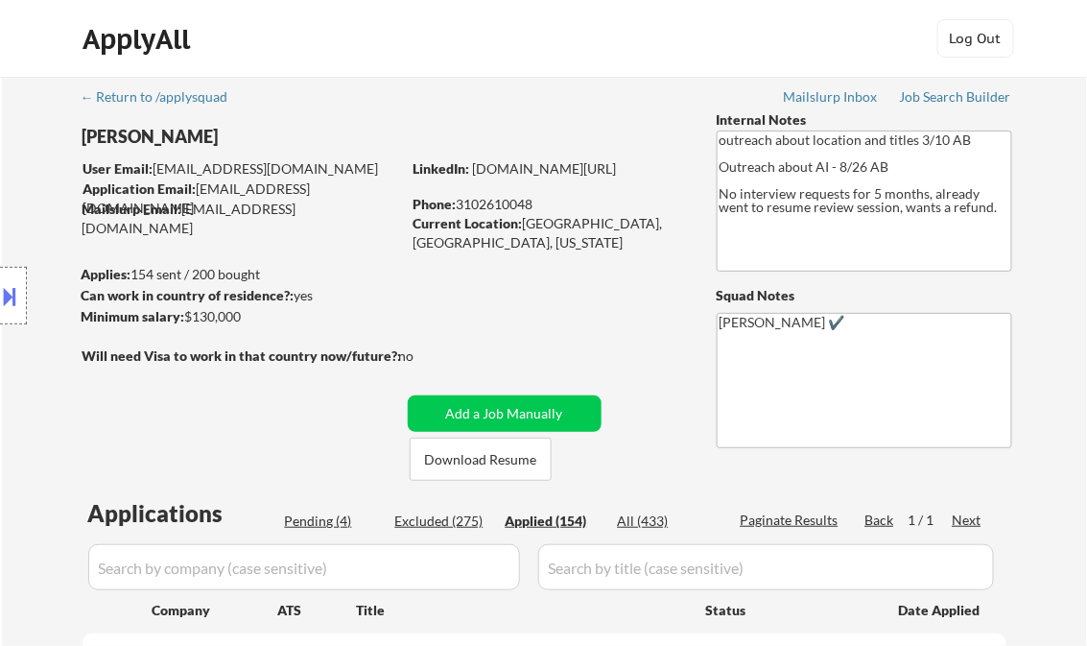
select select ""applied""
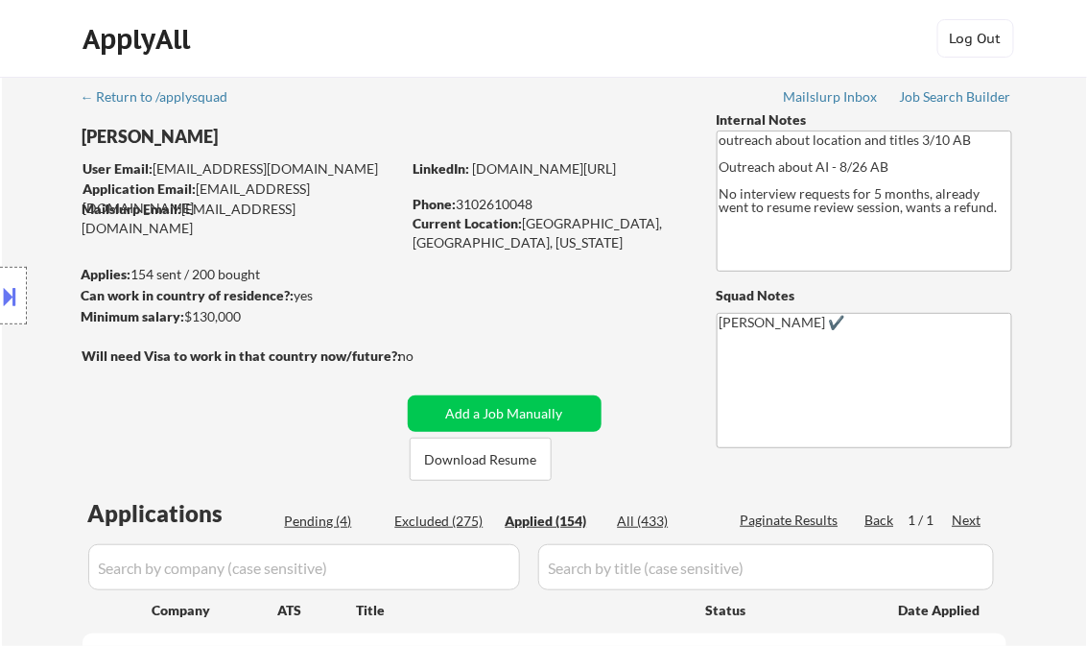
select select ""applied""
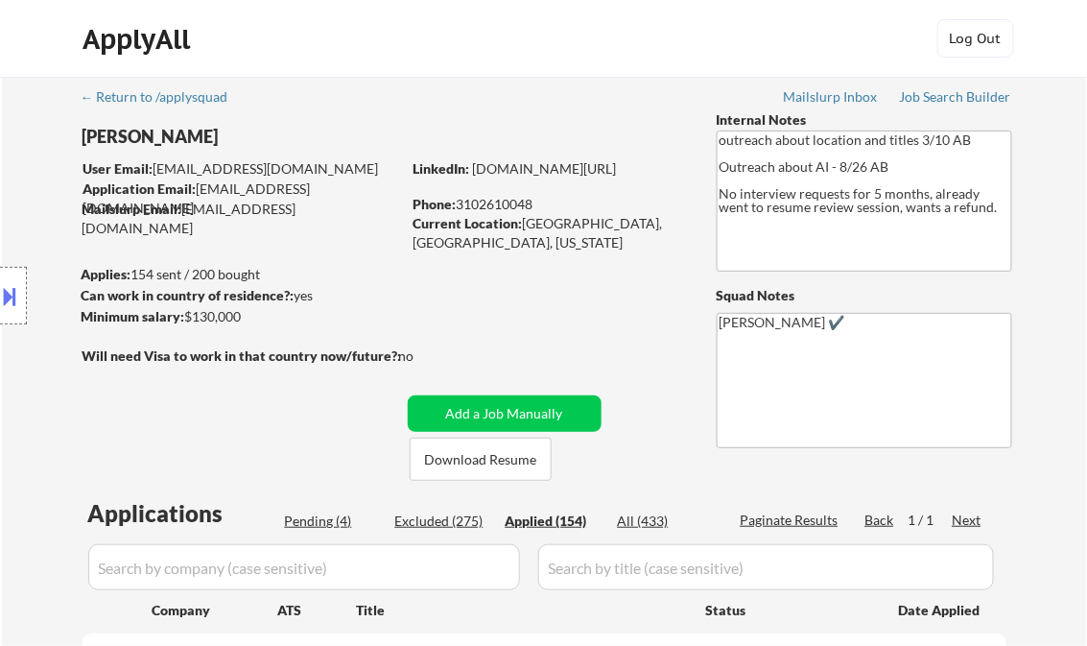
select select ""applied""
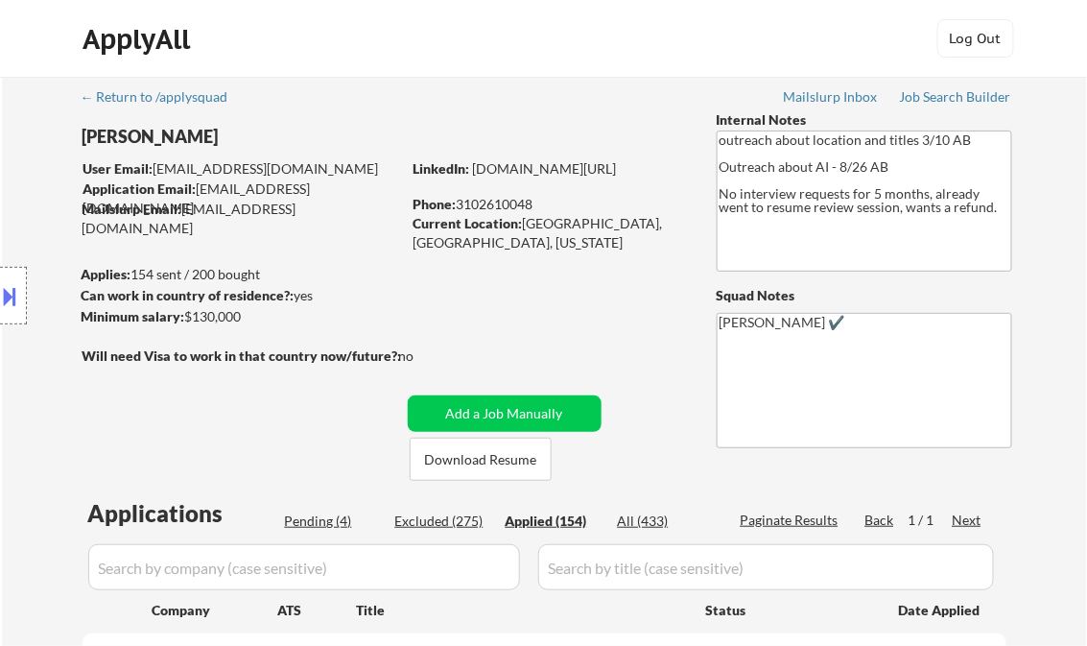
select select ""applied""
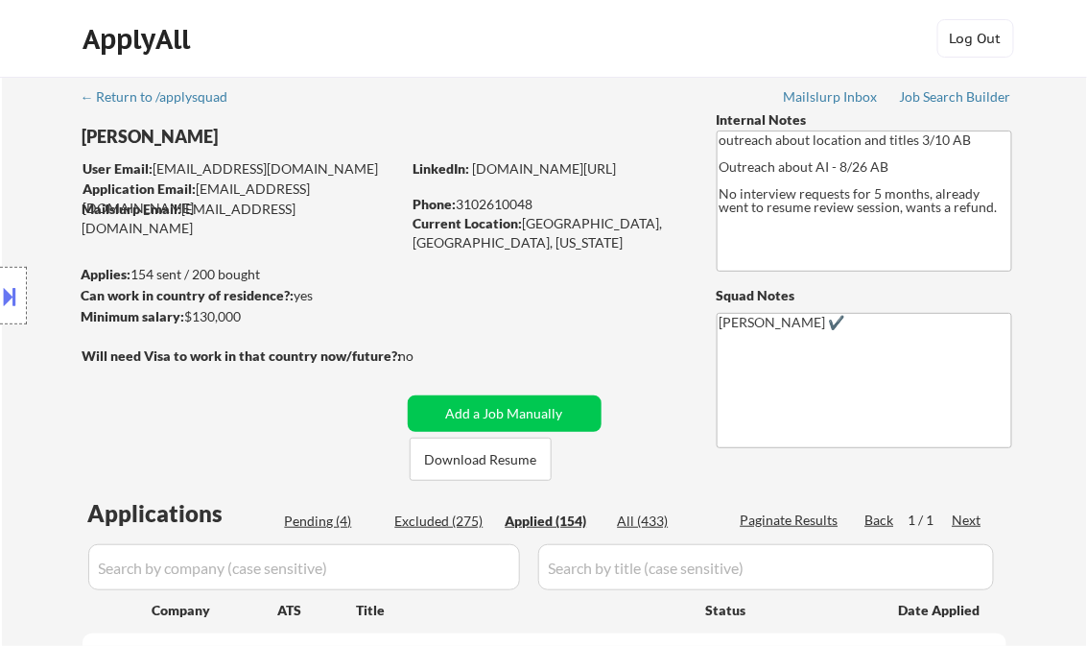
select select ""applied""
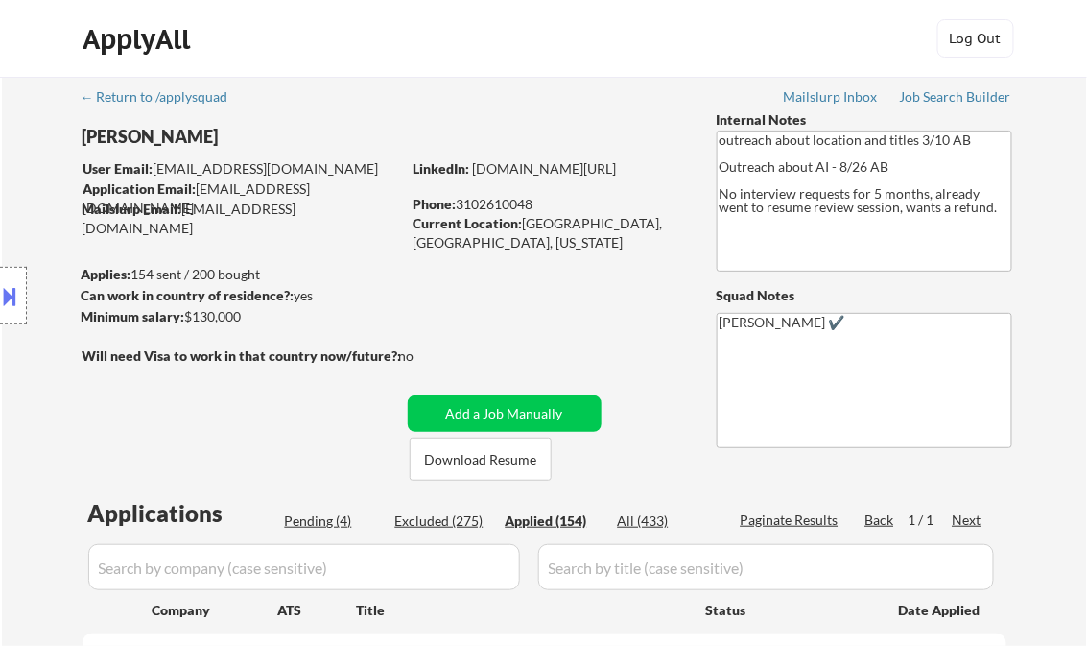
select select ""applied""
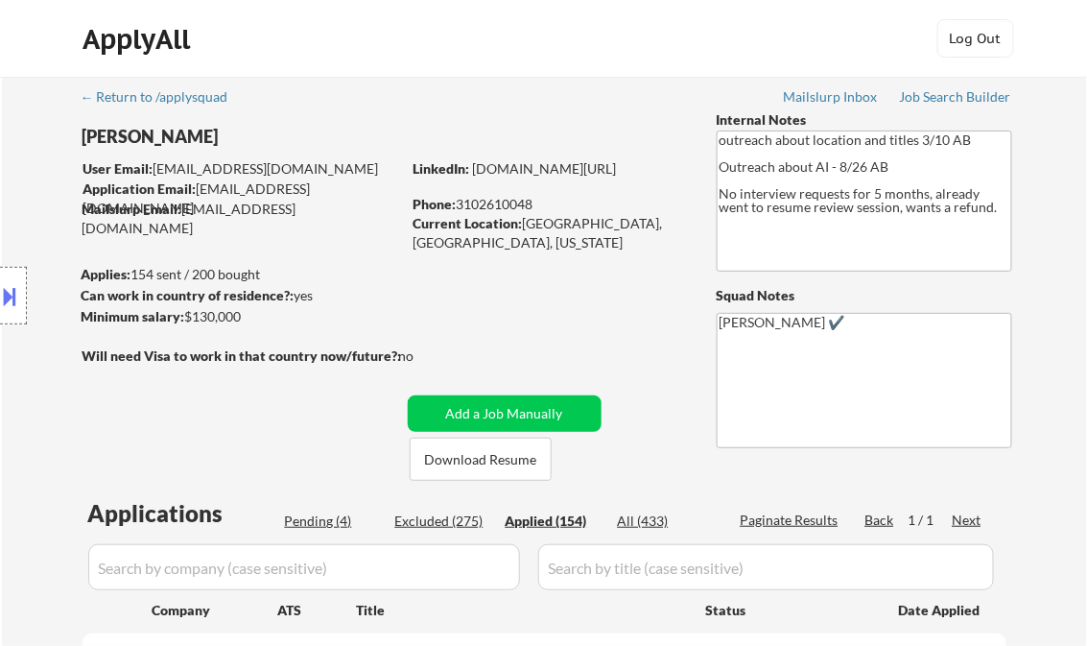
select select ""applied""
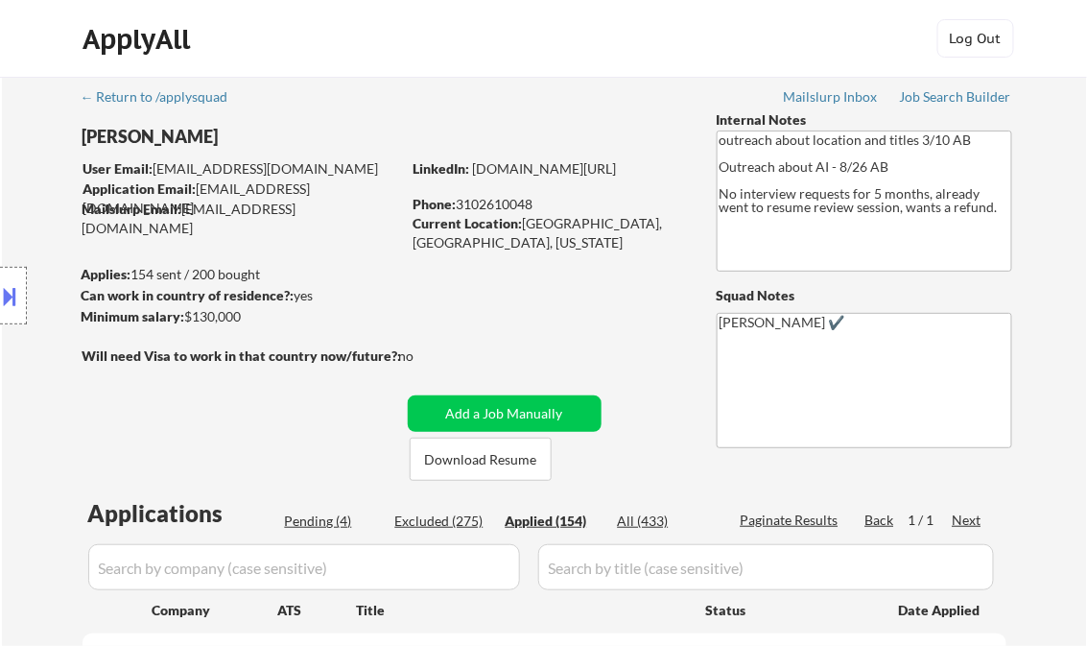
select select ""applied""
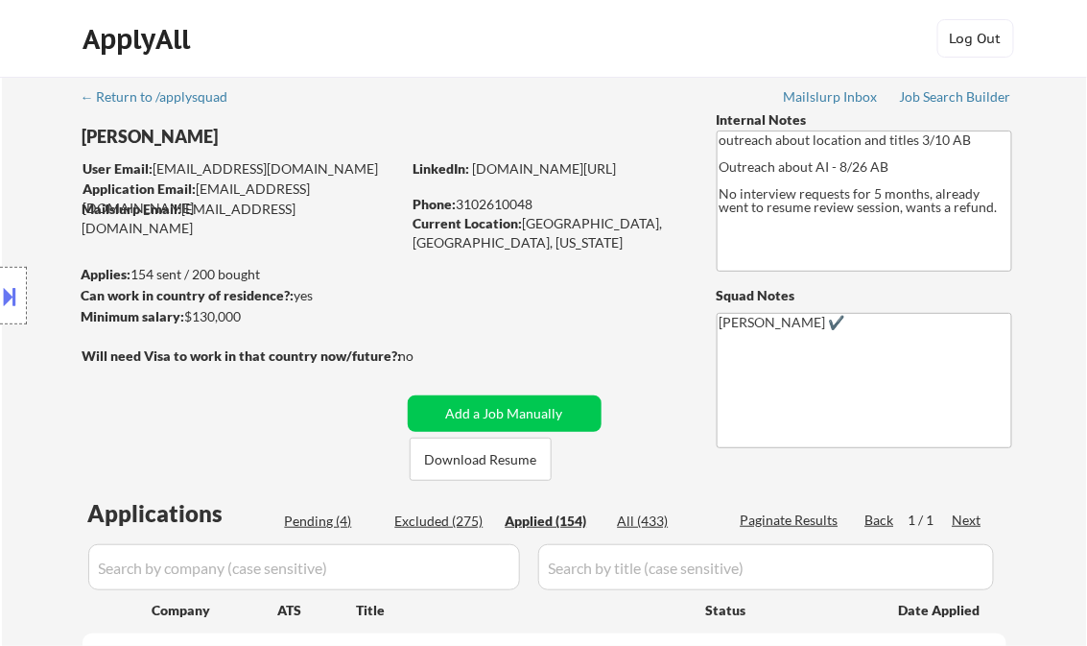
select select ""applied""
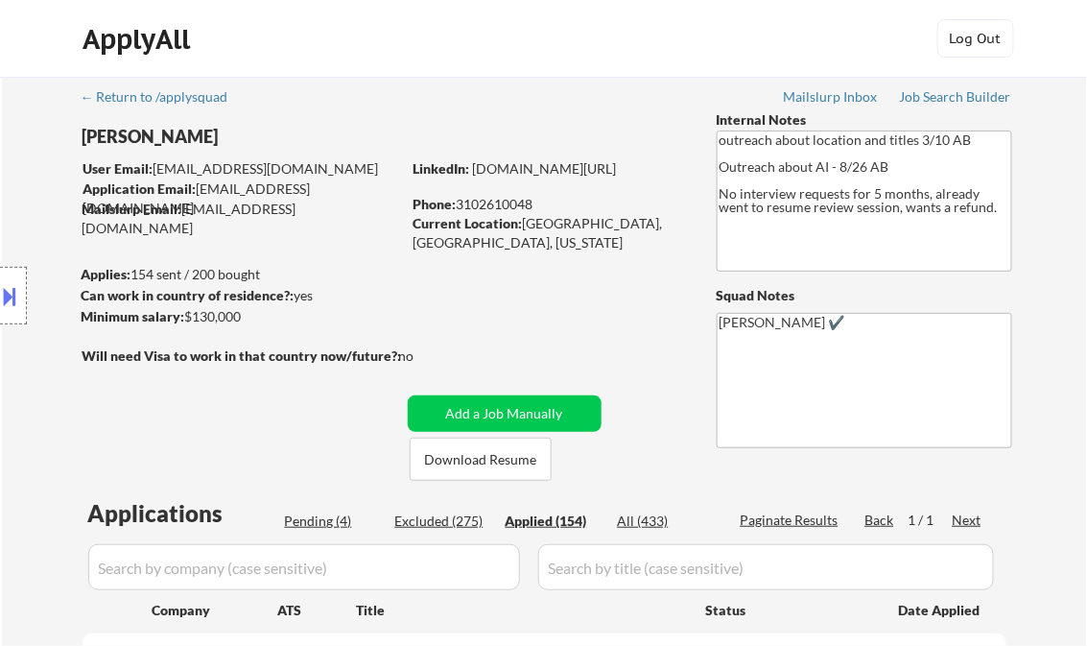
select select ""applied""
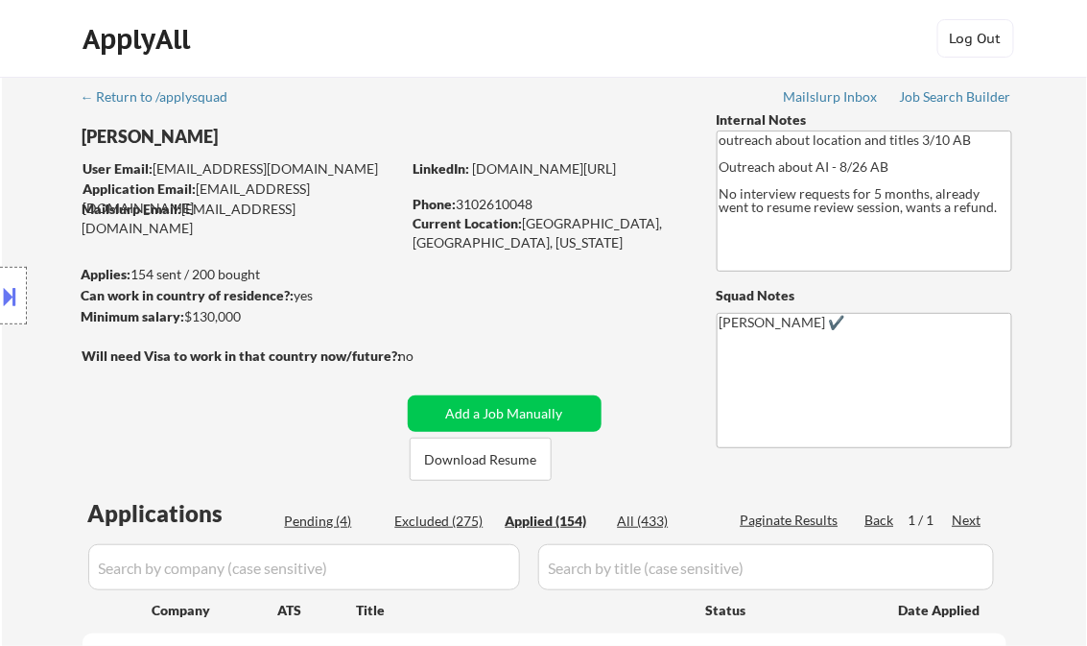
select select ""applied""
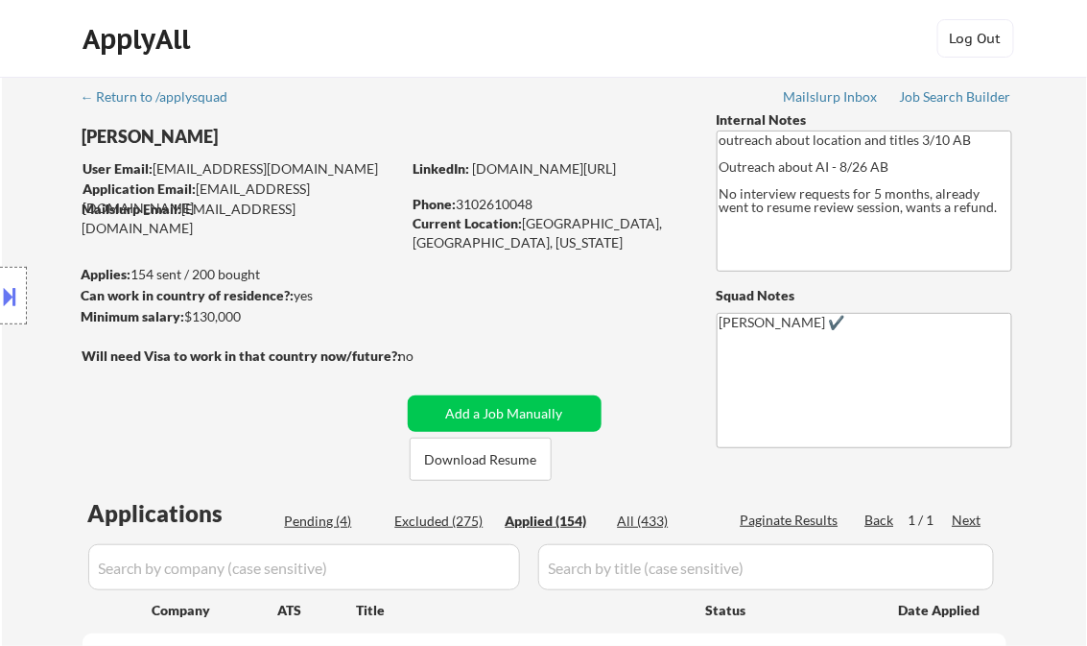
select select ""applied""
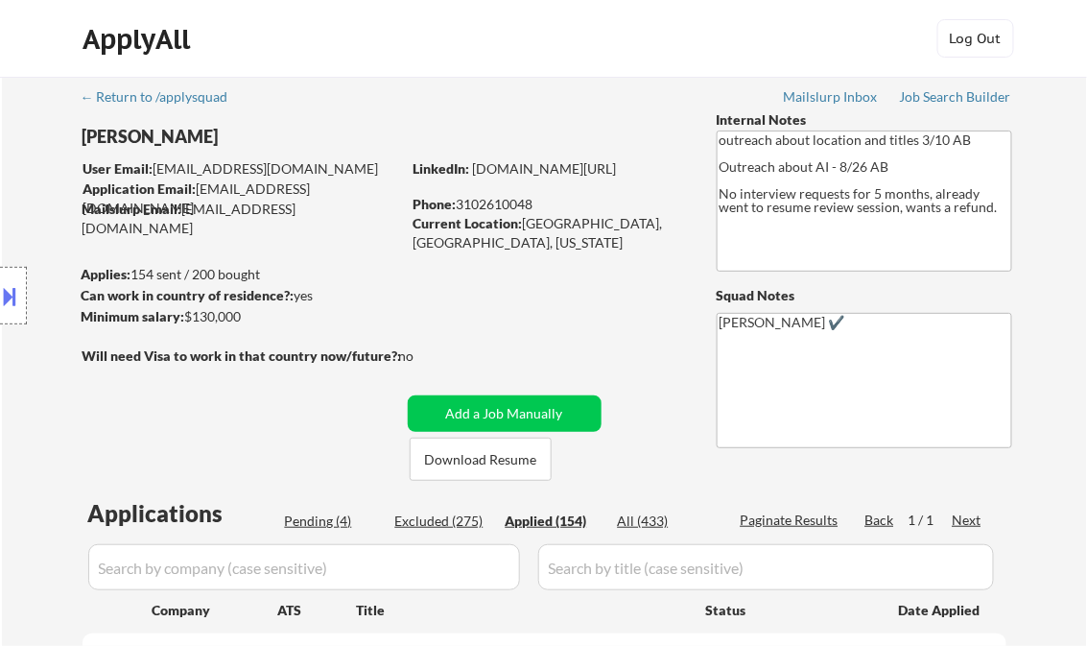
select select ""applied""
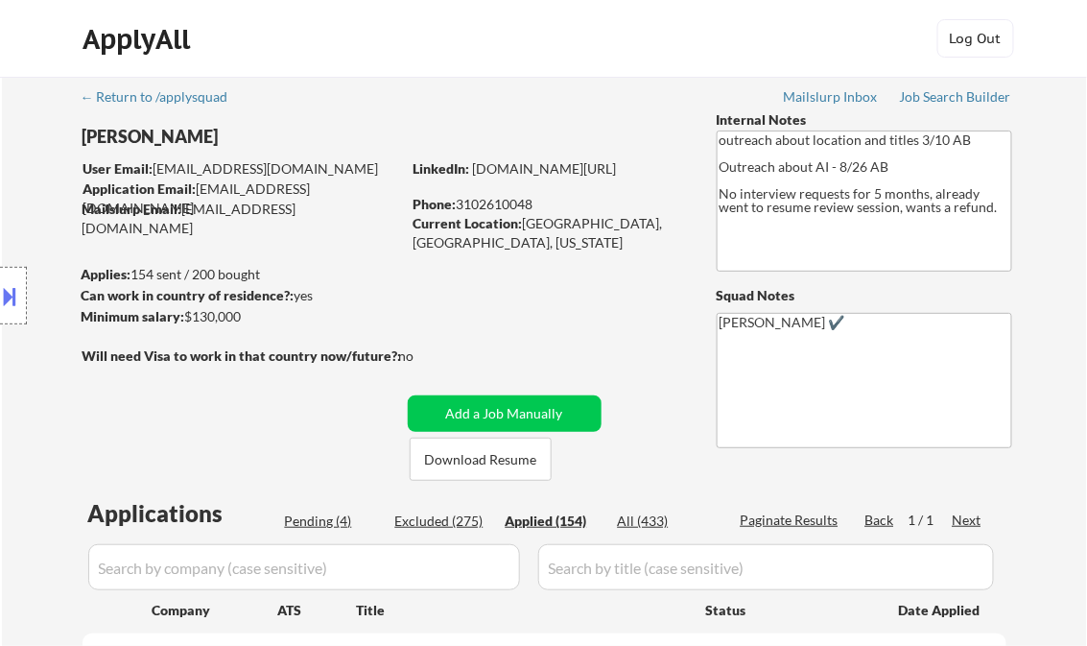
select select ""applied""
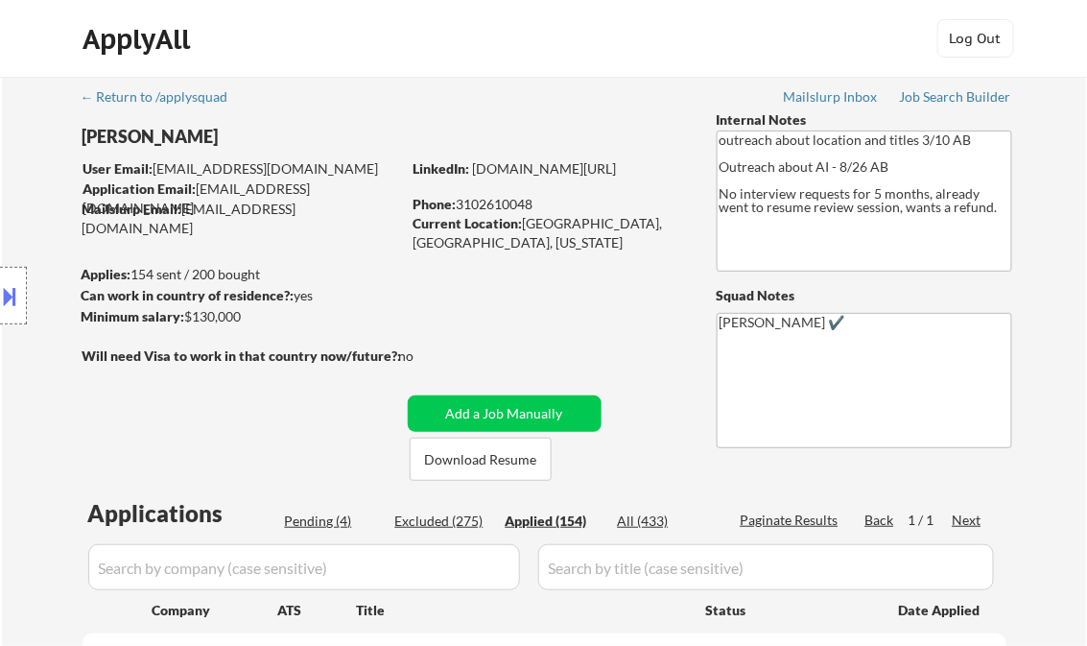
select select ""applied""
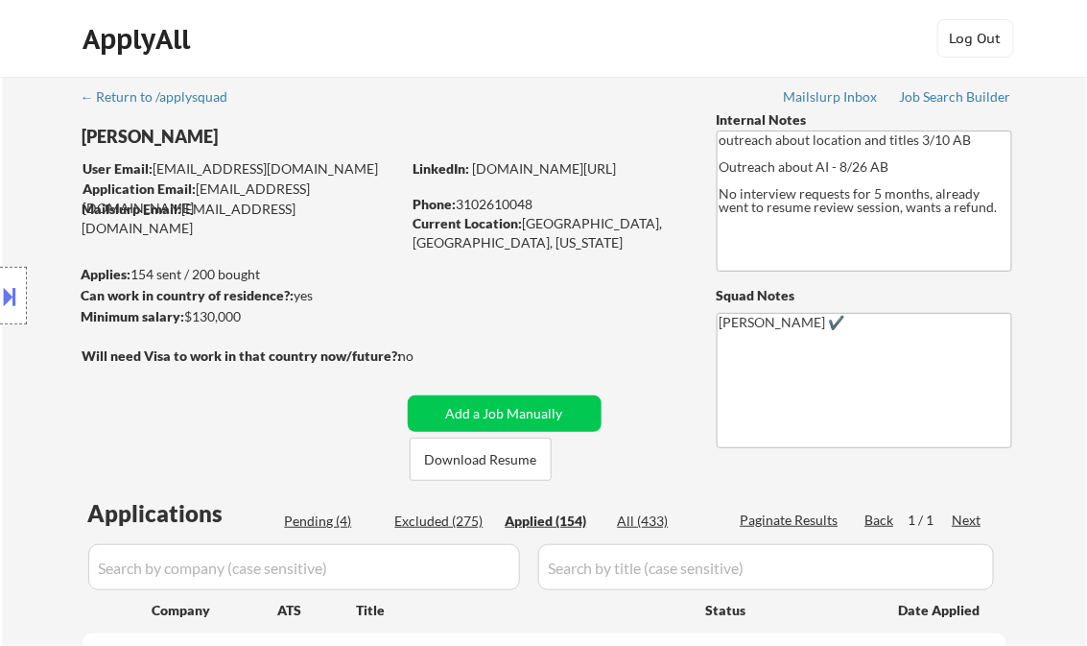
select select ""applied""
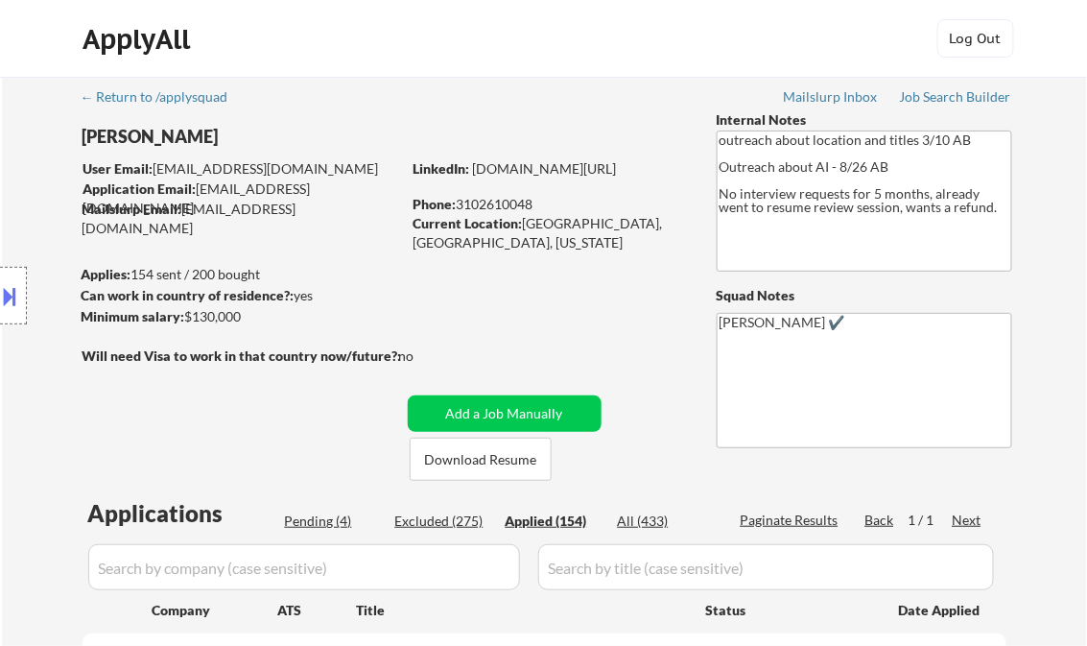
select select ""applied""
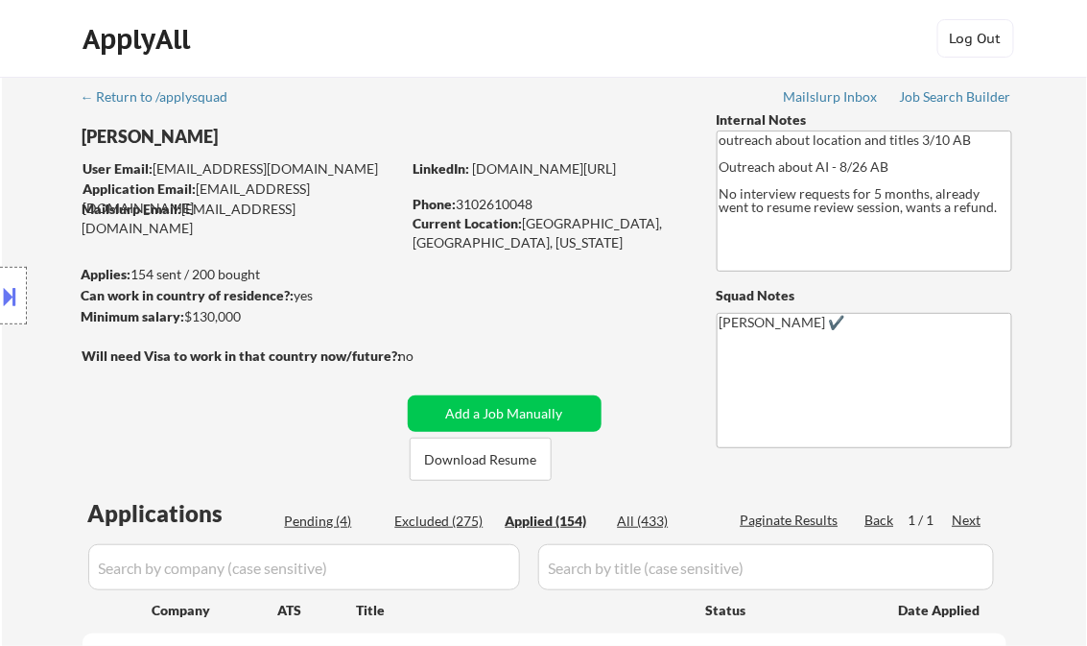
select select ""applied""
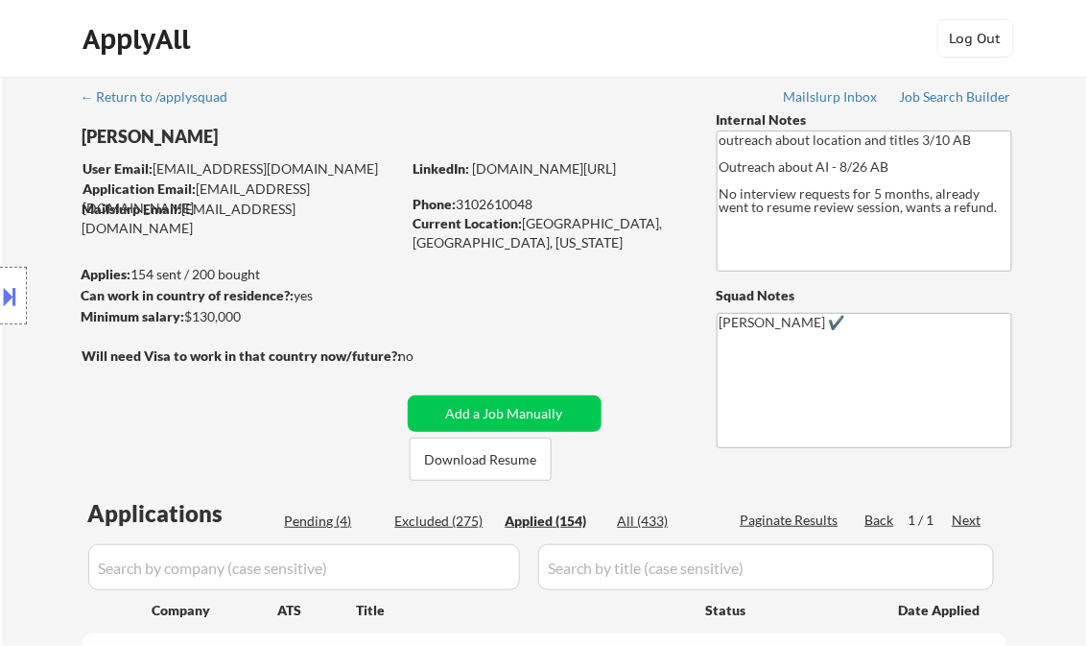
select select ""applied""
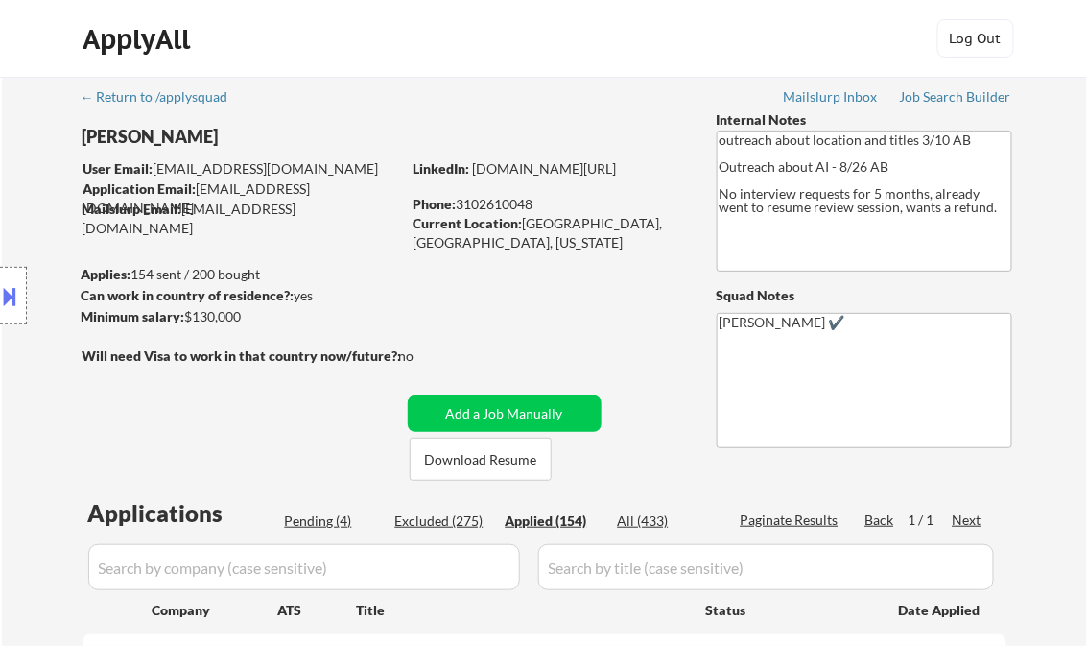
select select ""applied""
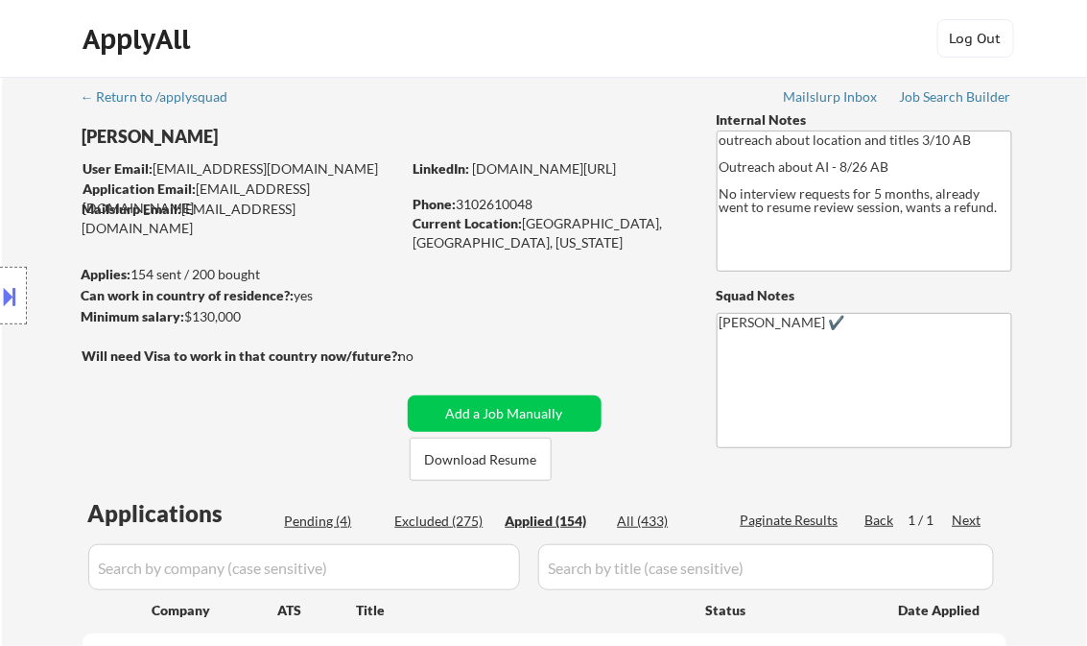
select select ""applied""
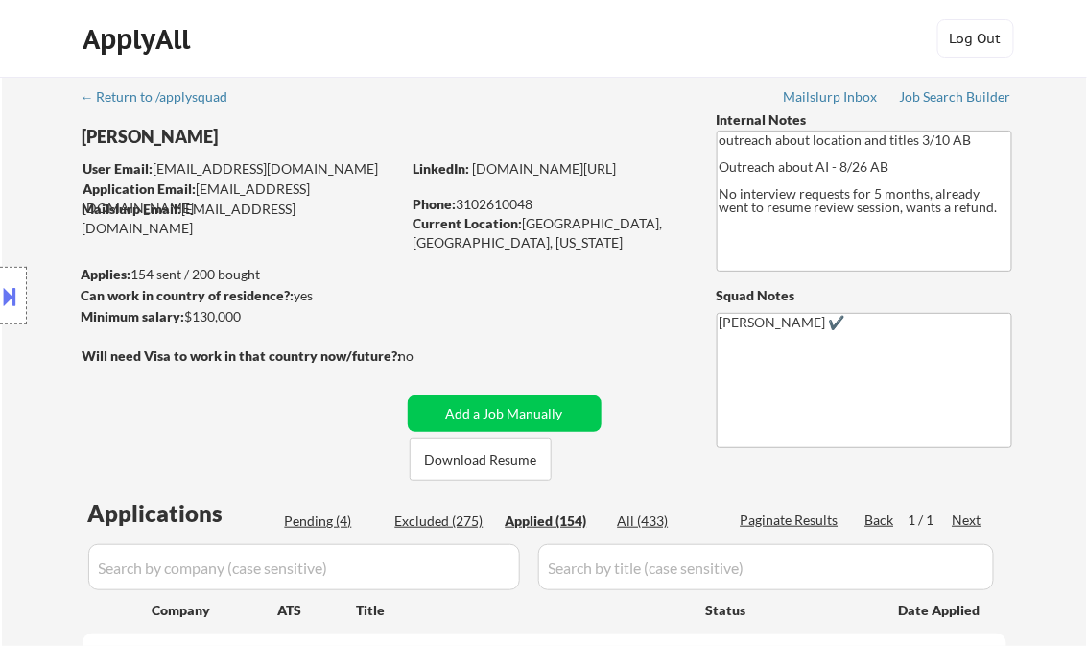
select select ""applied""
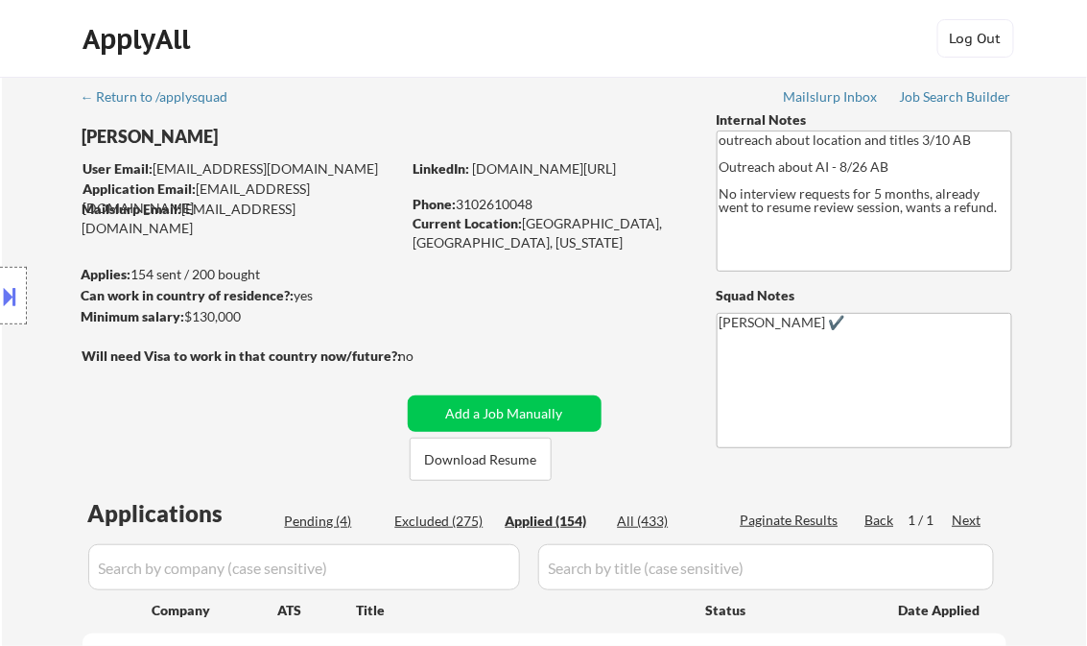
select select ""applied""
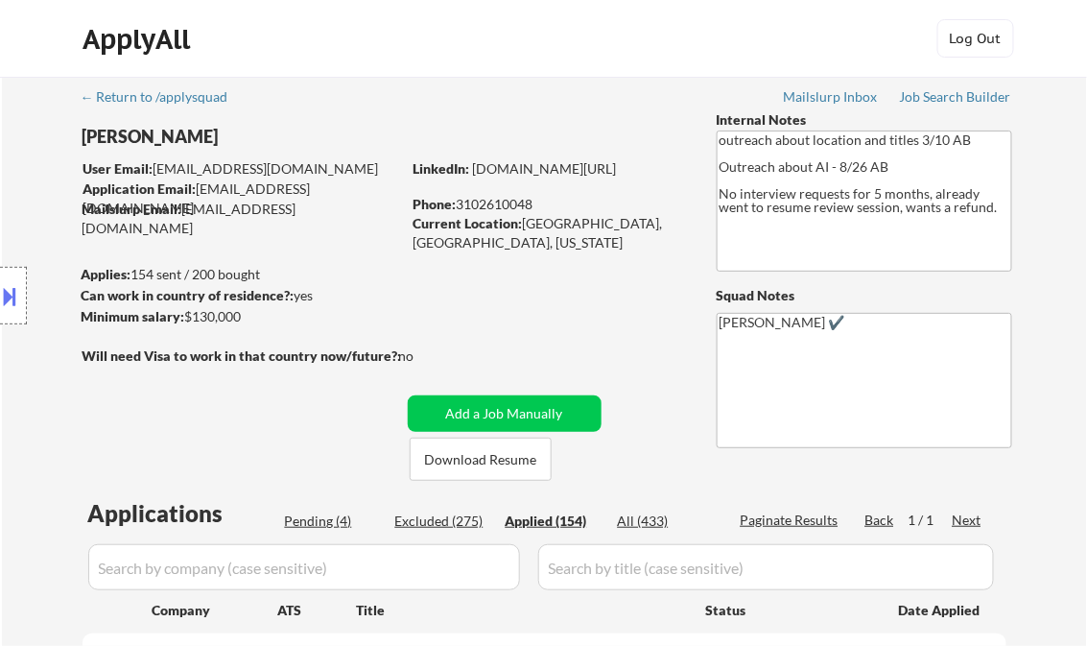
select select ""applied""
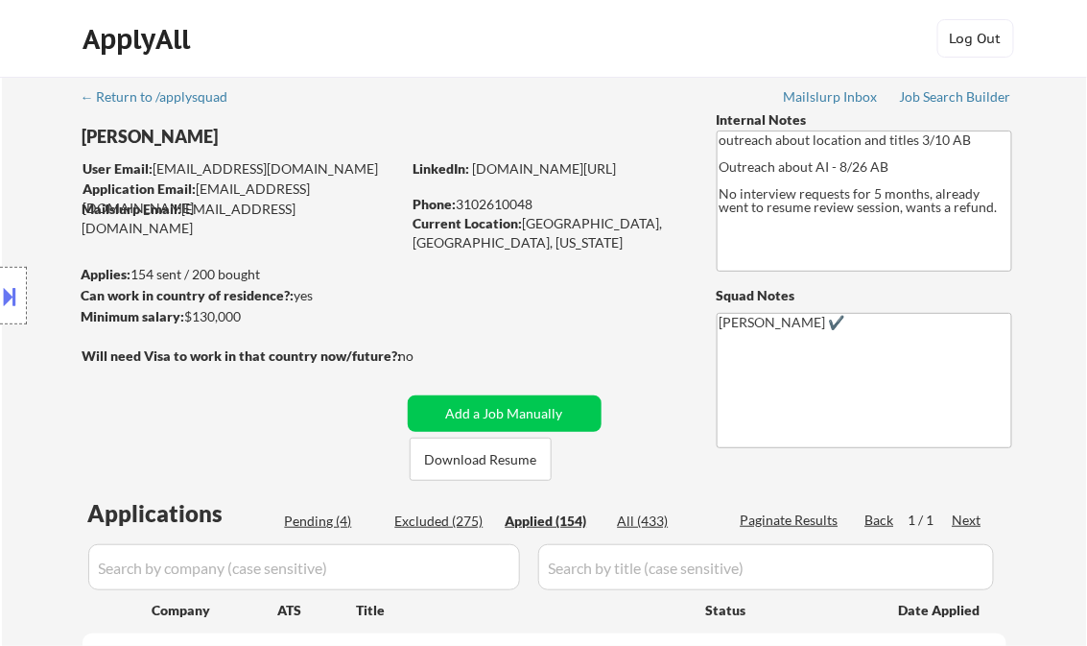
select select ""applied""
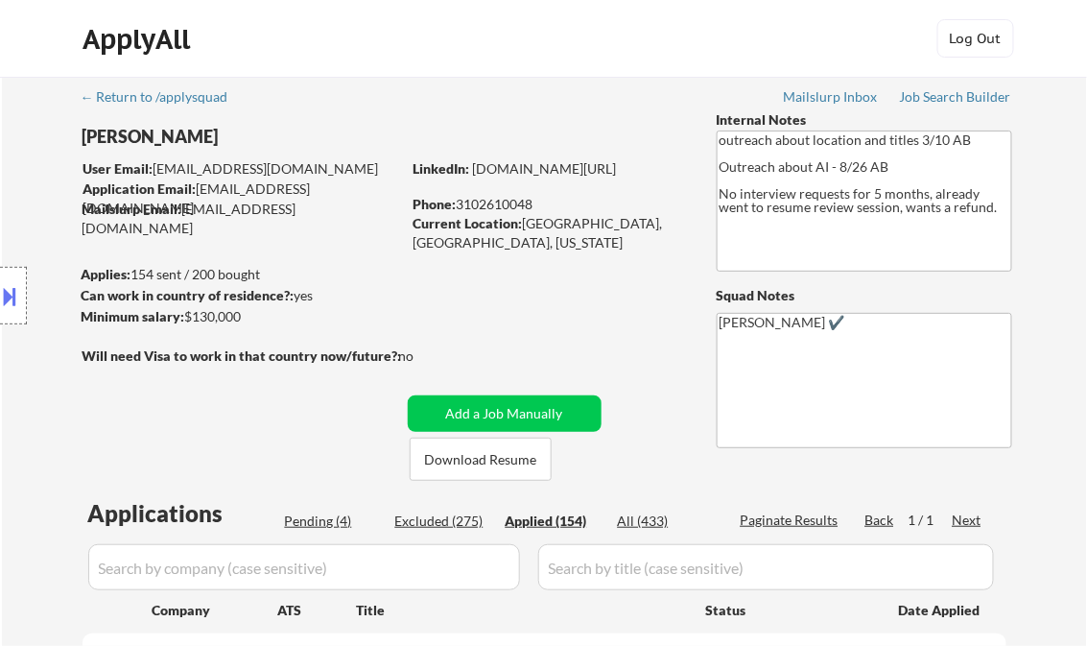
select select ""applied""
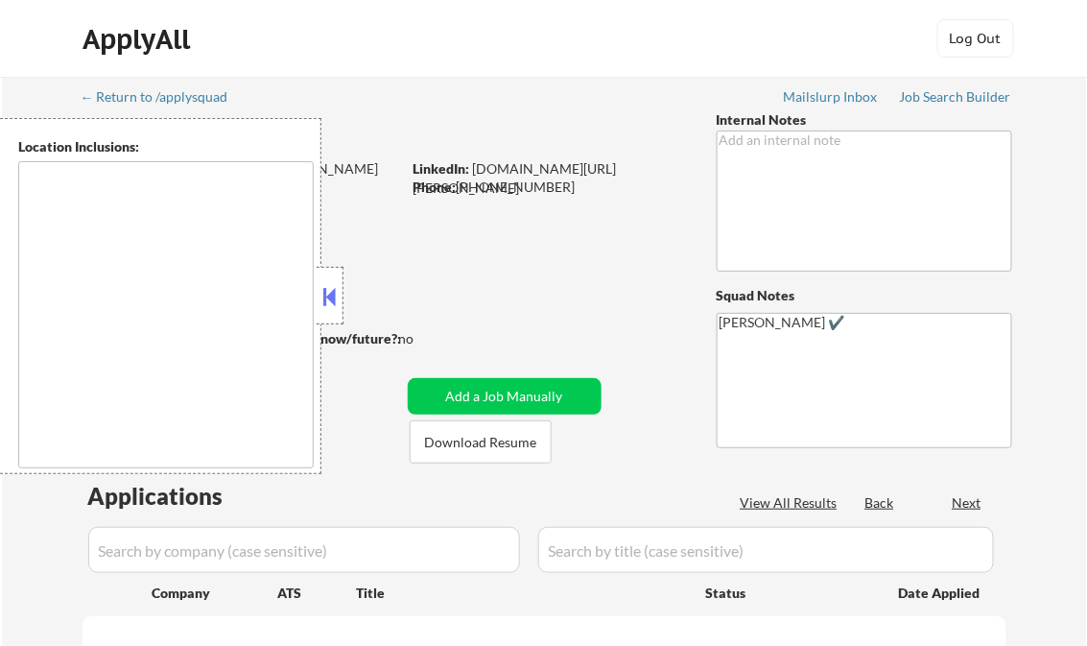
type textarea "Loremips, DO Sitamet, CO Adipisci, EL Seddoeius, TE Incid Utlabo, ET Dolorem Al…"
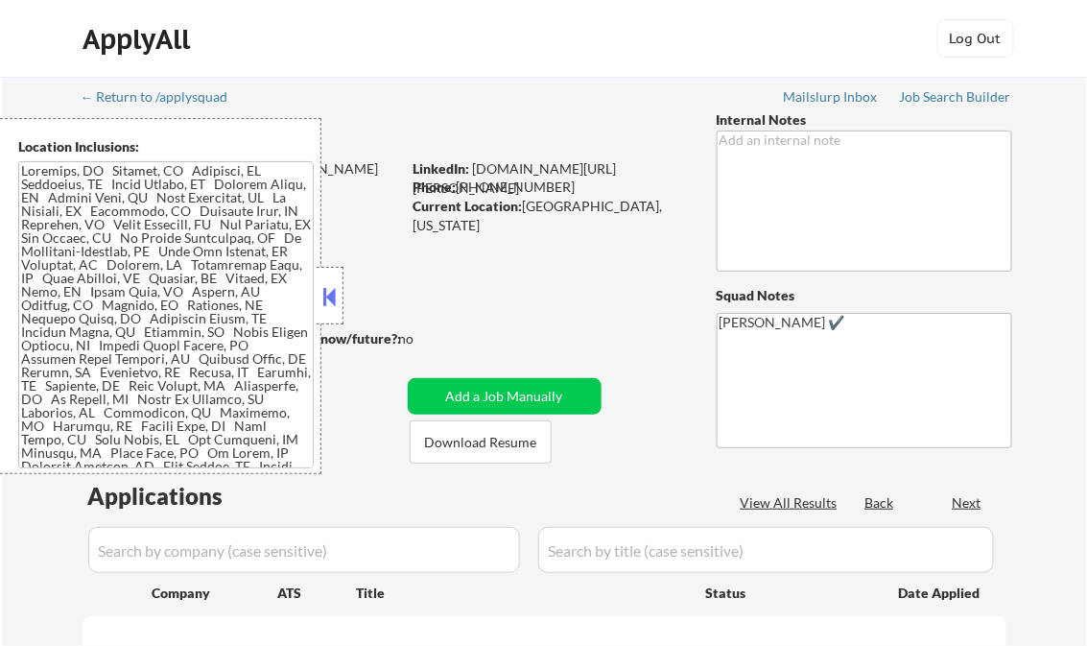
select select ""pending""
click at [335, 297] on button at bounding box center [330, 296] width 21 height 29
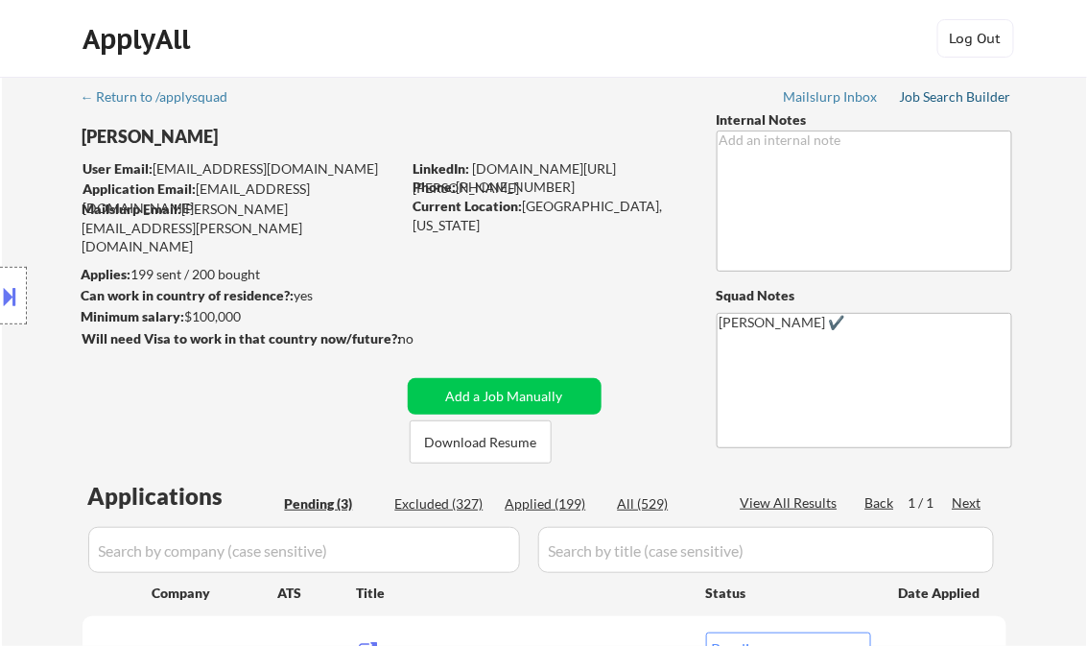
click at [950, 96] on div "Job Search Builder" at bounding box center [956, 96] width 112 height 13
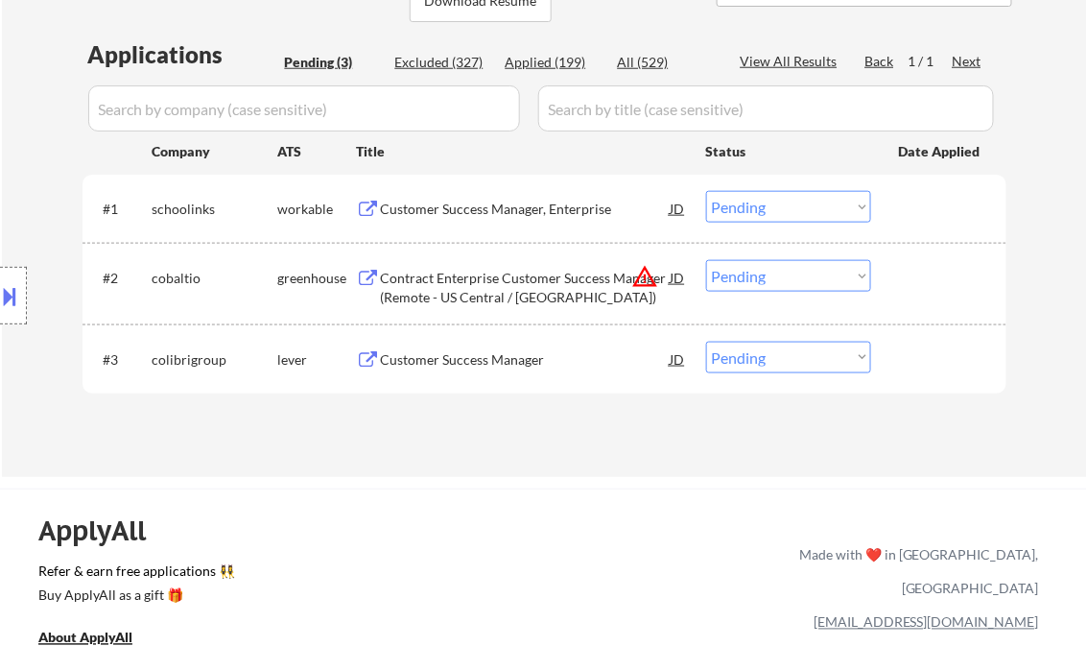
scroll to position [461, 0]
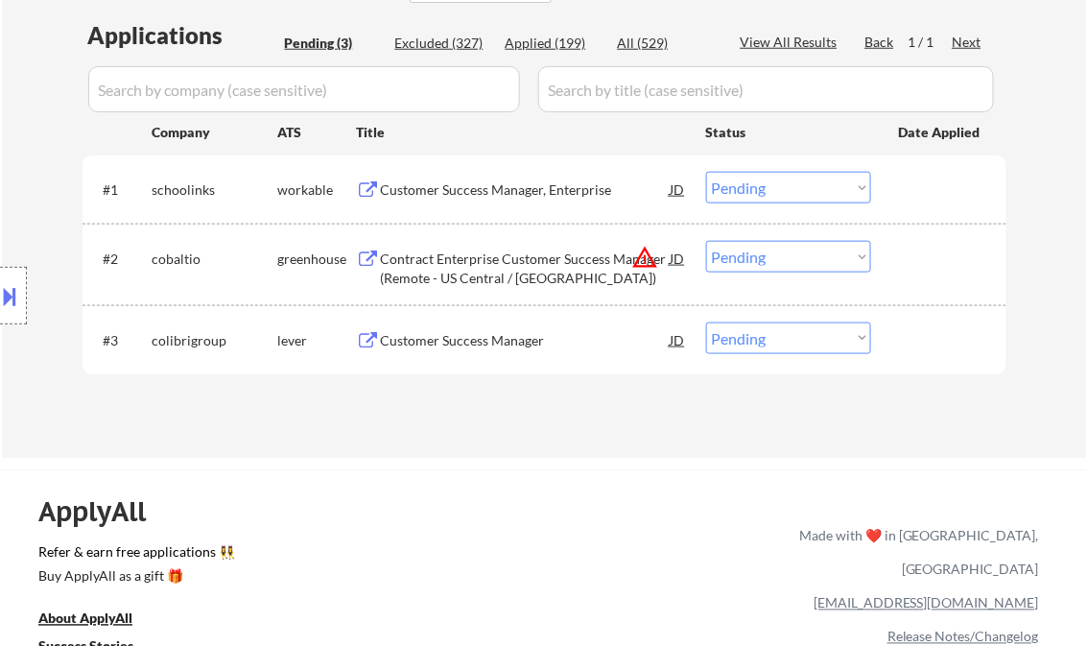
click at [487, 195] on div "Customer Success Manager, Enterprise" at bounding box center [526, 189] width 290 height 19
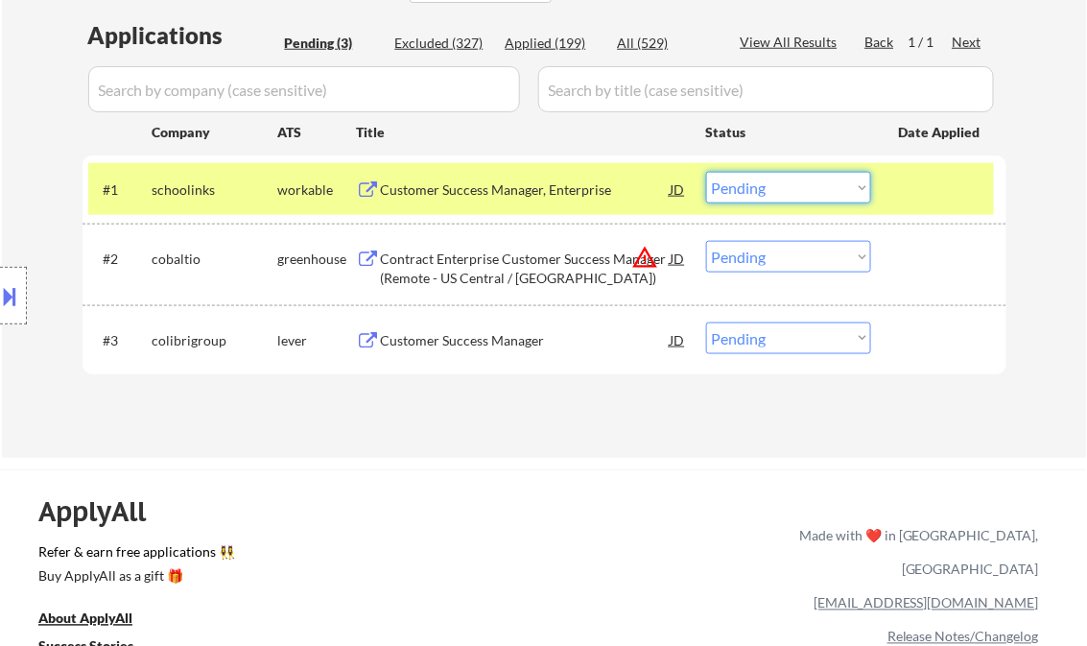
drag, startPoint x: 789, startPoint y: 193, endPoint x: 793, endPoint y: 203, distance: 11.2
click at [789, 193] on select "Choose an option... Pending Applied Excluded (Questions) Excluded (Expired) Exc…" at bounding box center [788, 188] width 165 height 32
click at [706, 172] on select "Choose an option... Pending Applied Excluded (Questions) Excluded (Expired) Exc…" at bounding box center [788, 188] width 165 height 32
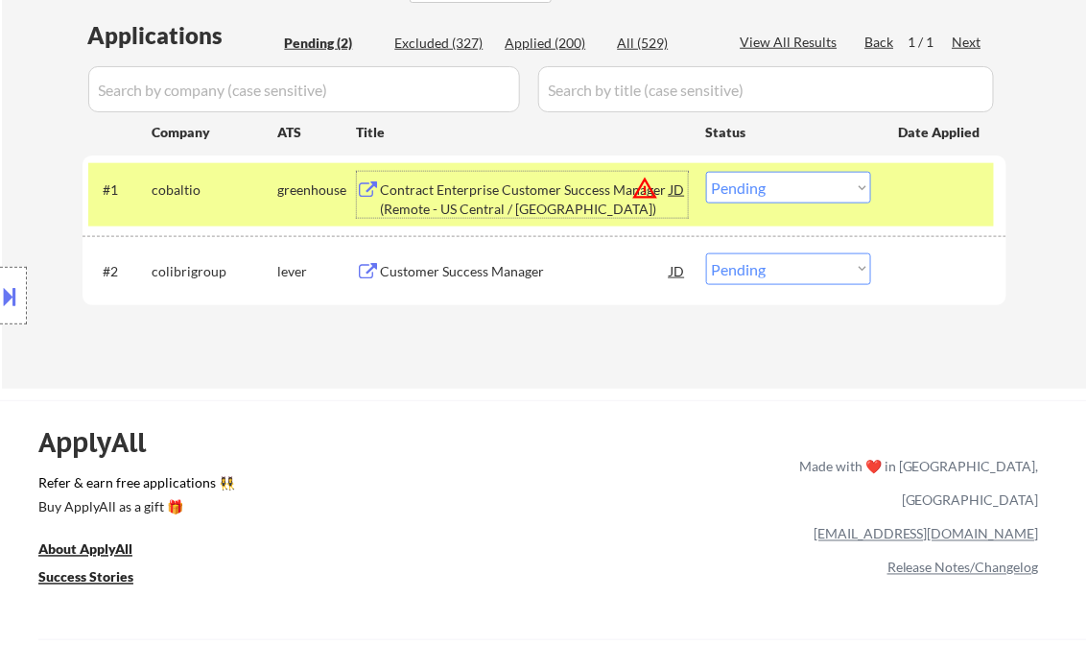
click at [445, 199] on div "Contract Enterprise Customer Success Manager (Remote - US Central / [GEOGRAPHIC…" at bounding box center [526, 198] width 290 height 37
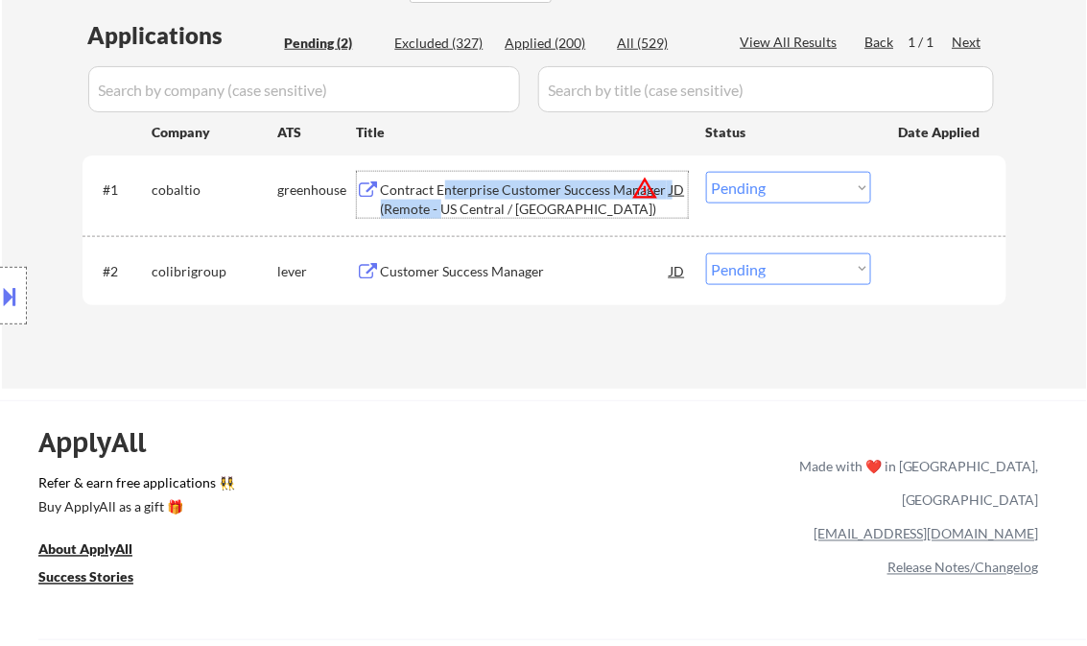
click at [777, 183] on select "Choose an option... Pending Applied Excluded (Questions) Excluded (Expired) Exc…" at bounding box center [788, 188] width 165 height 32
click at [706, 172] on select "Choose an option... Pending Applied Excluded (Questions) Excluded (Expired) Exc…" at bounding box center [788, 188] width 165 height 32
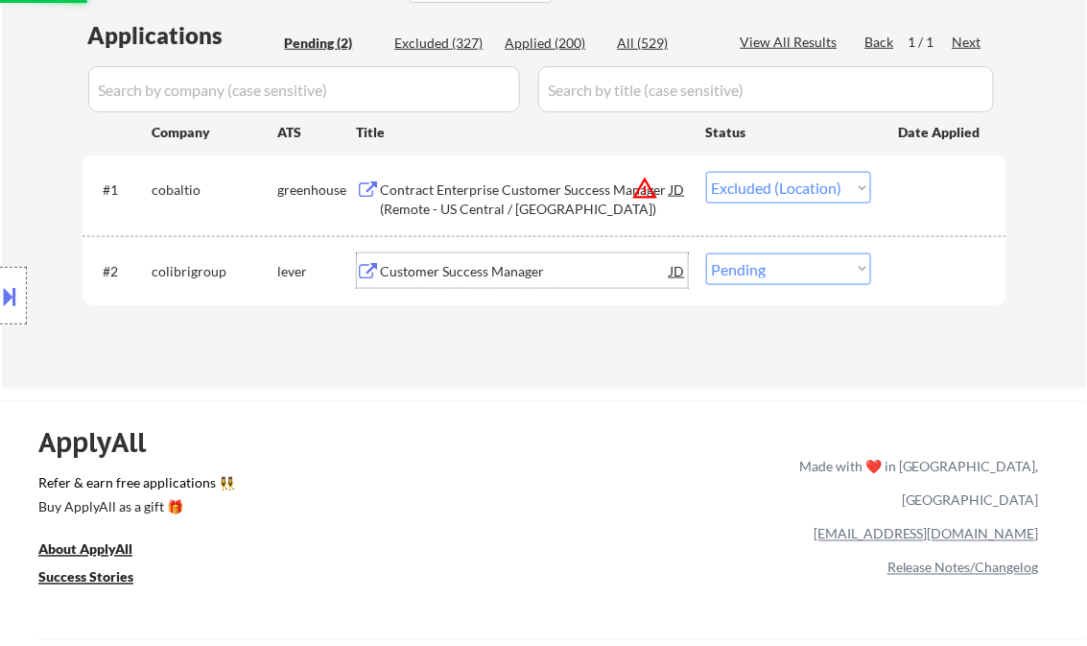
click at [466, 267] on div "Customer Success Manager" at bounding box center [526, 271] width 290 height 19
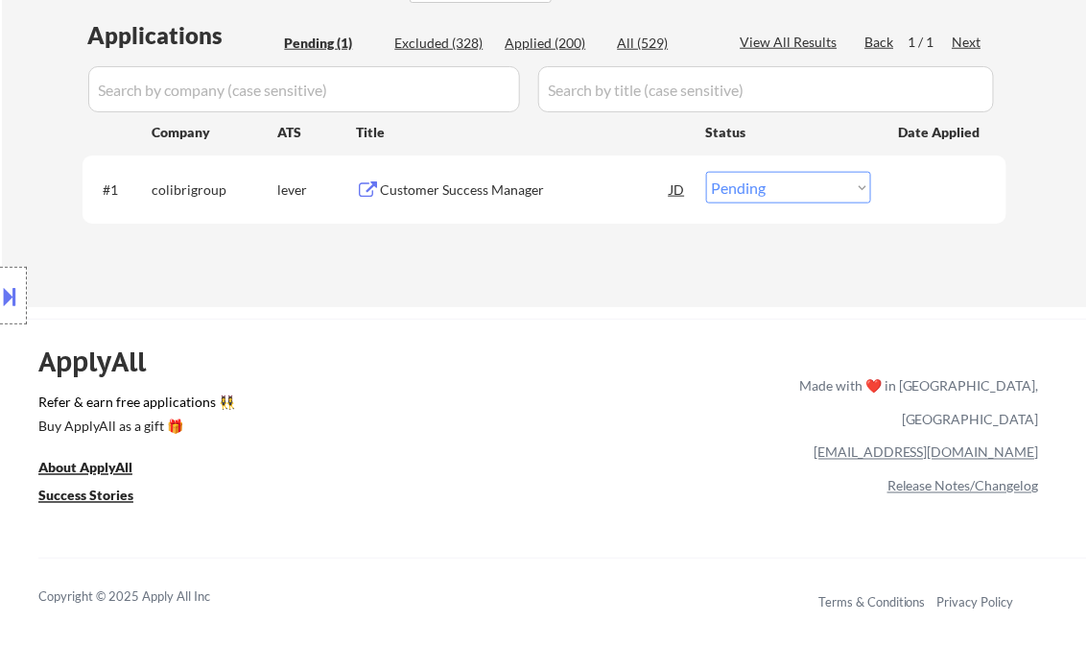
click at [743, 185] on select "Choose an option... Pending Applied Excluded (Questions) Excluded (Expired) Exc…" at bounding box center [788, 188] width 165 height 32
select select ""applied""
click at [706, 172] on select "Choose an option... Pending Applied Excluded (Questions) Excluded (Expired) Exc…" at bounding box center [788, 188] width 165 height 32
drag, startPoint x: 554, startPoint y: 269, endPoint x: 521, endPoint y: 264, distance: 33.0
click at [553, 269] on div "Applications Pending (1) Excluded (328) Applied (200) All (529) View All Result…" at bounding box center [545, 144] width 924 height 251
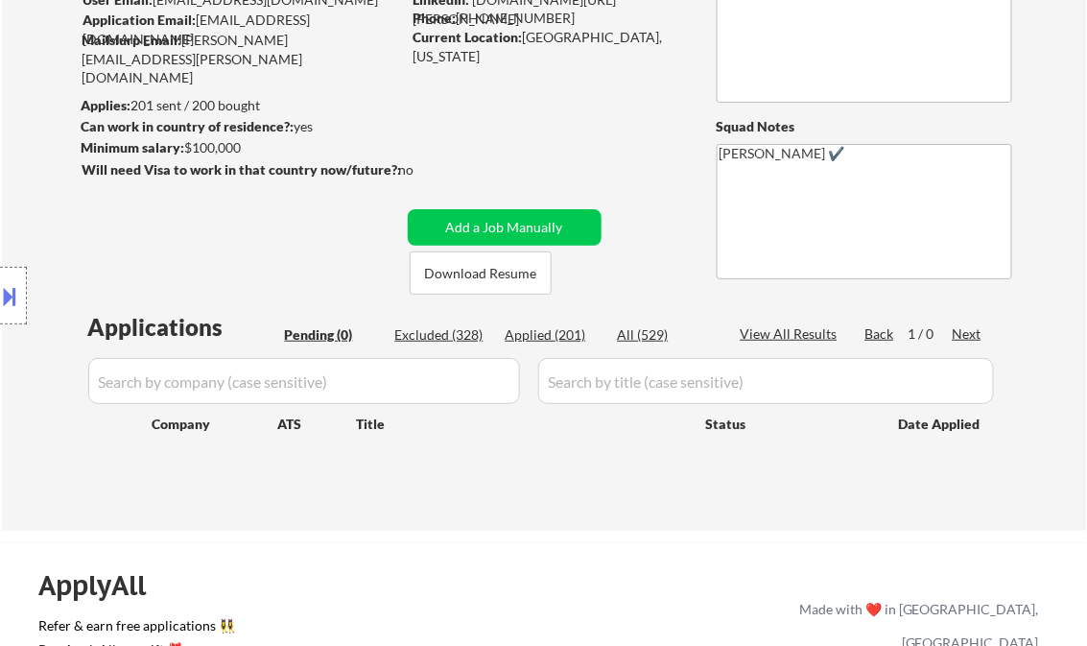
scroll to position [154, 0]
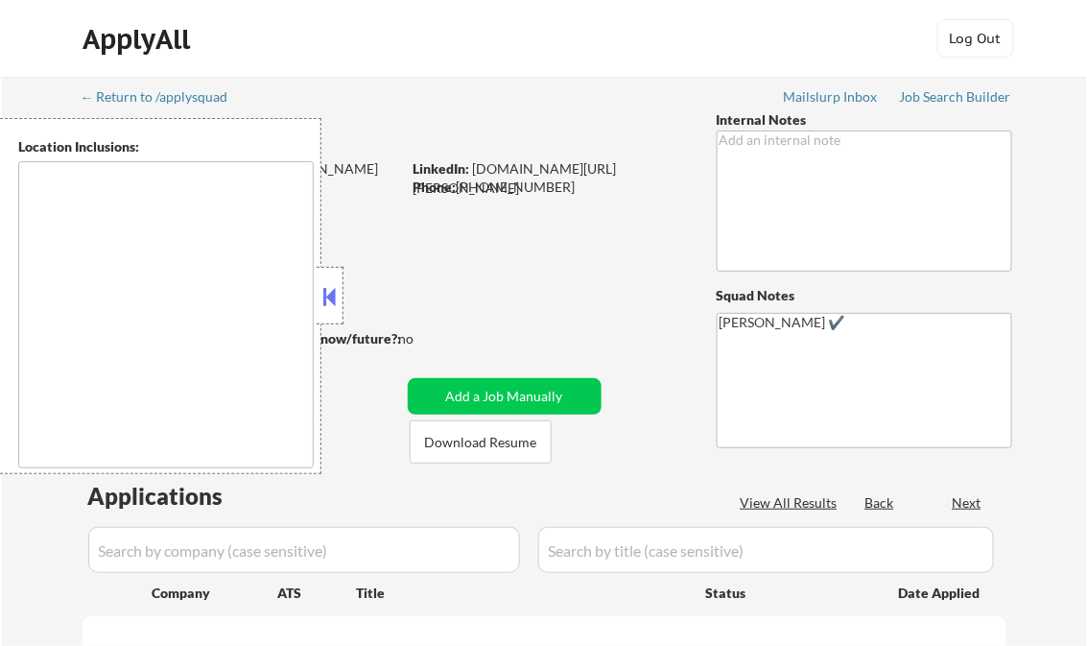
type textarea "Loremips, DO Sitamet, CO Adipisci, EL Seddoeius, TE Incid Utlabo, ET Dolorem Al…"
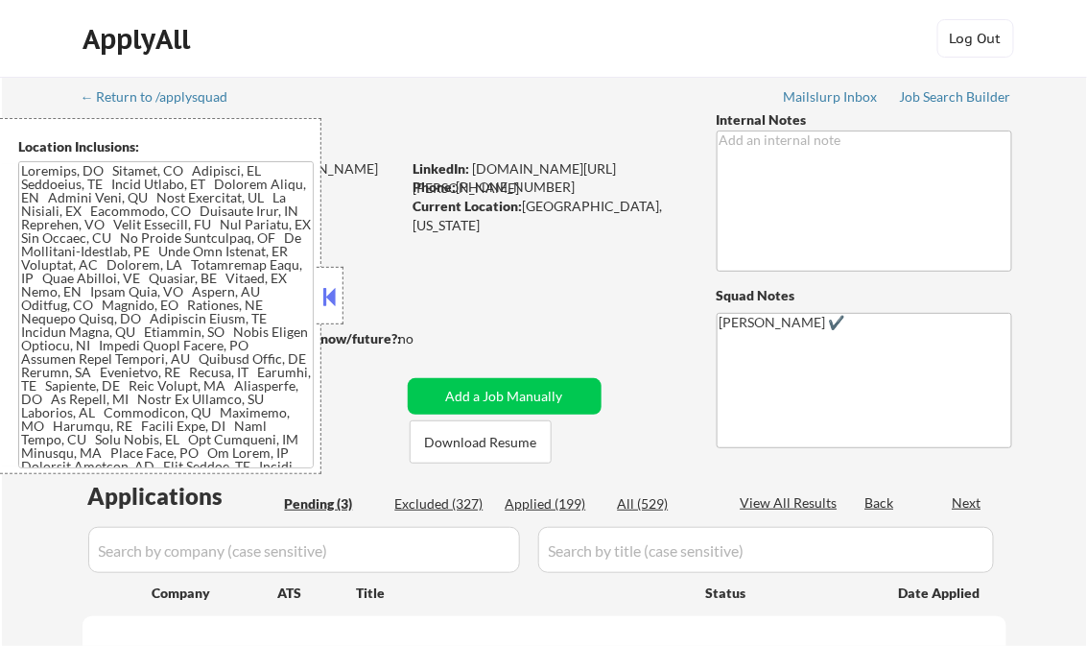
select select ""pending""
click at [336, 293] on button at bounding box center [330, 296] width 21 height 29
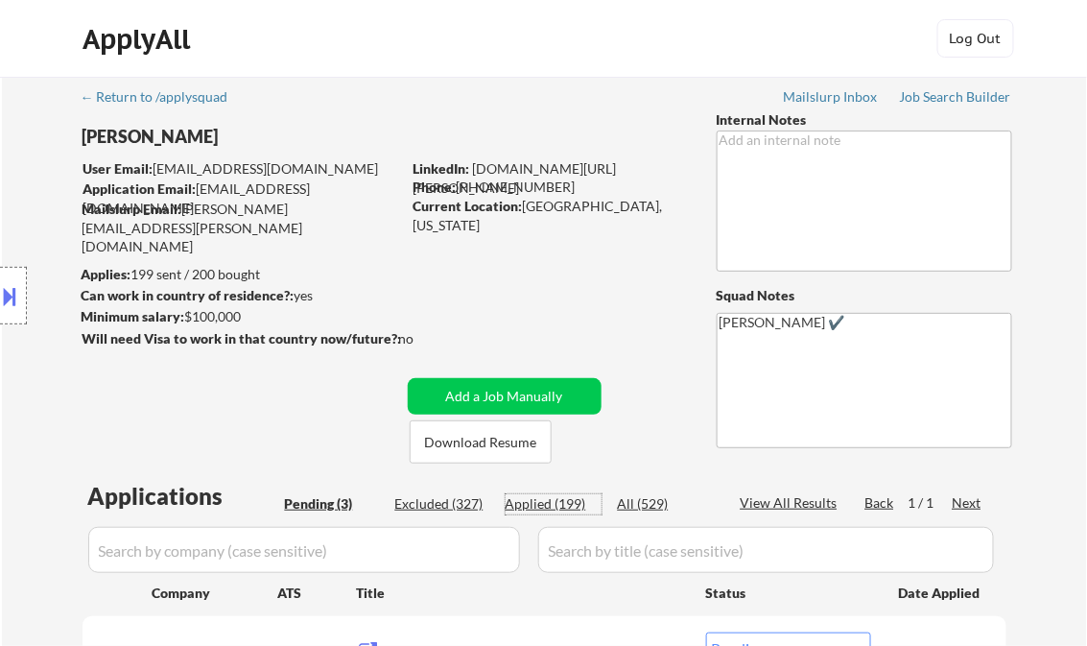
click at [558, 509] on div "Applied (199)" at bounding box center [554, 503] width 96 height 19
click at [809, 497] on div "View All Results" at bounding box center [792, 502] width 103 height 19
select select ""applied""
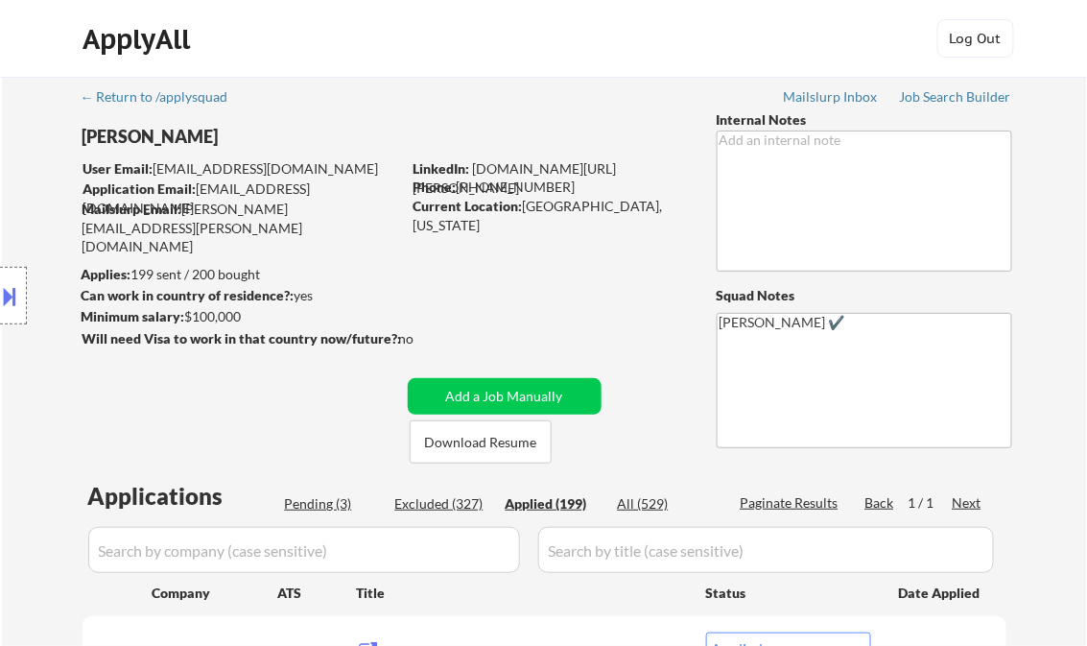
select select ""applied""
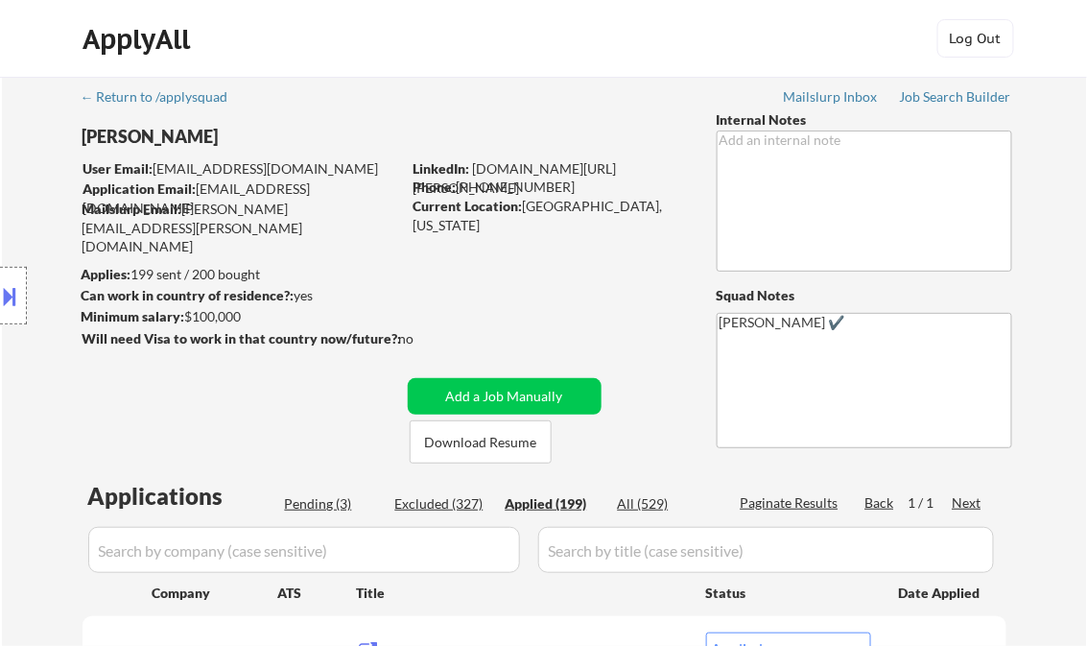
select select ""applied""
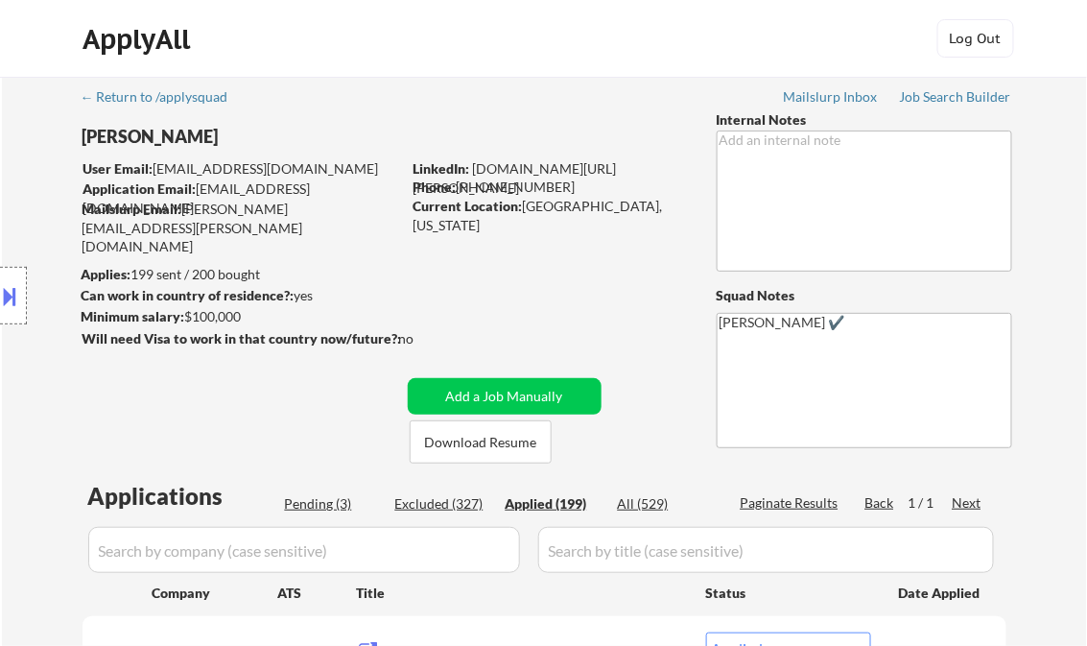
select select ""applied""
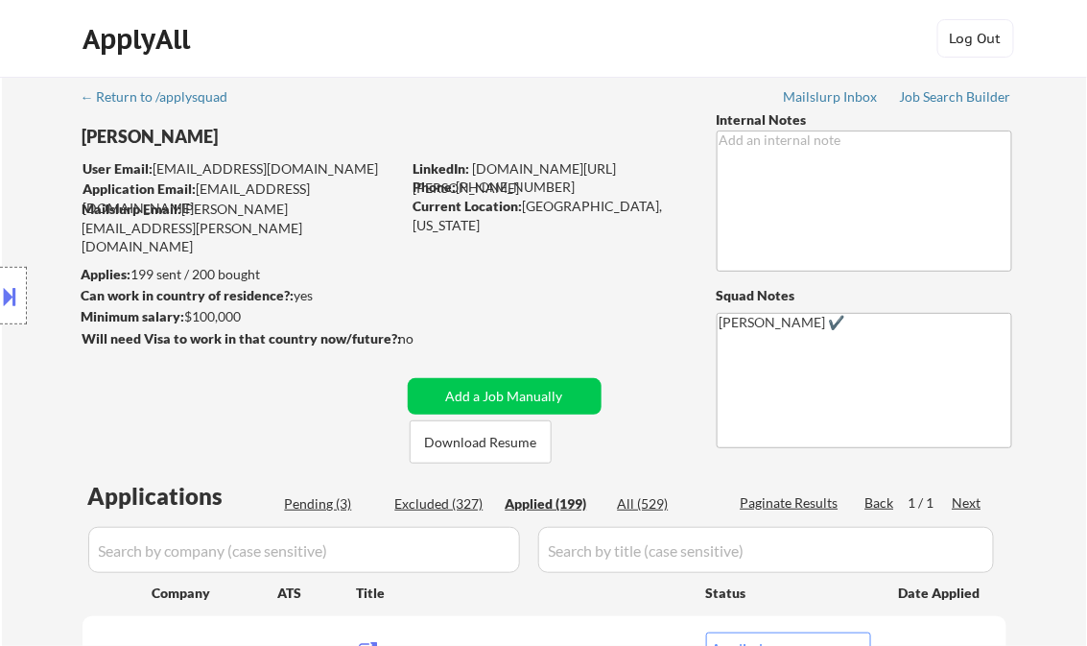
select select ""applied""
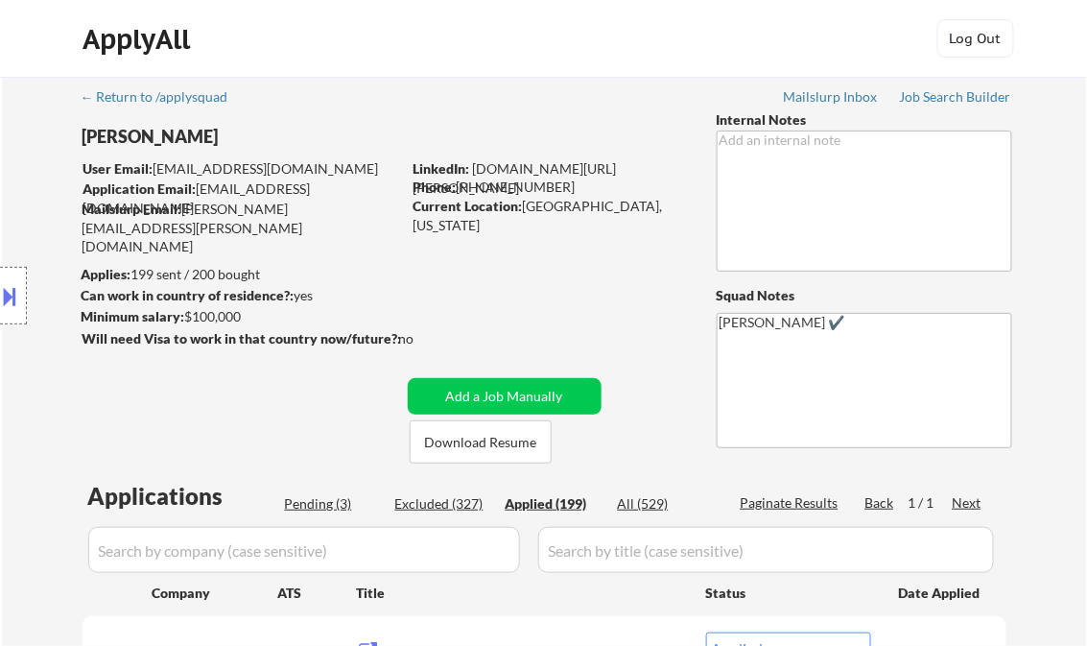
select select ""applied""
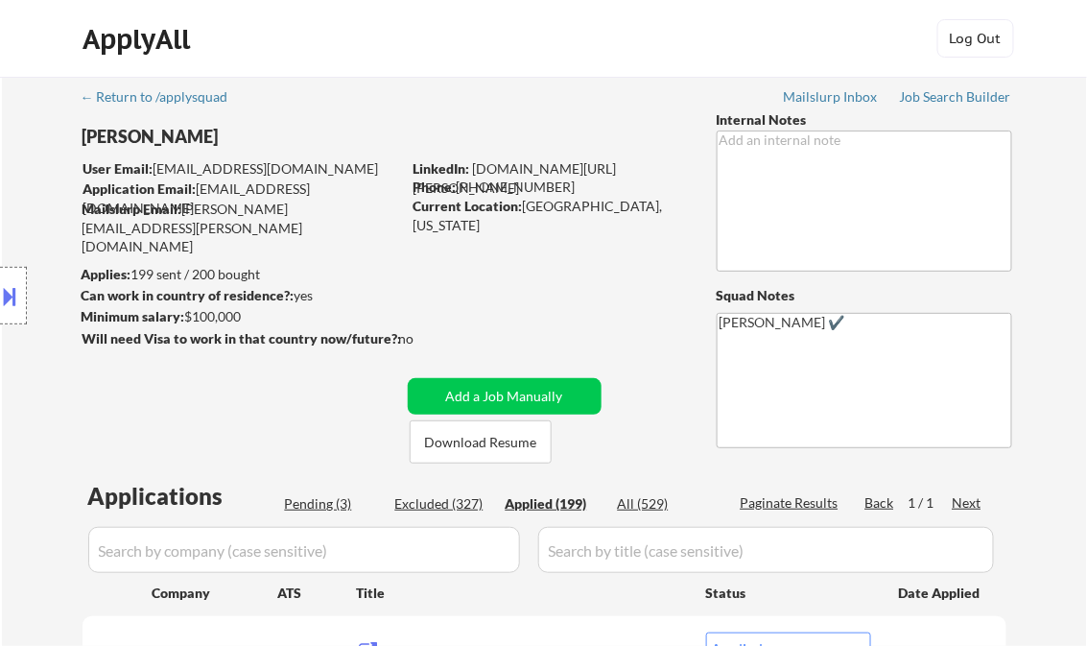
select select ""applied""
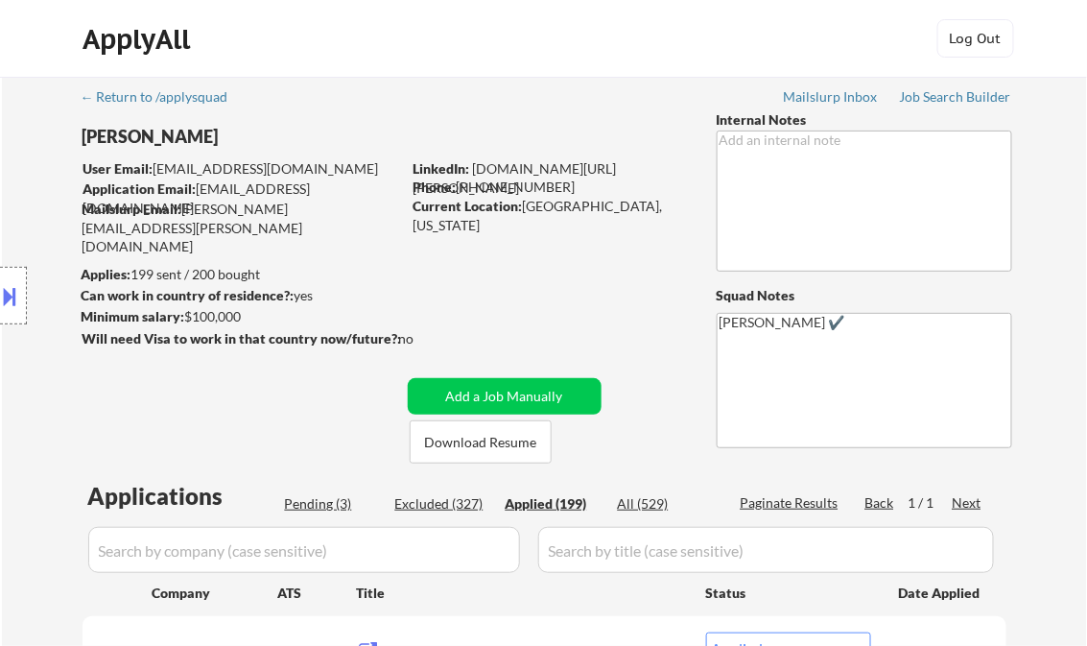
select select ""applied""
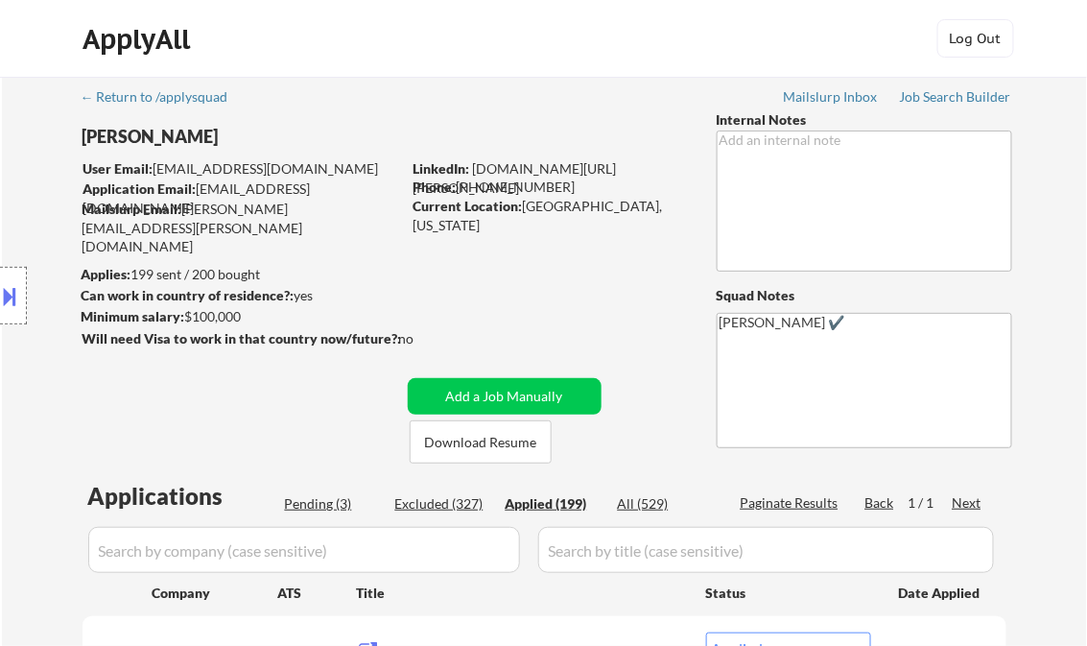
select select ""applied""
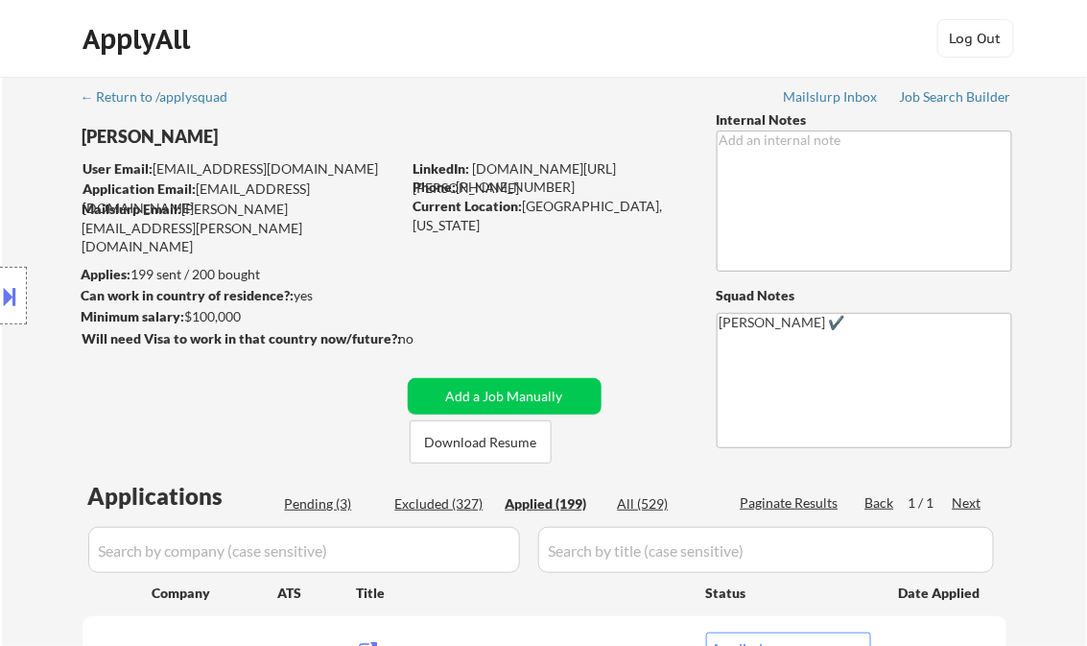
select select ""applied""
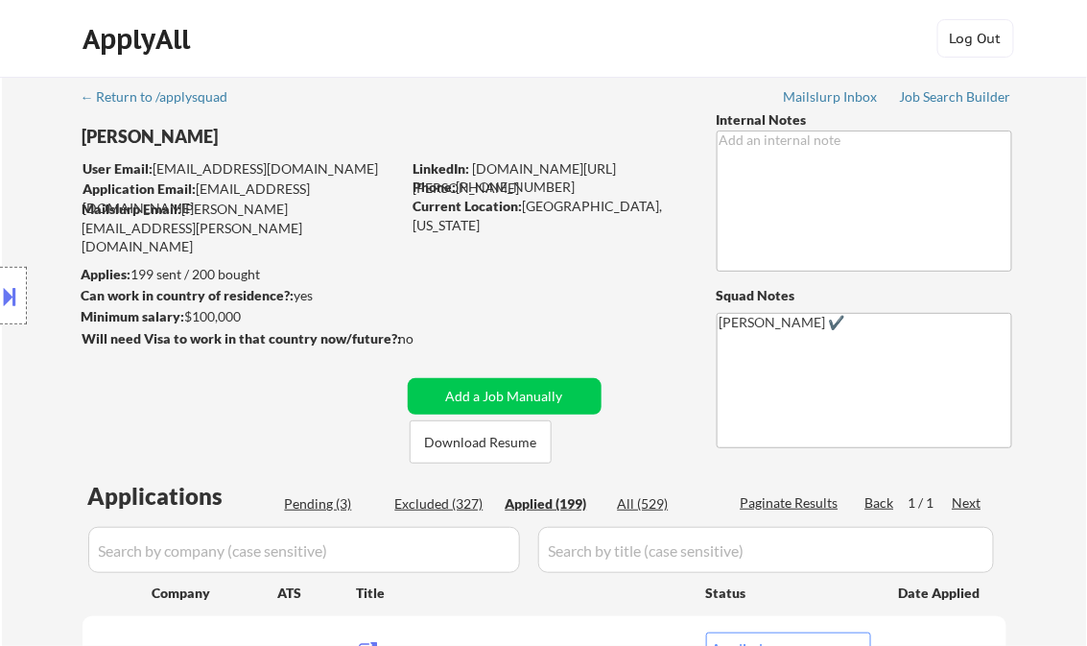
select select ""applied""
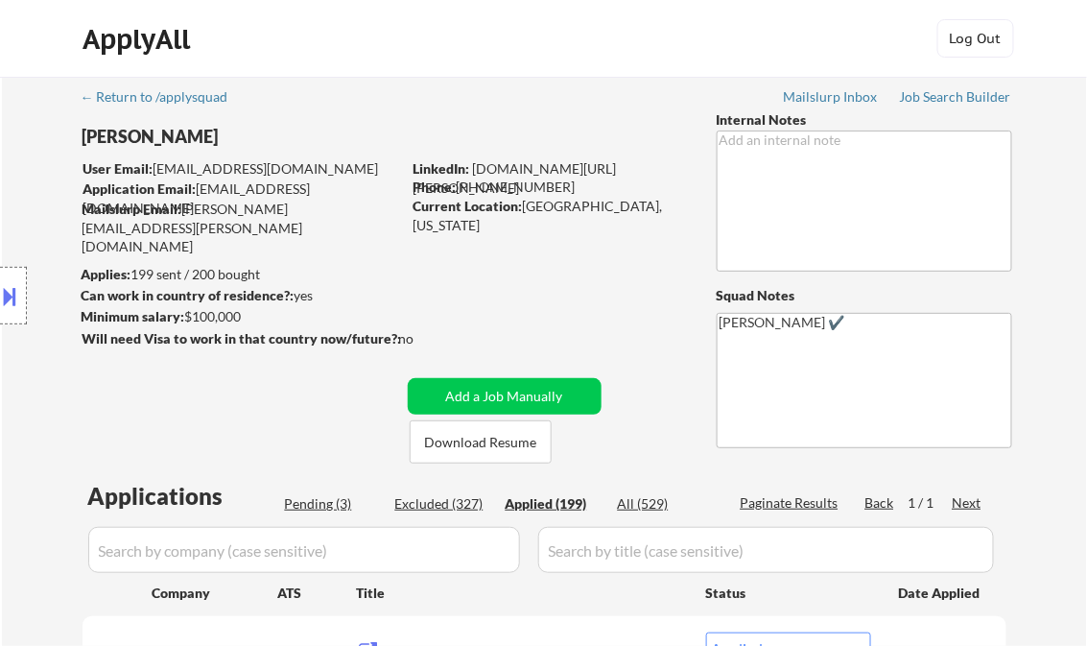
select select ""applied""
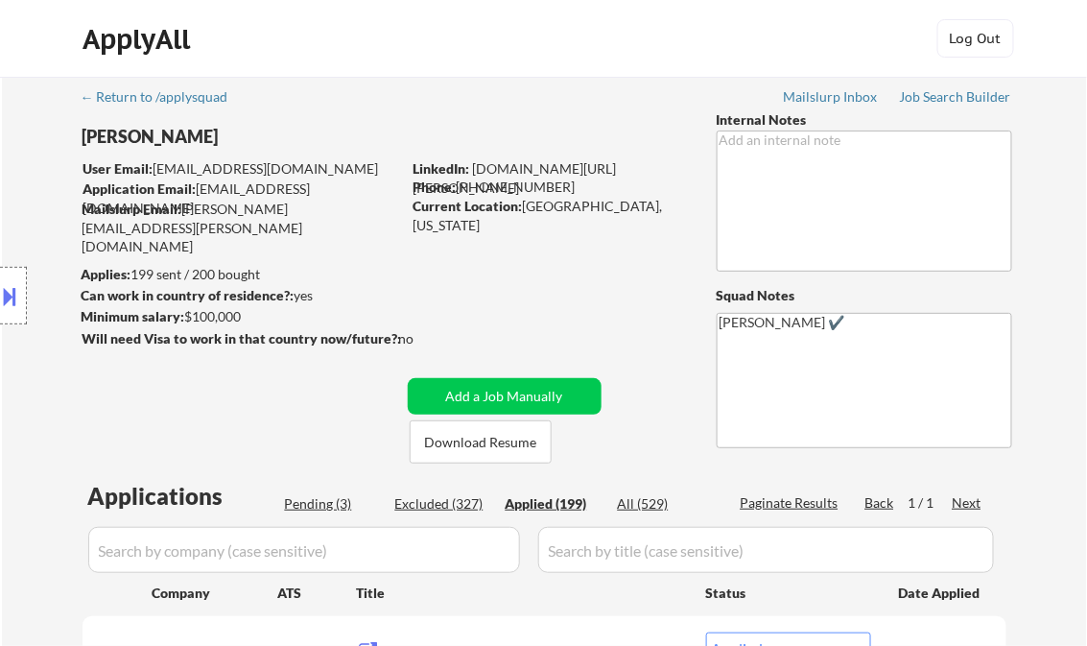
select select ""applied""
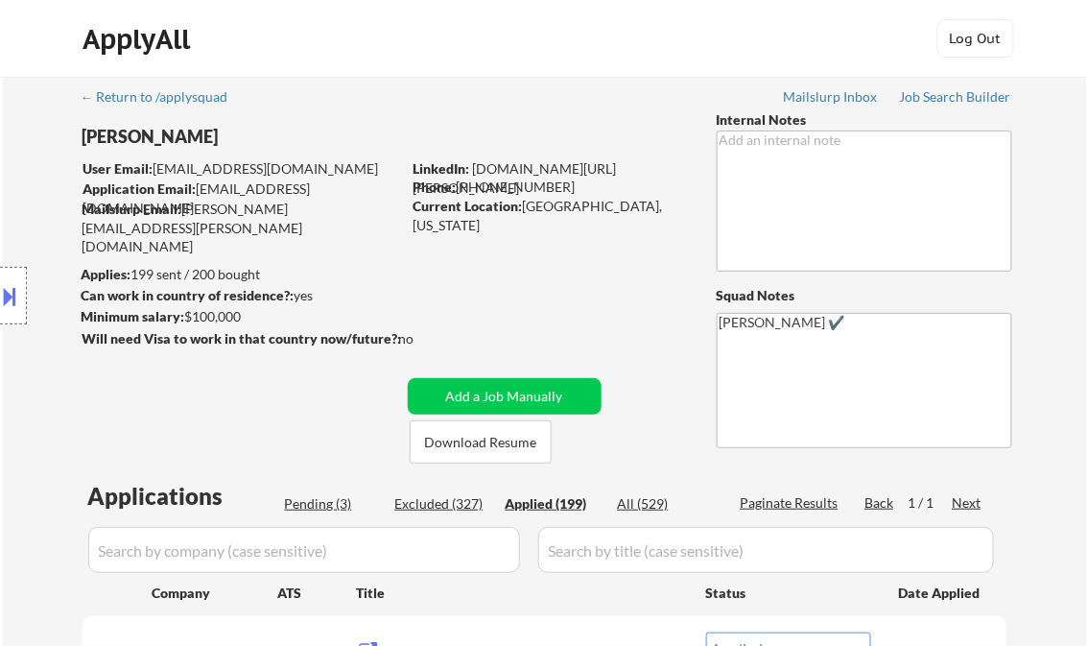
select select ""applied""
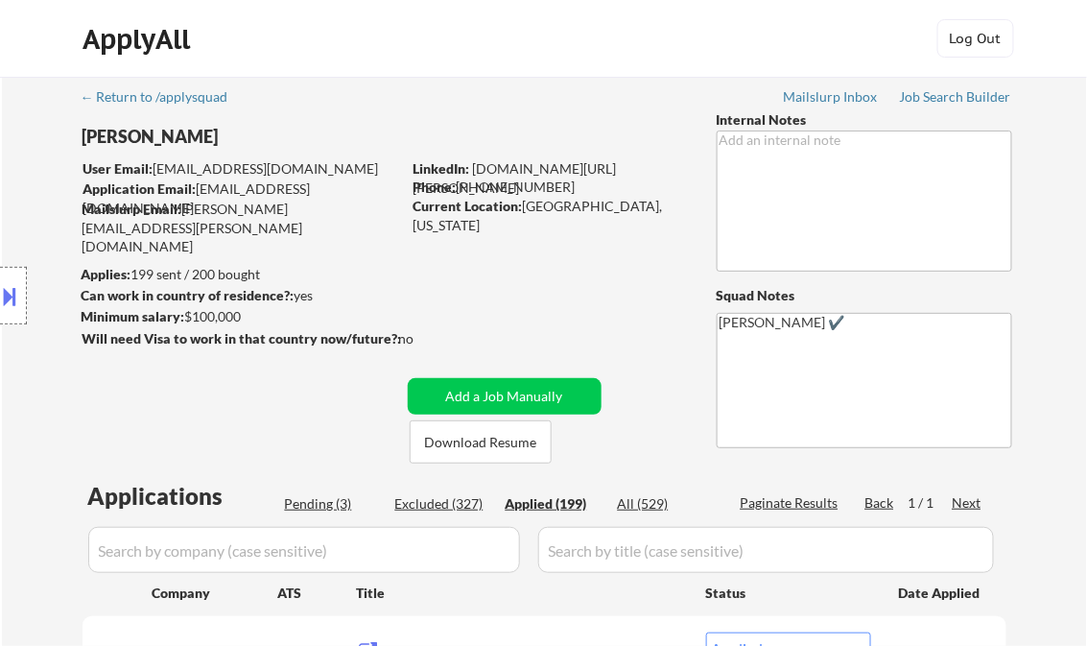
select select ""applied""
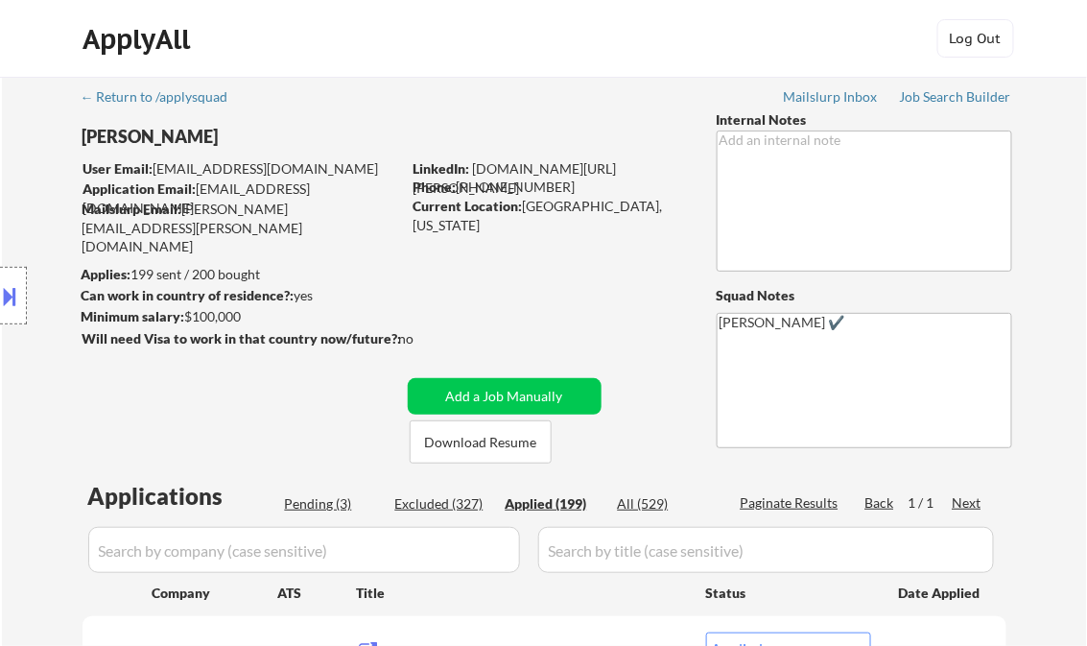
select select ""applied""
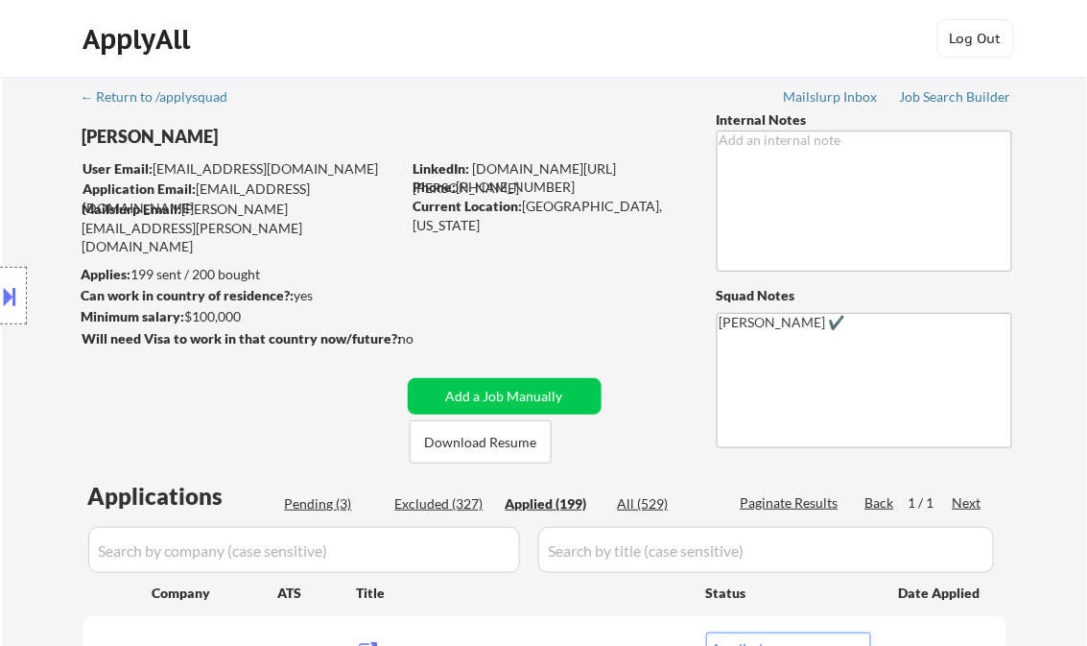
select select ""applied""
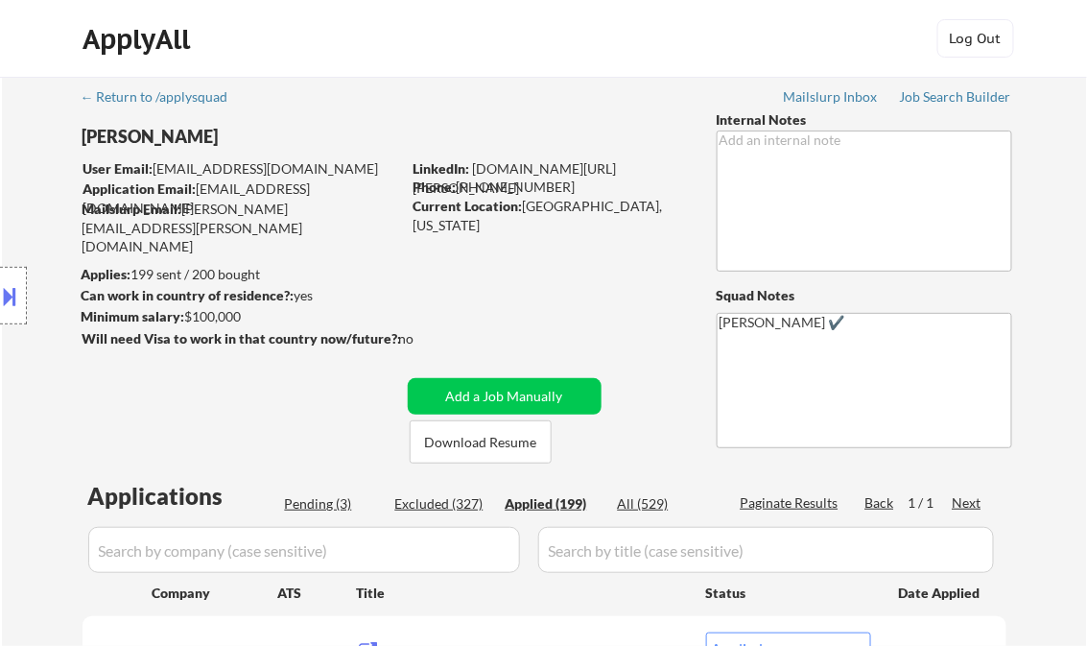
select select ""applied""
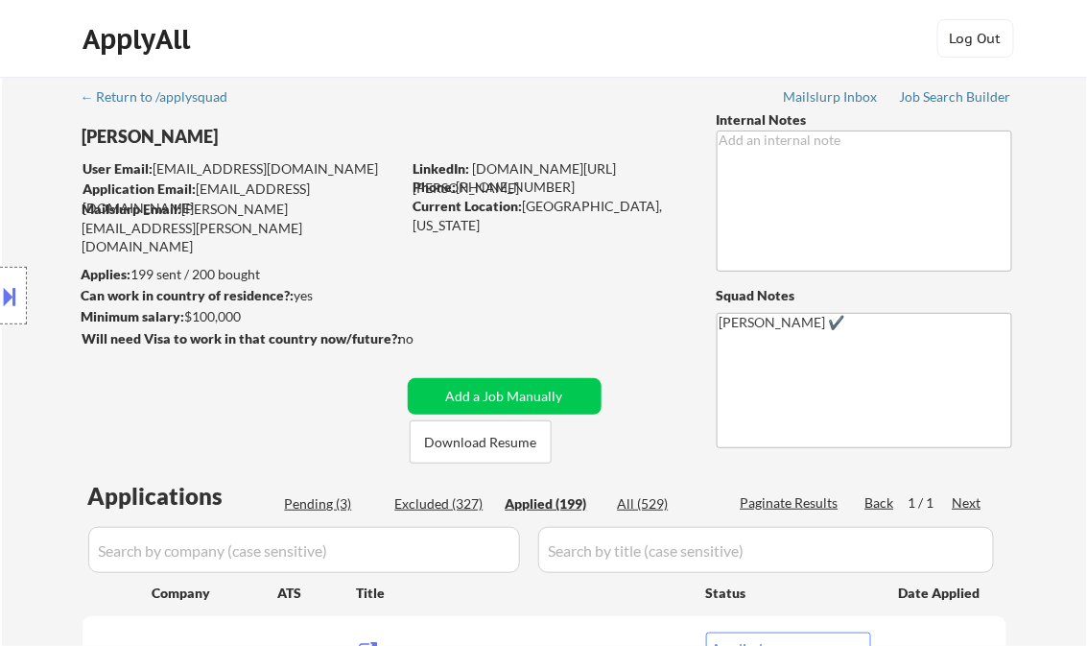
select select ""applied""
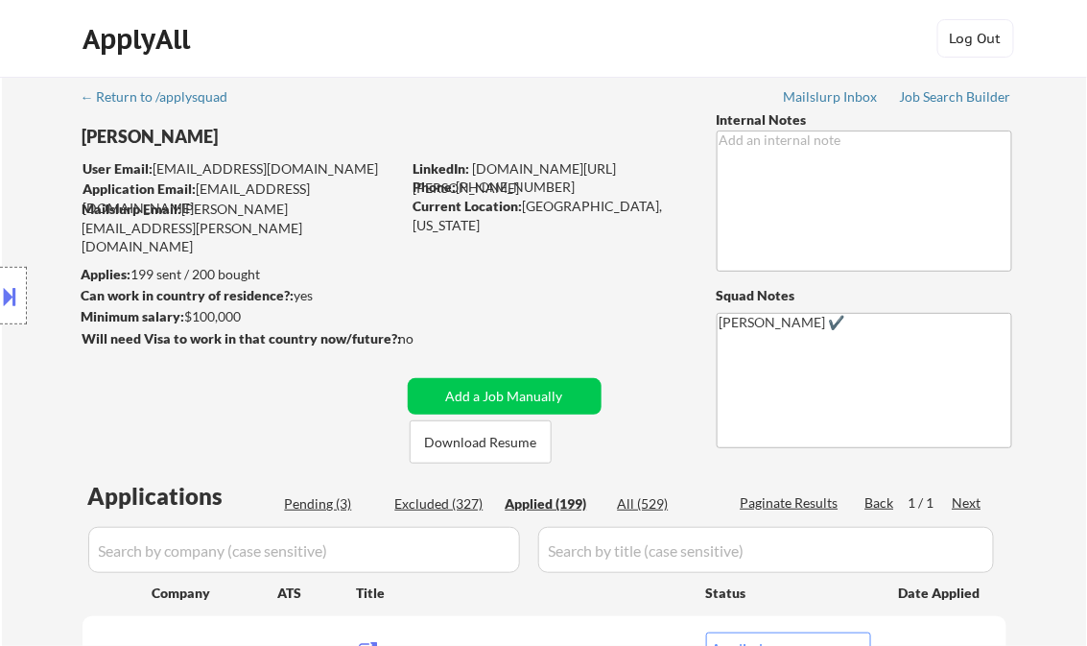
select select ""applied""
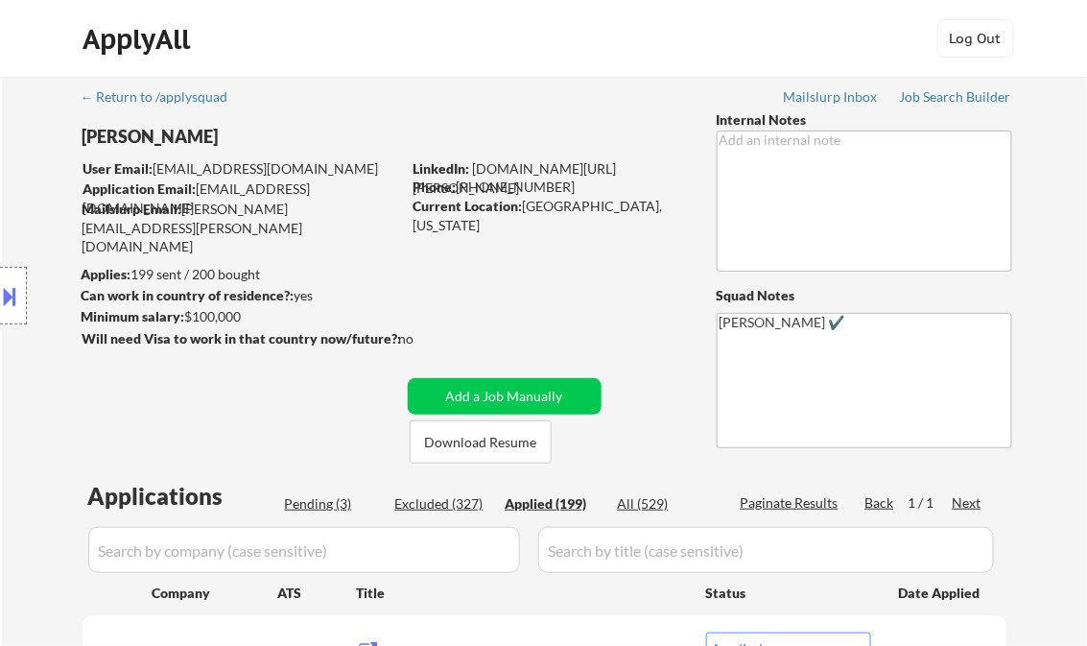
select select ""applied""
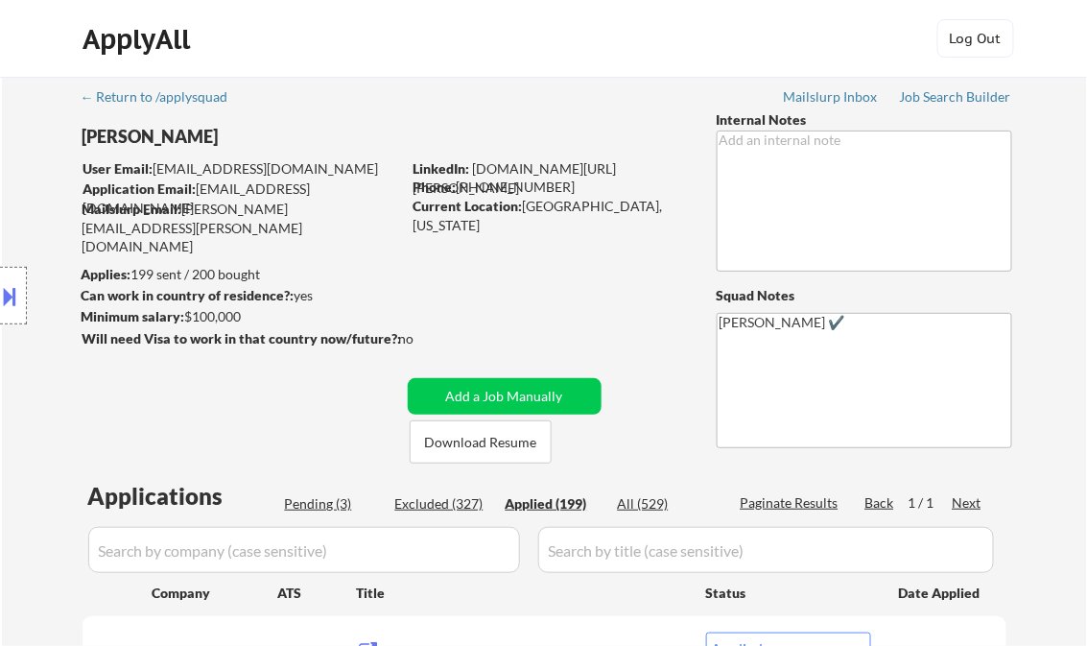
select select ""applied""
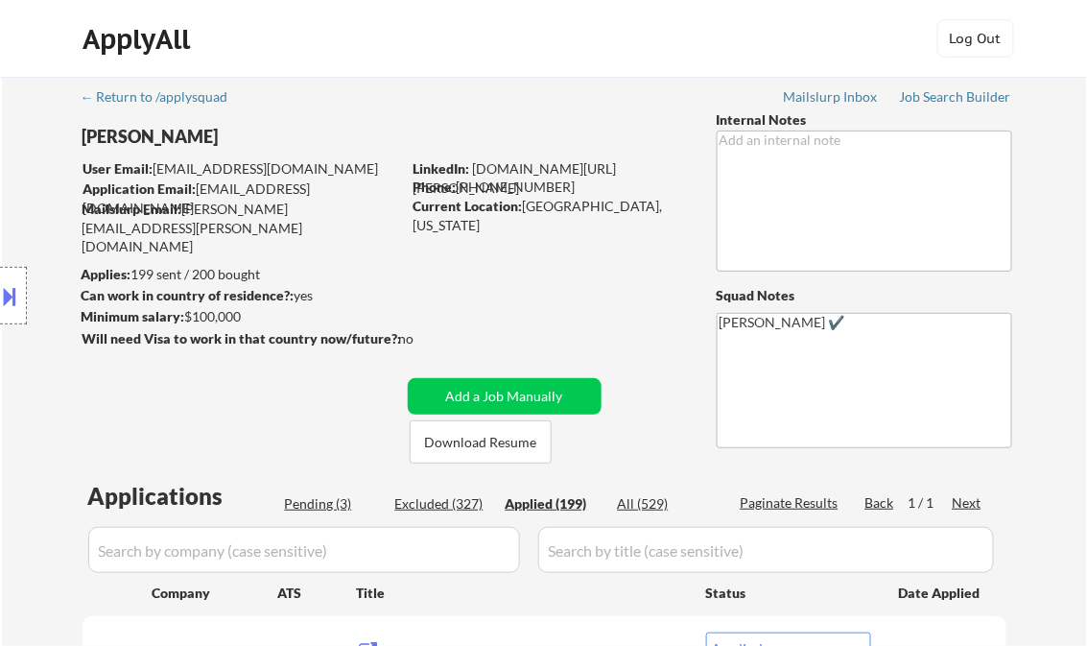
select select ""applied""
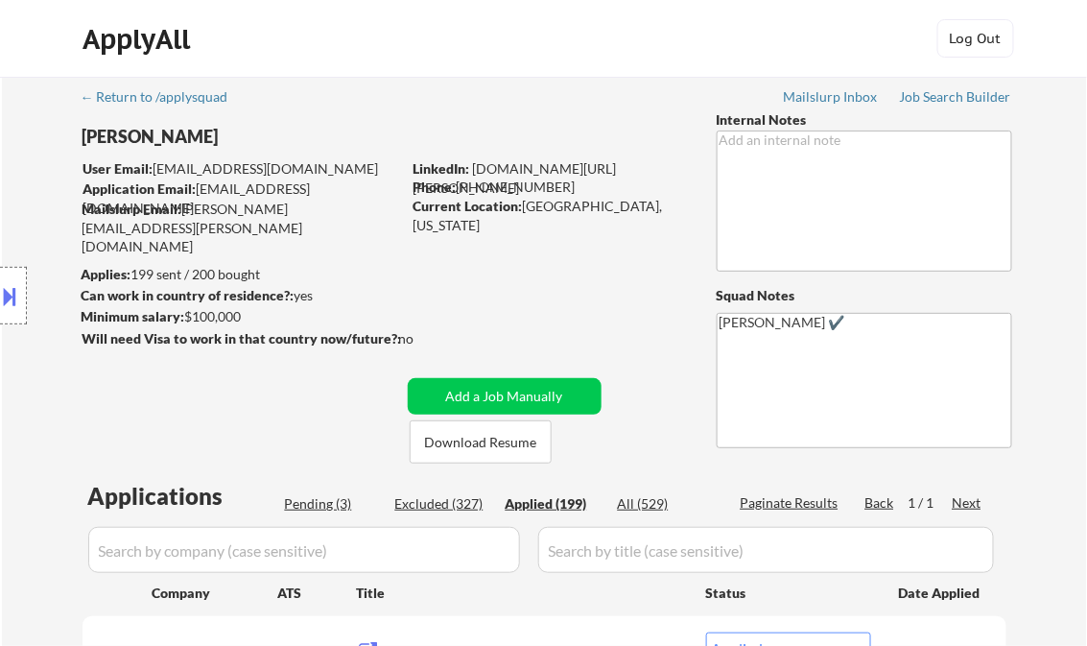
select select ""applied""
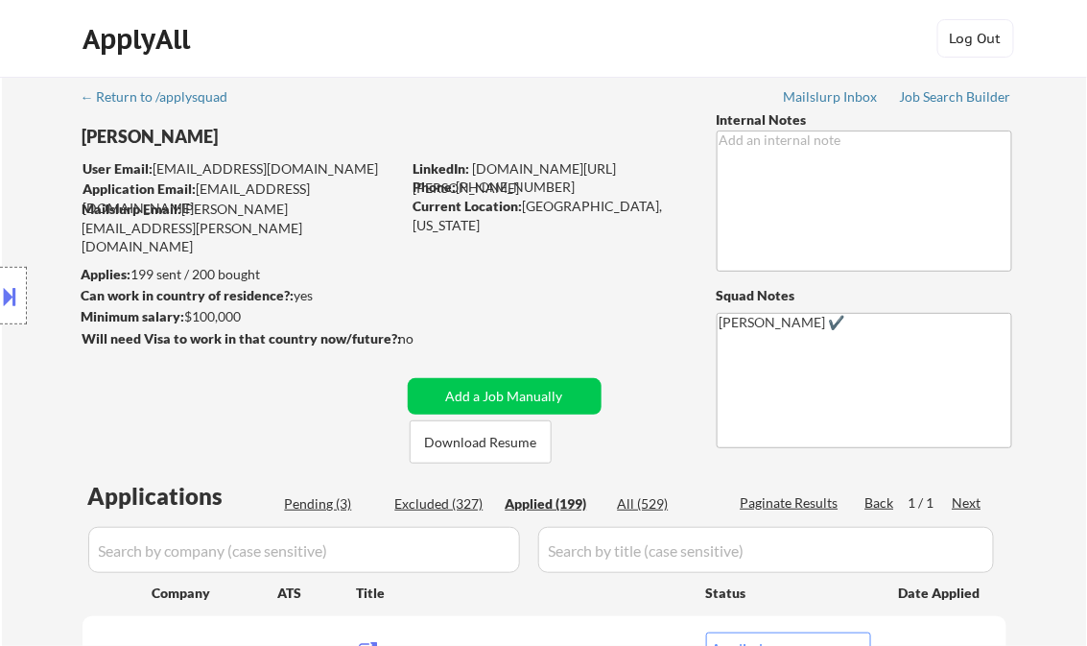
select select ""applied""
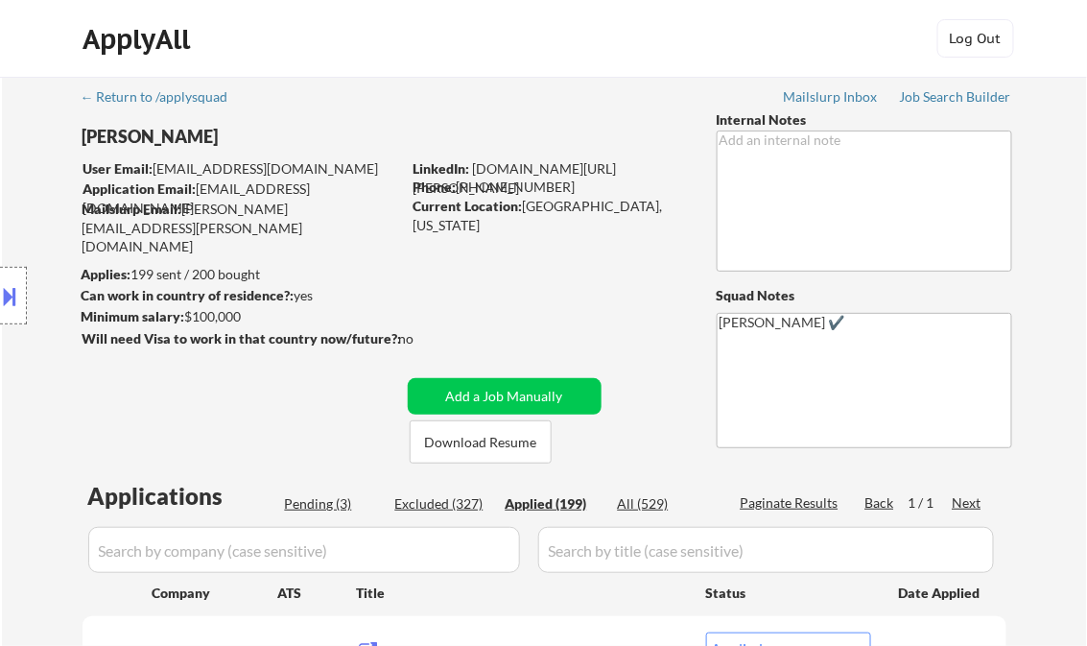
select select ""applied""
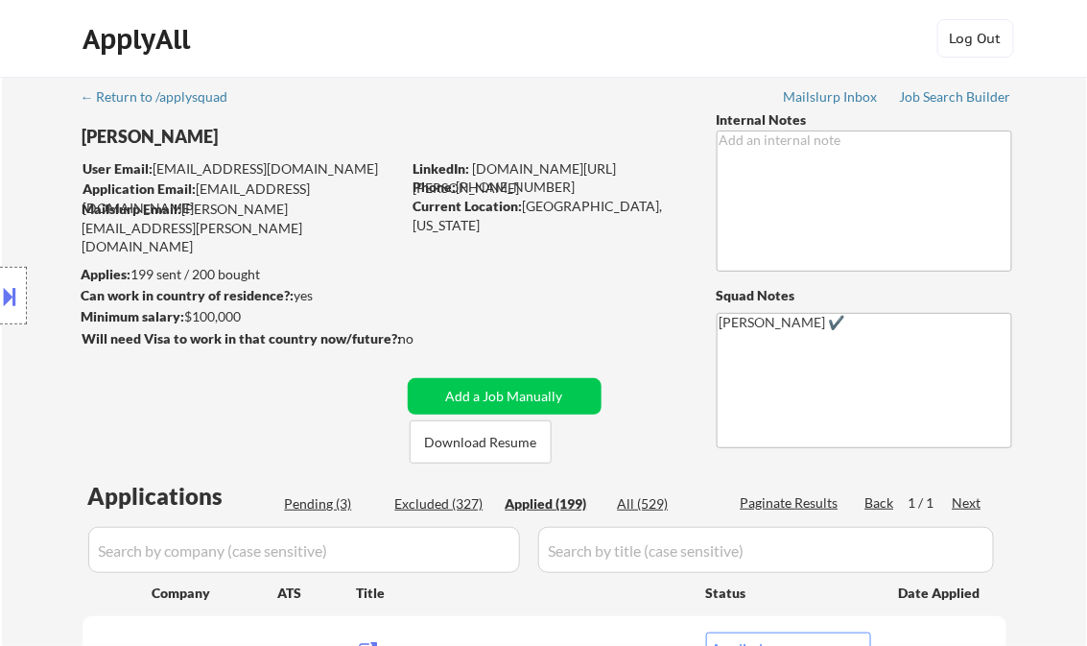
select select ""applied""
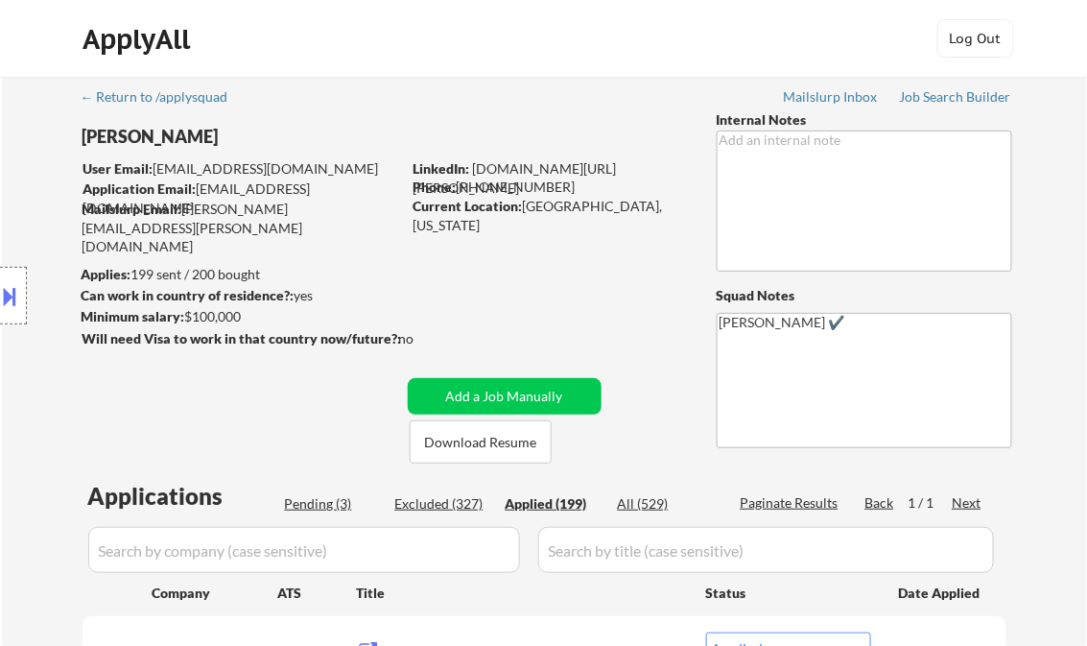
select select ""applied""
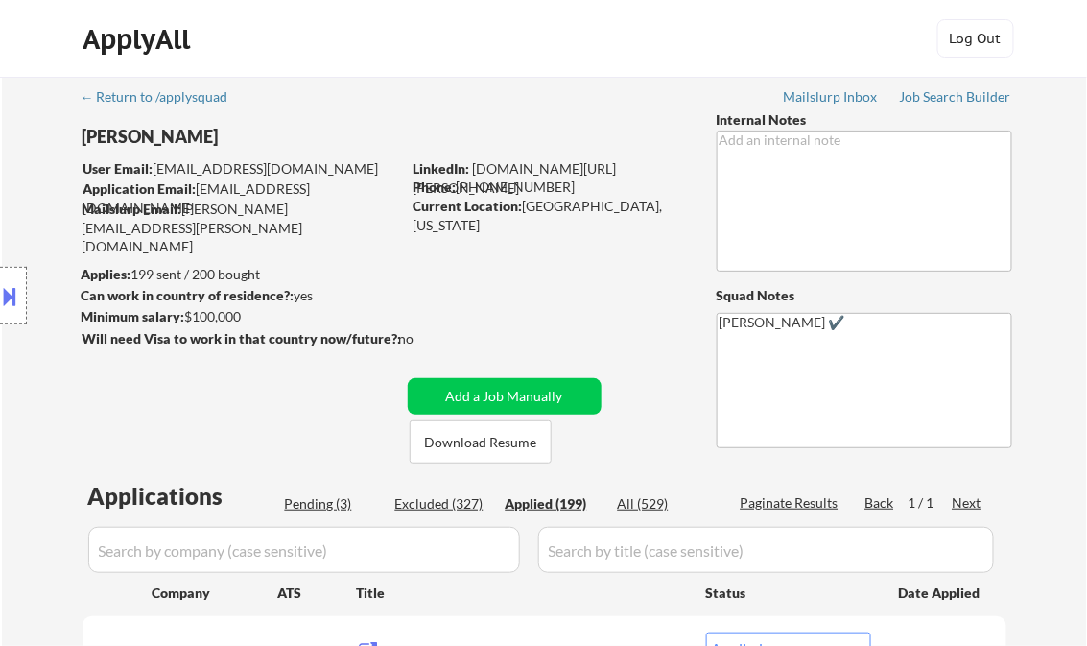
select select ""applied""
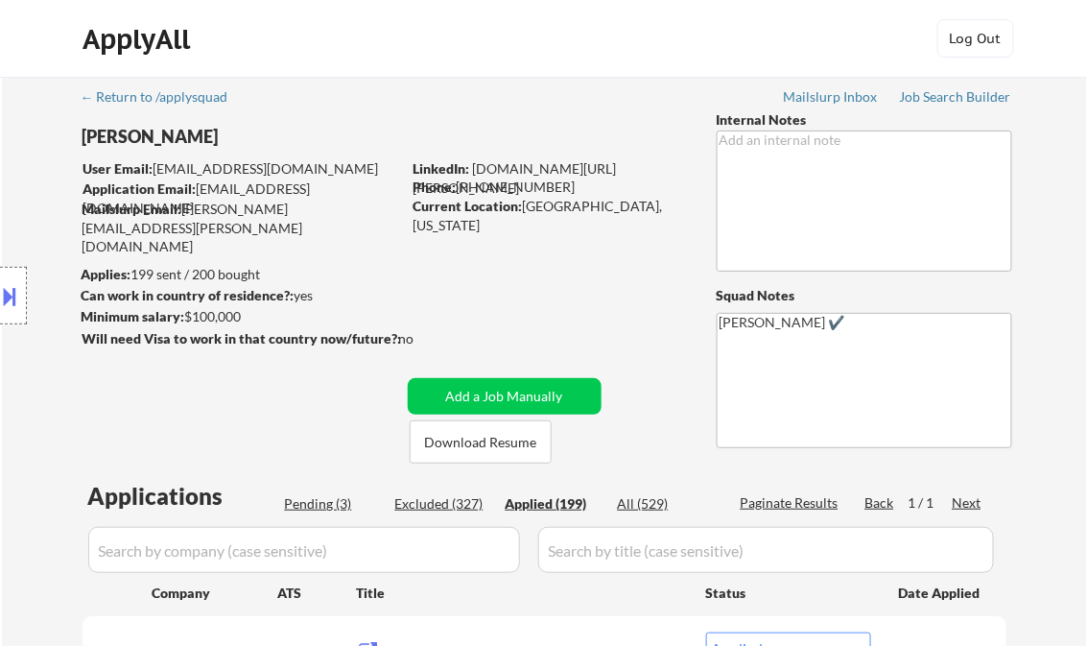
select select ""applied""
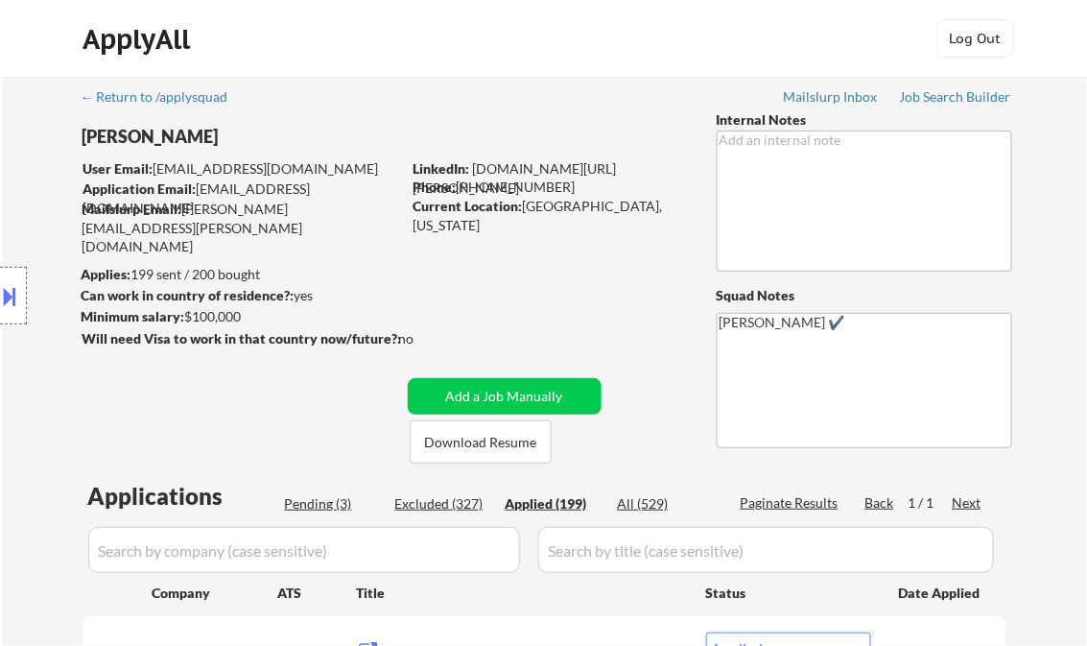
select select ""applied""
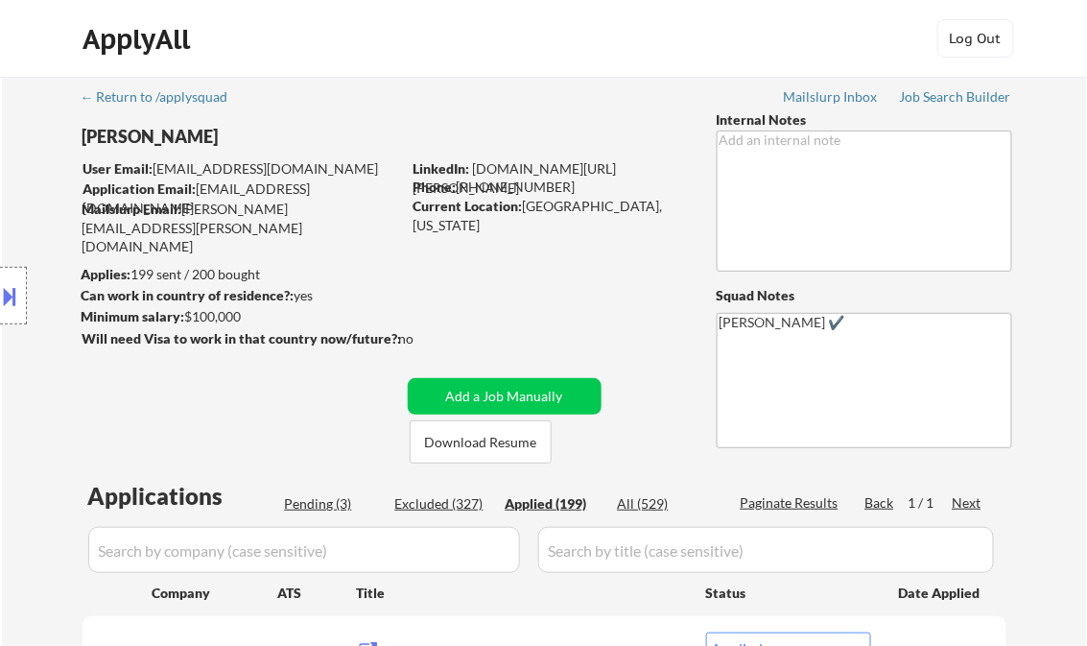
select select ""applied""
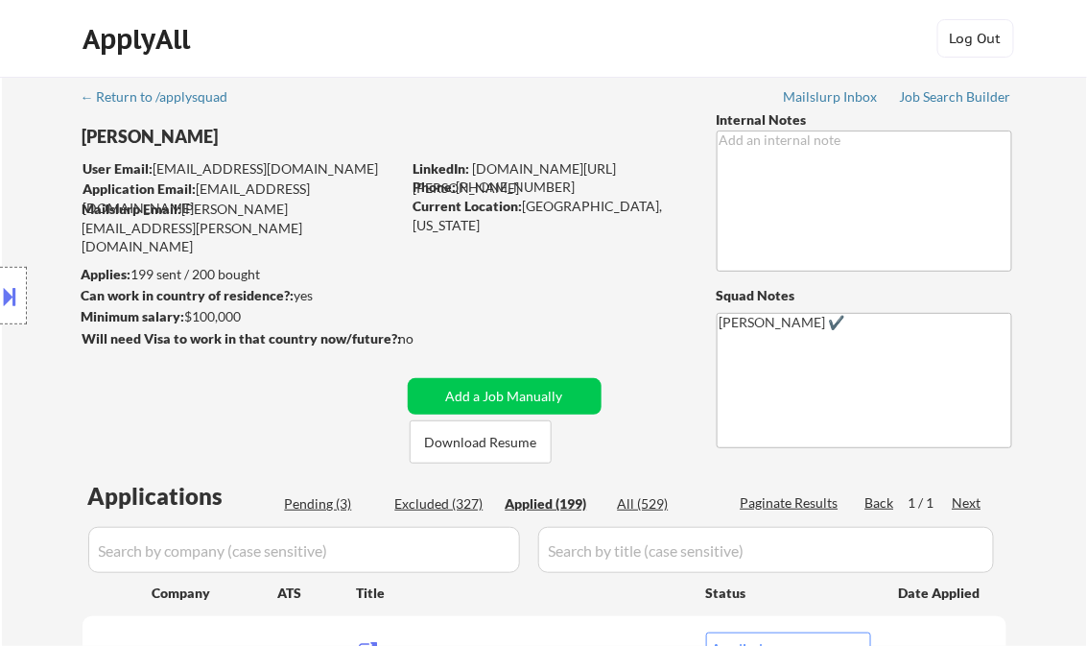
select select ""applied""
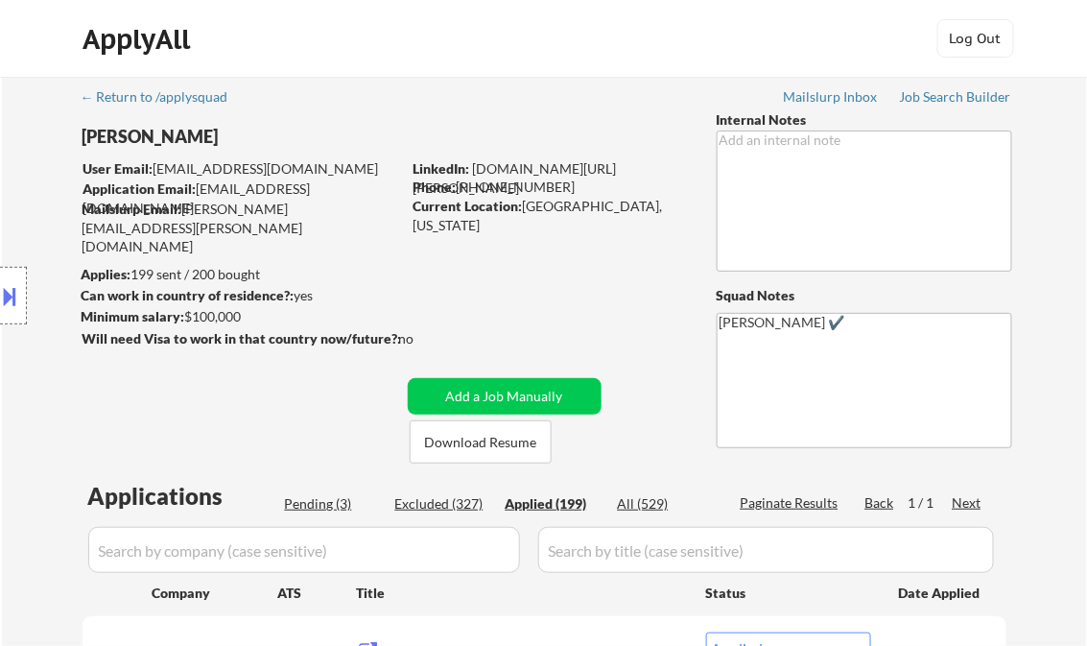
select select ""applied""
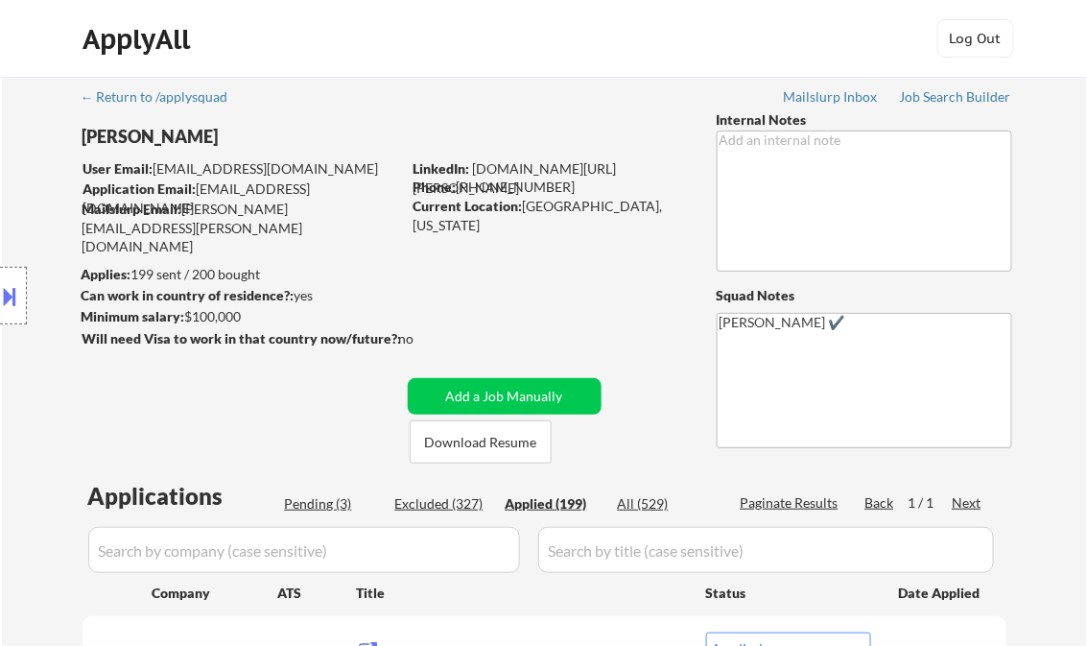
select select ""applied""
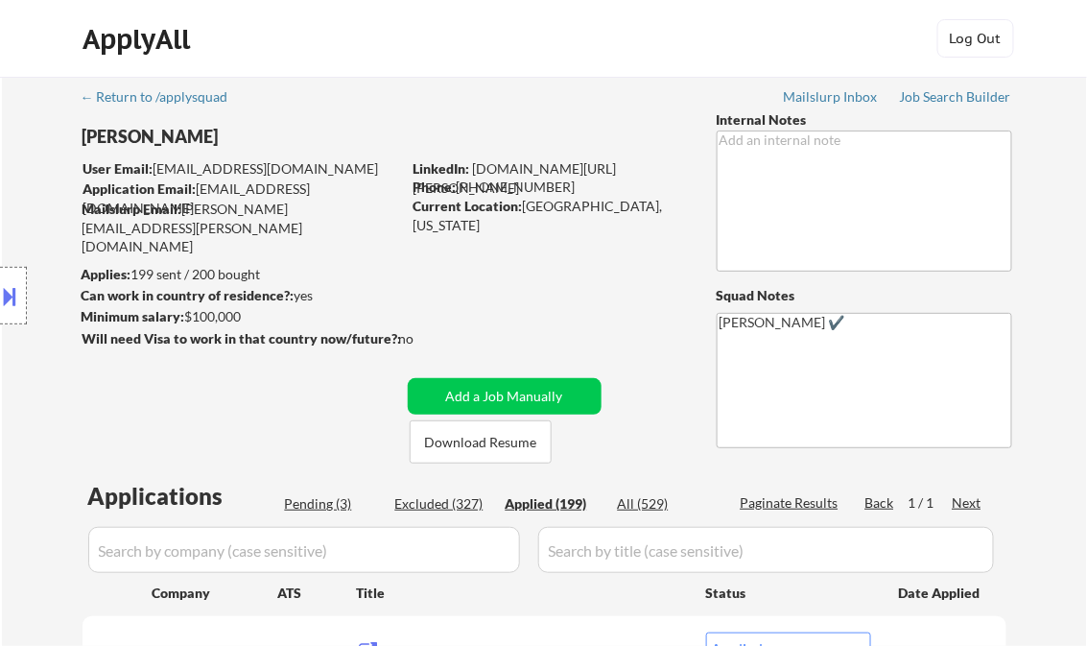
select select ""applied""
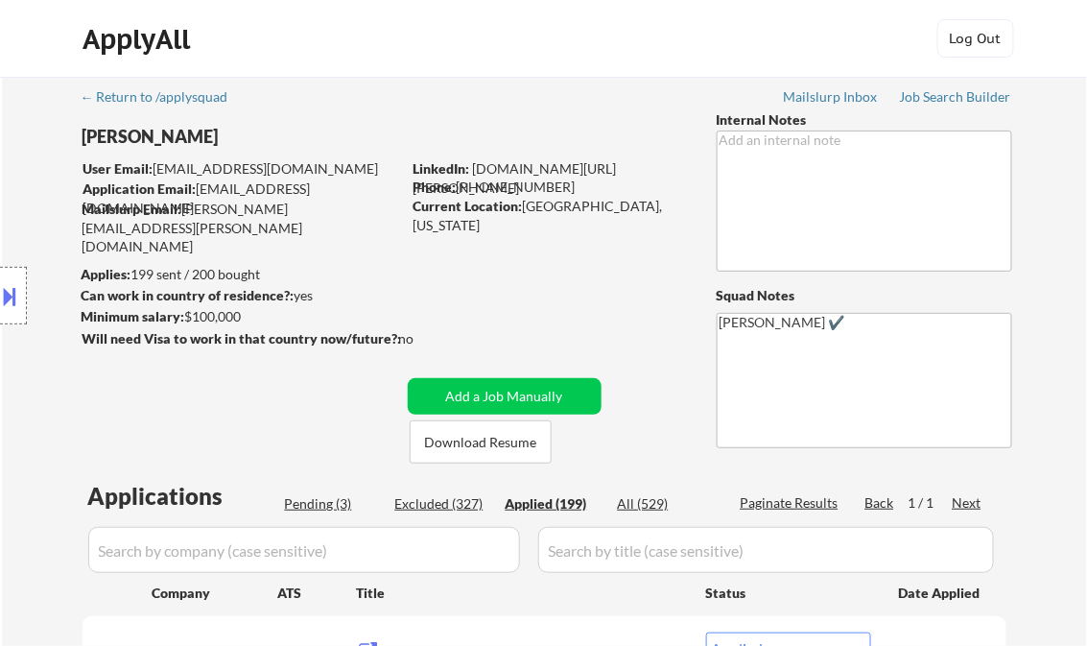
select select ""applied""
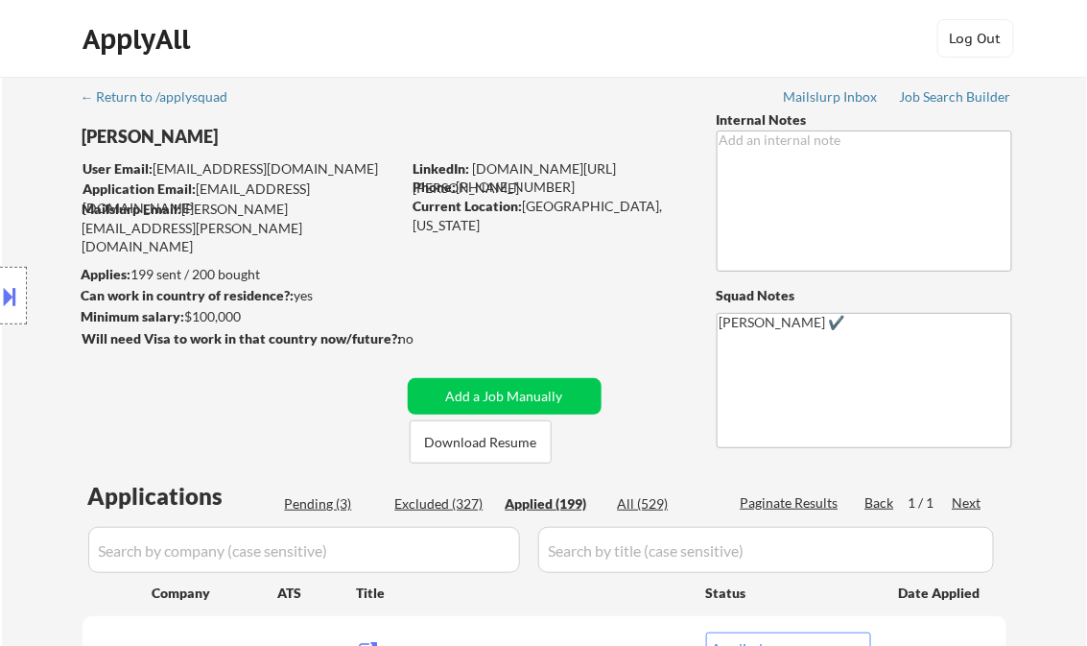
select select ""applied""
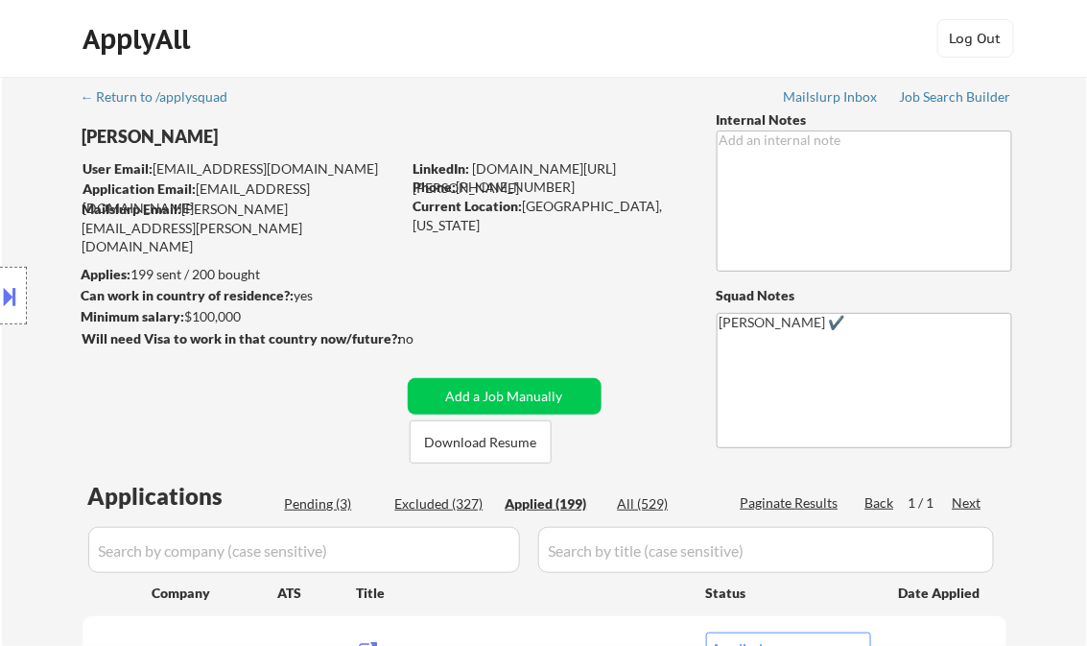
select select ""applied""
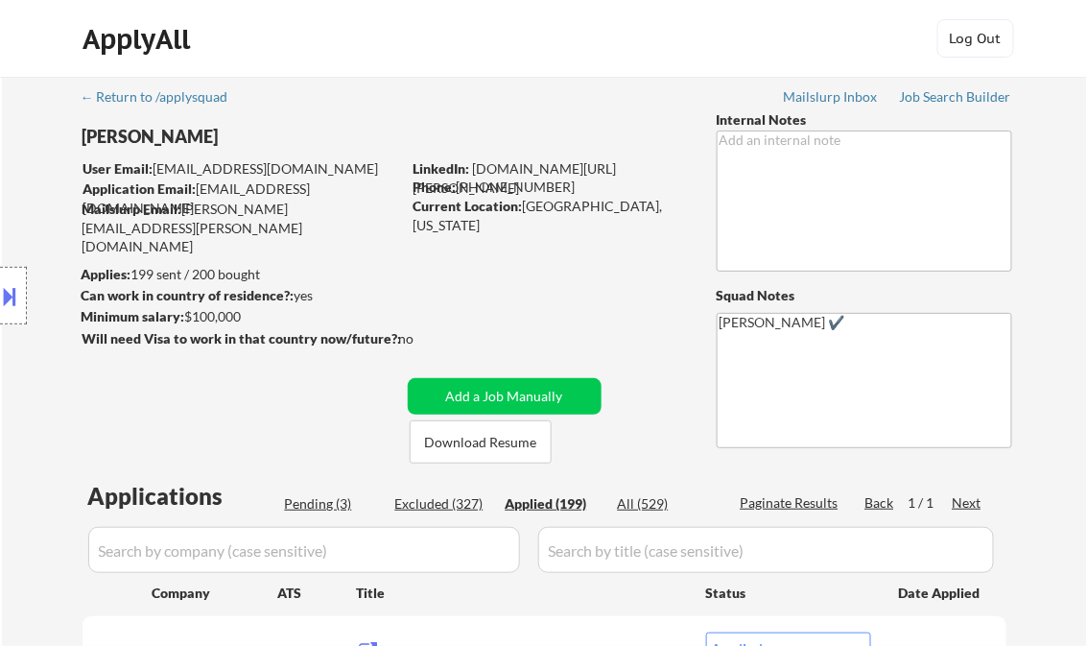
select select ""applied""
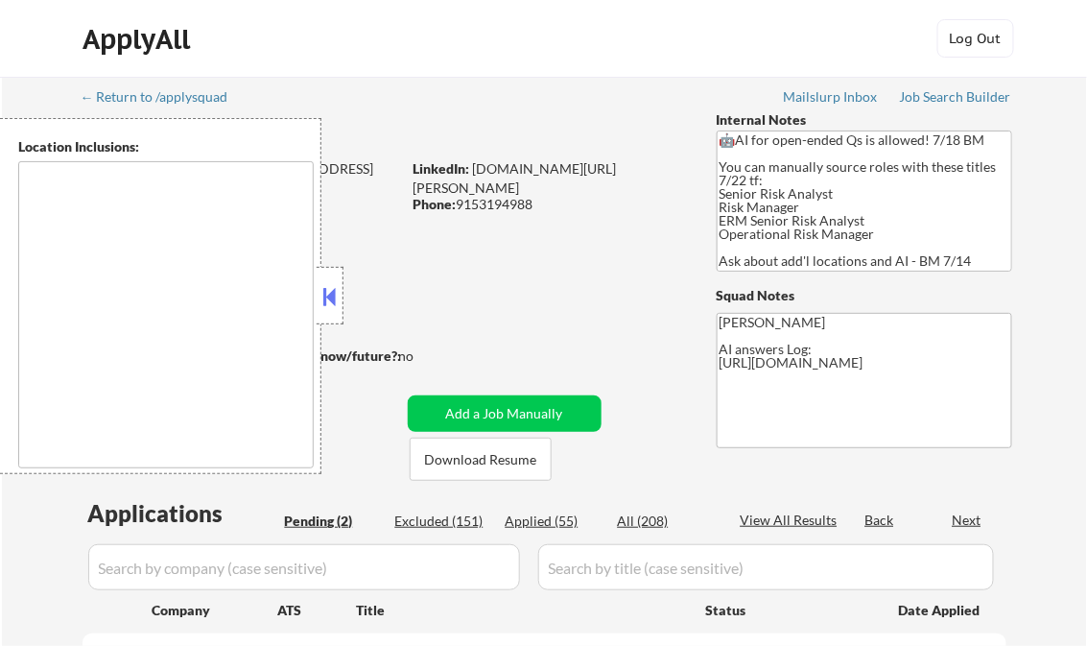
select select ""pending""
type textarea "[GEOGRAPHIC_DATA], [GEOGRAPHIC_DATA] [GEOGRAPHIC_DATA], [GEOGRAPHIC_DATA] [GEOG…"
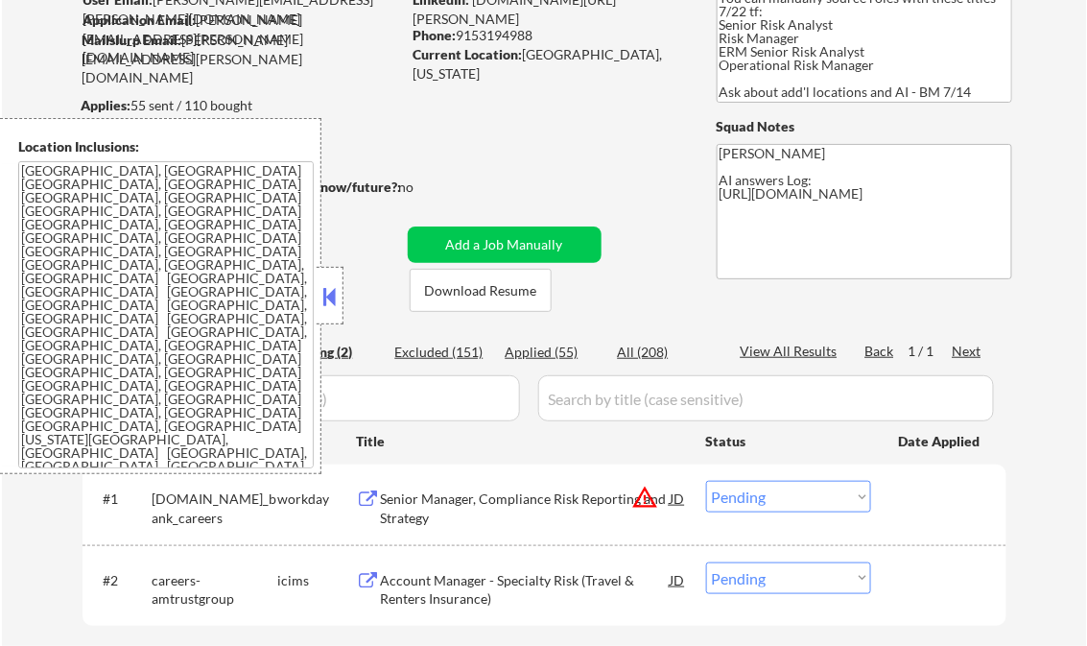
scroll to position [230, 0]
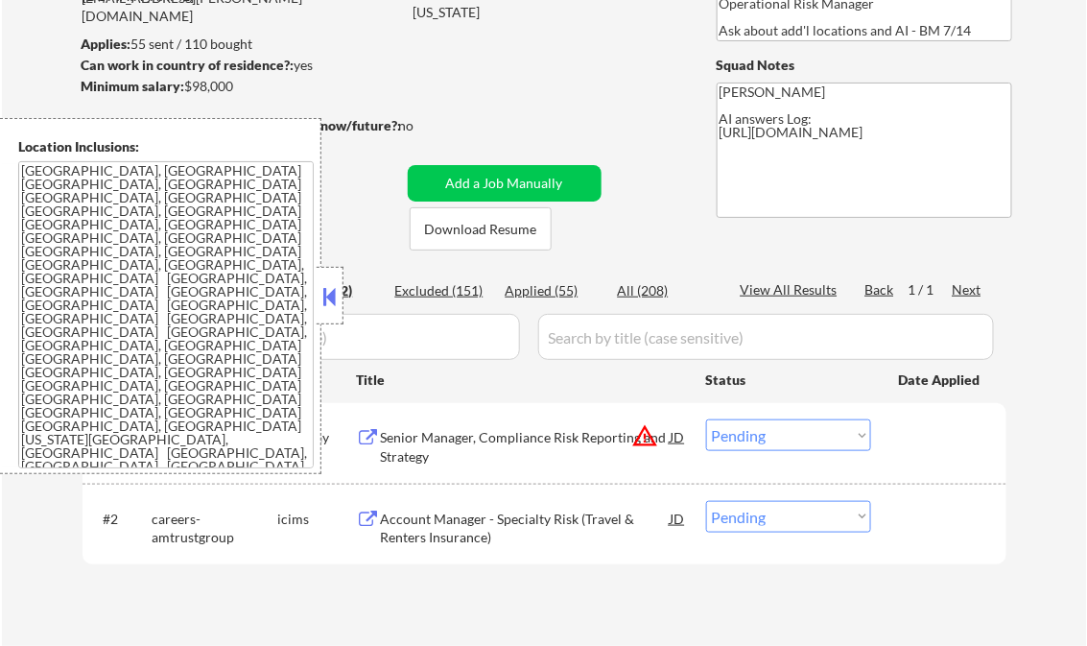
click at [335, 292] on button at bounding box center [330, 296] width 21 height 29
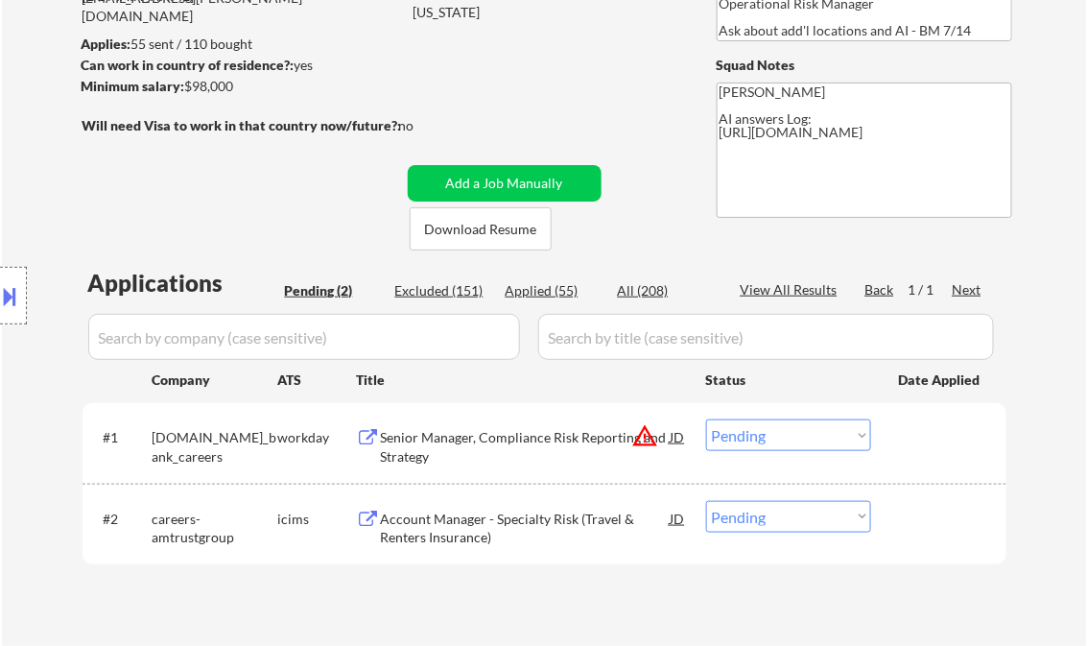
scroll to position [0, 0]
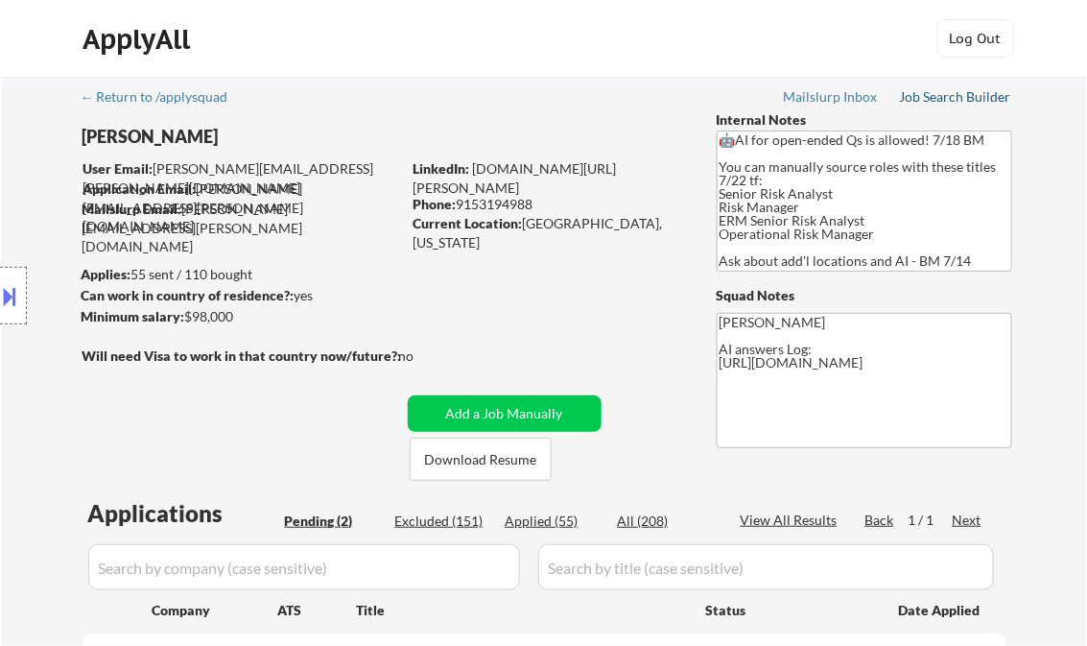
click at [961, 97] on div "Job Search Builder" at bounding box center [956, 96] width 112 height 13
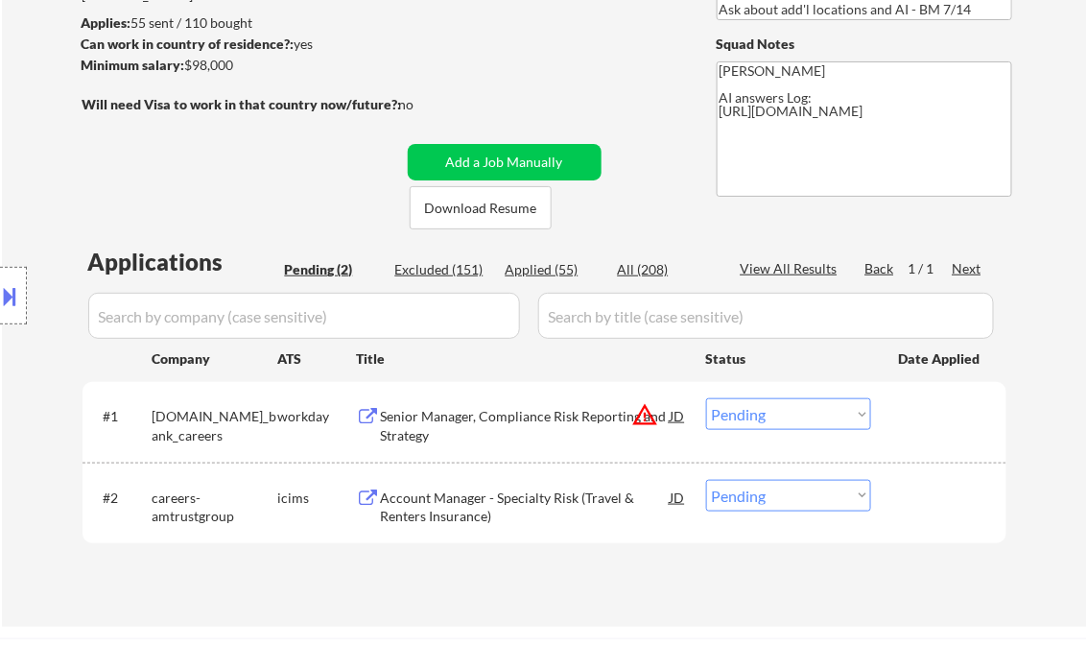
scroll to position [384, 0]
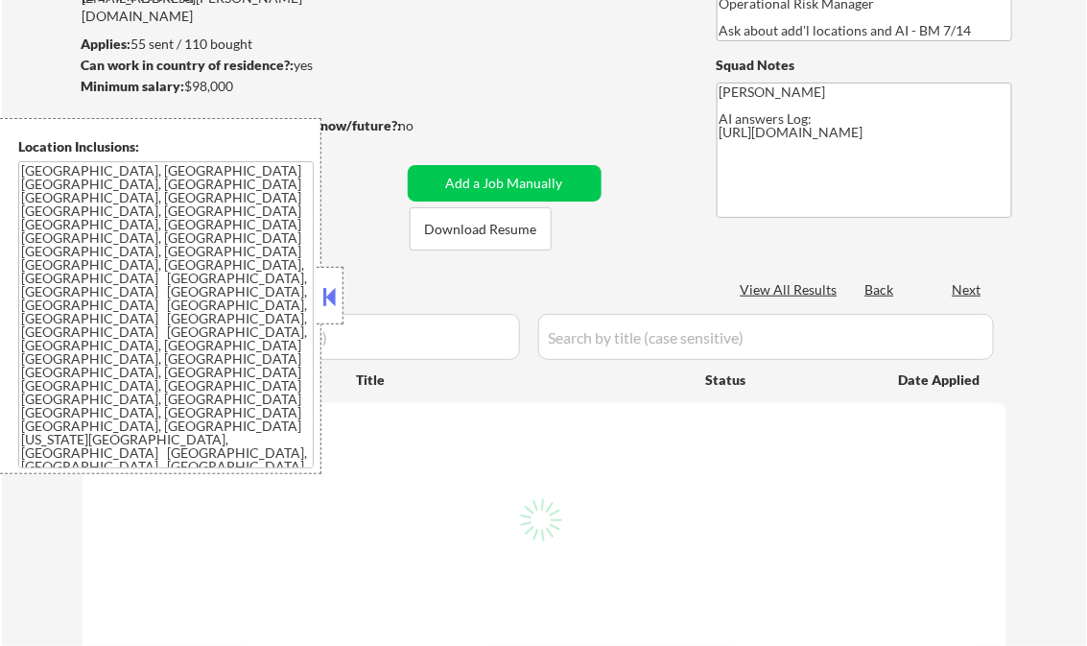
scroll to position [230, 0]
select select ""pending""
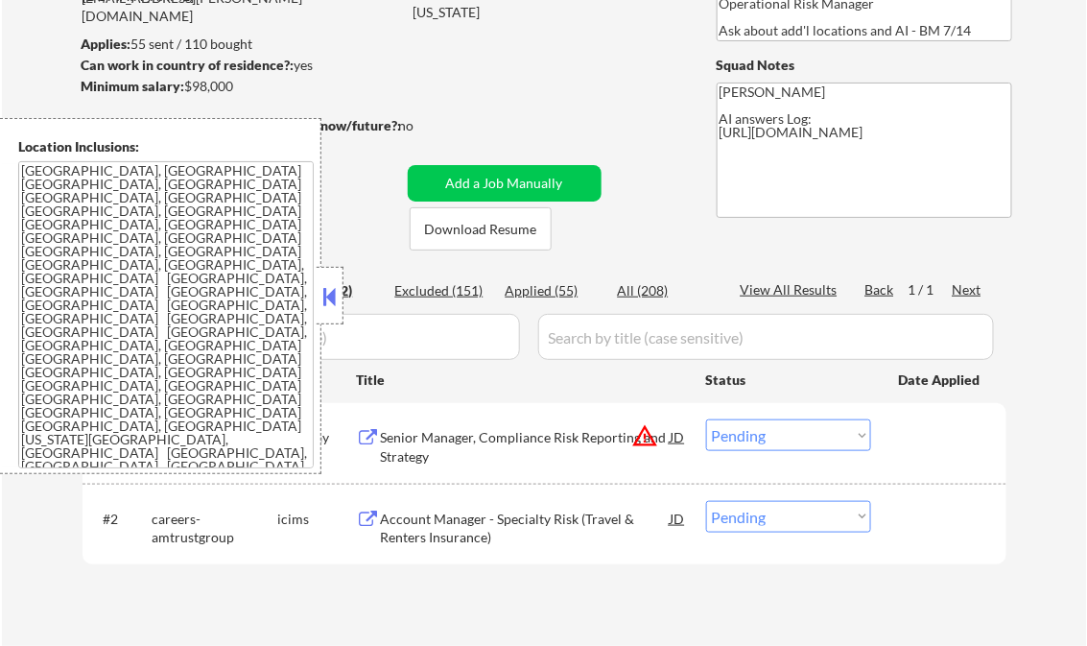
click at [321, 298] on button at bounding box center [330, 296] width 21 height 29
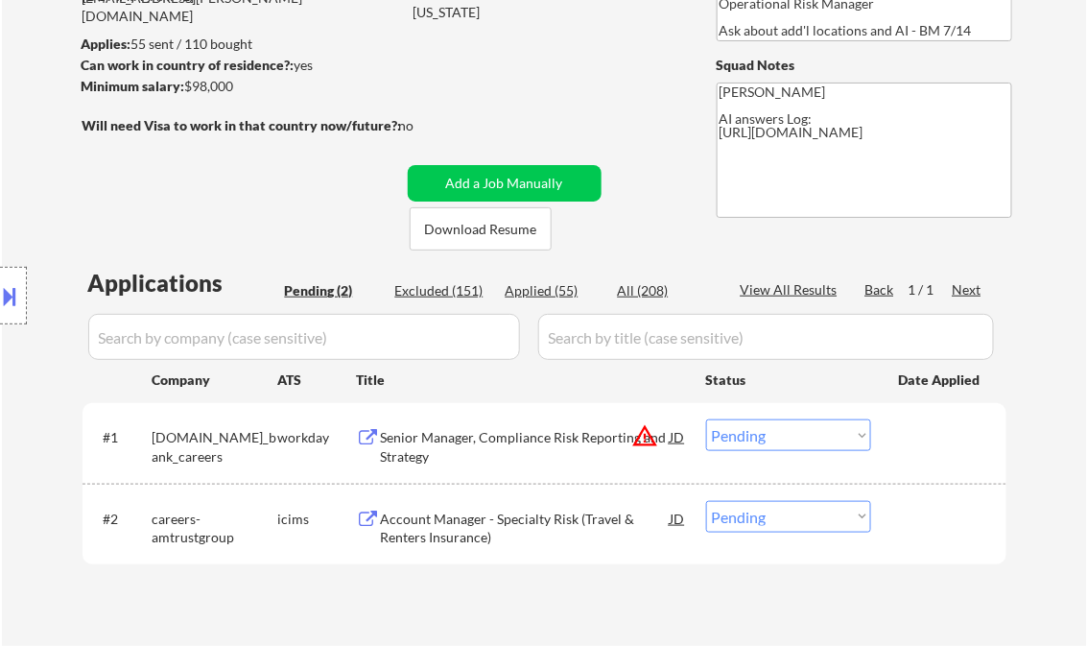
click at [566, 292] on div "Applied (55)" at bounding box center [554, 290] width 96 height 19
select select ""applied""
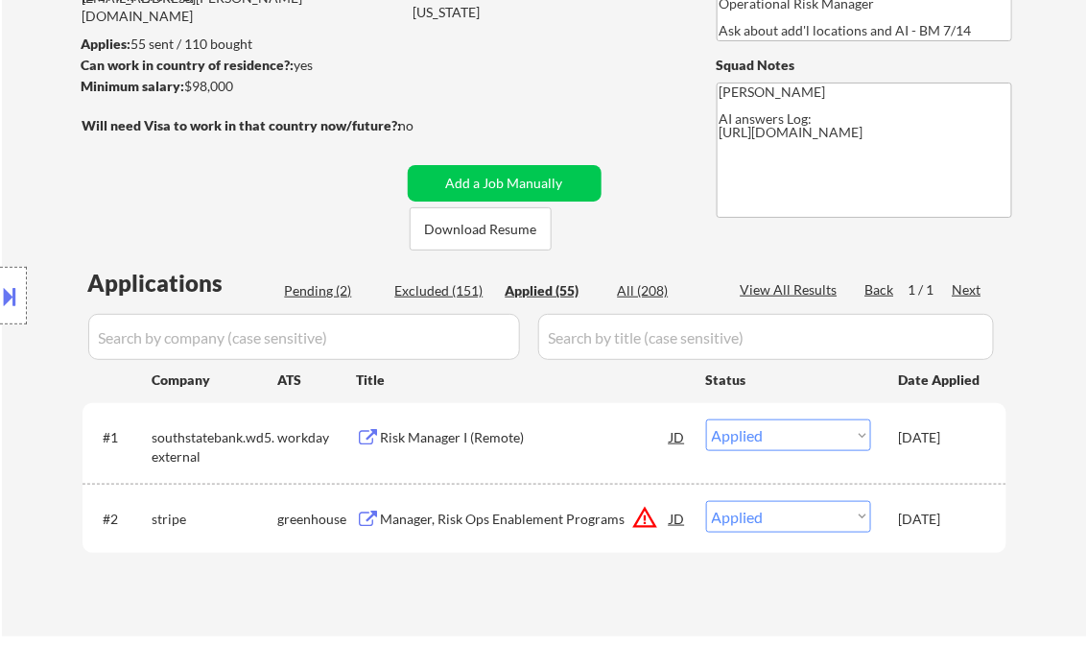
select select ""applied""
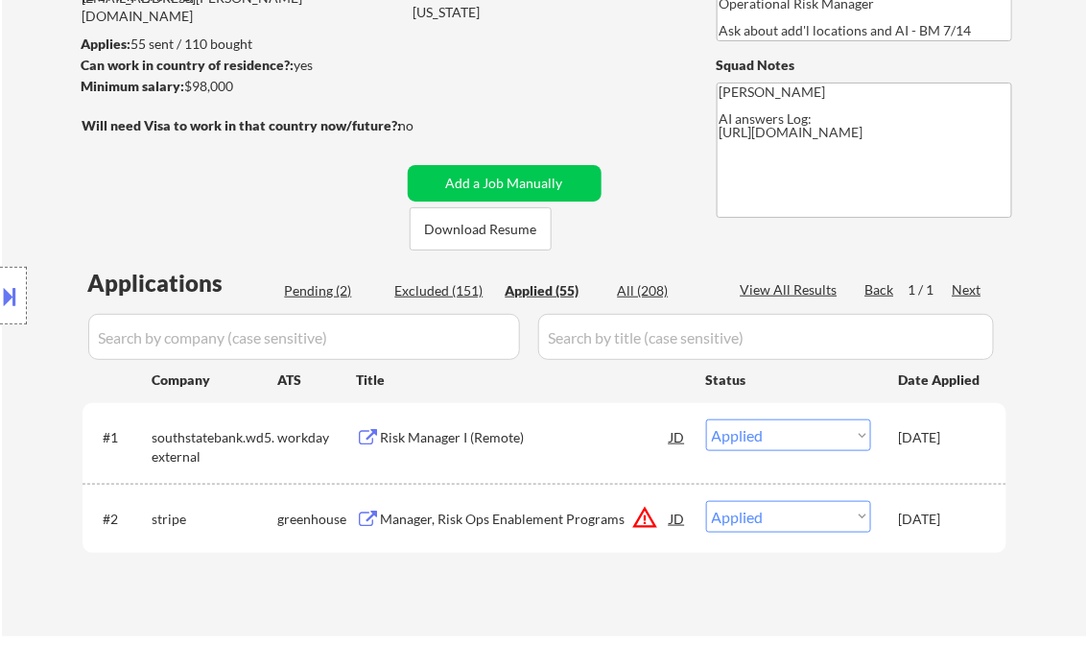
select select ""applied""
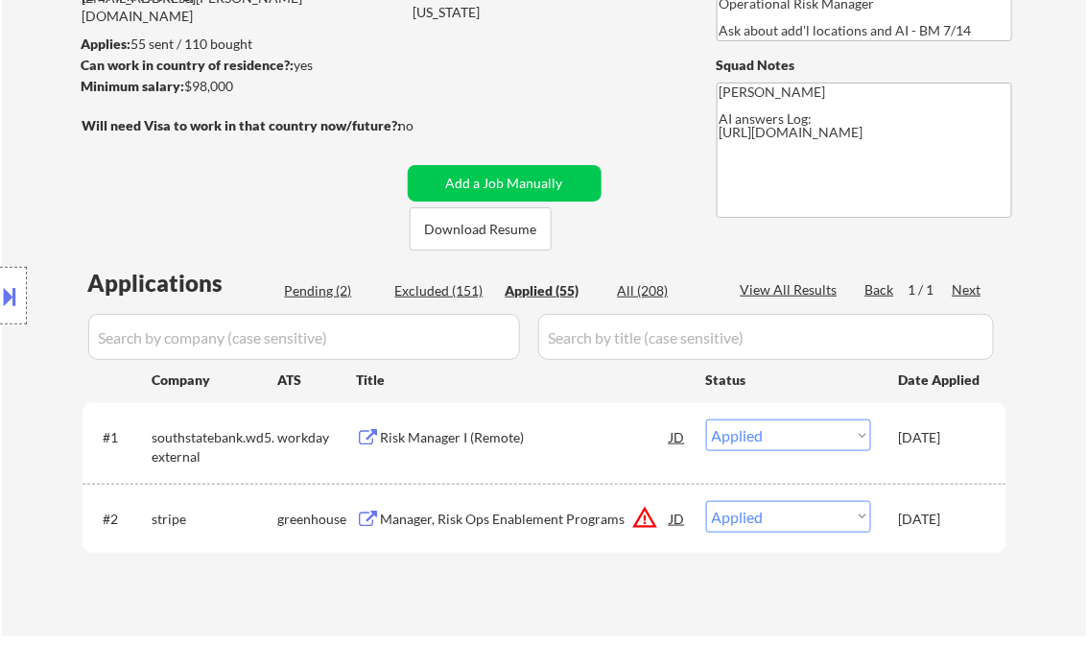
select select ""applied""
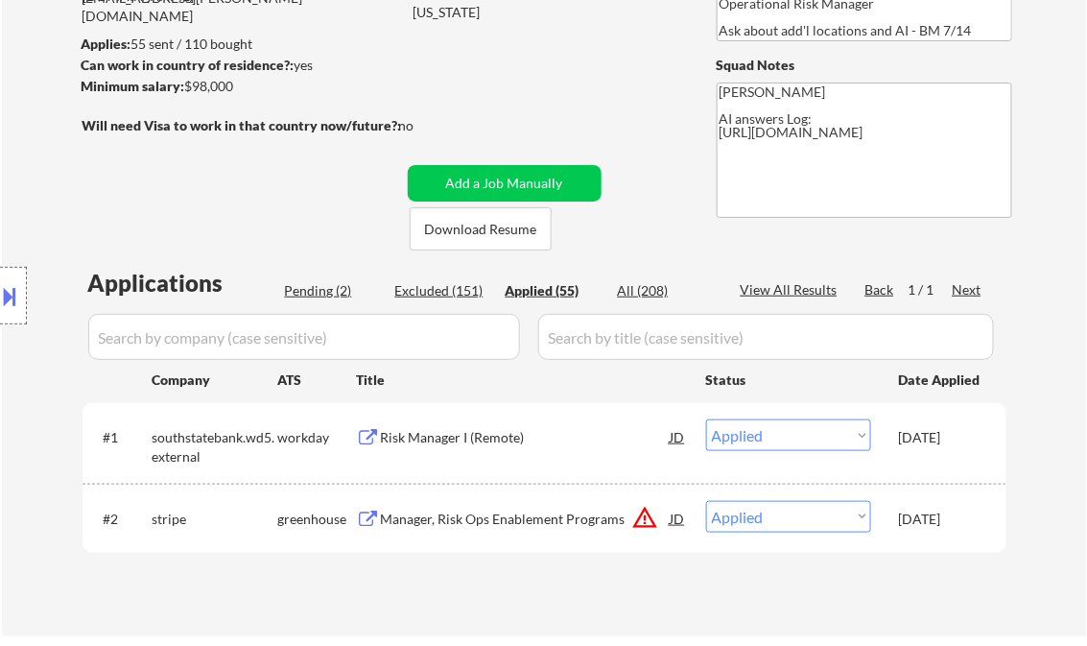
select select ""applied""
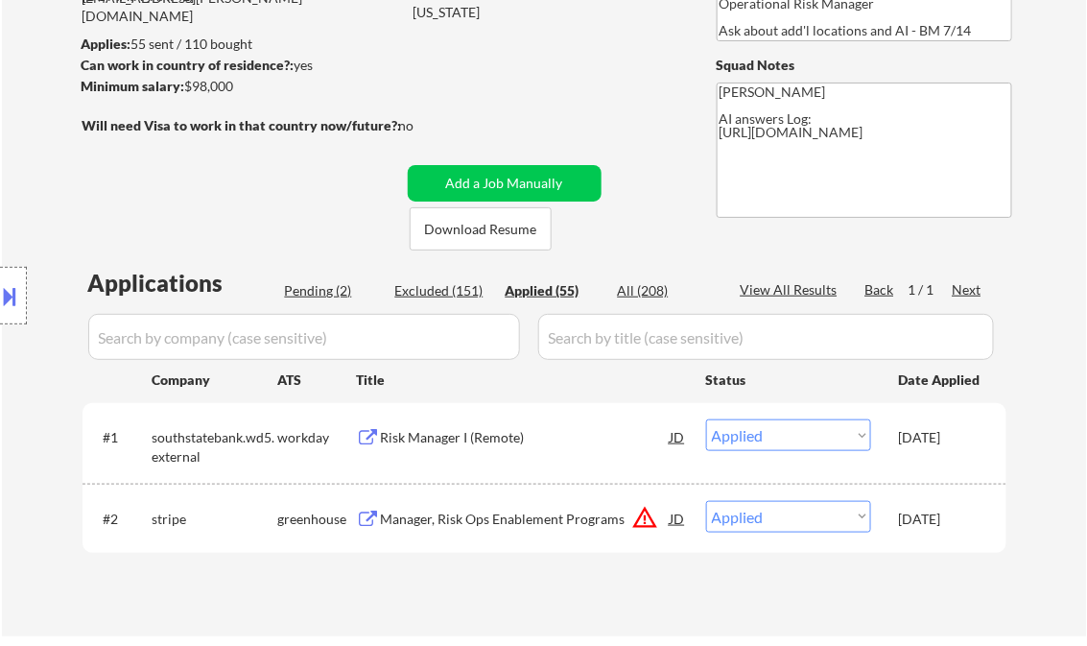
select select ""applied""
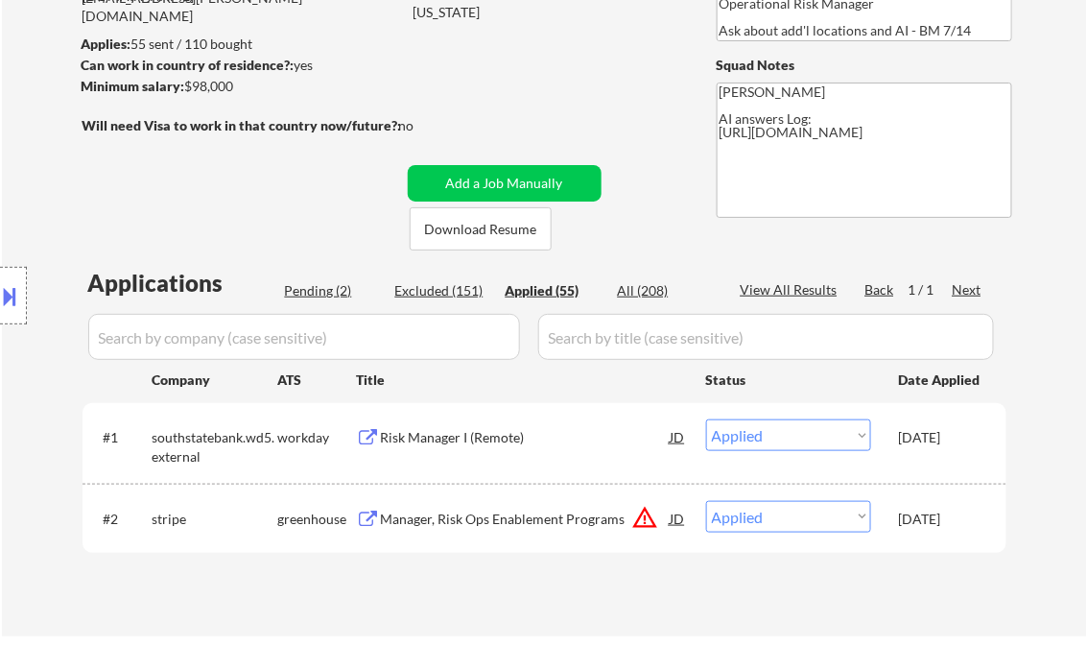
select select ""applied""
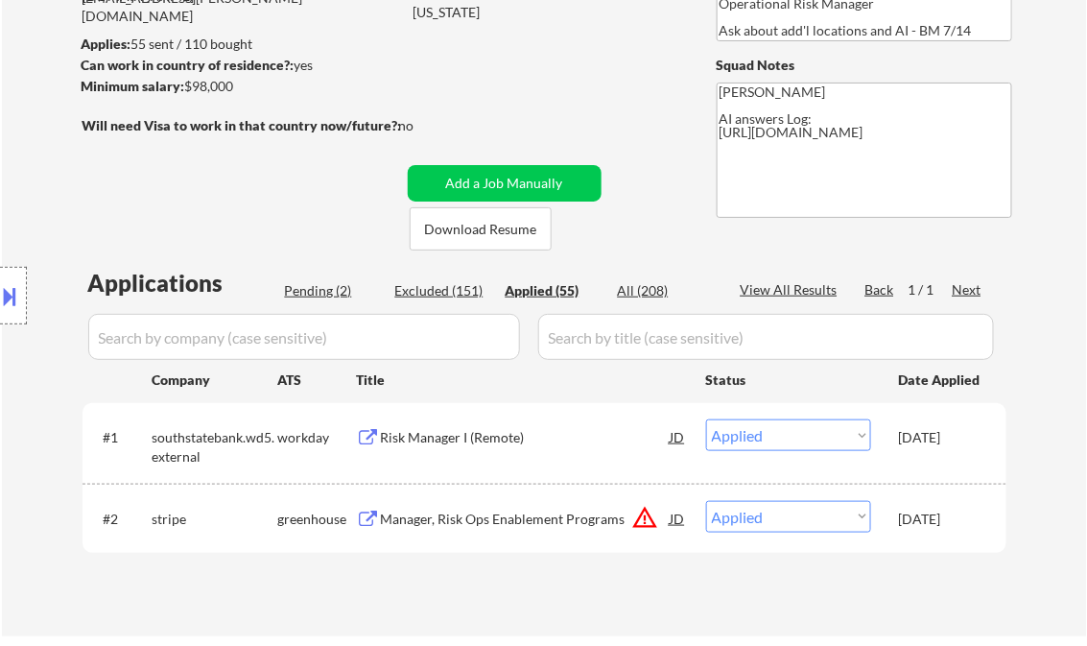
select select ""applied""
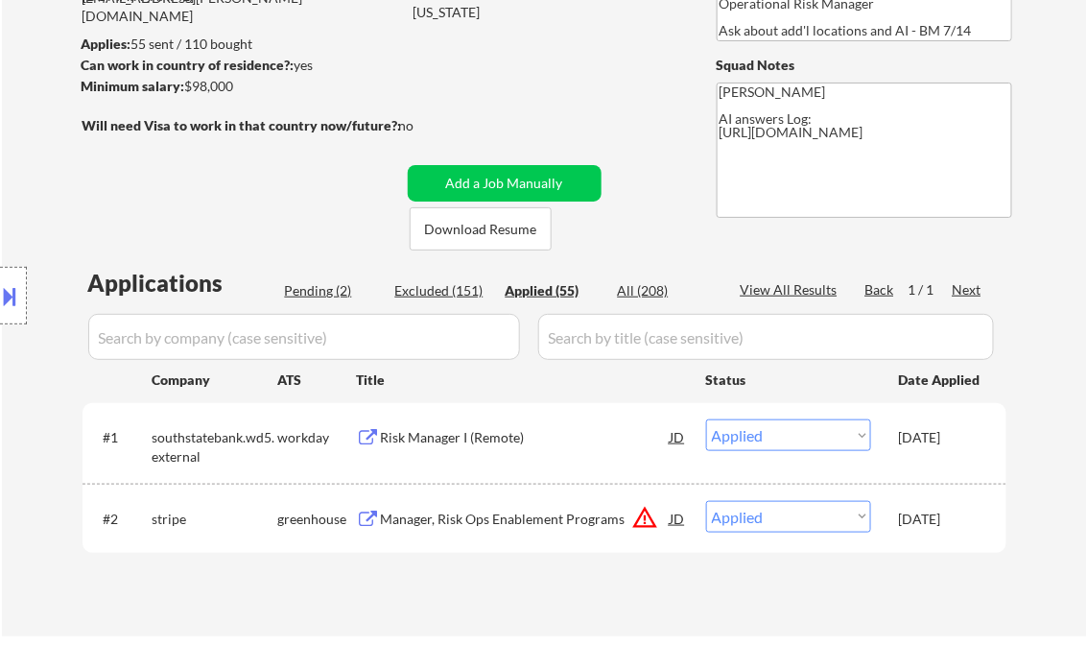
select select ""applied""
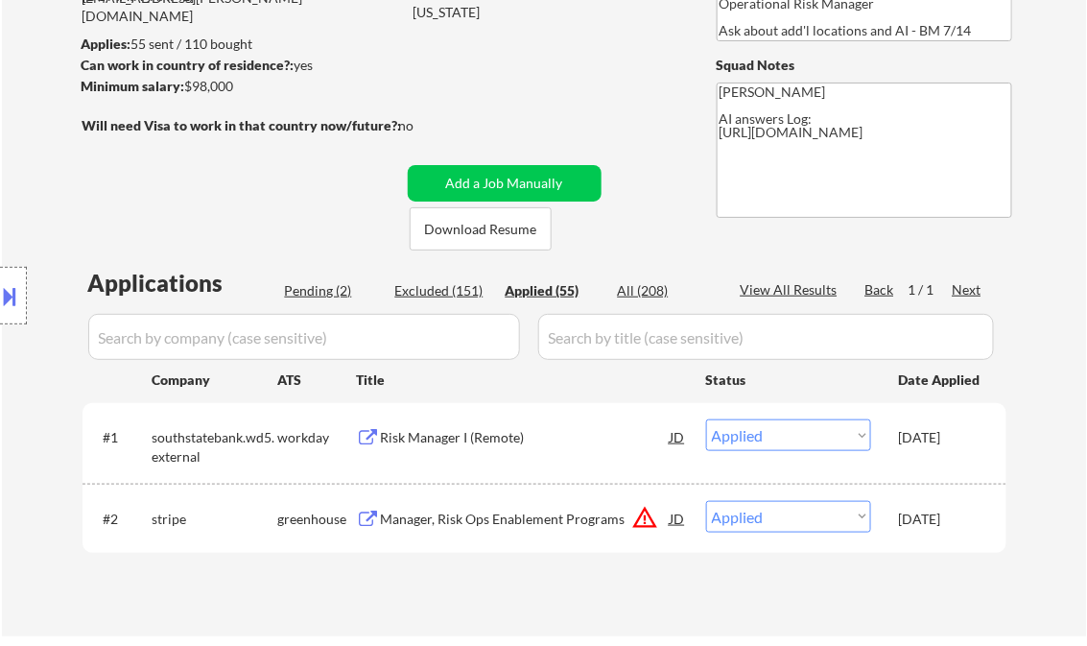
select select ""applied""
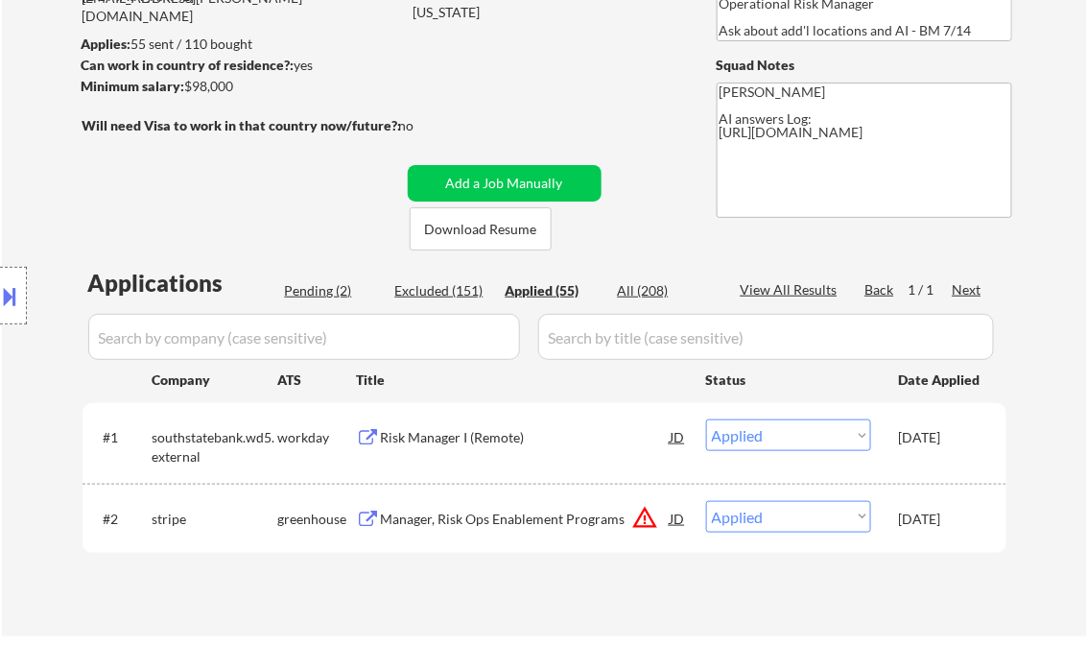
select select ""applied""
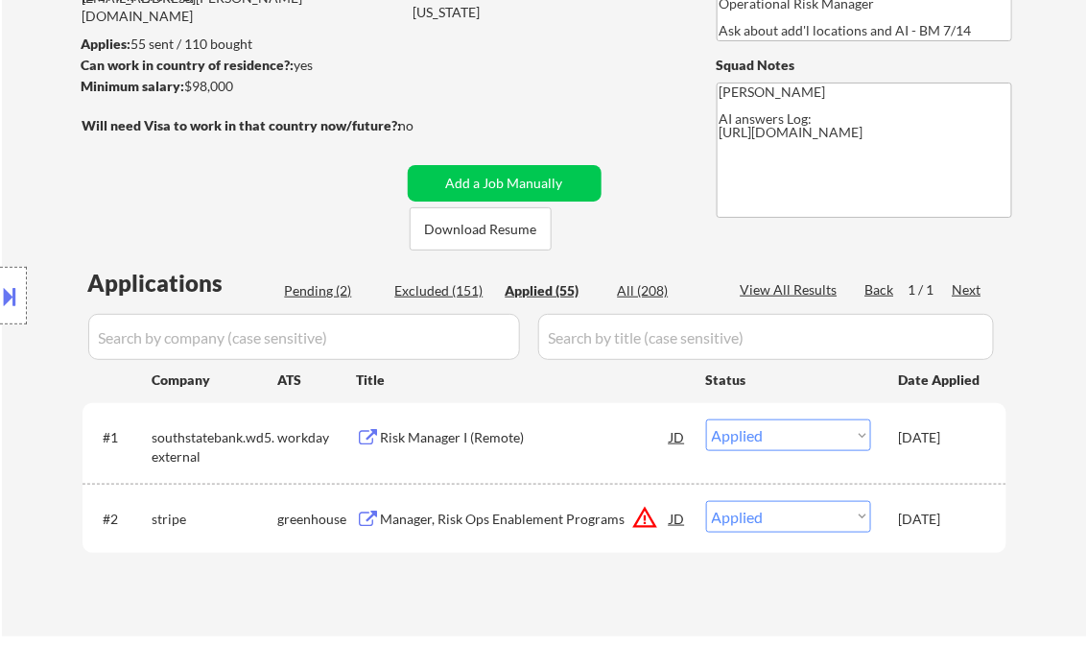
select select ""applied""
